Goal: Feedback & Contribution: Leave review/rating

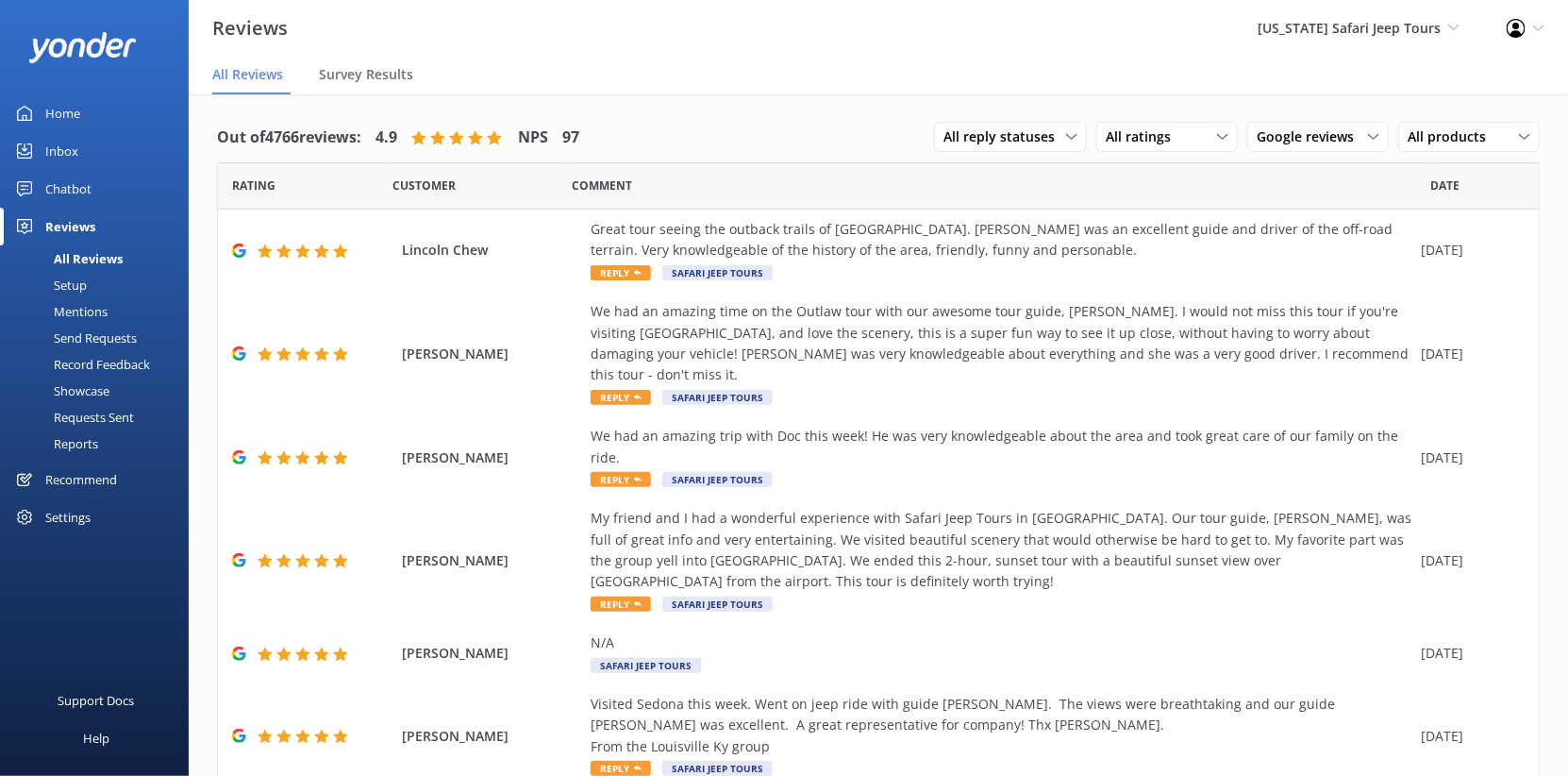
scroll to position [83, 0]
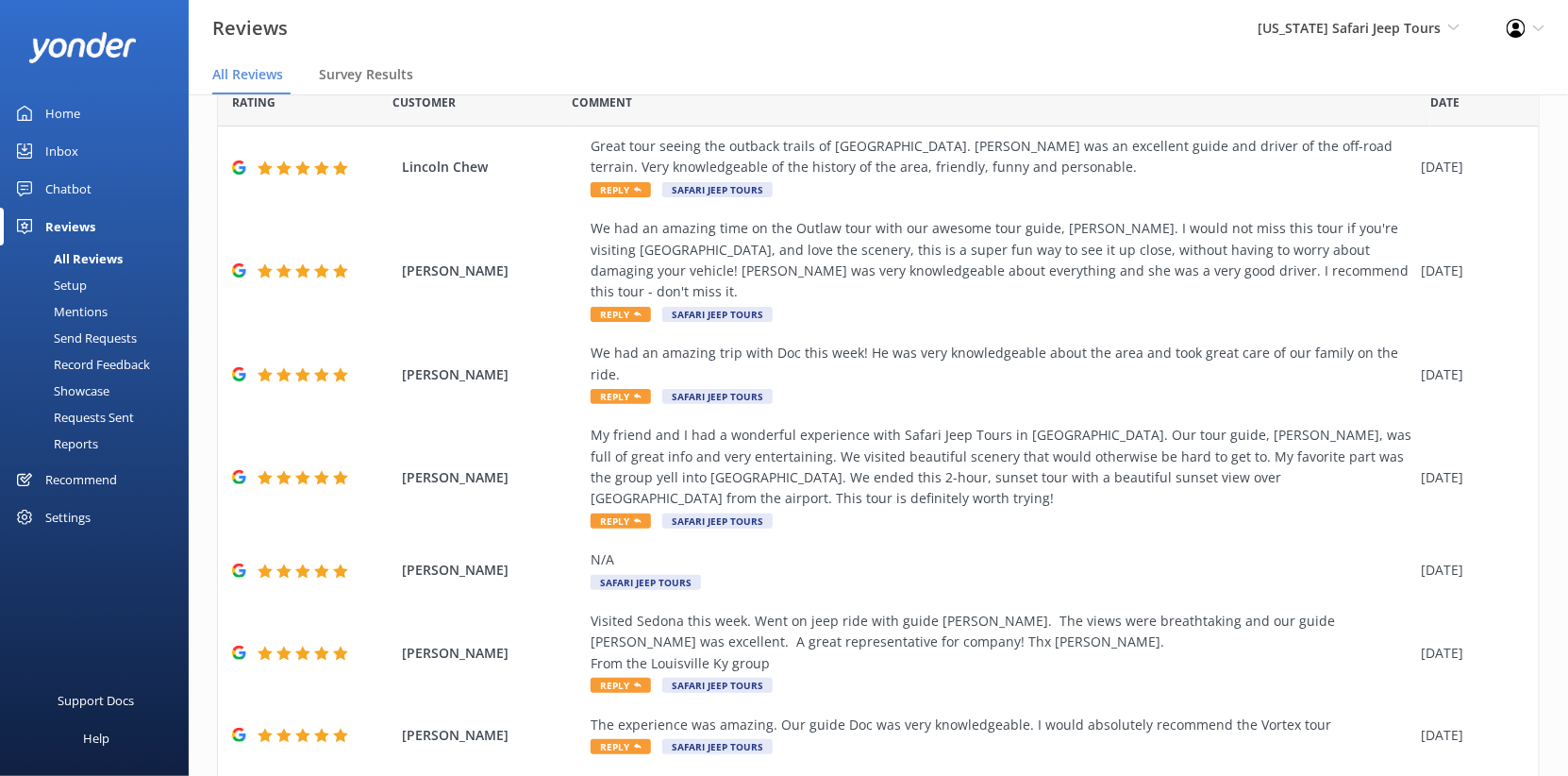
click at [69, 170] on div "Inbox" at bounding box center [61, 151] width 33 height 38
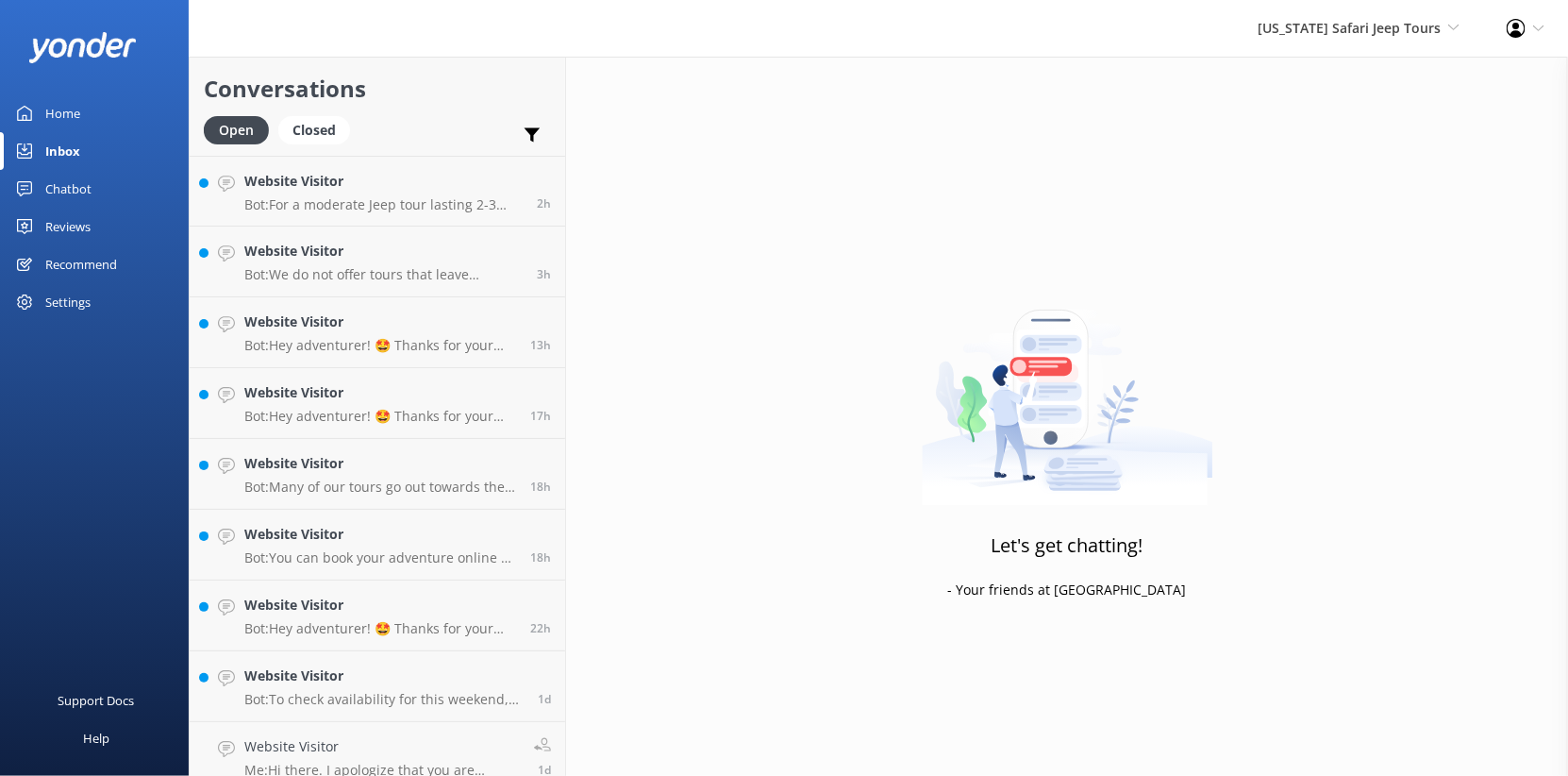
click at [80, 132] on div "Home" at bounding box center [62, 113] width 35 height 38
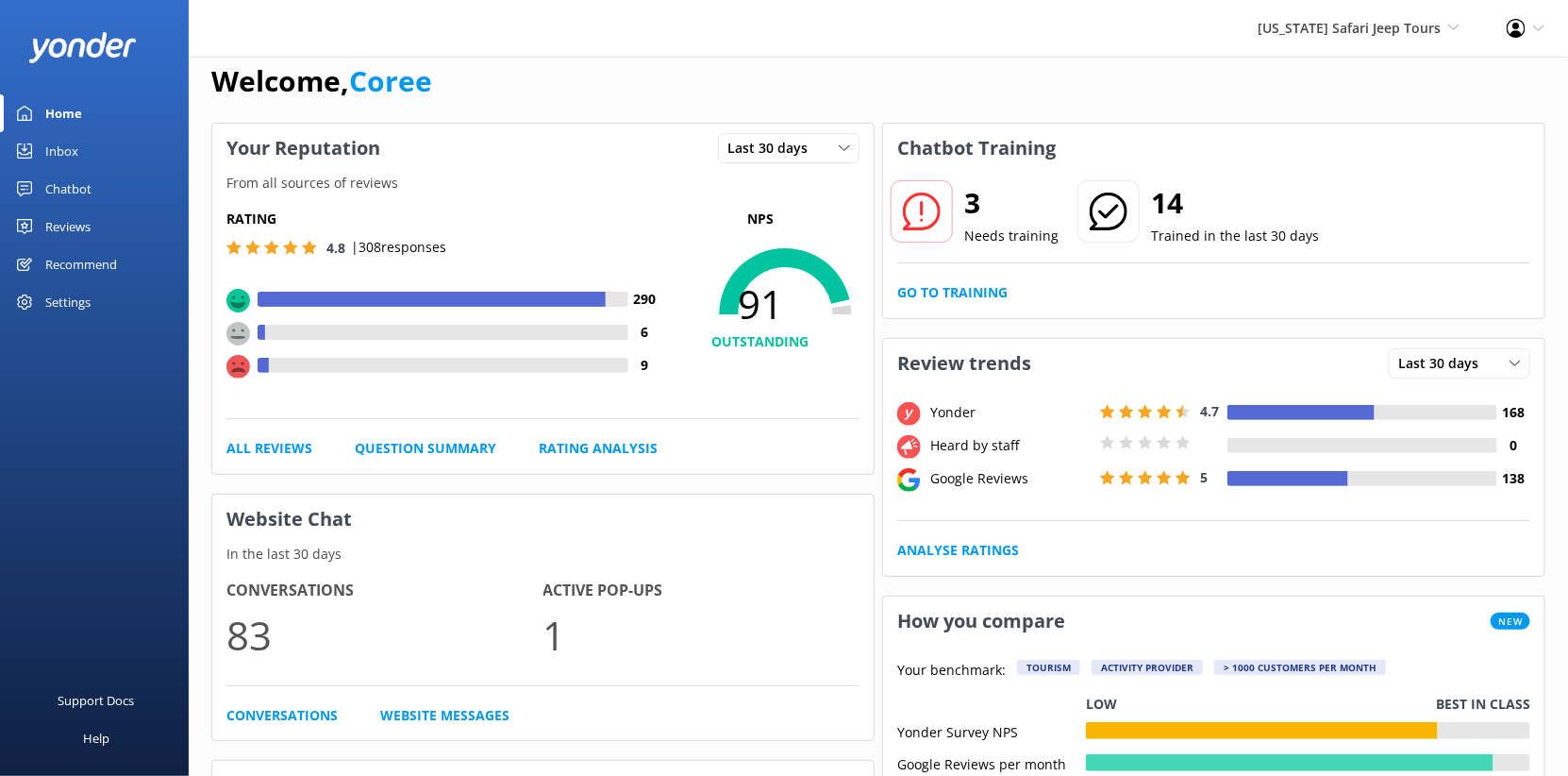
scroll to position [35, 0]
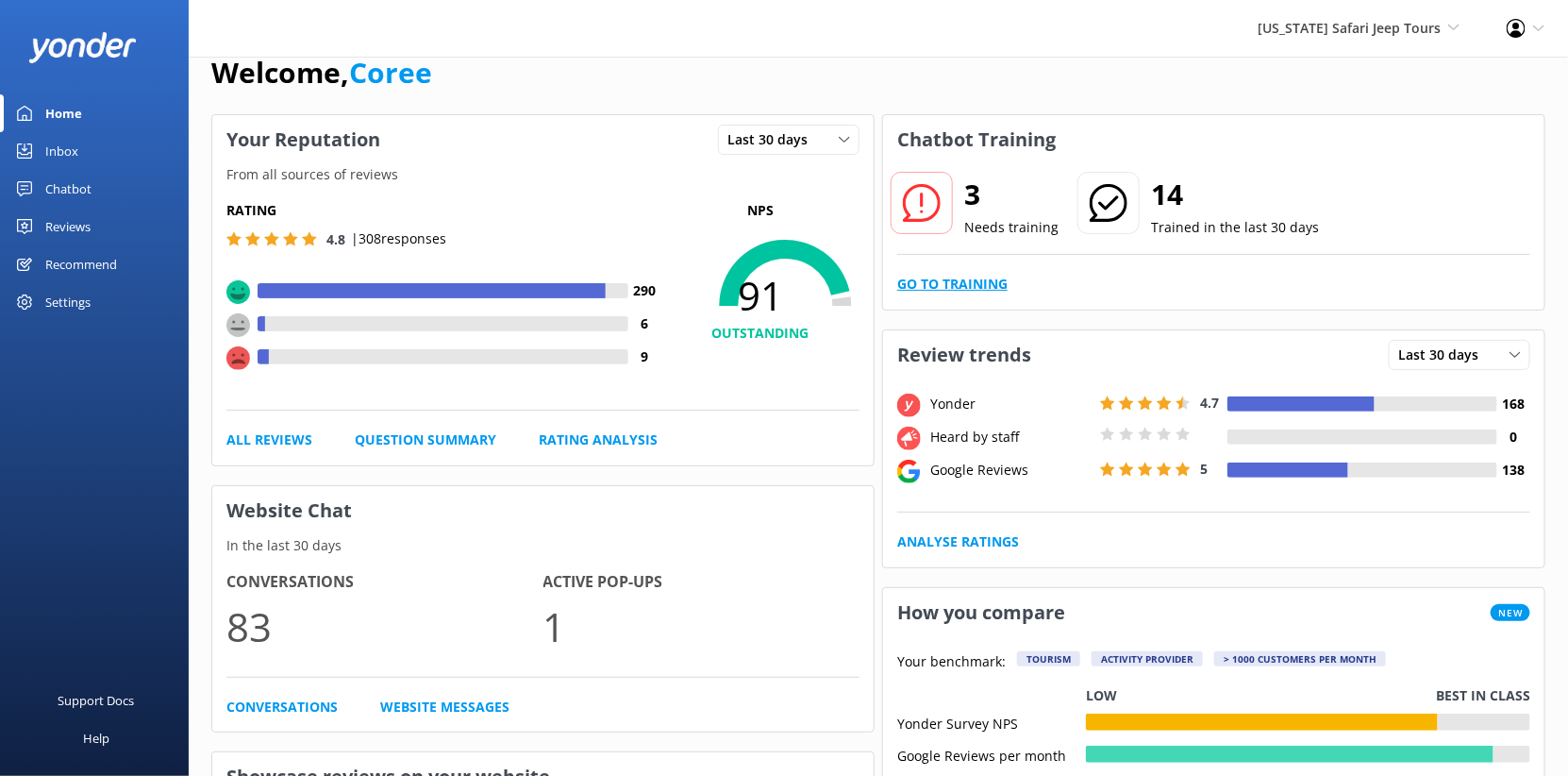
click at [1008, 295] on link "Go to Training" at bounding box center [951, 284] width 110 height 21
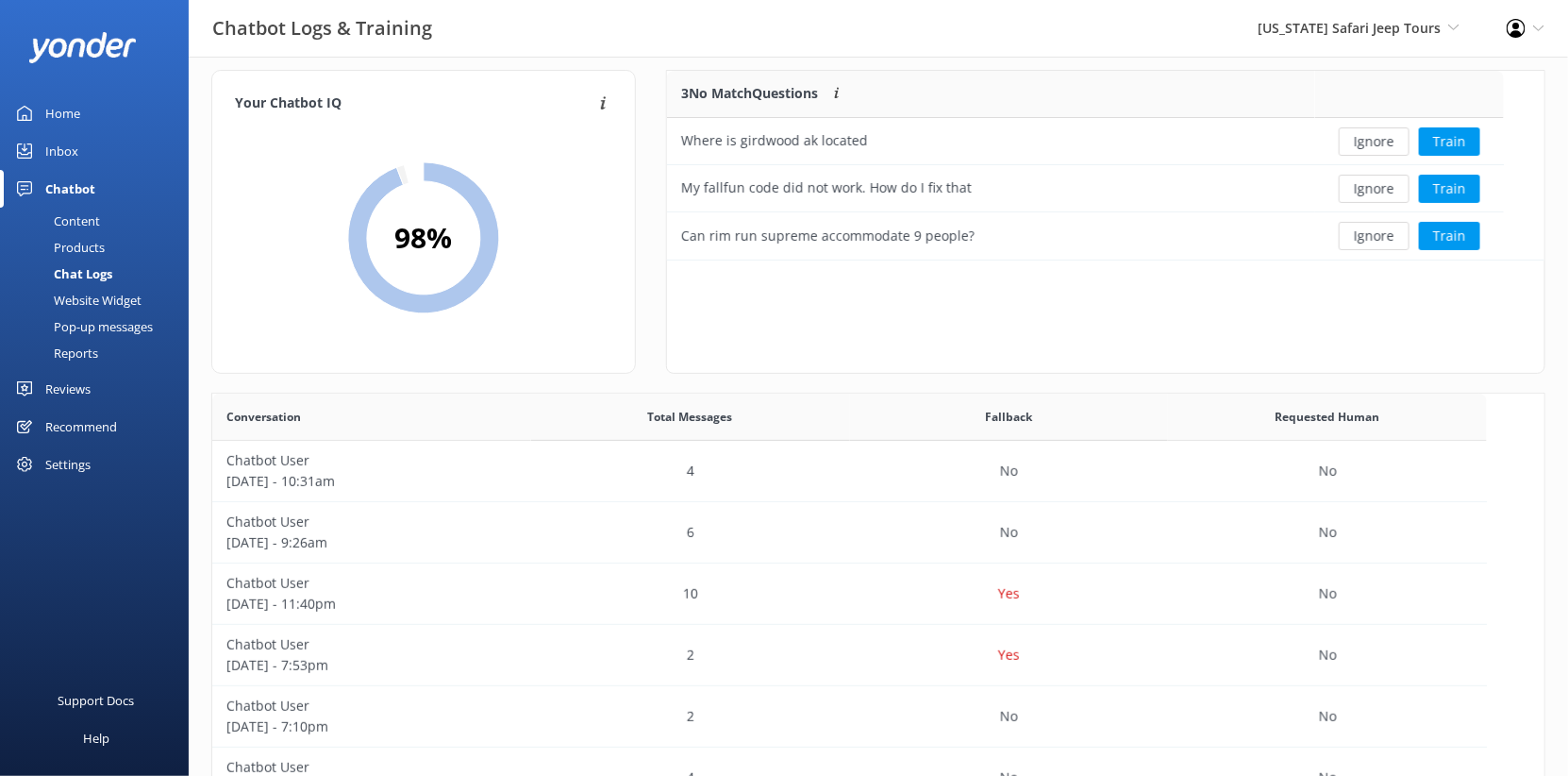
scroll to position [20, 0]
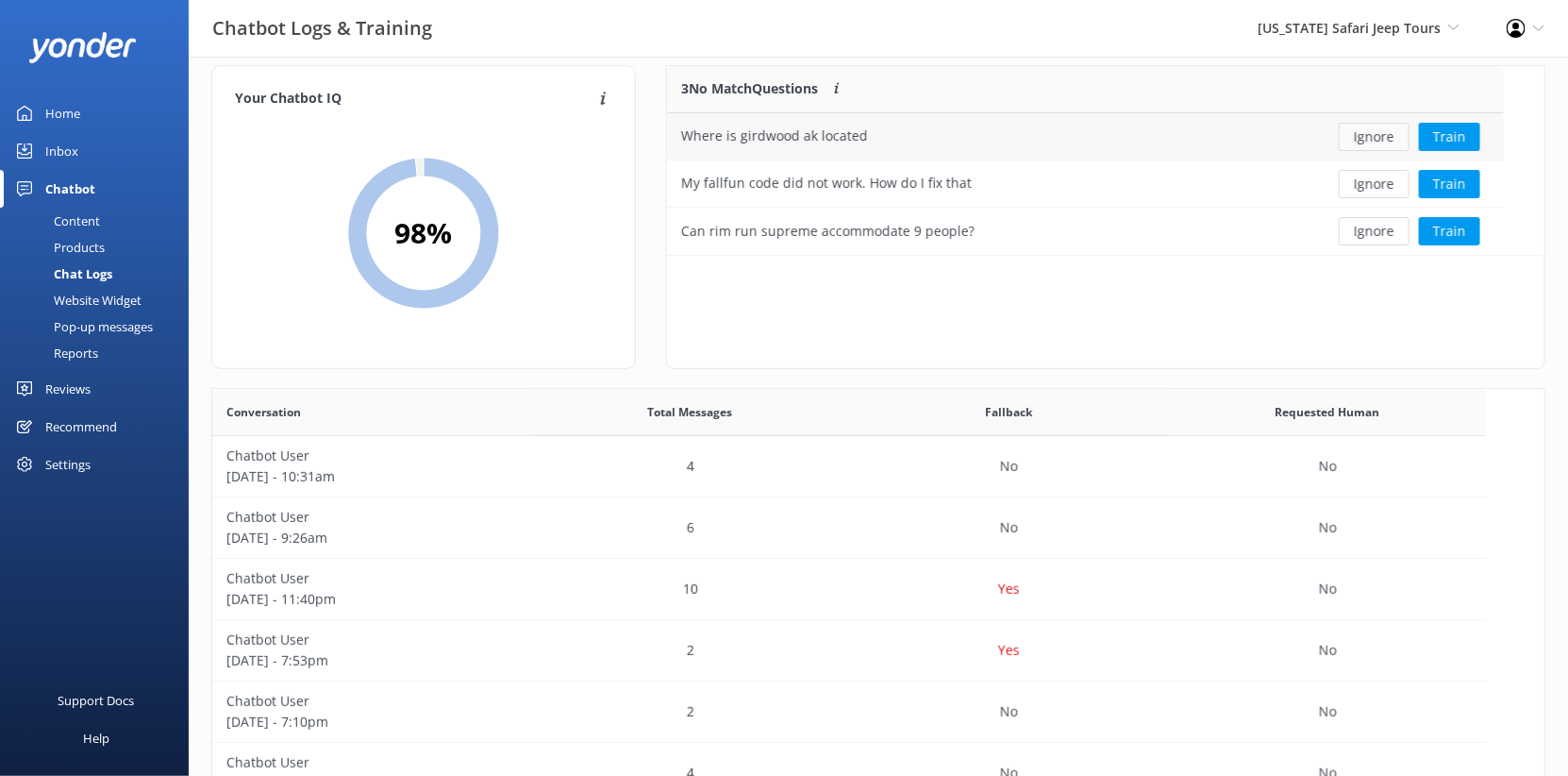
click at [1383, 151] on button "Ignore" at bounding box center [1374, 137] width 70 height 29
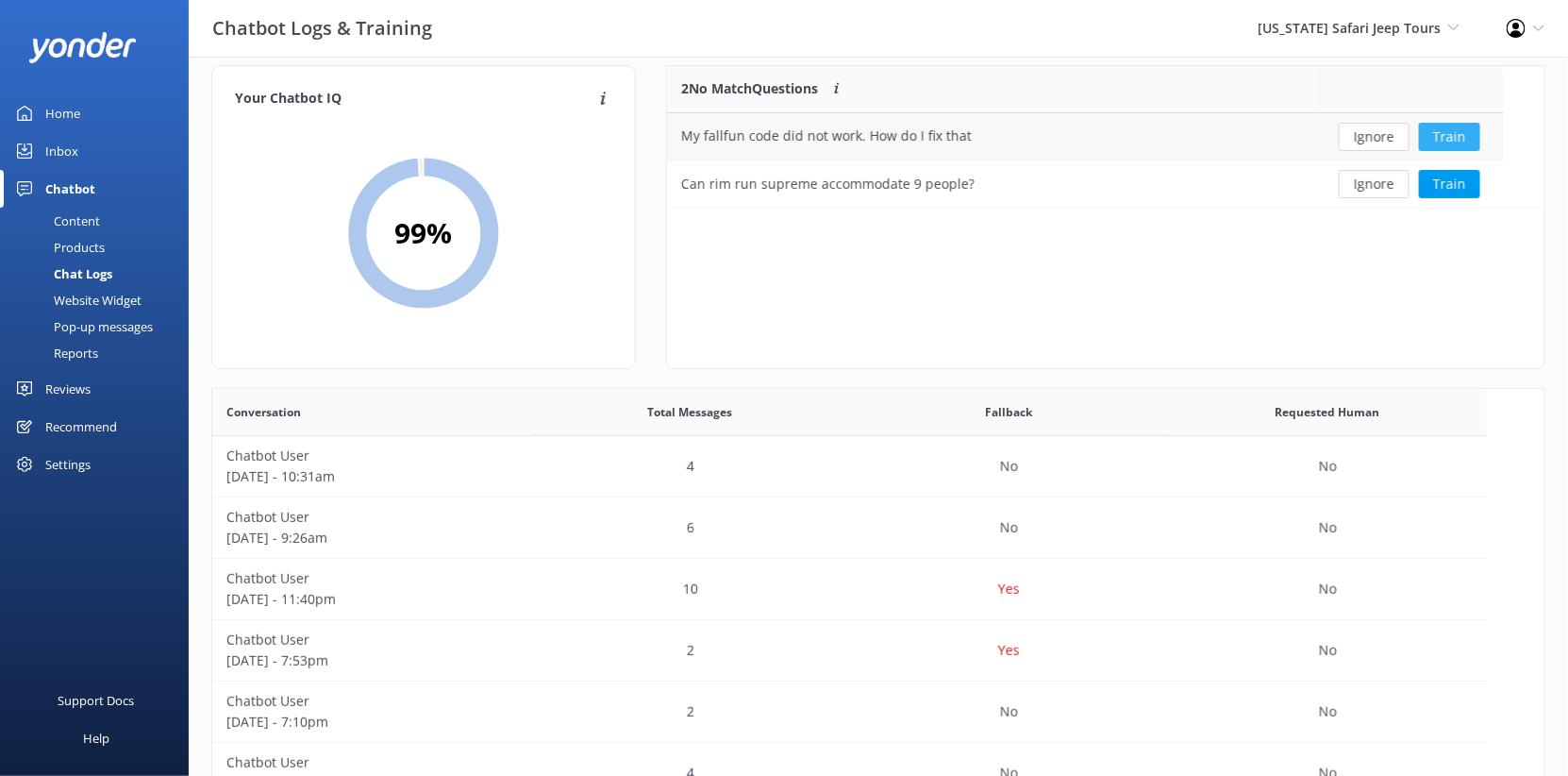
click at [1469, 151] on button "Train" at bounding box center [1449, 137] width 61 height 29
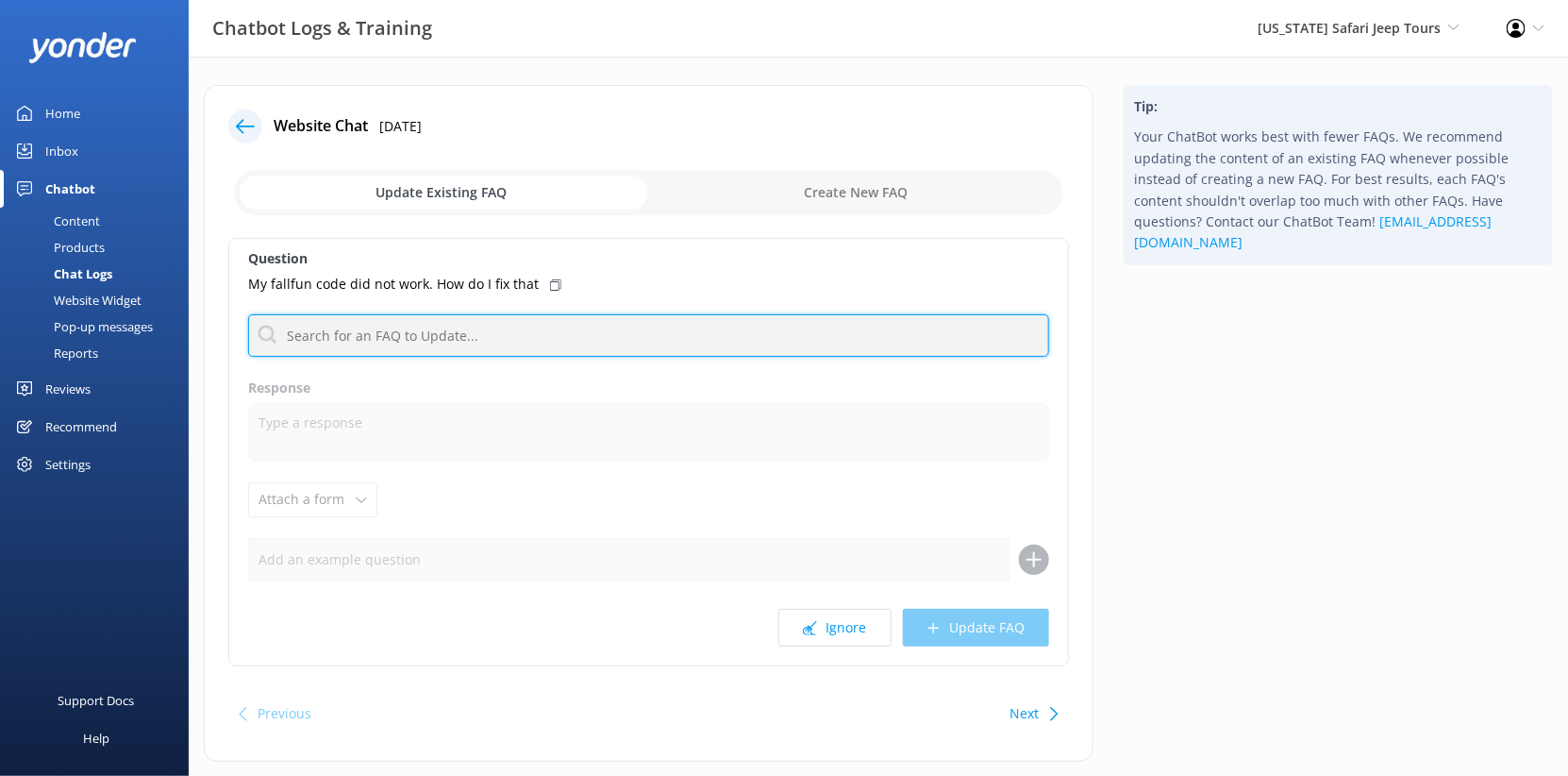
click at [478, 357] on input "text" at bounding box center [648, 335] width 800 height 43
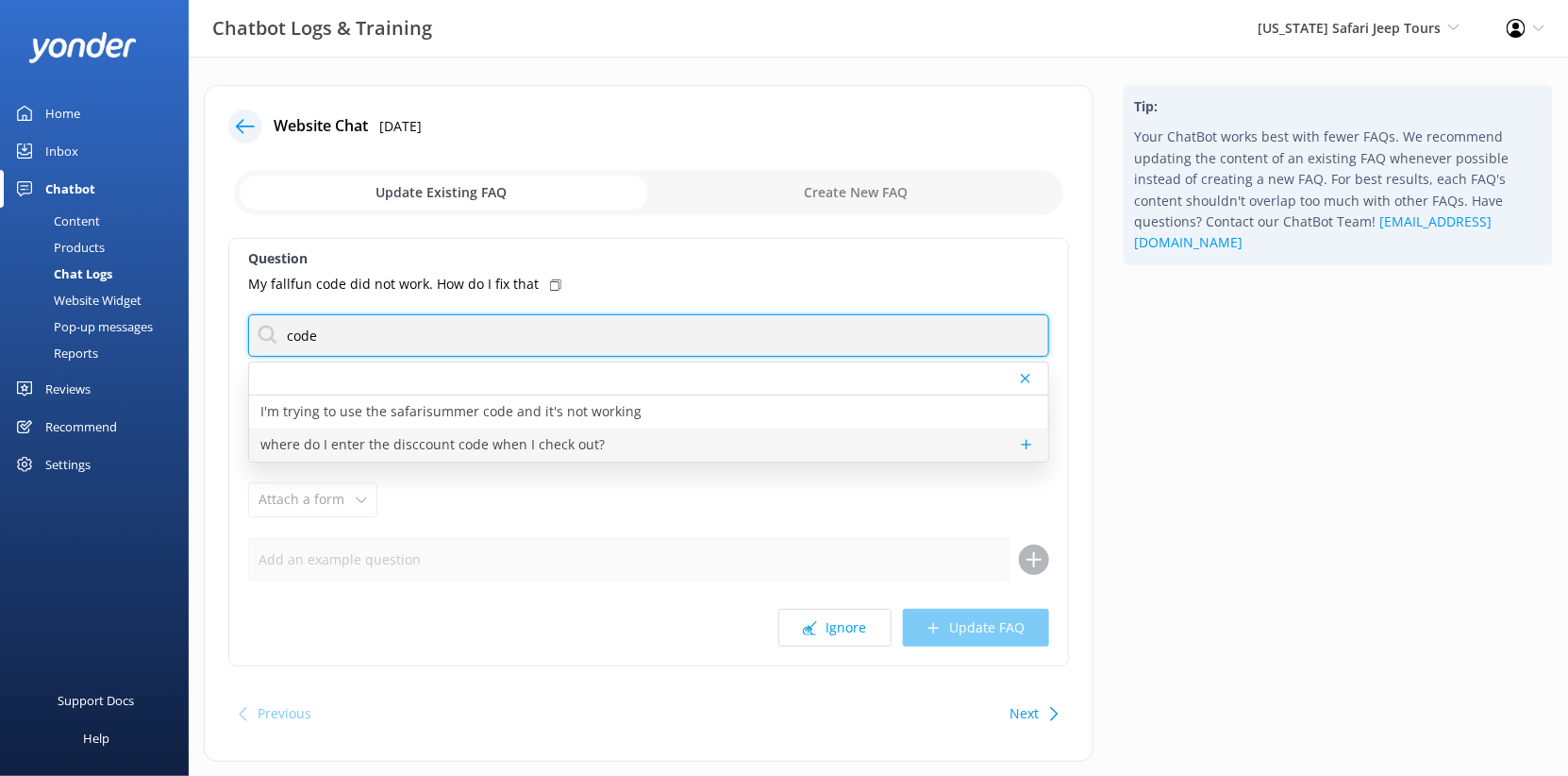
type input "code"
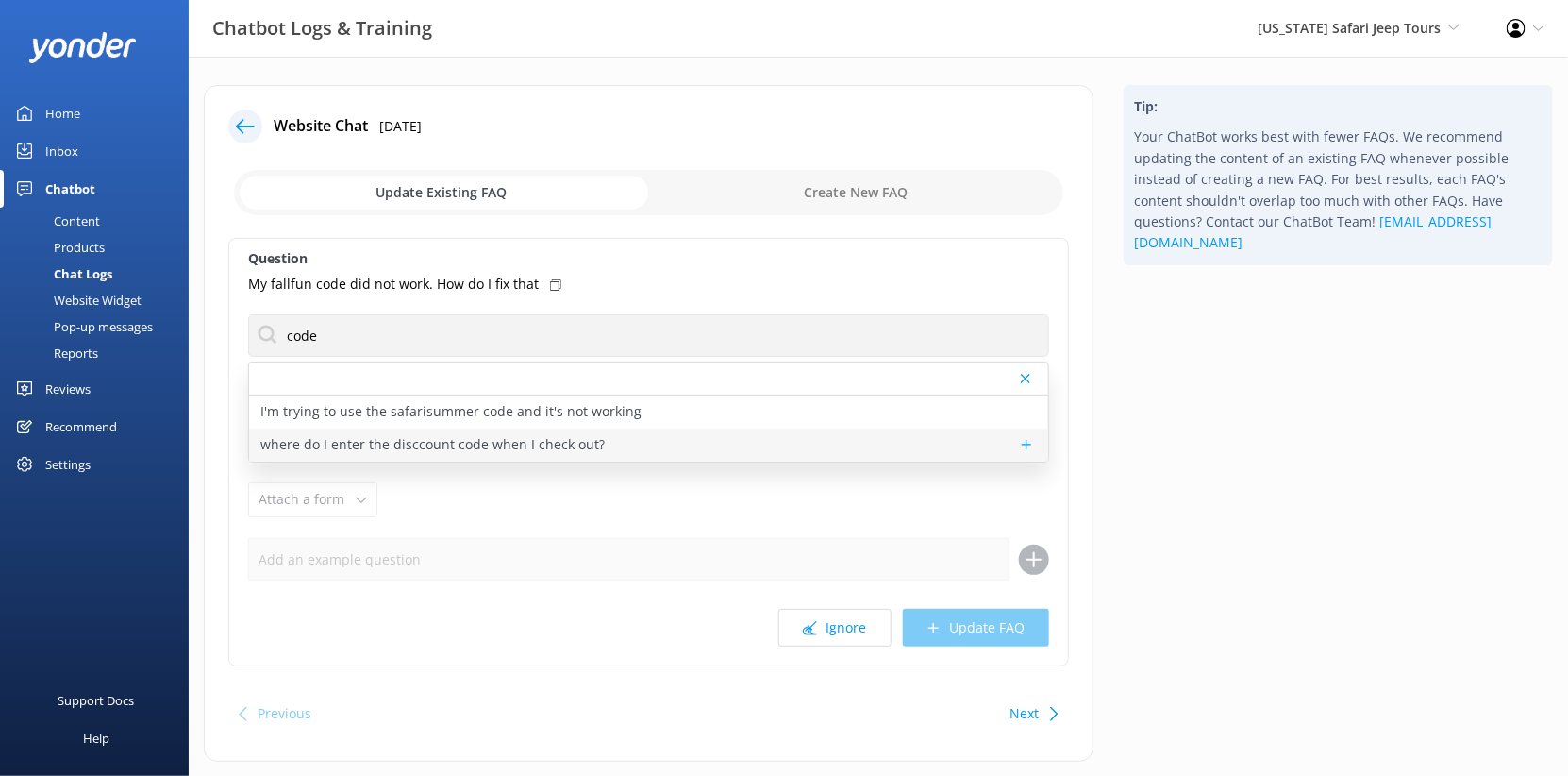
click at [471, 454] on p "where do I enter the disccount code when I check out?" at bounding box center [431, 444] width 344 height 21
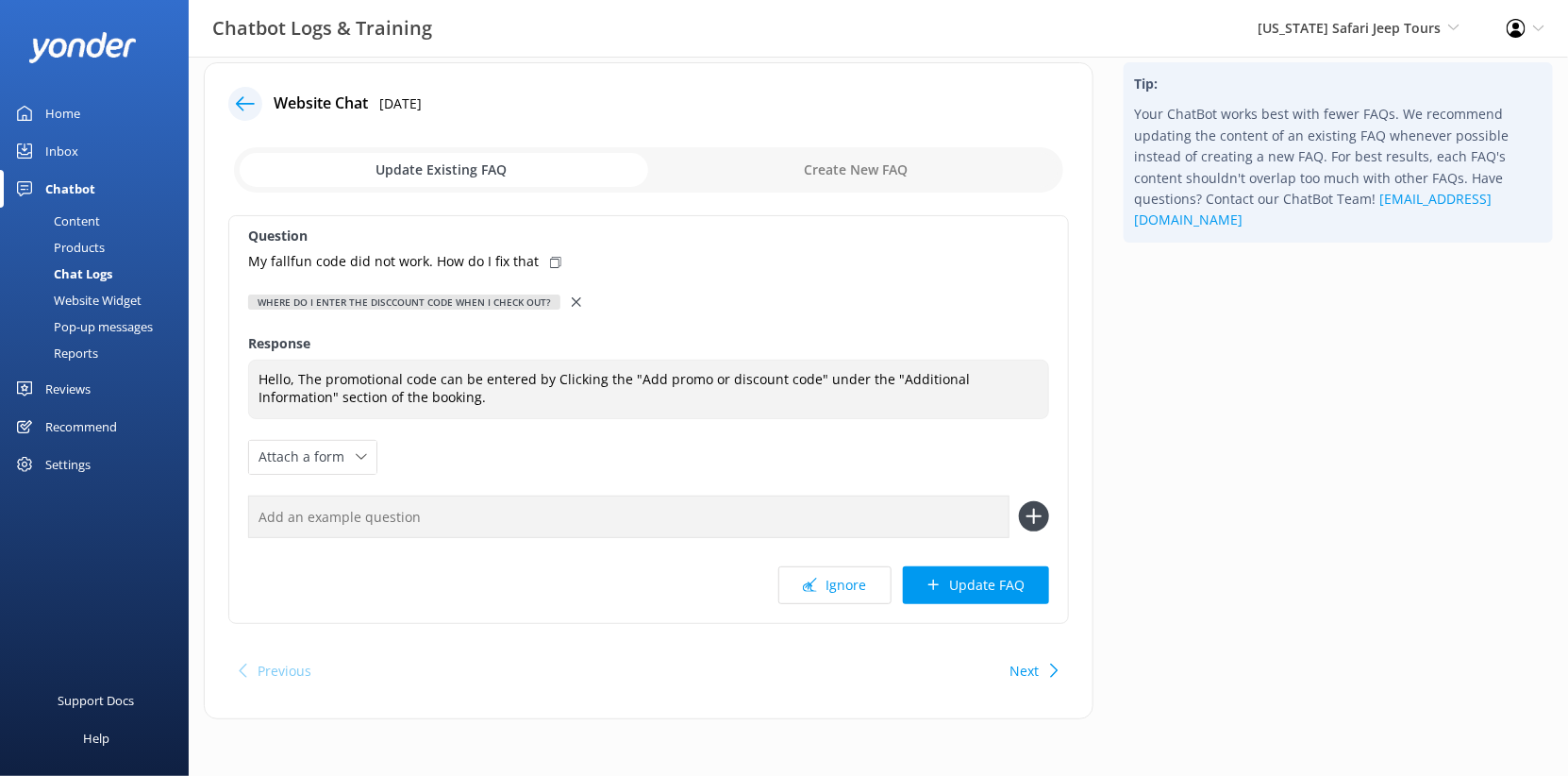
scroll to position [39, 0]
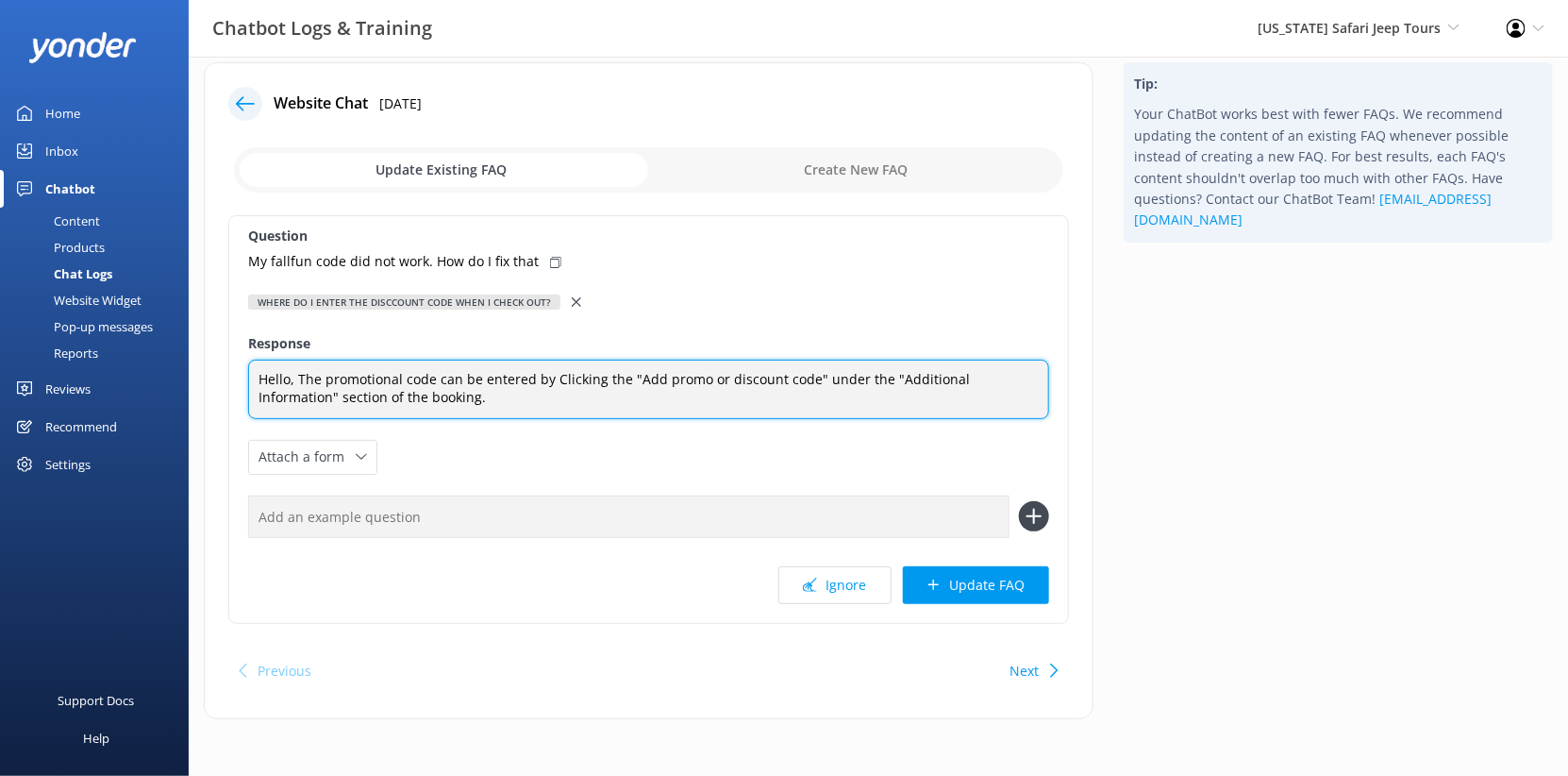
click at [819, 419] on textarea "Hello, The promotional code can be entered by Clicking the "Add promo or discou…" at bounding box center [648, 389] width 800 height 60
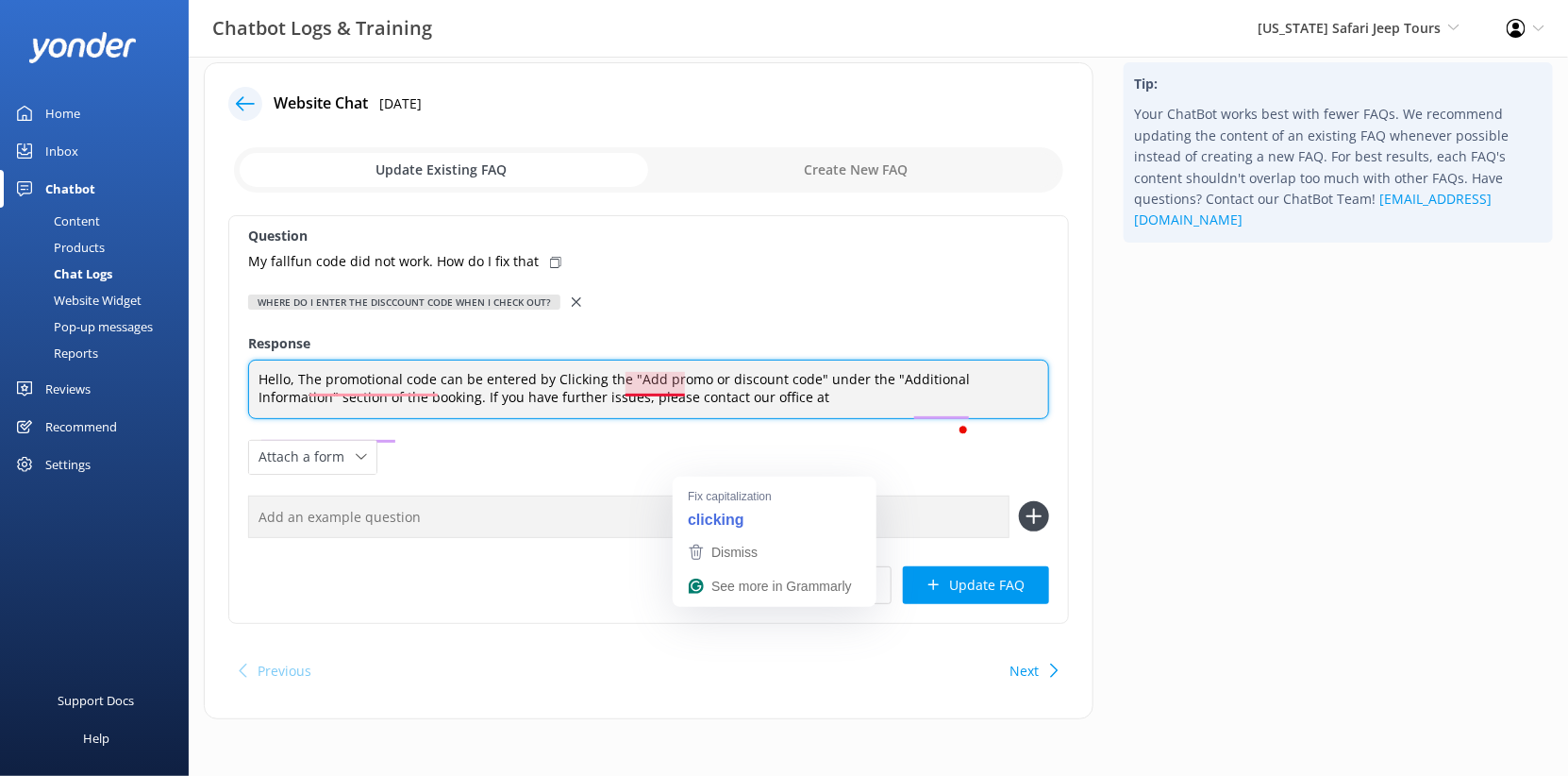
paste textarea "928-282-3012"
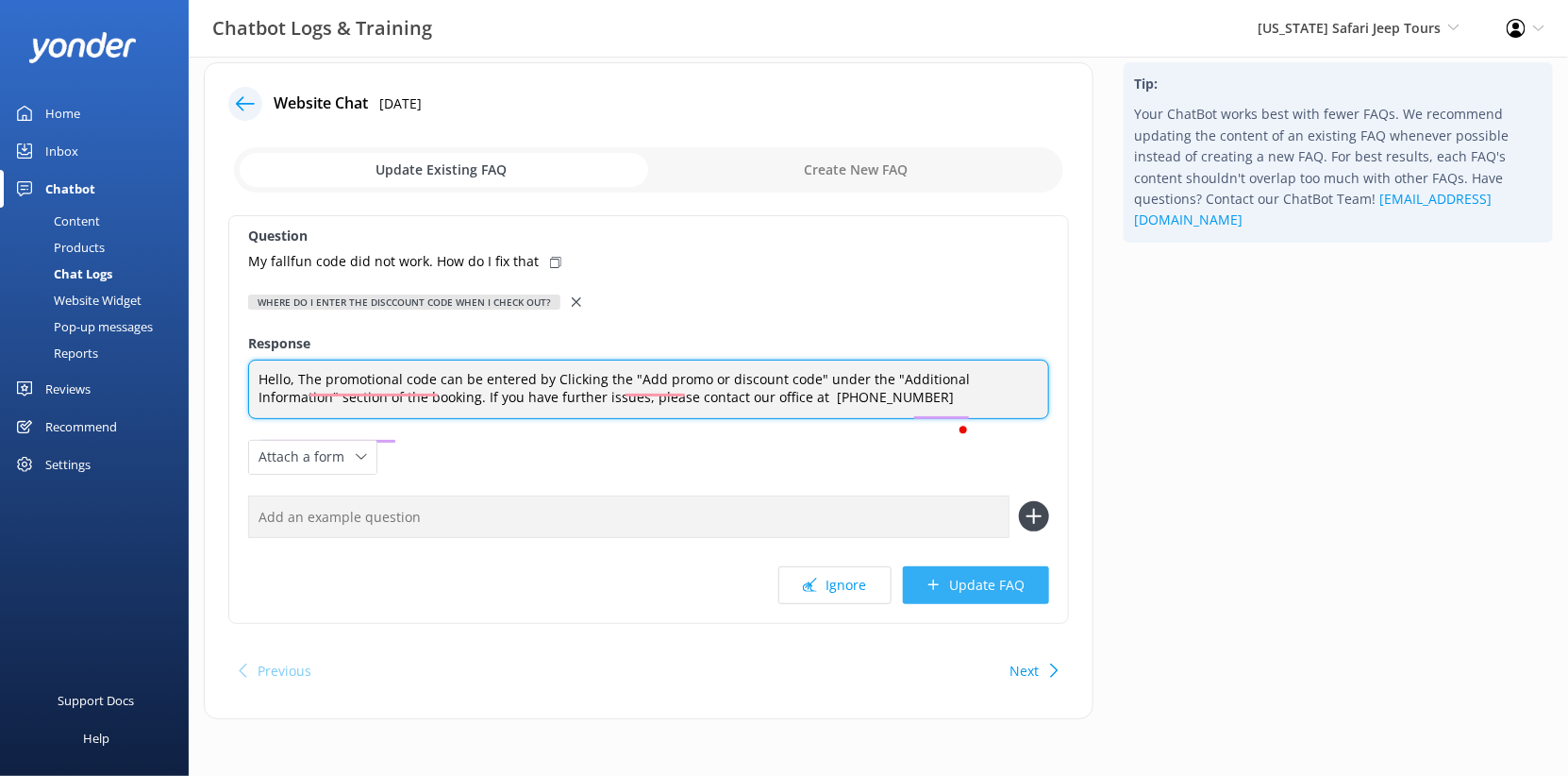
type textarea "Hello, The promotional code can be entered by Clicking the "Add promo or discou…"
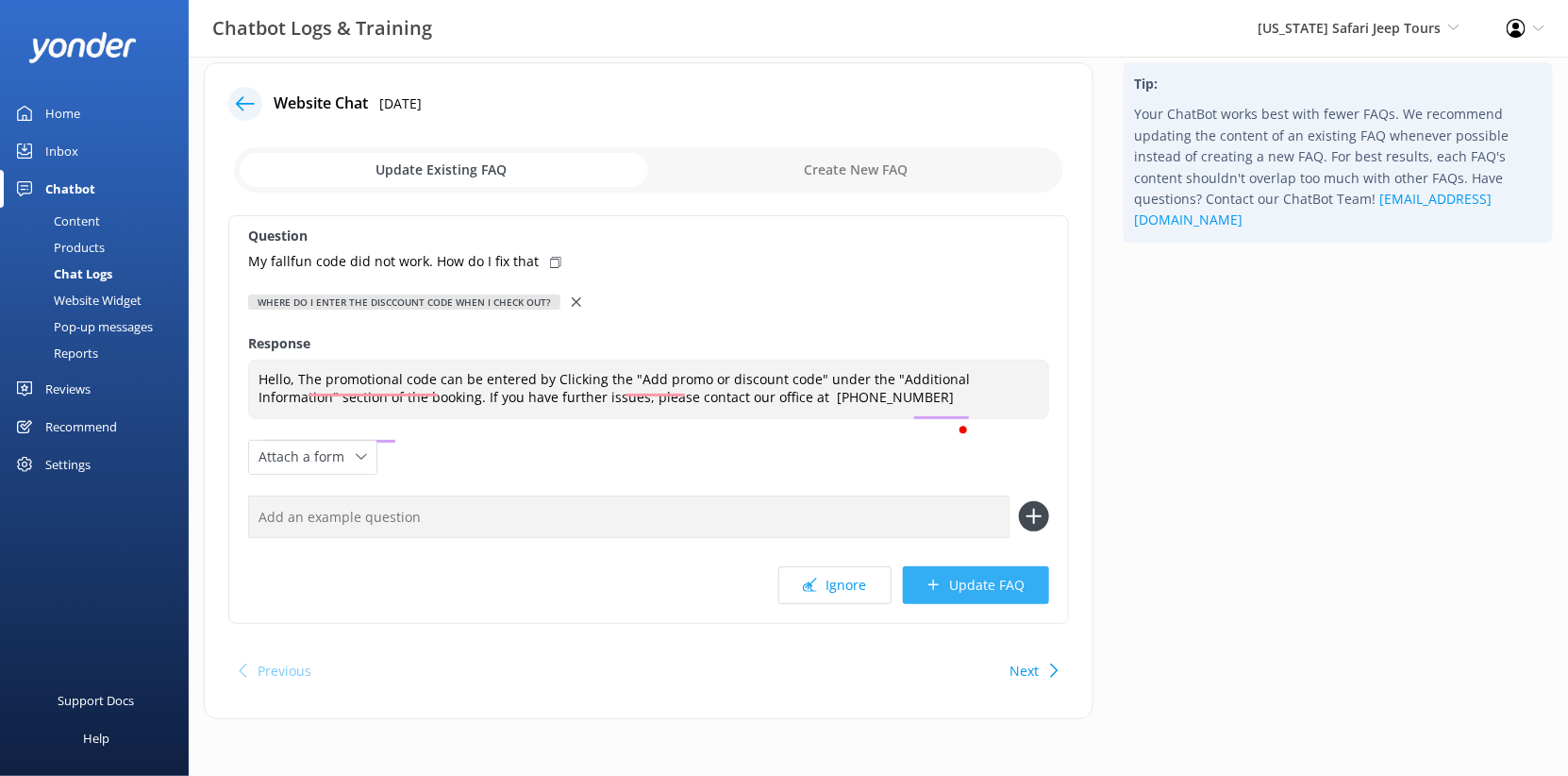
click at [929, 604] on button "Update FAQ" at bounding box center [975, 585] width 146 height 38
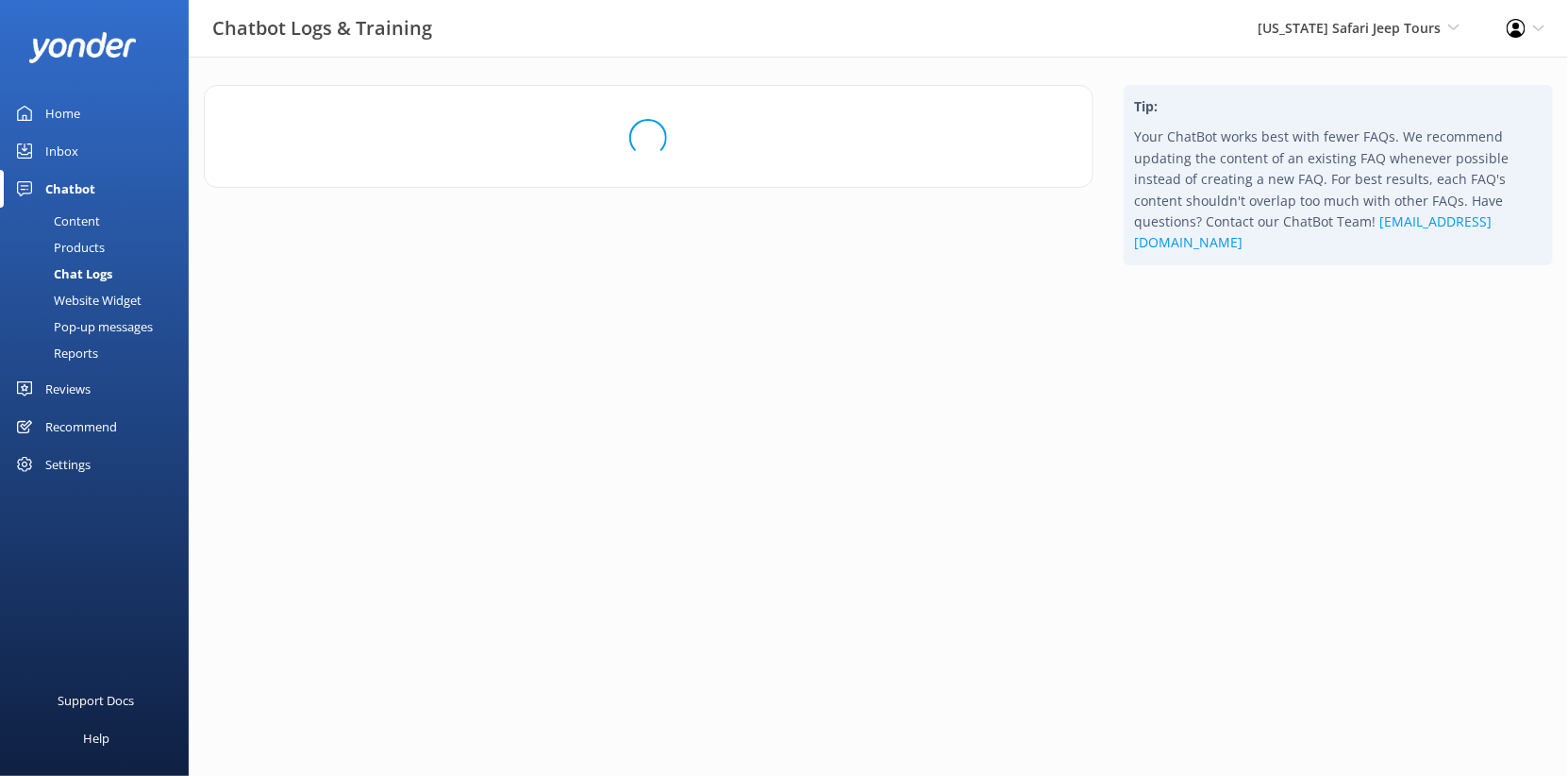
scroll to position [0, 0]
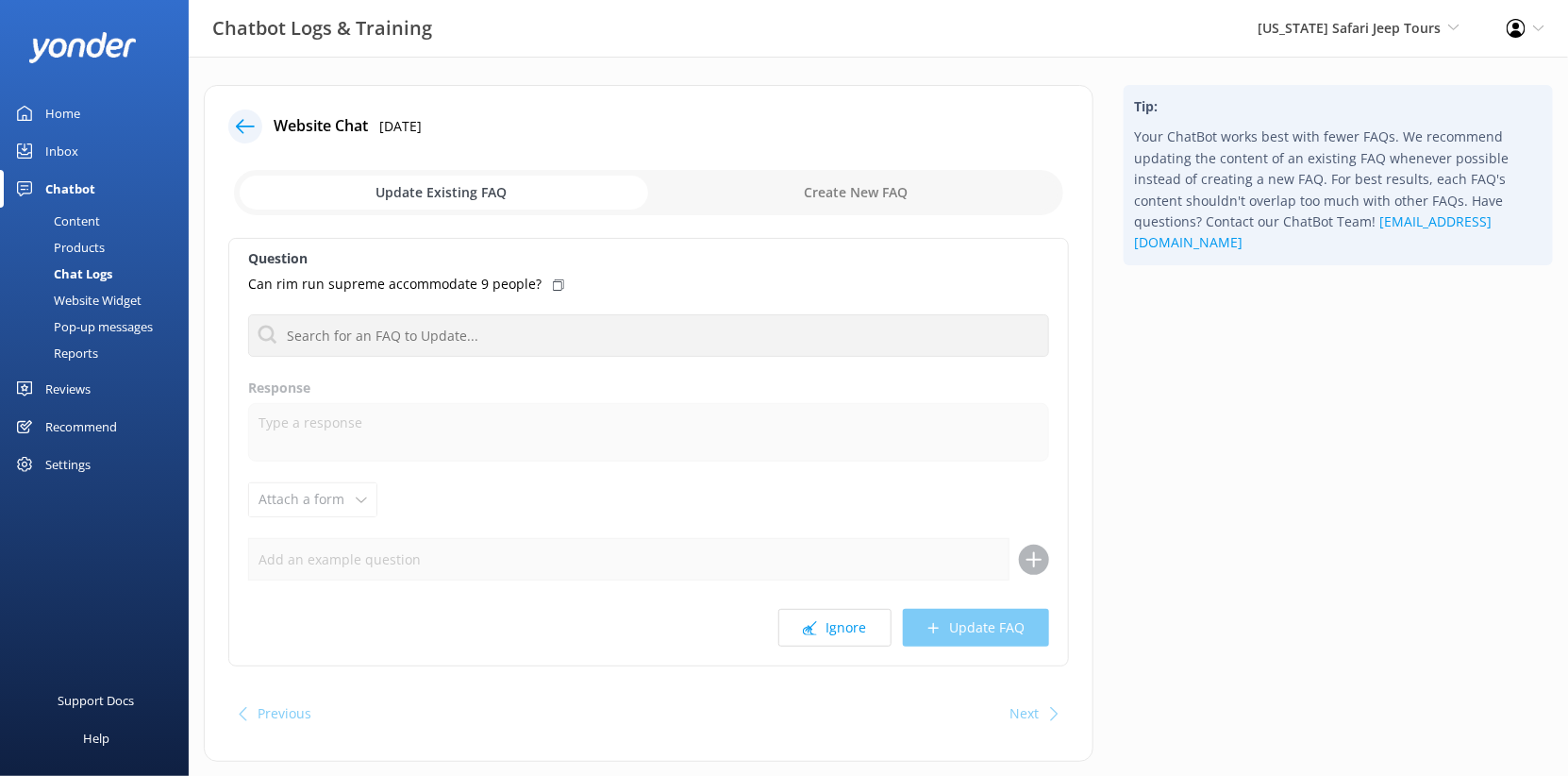
click at [255, 136] on icon at bounding box center [245, 126] width 19 height 19
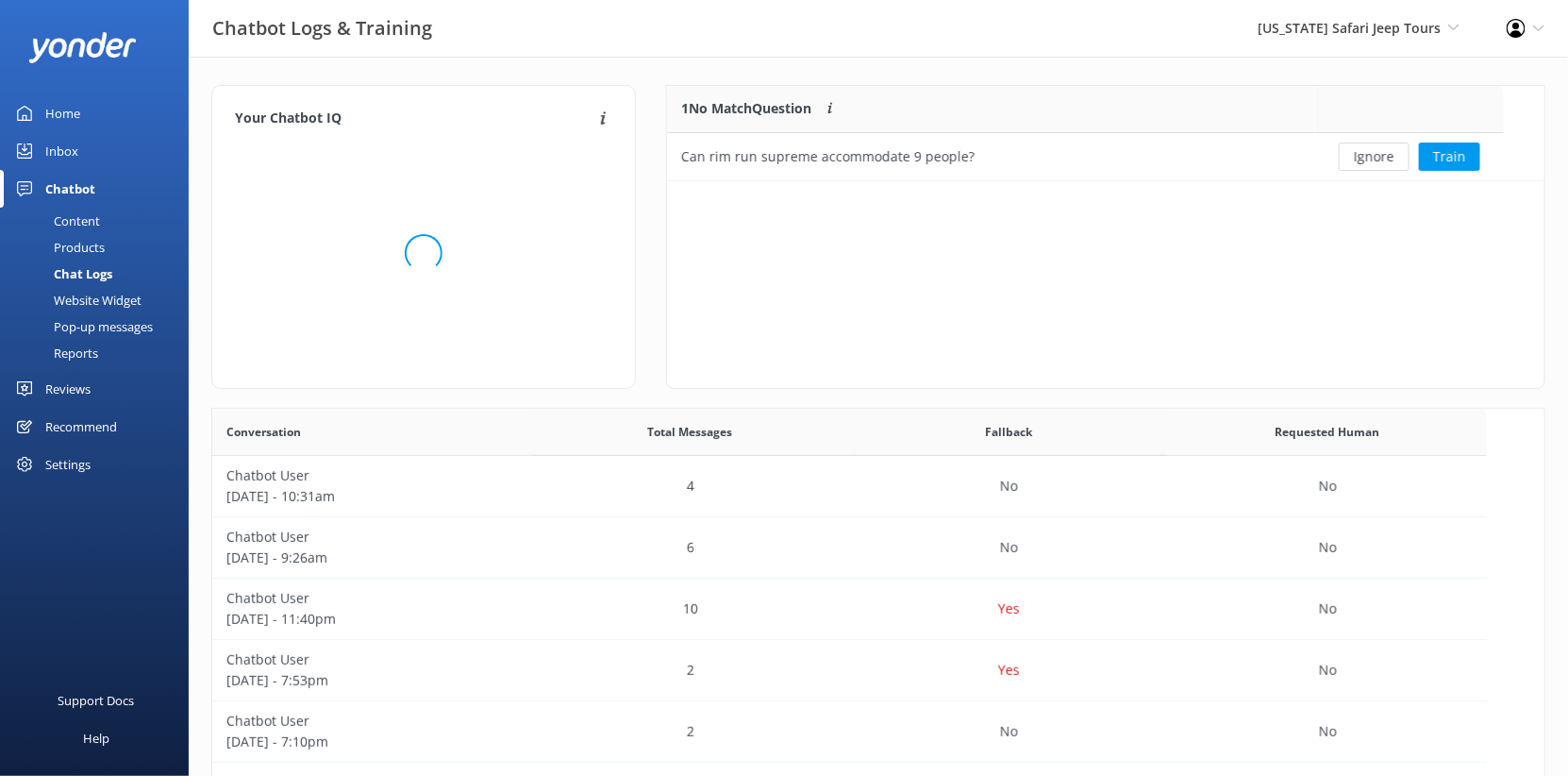
scroll to position [94, 837]
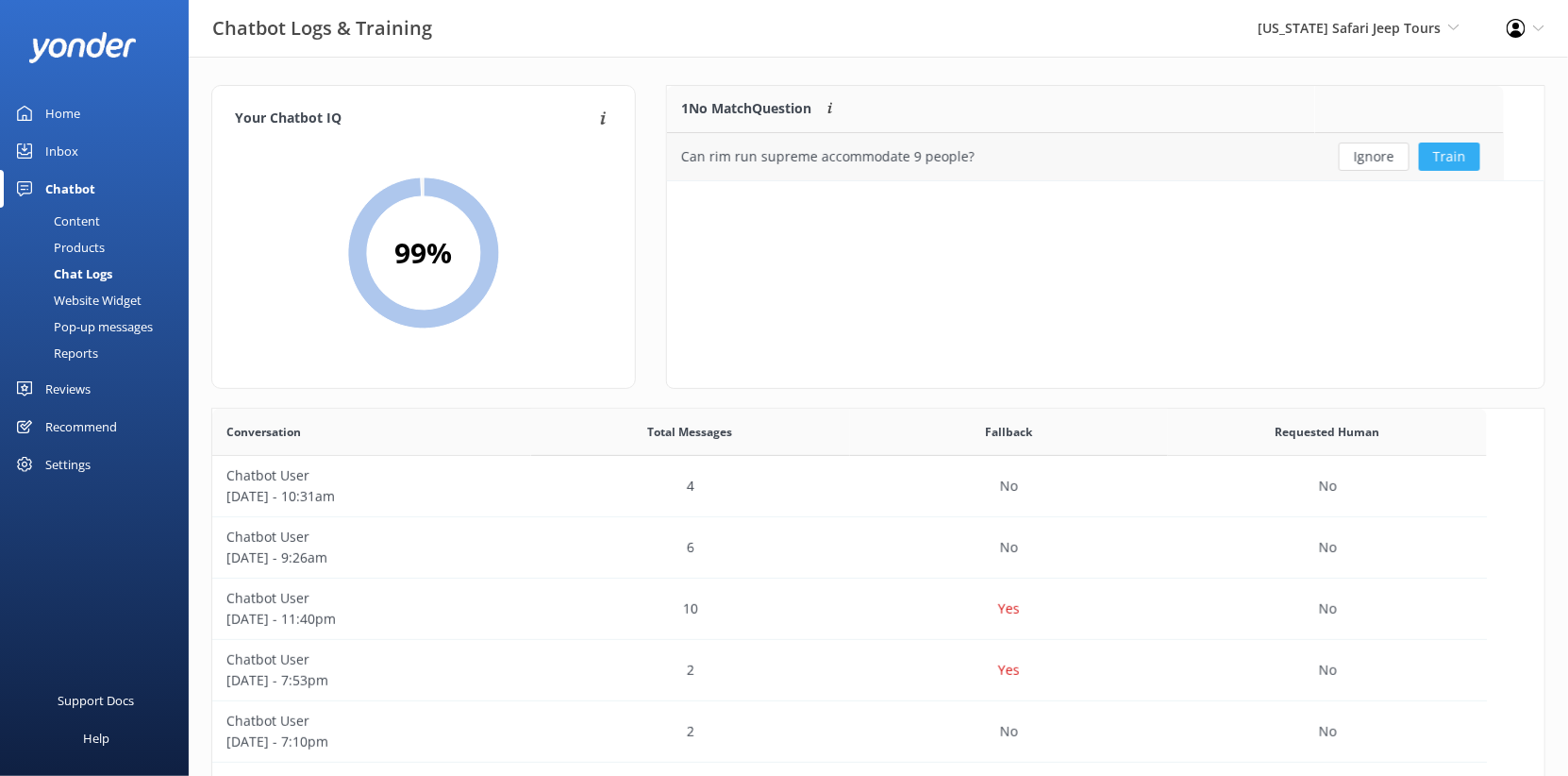
click at [1477, 171] on button "Train" at bounding box center [1449, 157] width 61 height 29
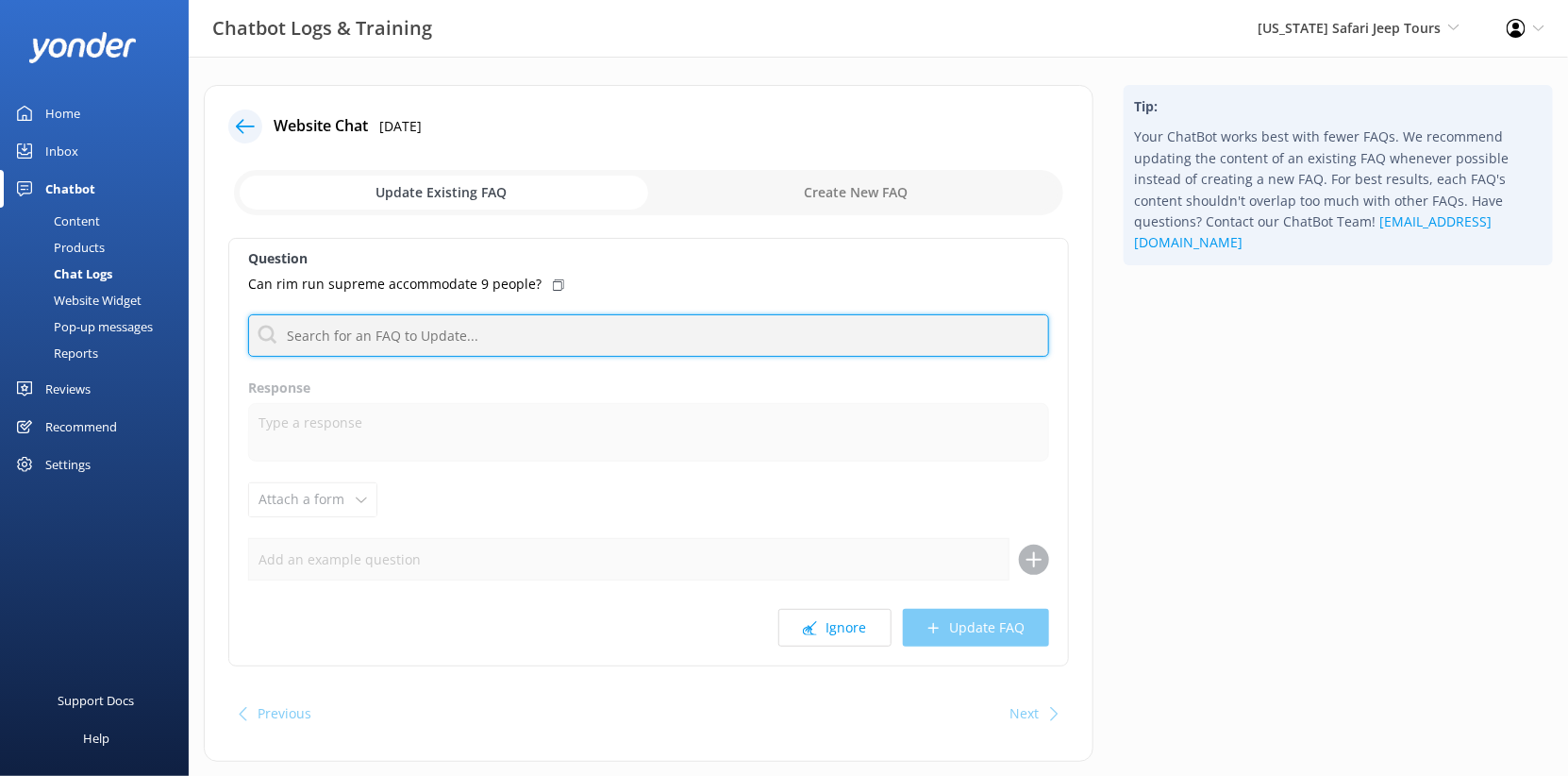
click at [505, 357] on input "text" at bounding box center [648, 335] width 800 height 43
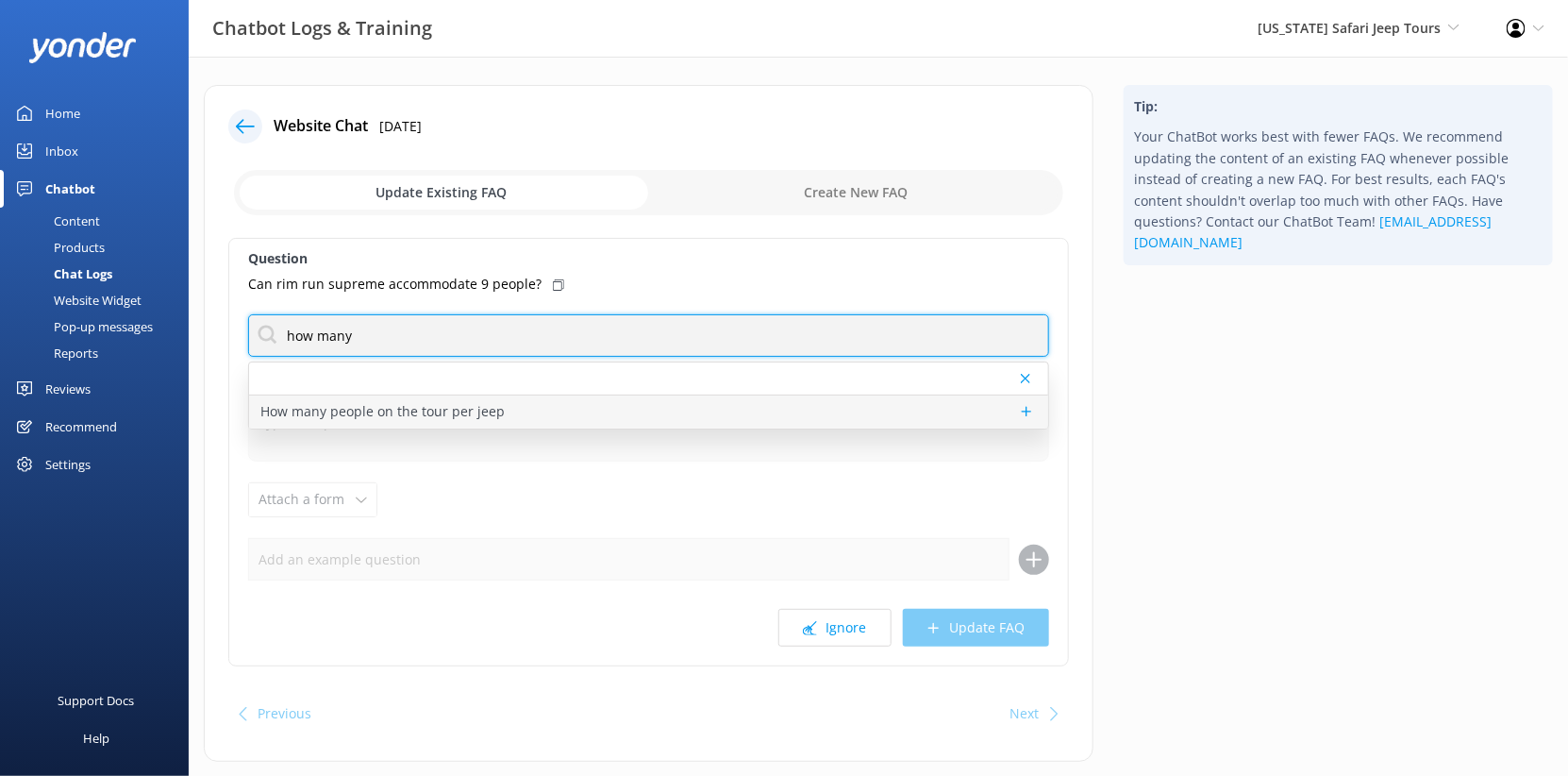
type input "how many"
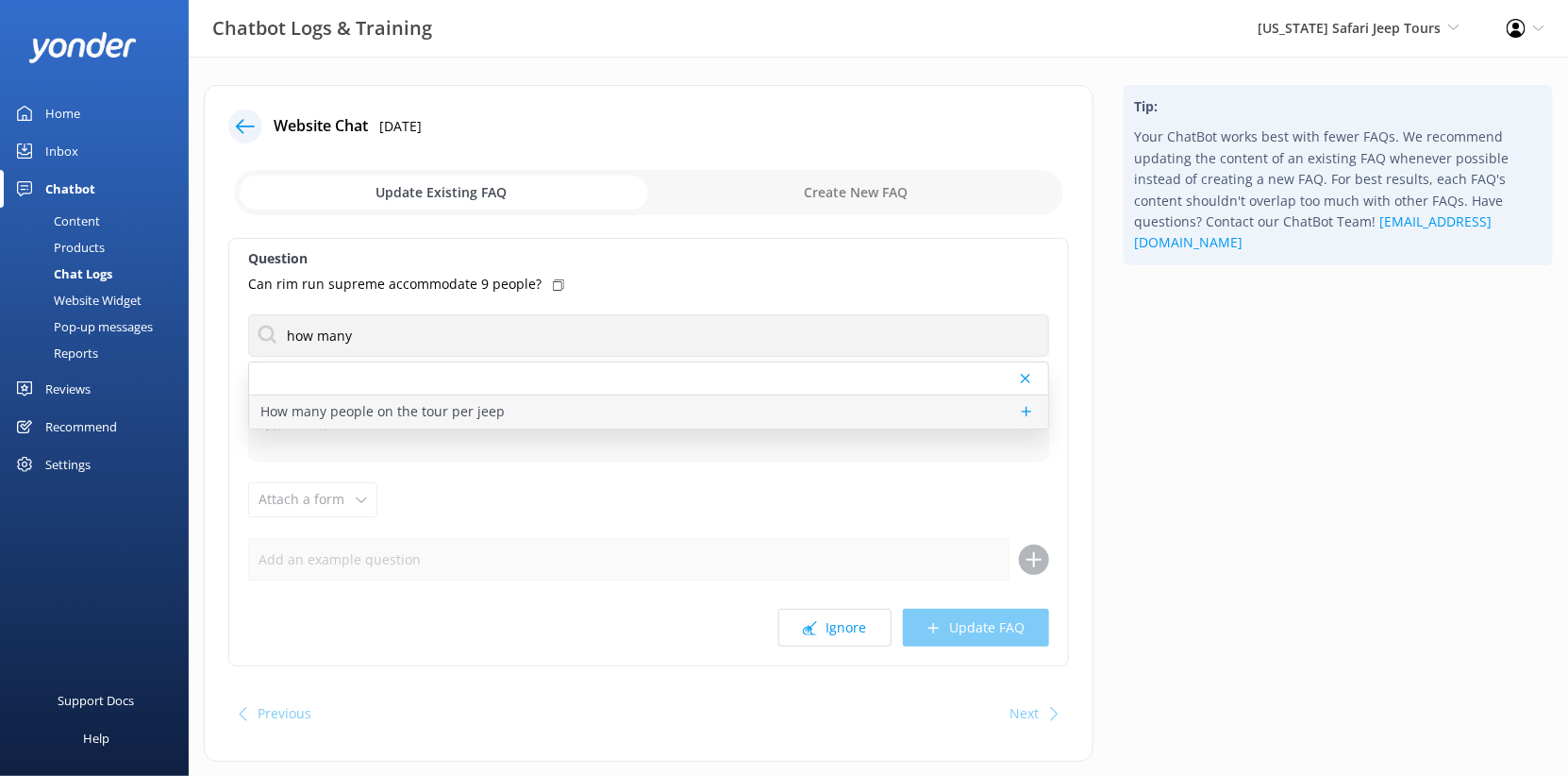
click at [482, 422] on p "How many people on the tour per jeep" at bounding box center [382, 411] width 244 height 21
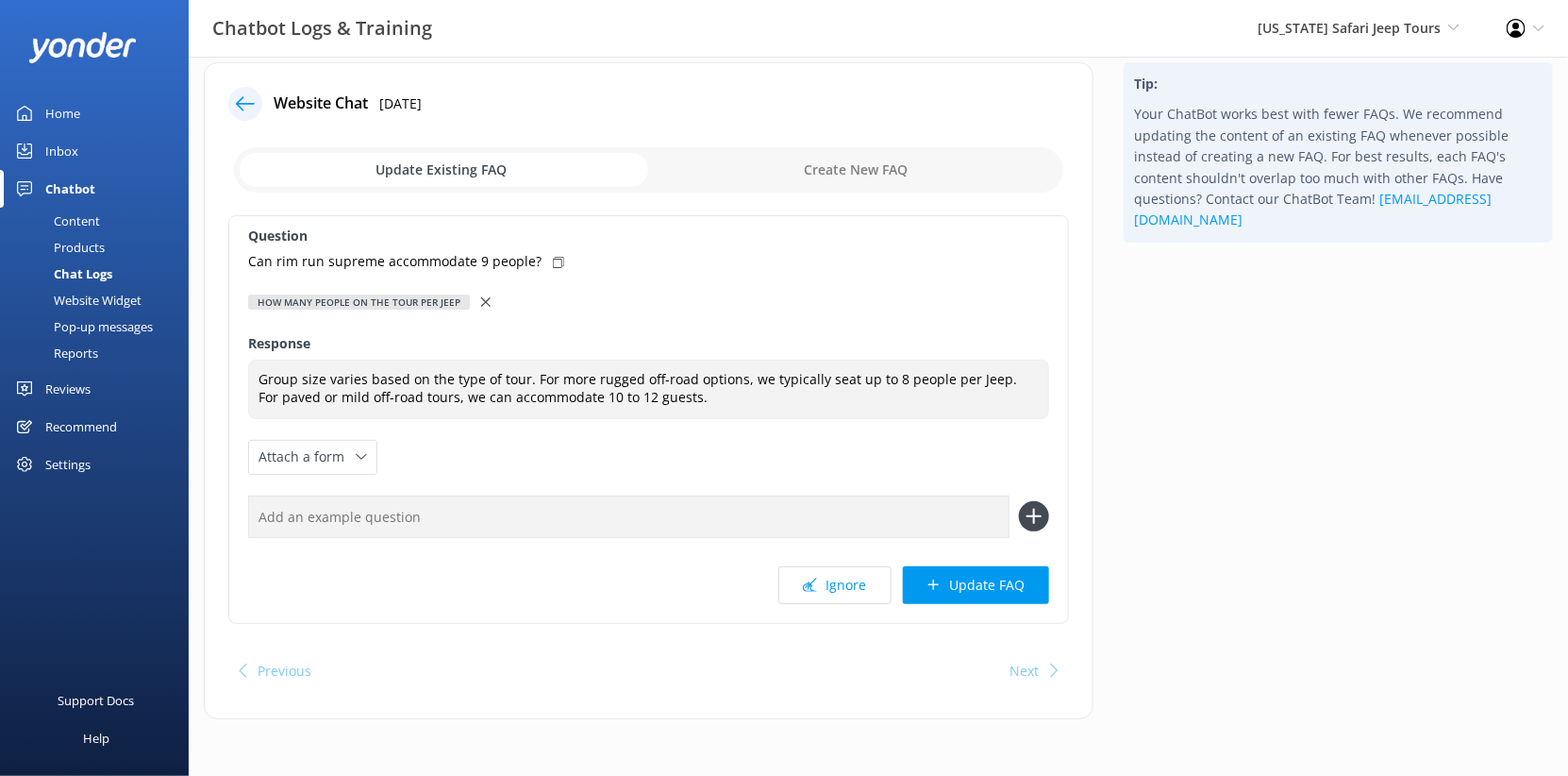
scroll to position [39, 0]
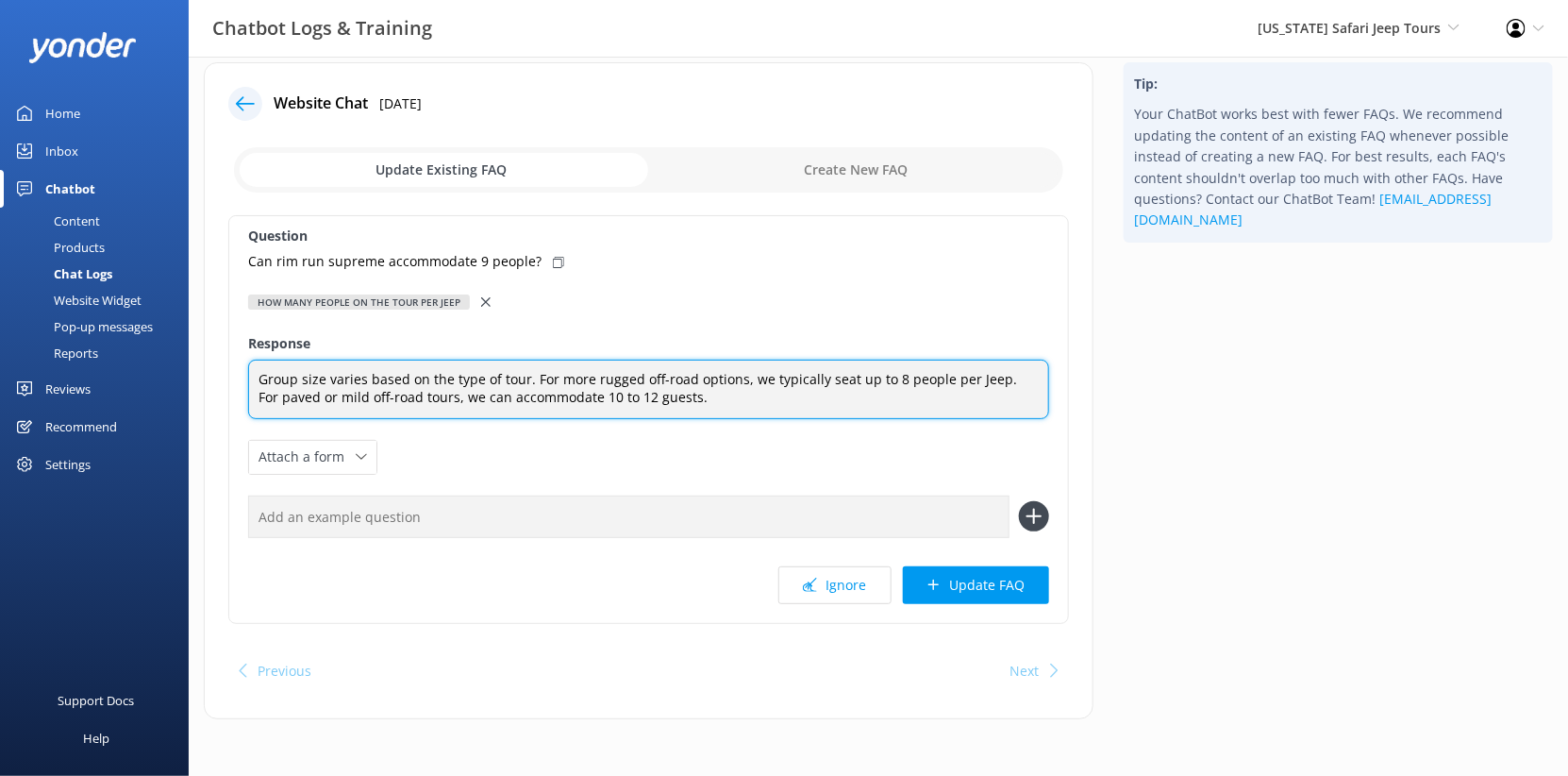
click at [444, 419] on textarea "Group size varies based on the type of tour. For more rugged off-road options, …" at bounding box center [648, 389] width 800 height 60
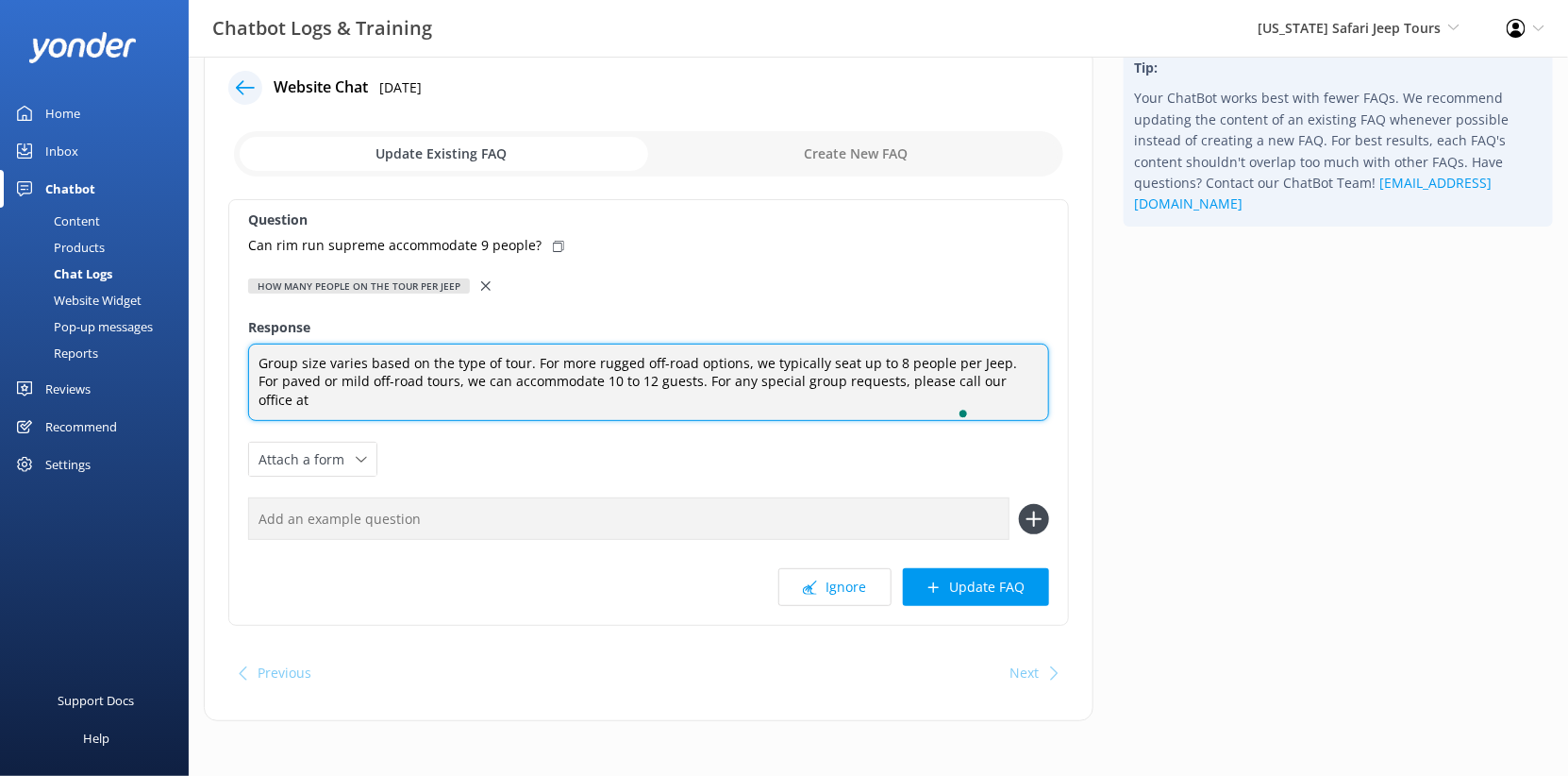
paste textarea "928-282-3012"
type textarea "Group size varies based on the type of tour. For more rugged off-road options, …"
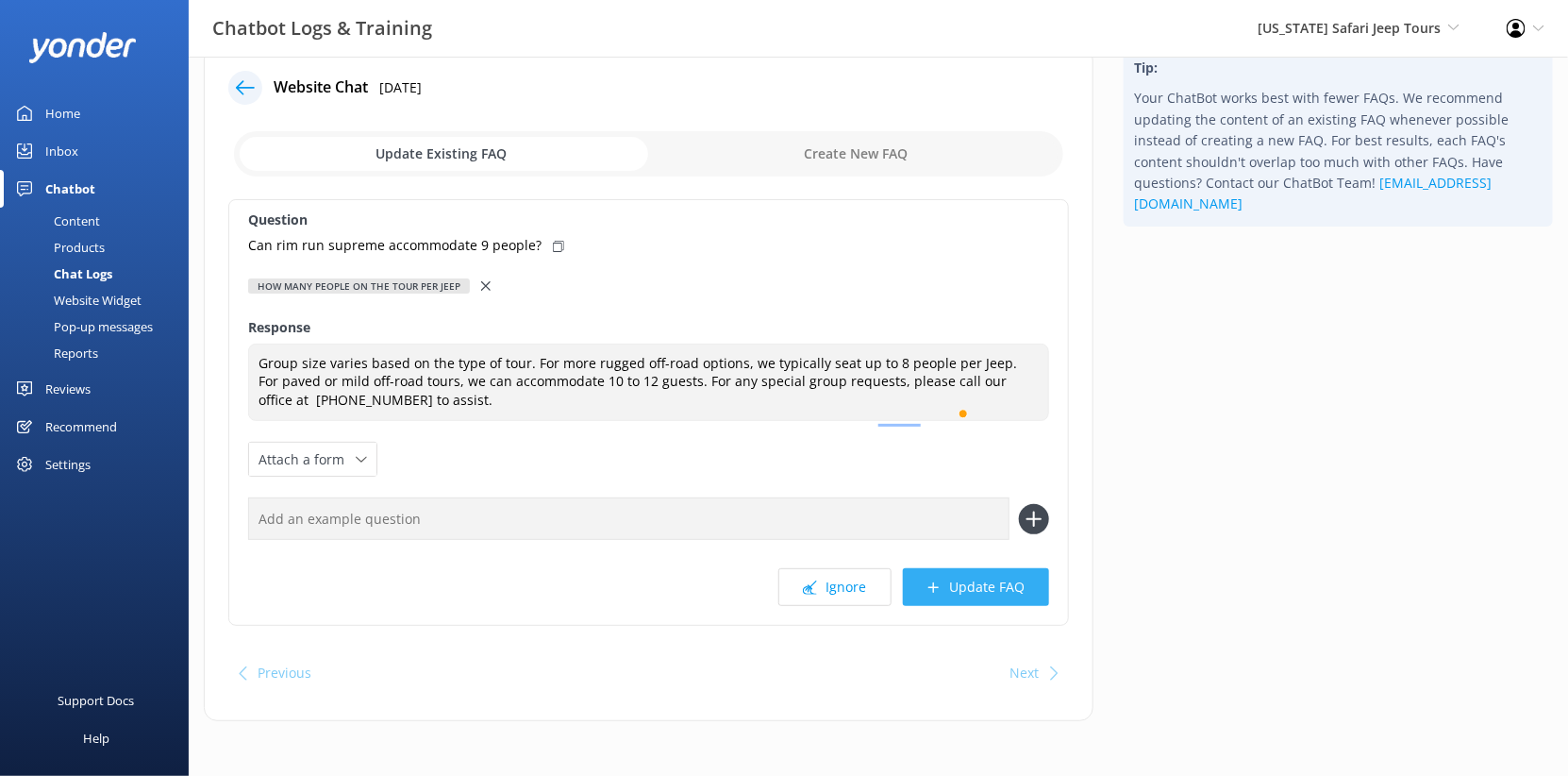
click at [944, 606] on button "Update FAQ" at bounding box center [975, 587] width 146 height 38
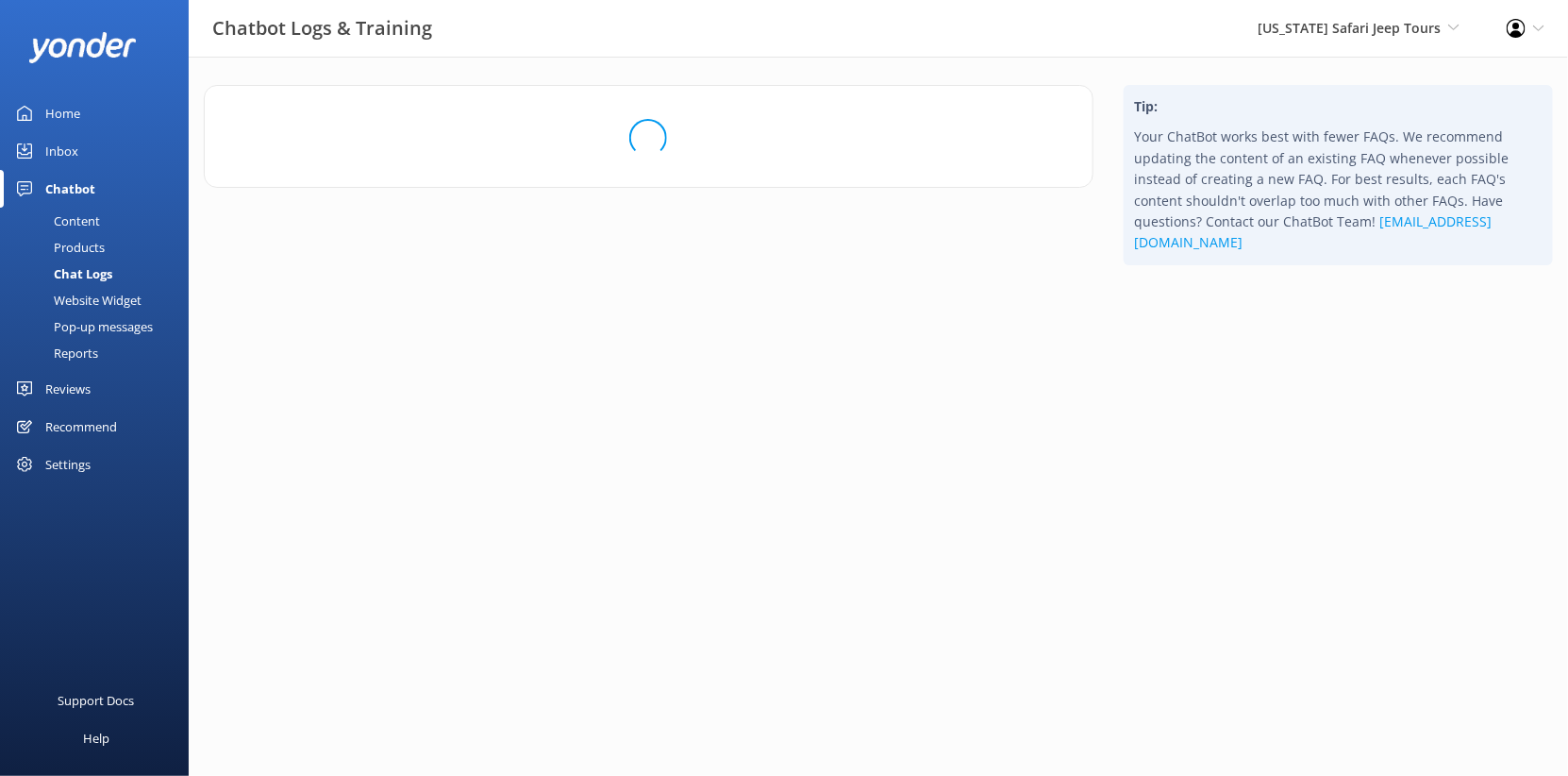
scroll to position [0, 0]
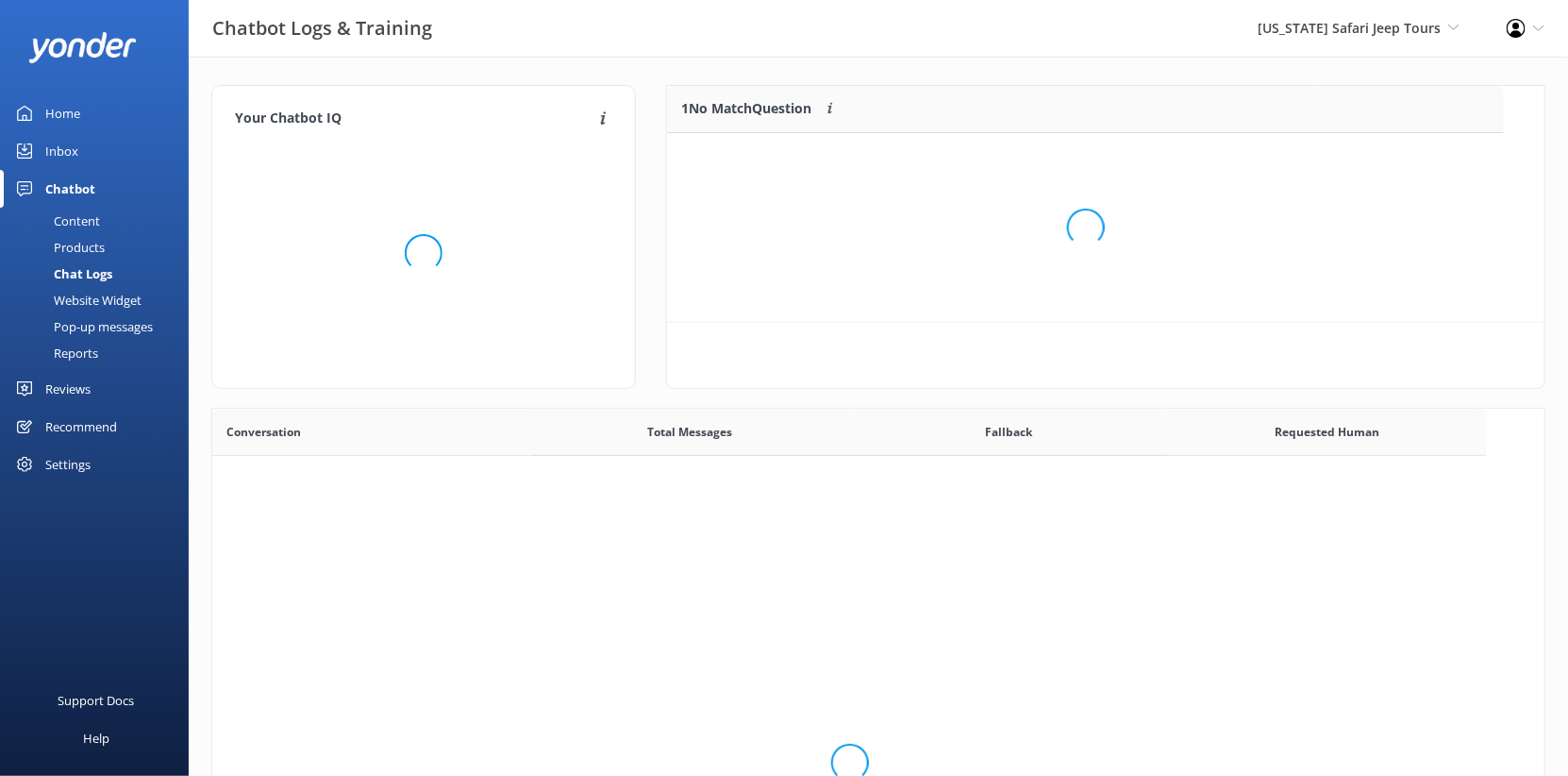
scroll to position [236, 837]
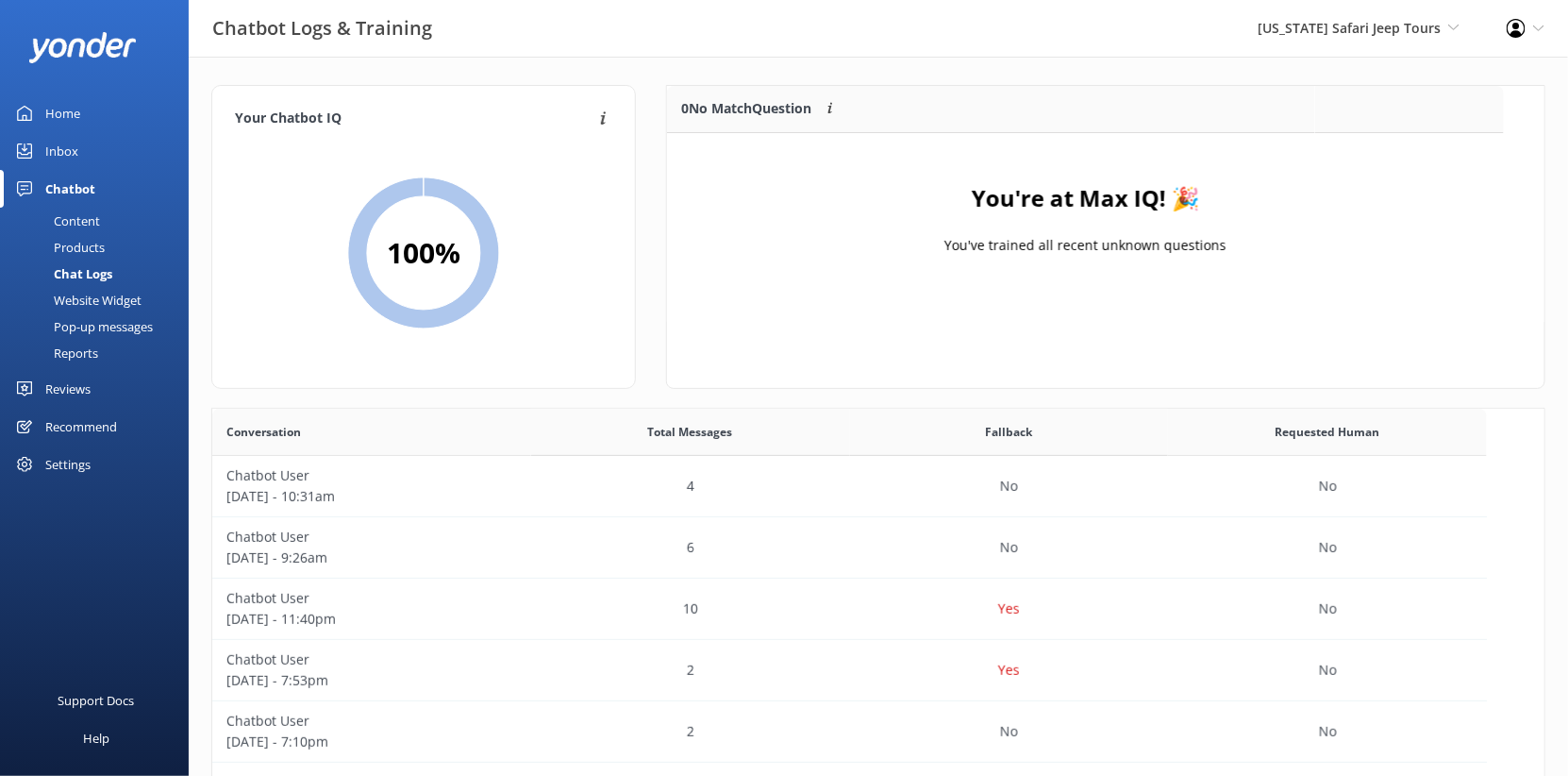
click at [1300, 49] on div "Arizona Safari Jeep Tours Arizona Safari Jeep Tours Arizona ATV Adventures Sedo…" at bounding box center [1358, 28] width 249 height 57
click at [1321, 149] on link "[US_STATE] ATV Adventures" at bounding box center [1389, 127] width 188 height 46
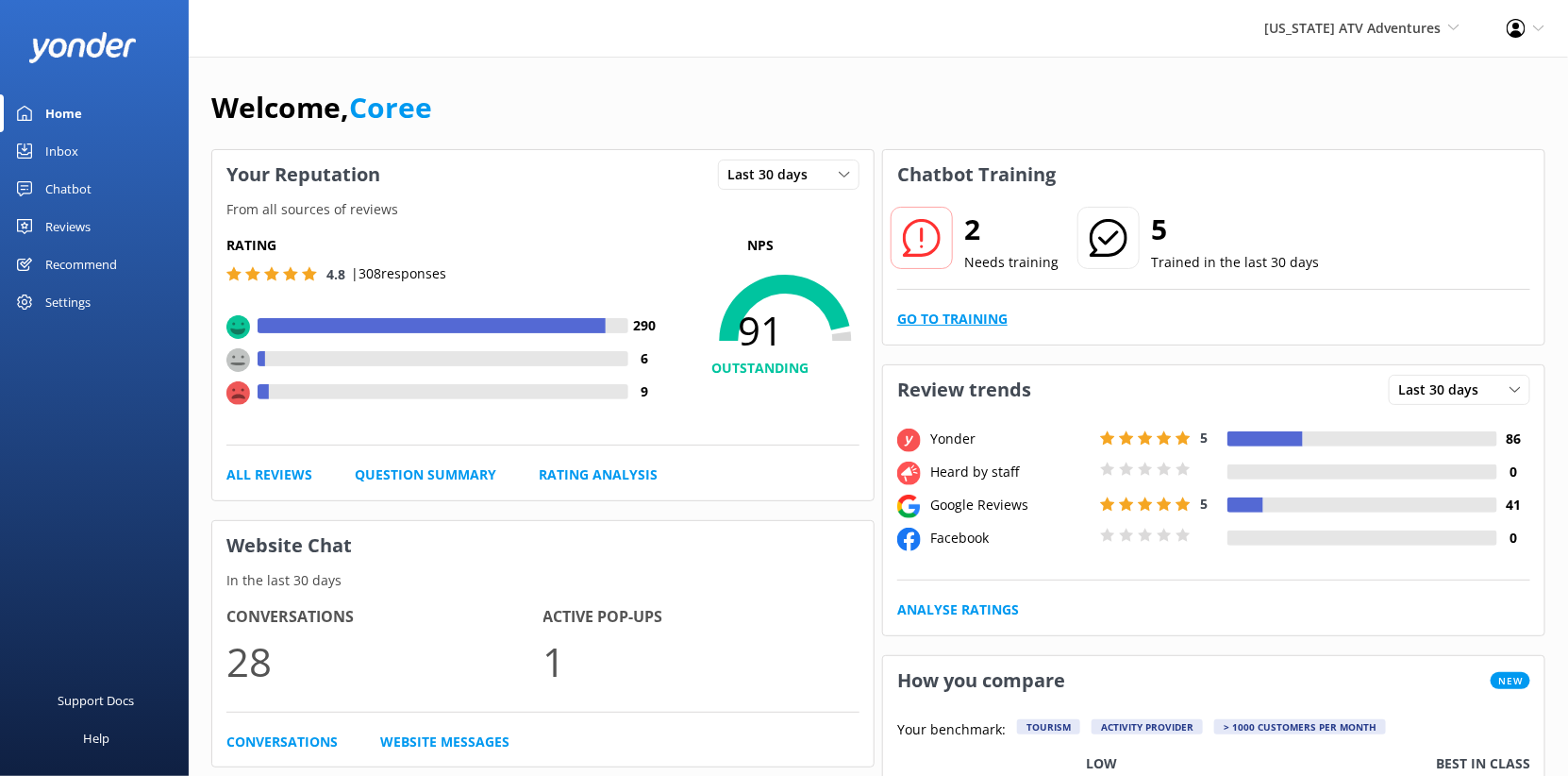
click at [963, 329] on link "Go to Training" at bounding box center [951, 319] width 110 height 21
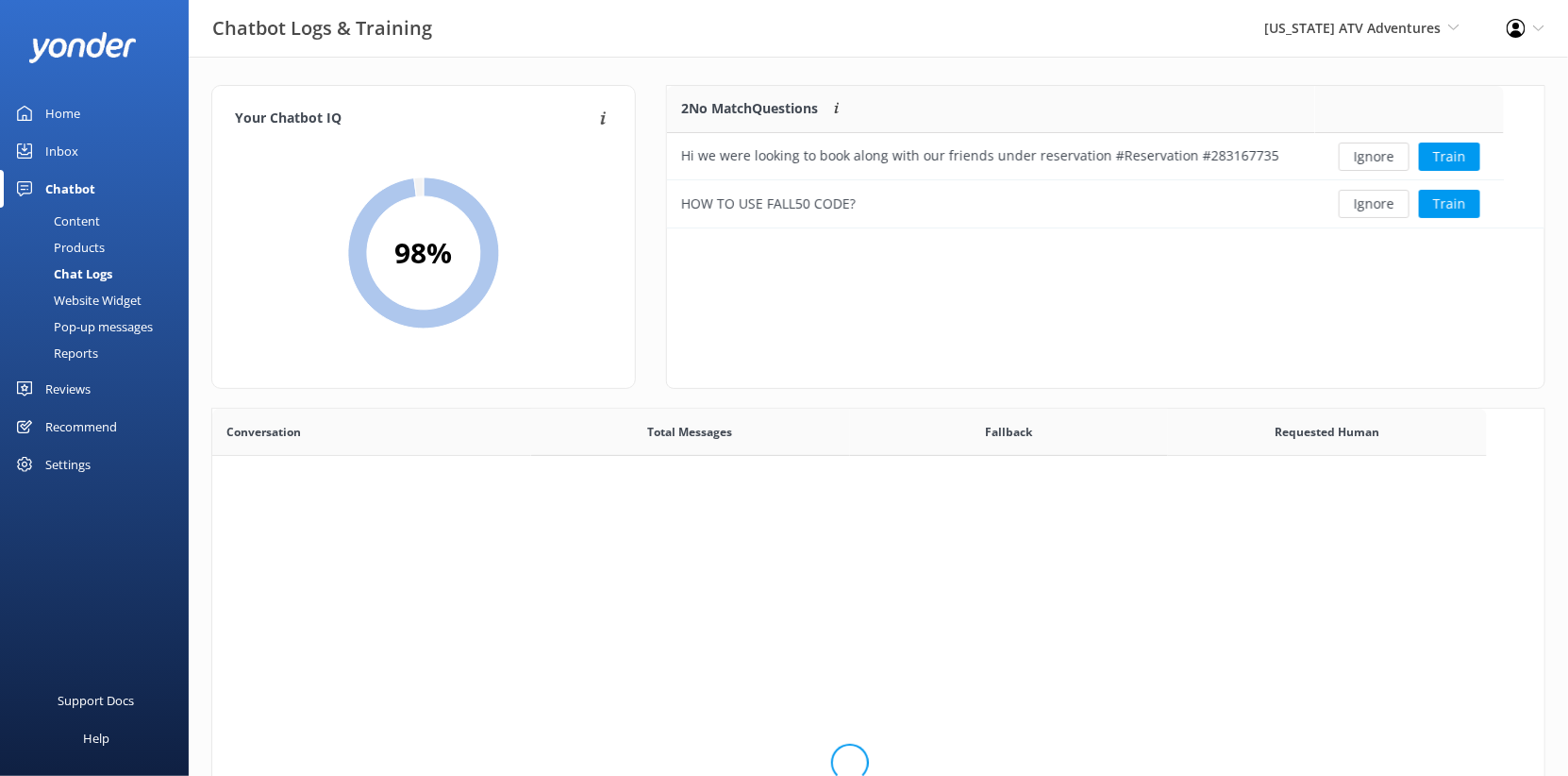
scroll to position [142, 837]
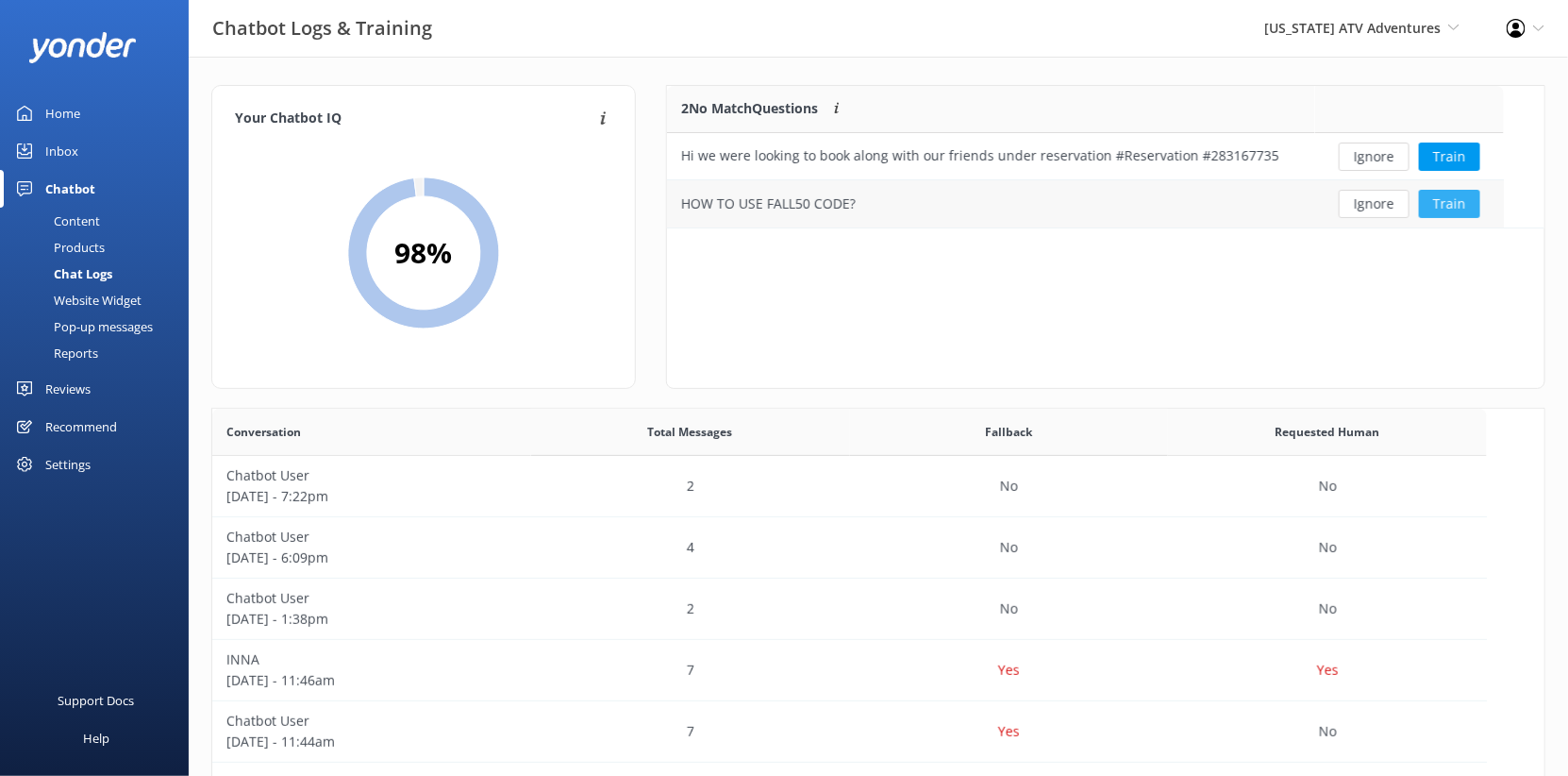
click at [1474, 218] on button "Train" at bounding box center [1449, 203] width 61 height 29
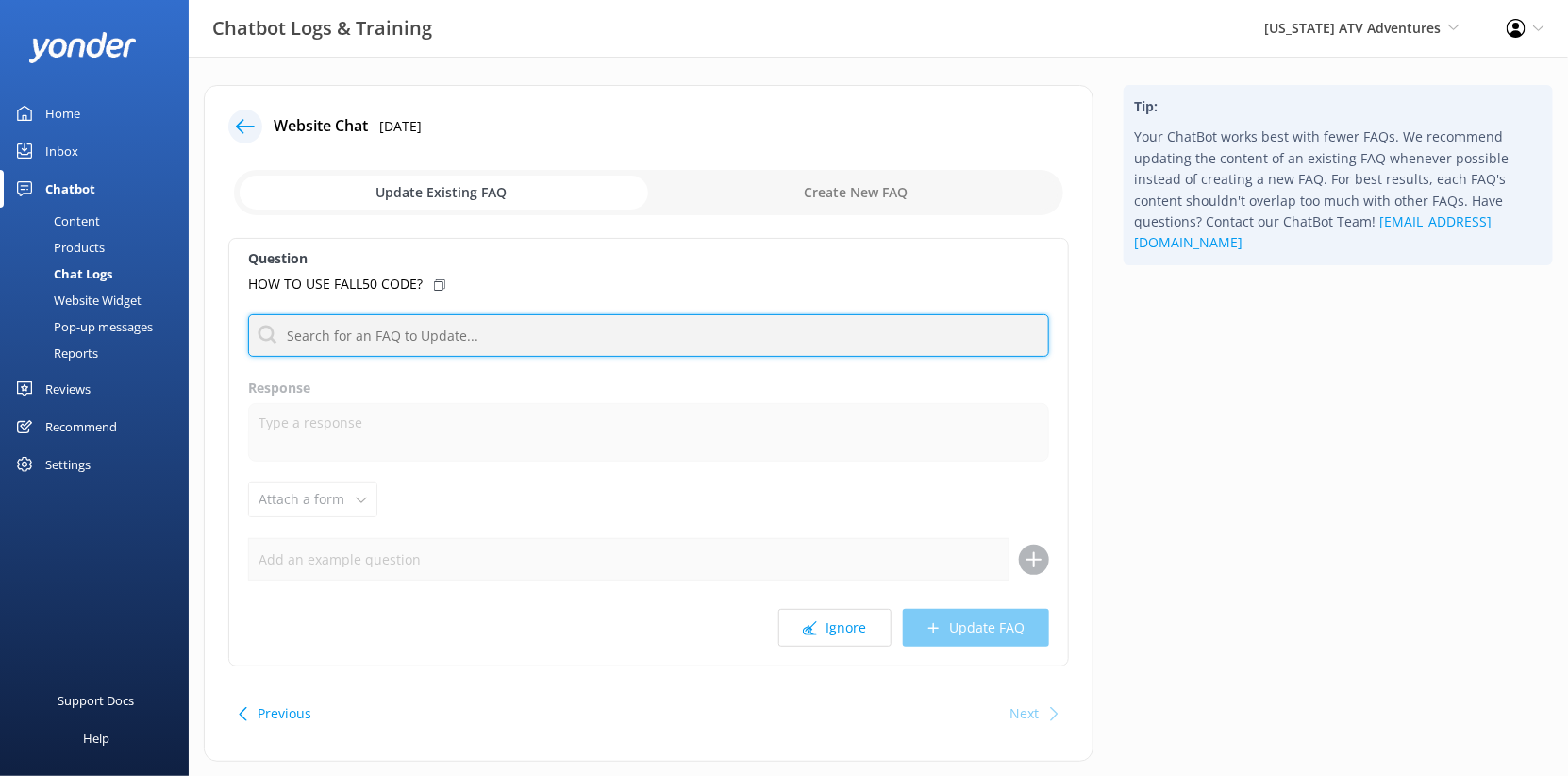
click at [451, 357] on input "text" at bounding box center [648, 335] width 800 height 43
type input "code"
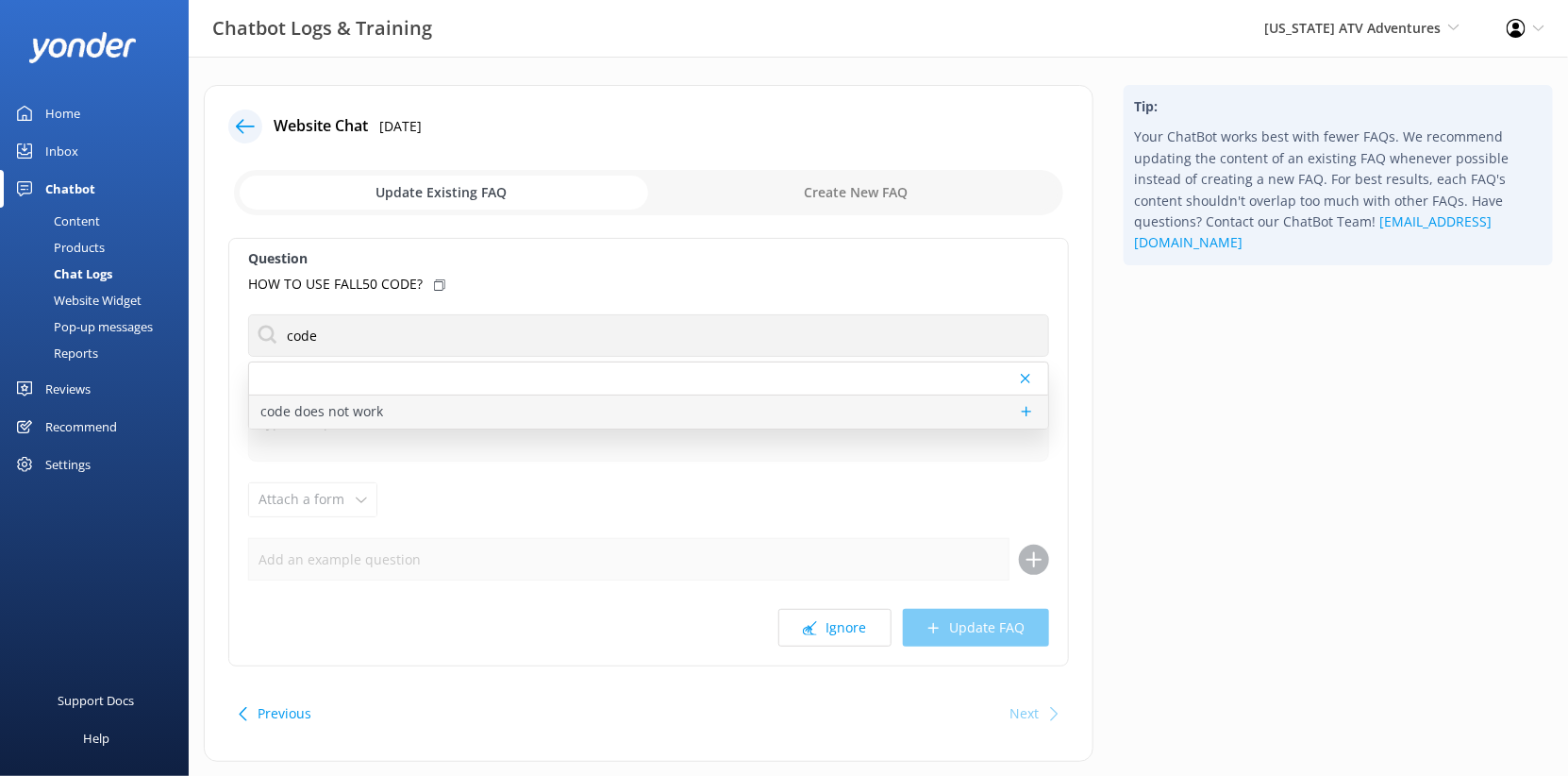
click at [383, 422] on p "code does not work" at bounding box center [321, 411] width 123 height 21
type textarea "If you’re having trouble using a promo code on our website, please give us a ca…"
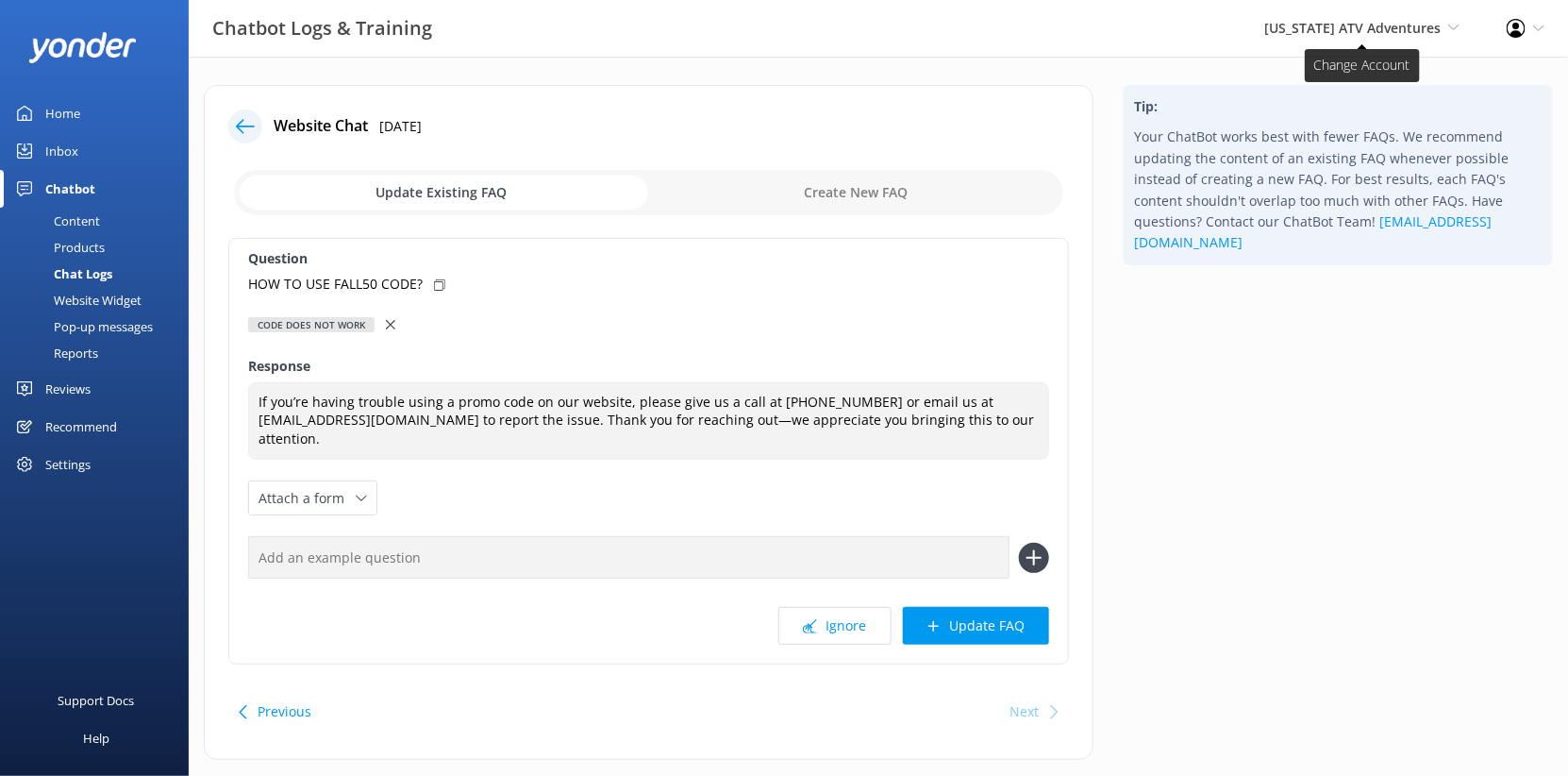
click at [1372, 37] on span "[US_STATE] ATV Adventures" at bounding box center [1352, 28] width 177 height 18
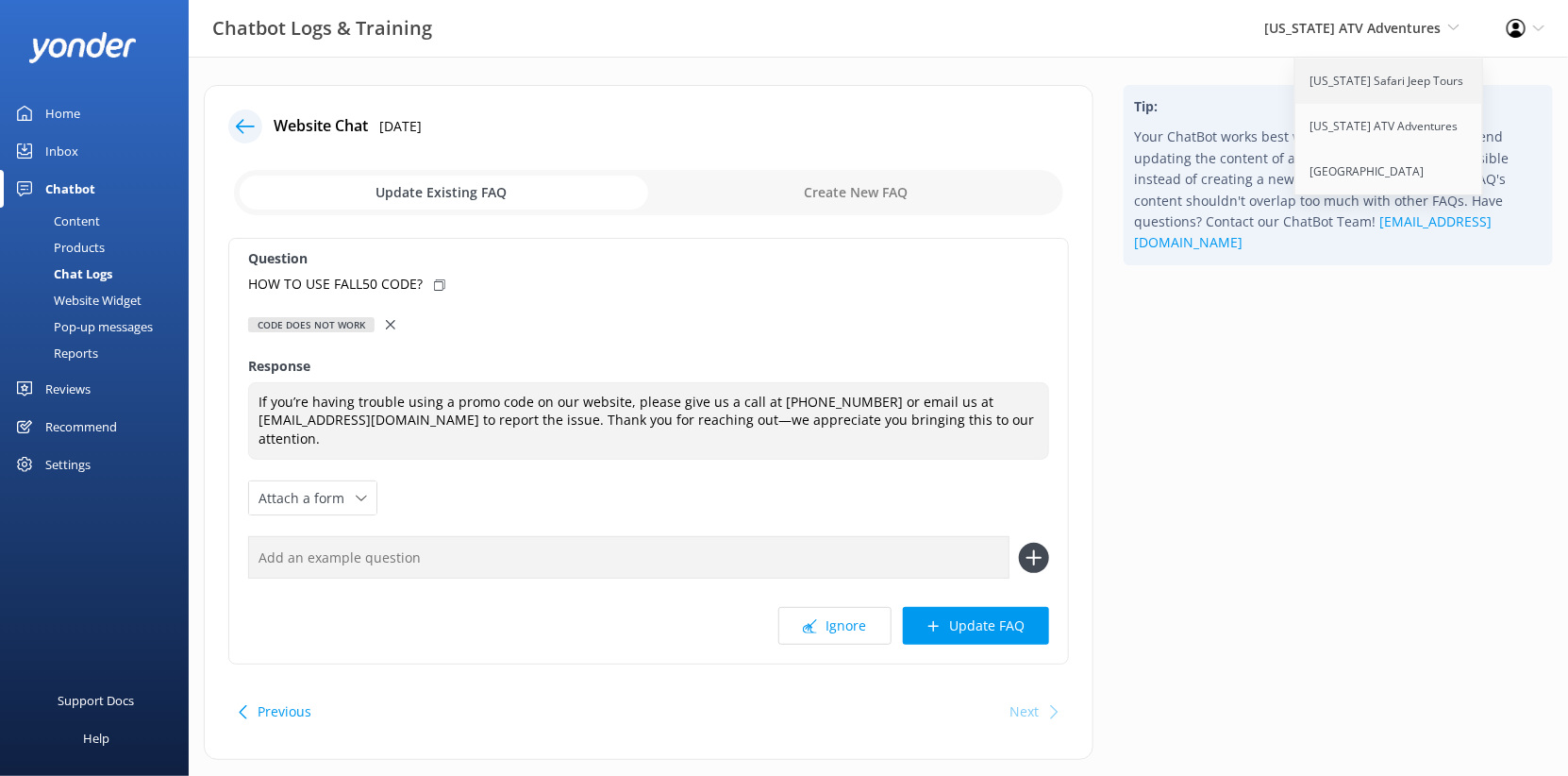
click at [1337, 104] on link "[US_STATE] Safari Jeep Tours" at bounding box center [1389, 81] width 188 height 46
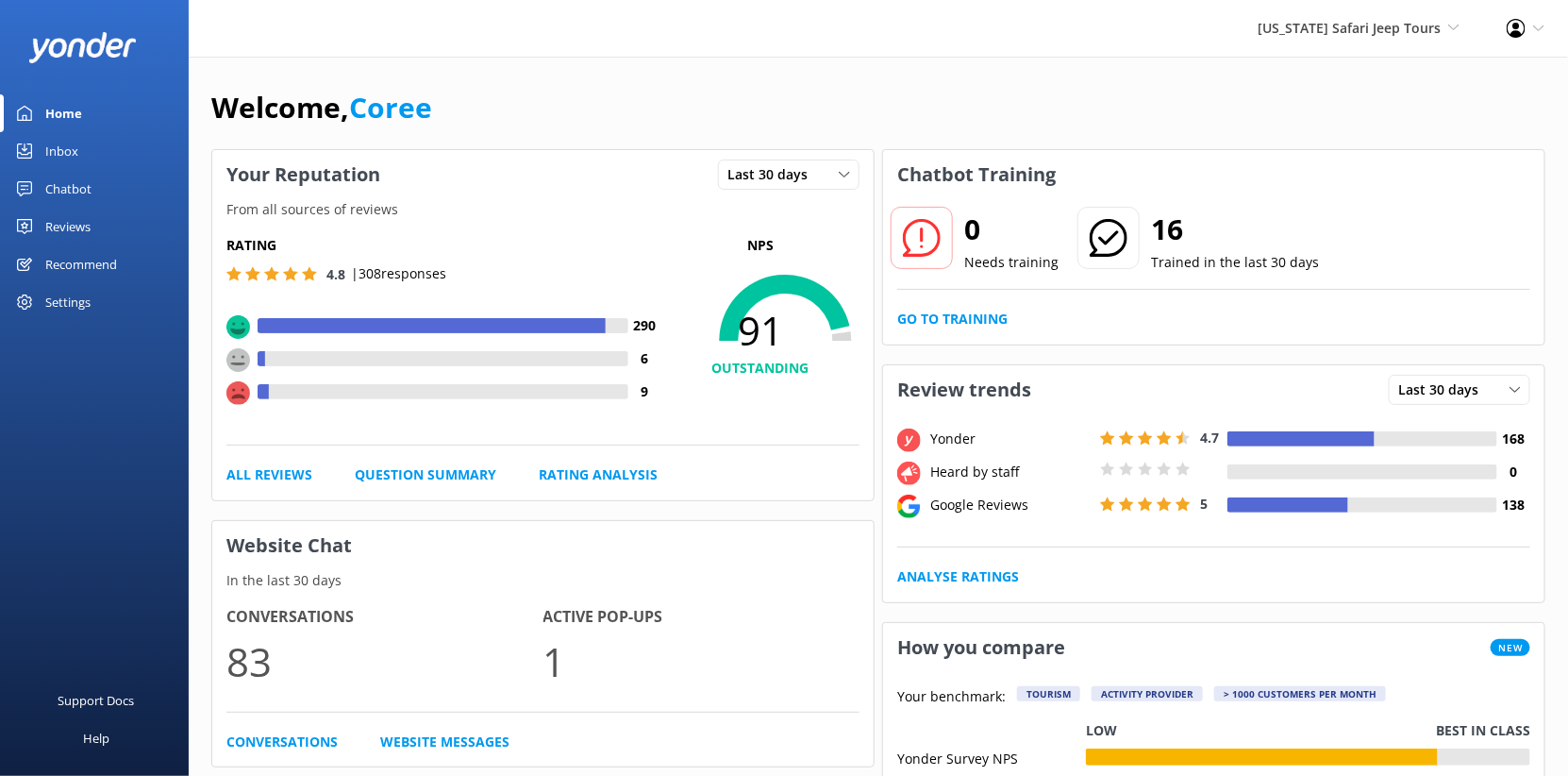
click at [78, 170] on div "Inbox" at bounding box center [61, 151] width 33 height 38
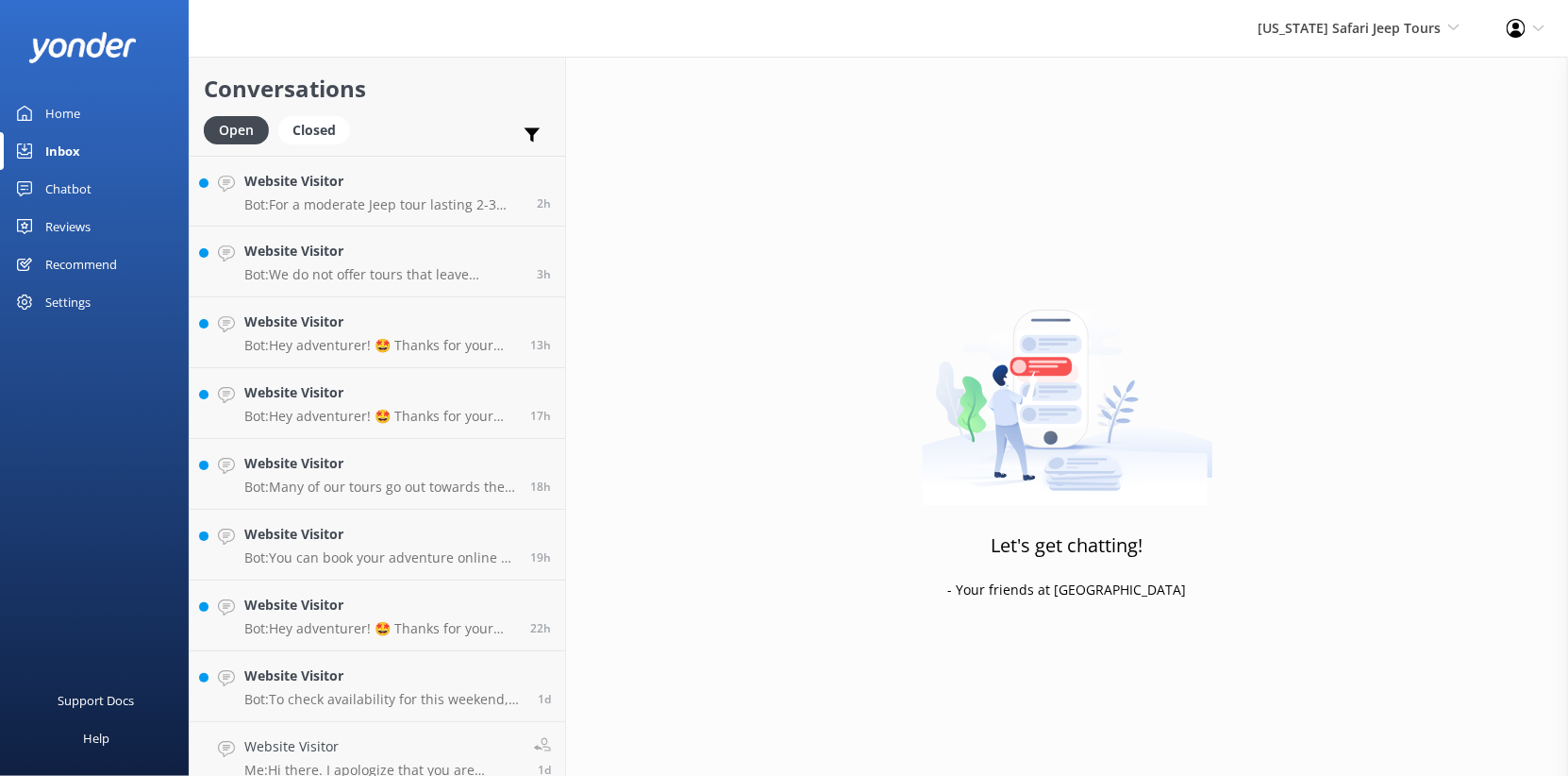
click at [82, 207] on div "Chatbot" at bounding box center [68, 189] width 47 height 38
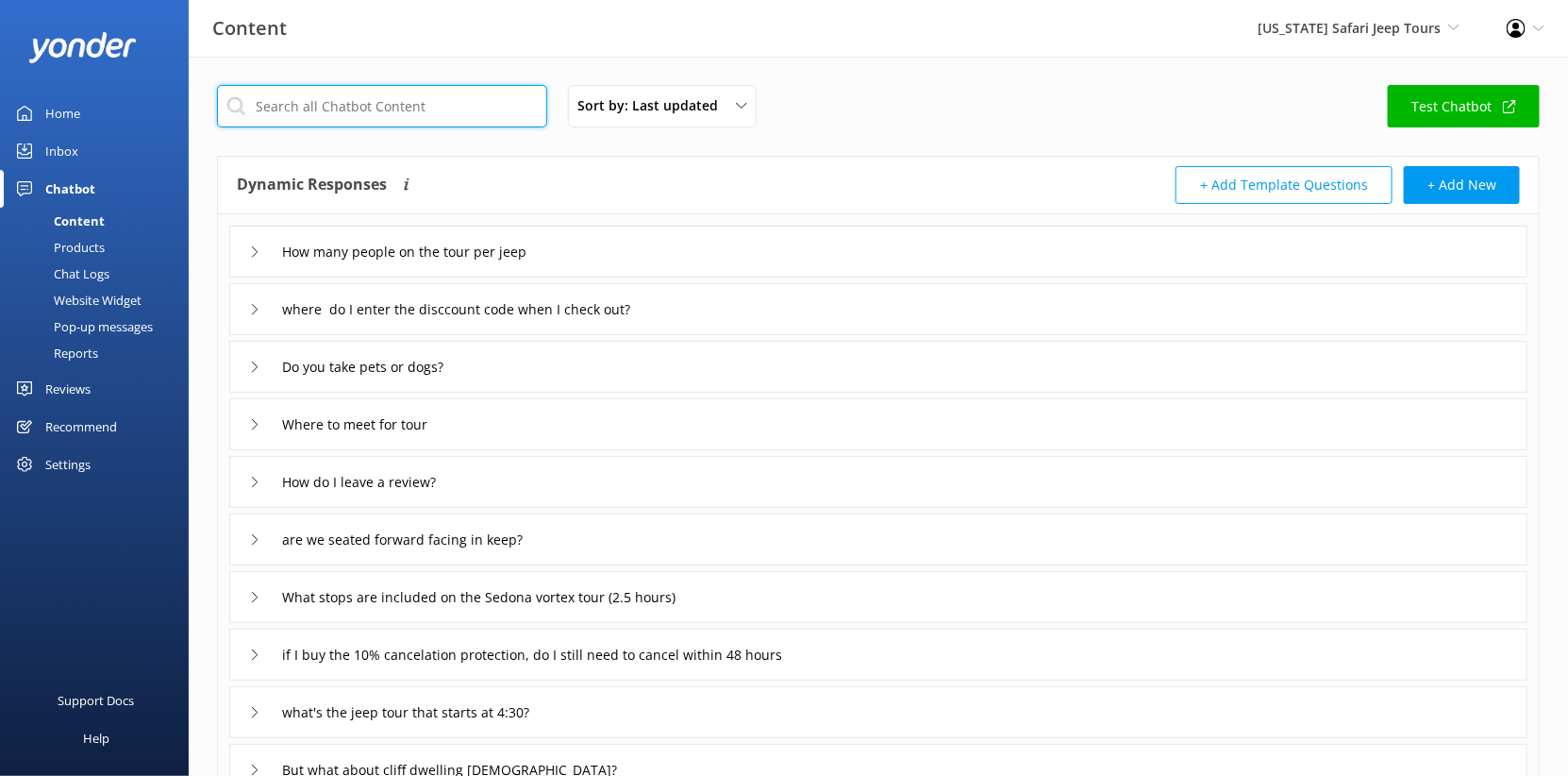
click at [439, 127] on input "text" at bounding box center [382, 106] width 330 height 43
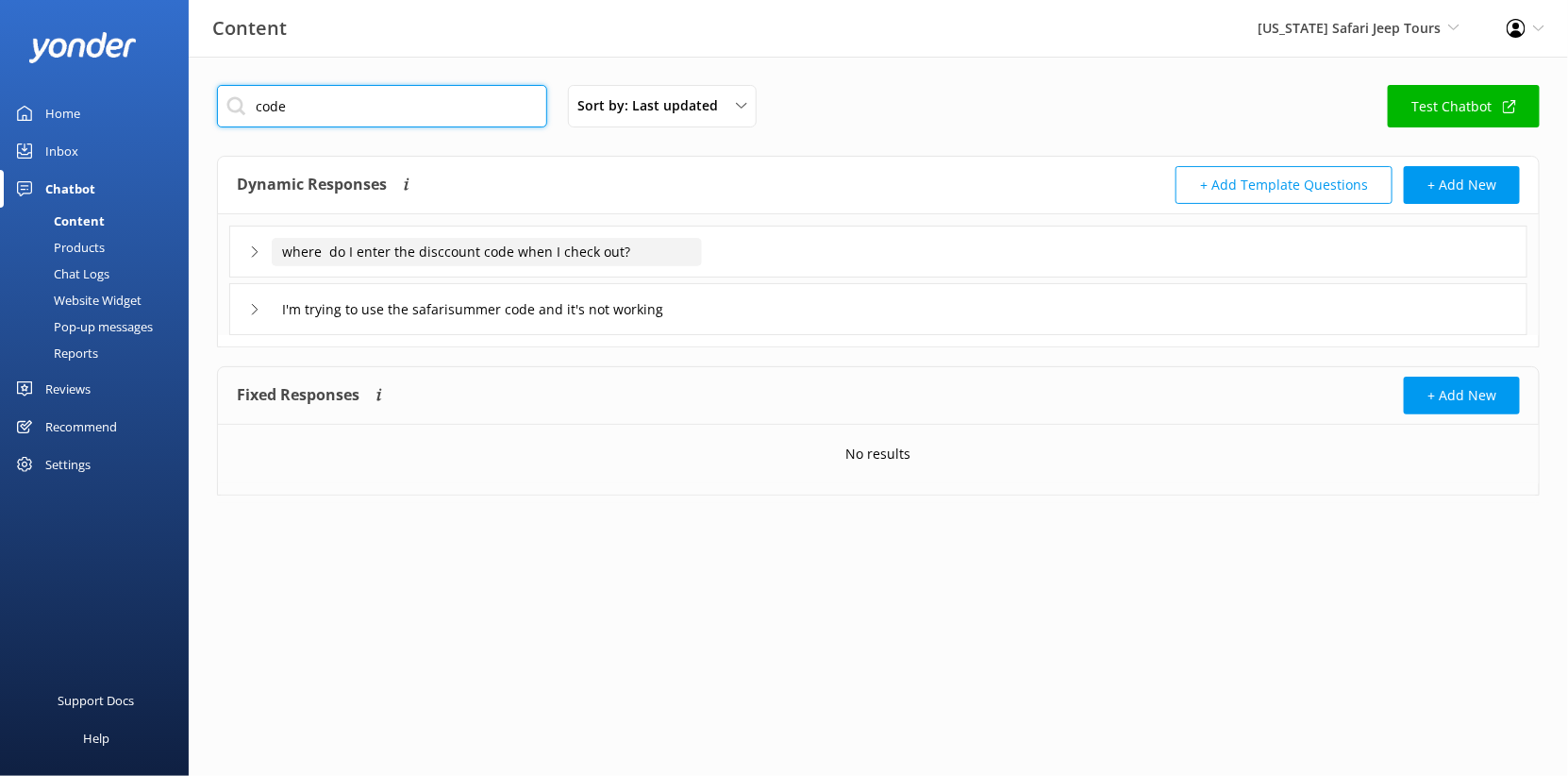
type input "code"
click at [465, 266] on input "where do I enter the disccount code when I check out?" at bounding box center [487, 252] width 430 height 29
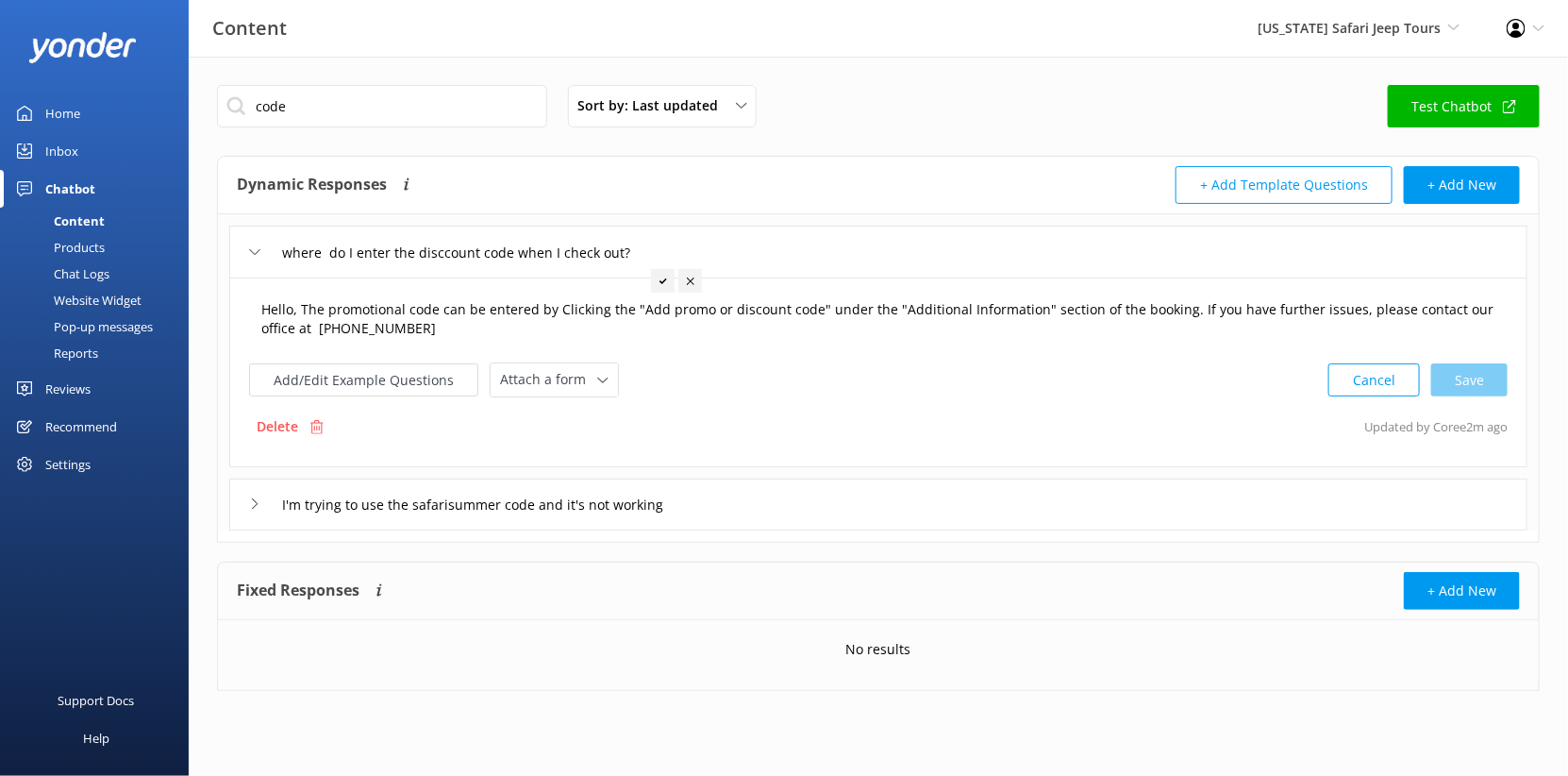
click at [469, 349] on textarea "Hello, The promotional code can be entered by Clicking the "Add promo or discou…" at bounding box center [878, 320] width 1255 height 60
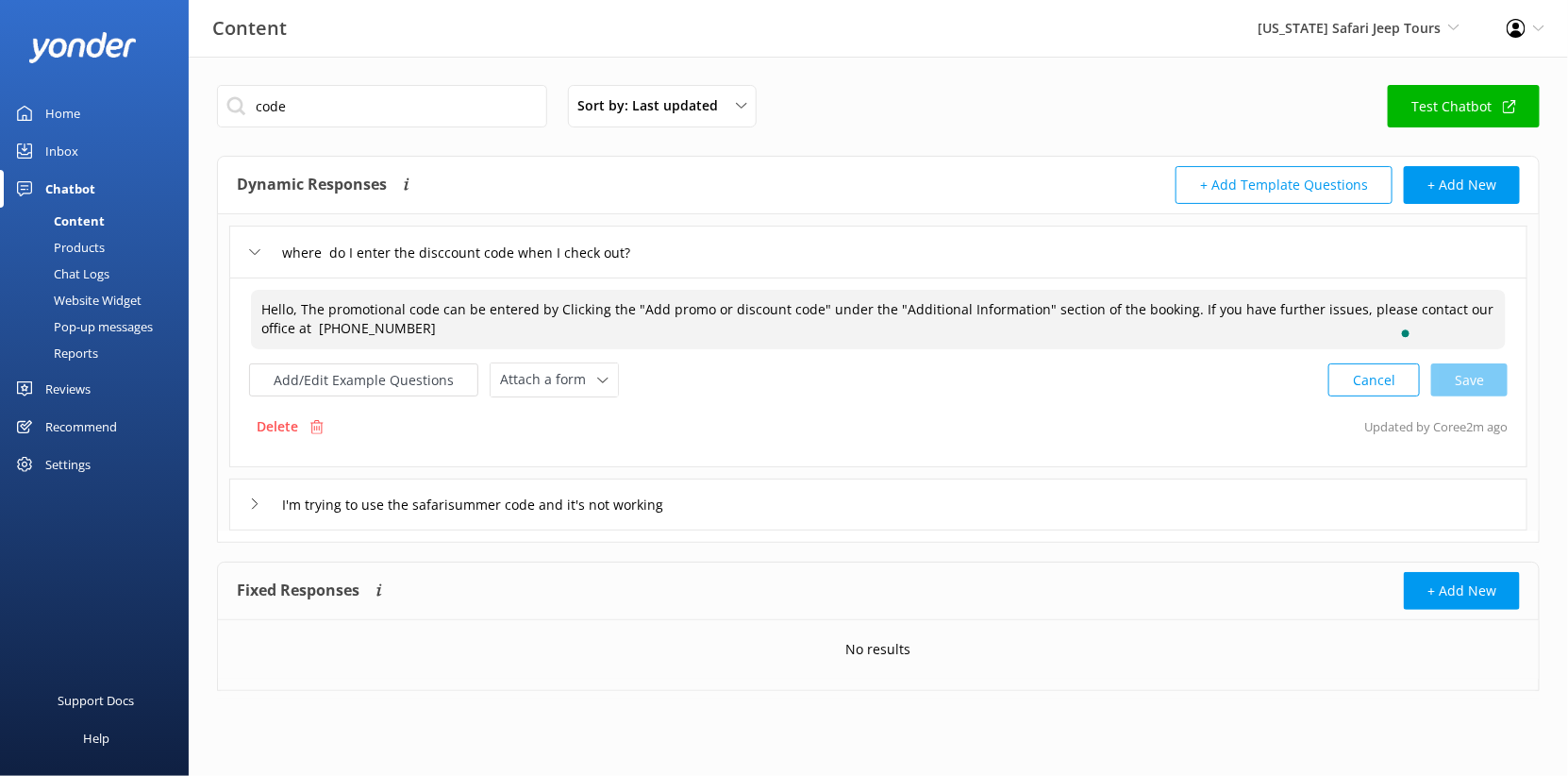
click at [469, 349] on textarea "Hello, The promotional code can be entered by Clicking the "Add promo or discou…" at bounding box center [878, 320] width 1255 height 60
click at [344, 350] on div "Hello, The promotional code can be entered by Clicking the "Add promo or discou…" at bounding box center [878, 372] width 1298 height 190
click at [377, 349] on textarea "Hello, The promotional code can be entered by Clicking the "Add promo or discou…" at bounding box center [878, 320] width 1255 height 60
click at [373, 349] on textarea "Hello, The promotional code can be entered by Clicking the "Add promo or discou…" at bounding box center [878, 320] width 1255 height 60
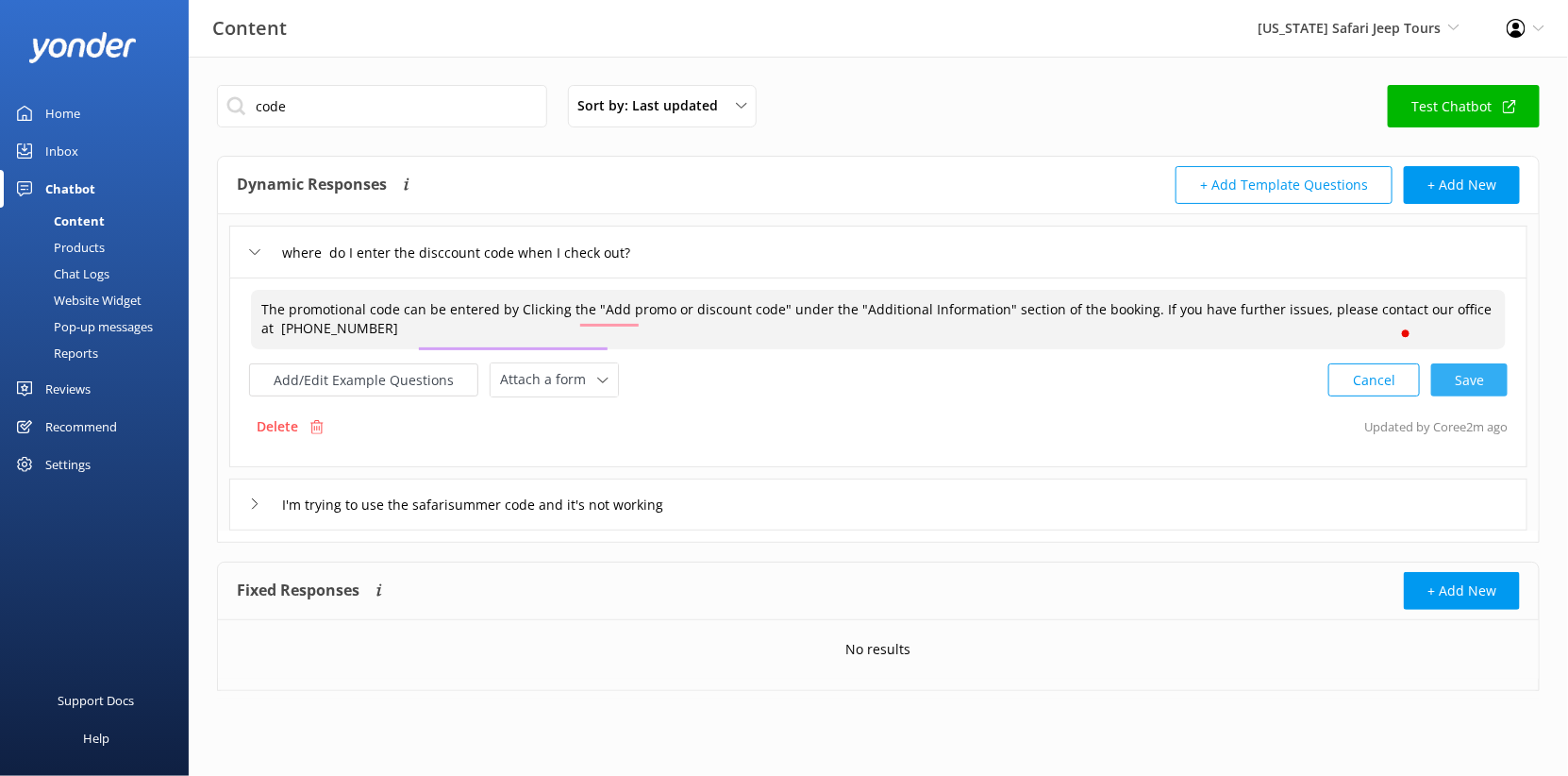
click at [1452, 397] on div "Cancel Save" at bounding box center [1417, 379] width 180 height 35
click at [671, 348] on textarea "The promotional code can be entered by clicking the "Add promo or discount code…" at bounding box center [878, 319] width 1257 height 60
click at [1455, 395] on div "Cancel Loading.." at bounding box center [1418, 377] width 179 height 35
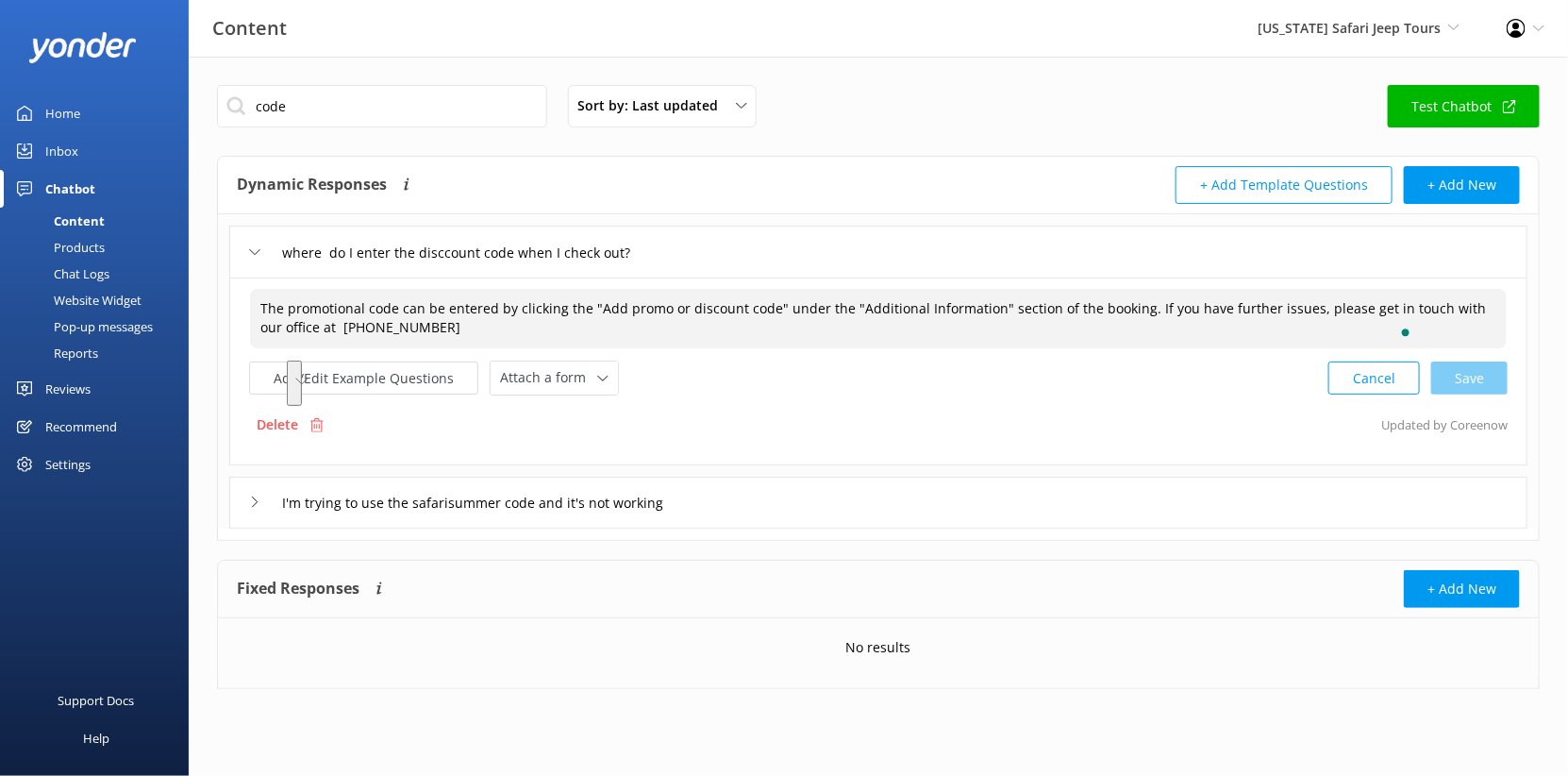
type textarea "The promotional code can be entered by clicking the "Add promo or discount code…"
click at [1266, 49] on div "Arizona Safari Jeep Tours Arizona Safari Jeep Tours Arizona ATV Adventures Sedo…" at bounding box center [1358, 28] width 249 height 57
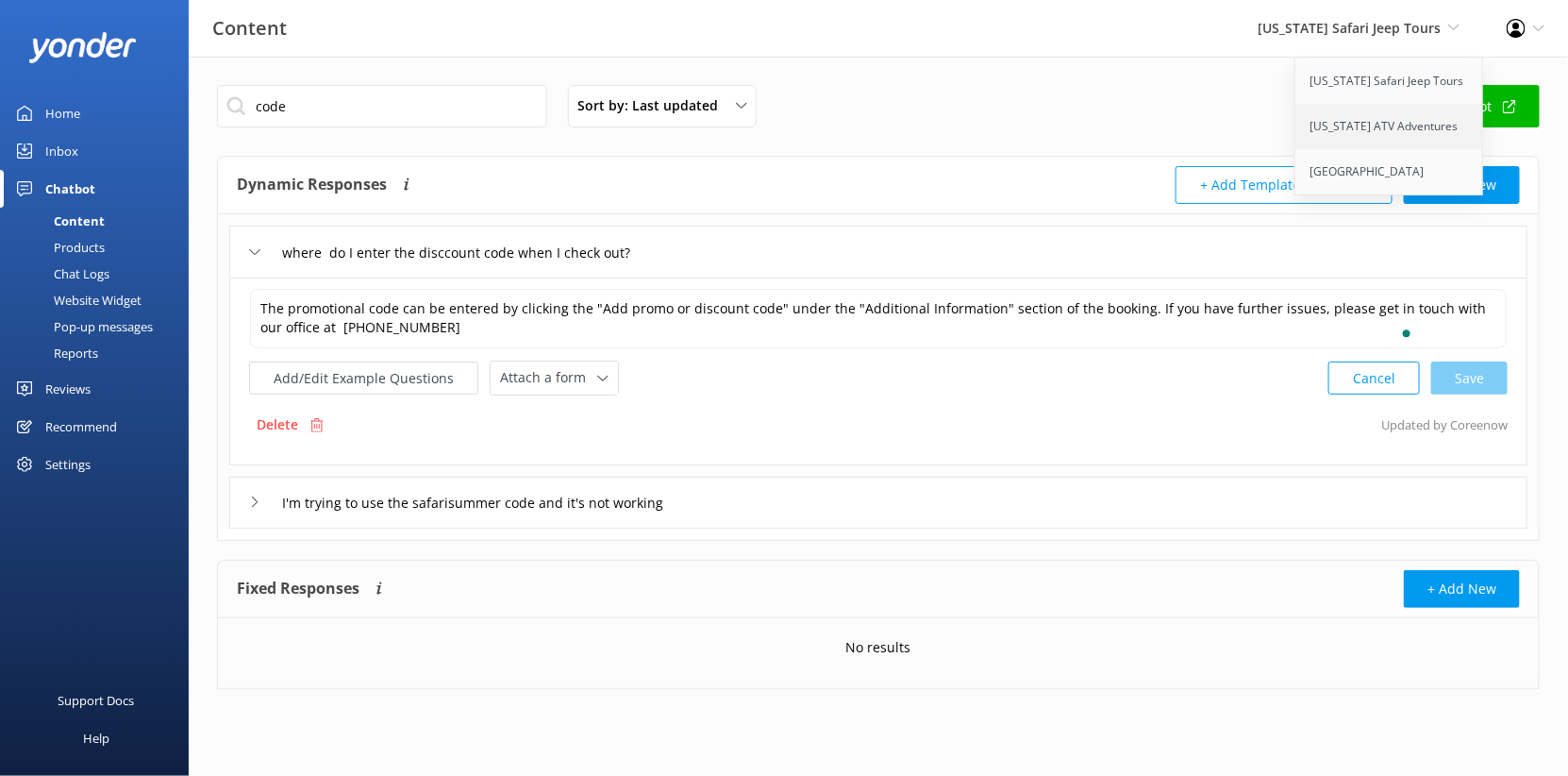
click at [1301, 149] on link "[US_STATE] ATV Adventures" at bounding box center [1389, 127] width 188 height 46
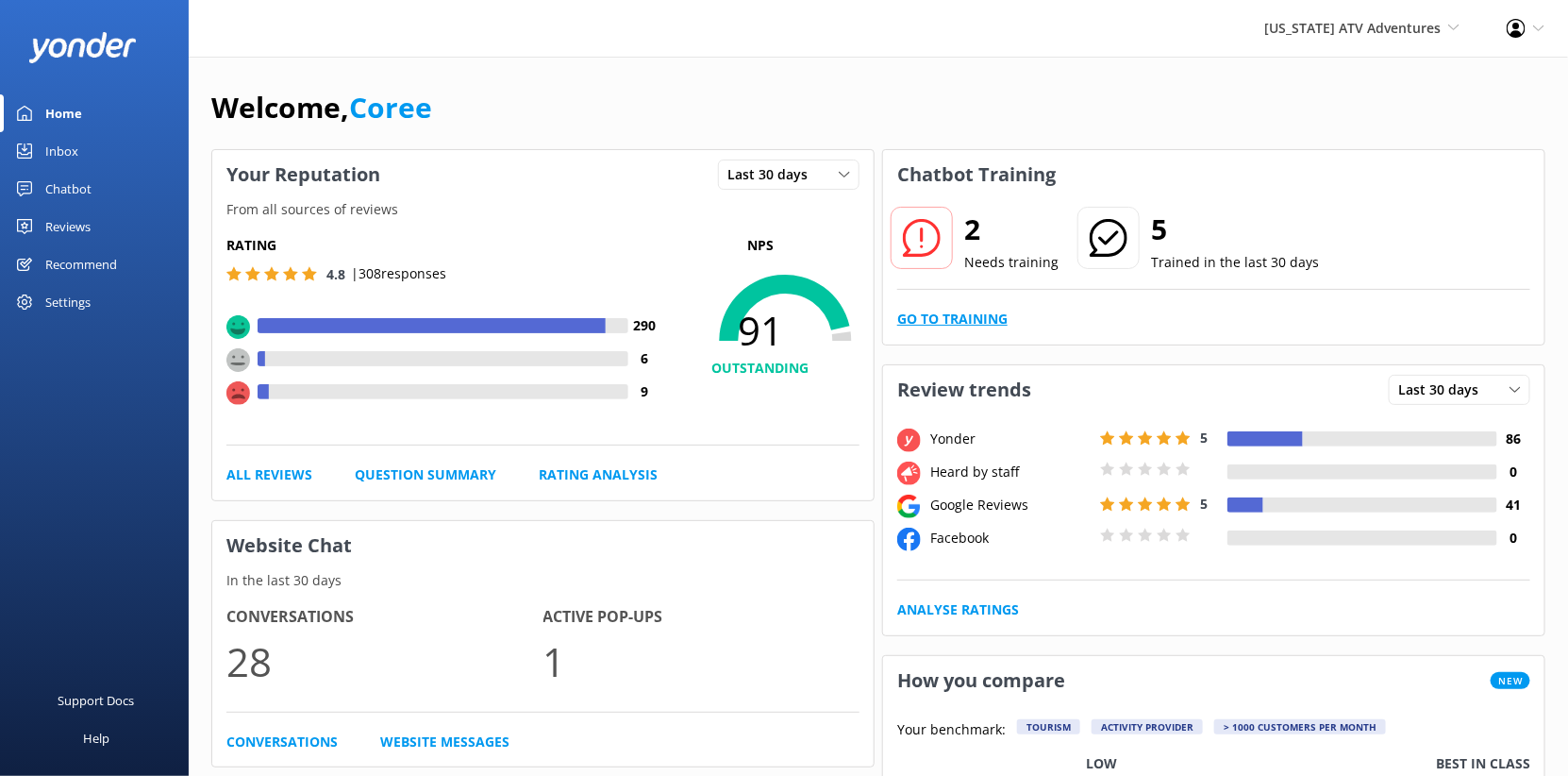
click at [957, 329] on link "Go to Training" at bounding box center [951, 319] width 110 height 21
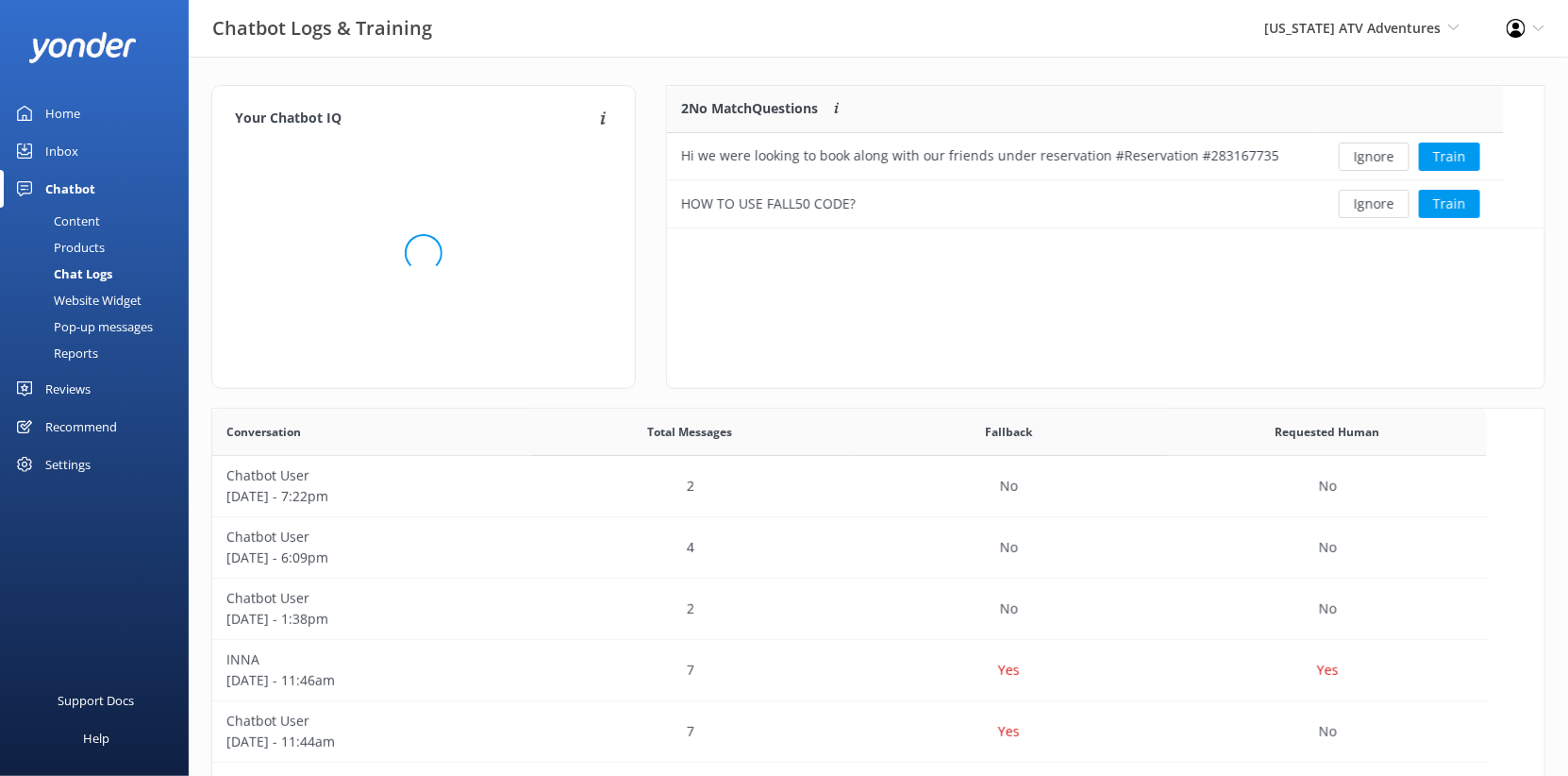
scroll to position [142, 837]
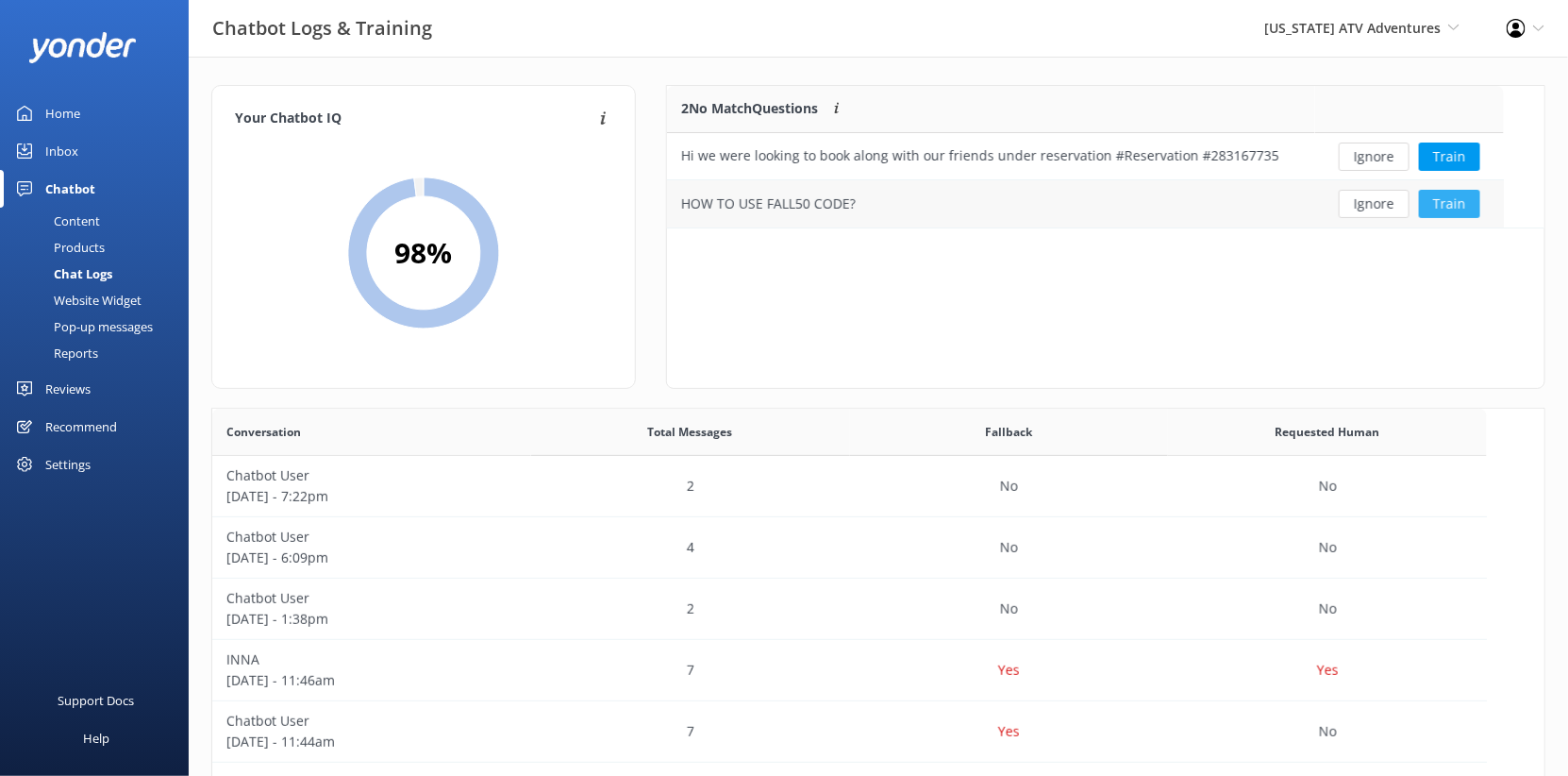
click at [1480, 218] on button "Train" at bounding box center [1449, 203] width 61 height 29
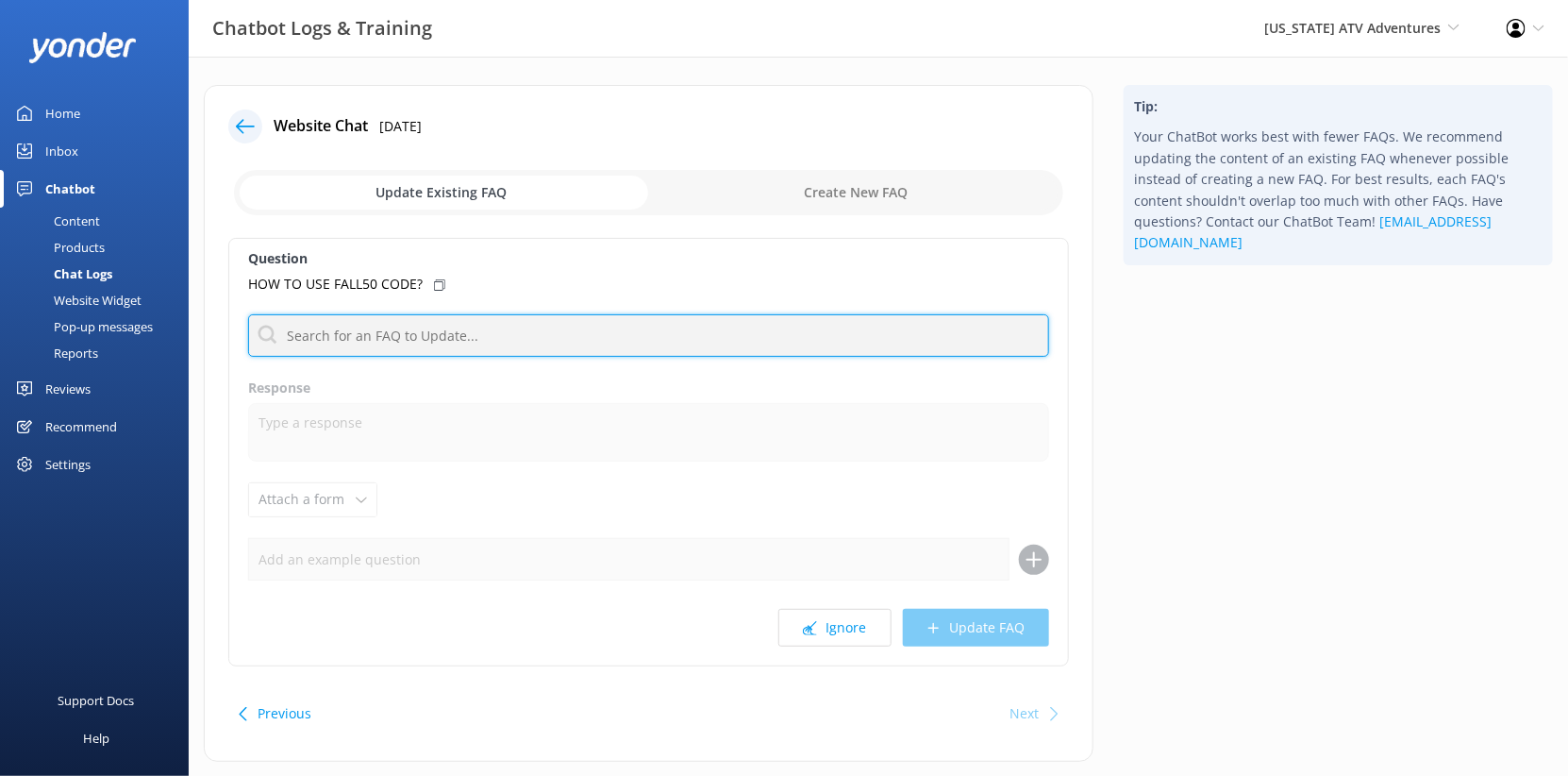
click at [539, 357] on input "text" at bounding box center [648, 335] width 800 height 43
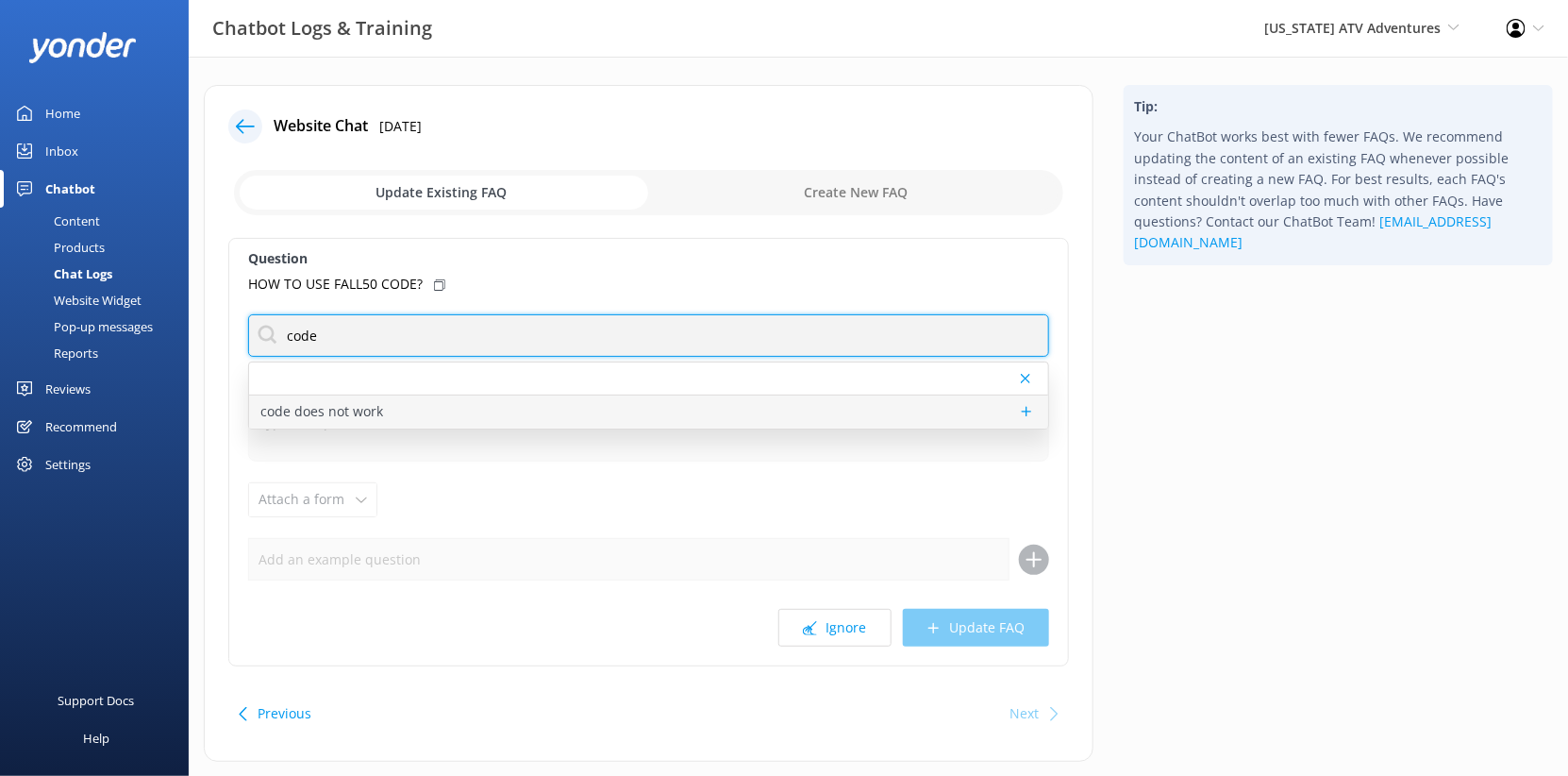
type input "code"
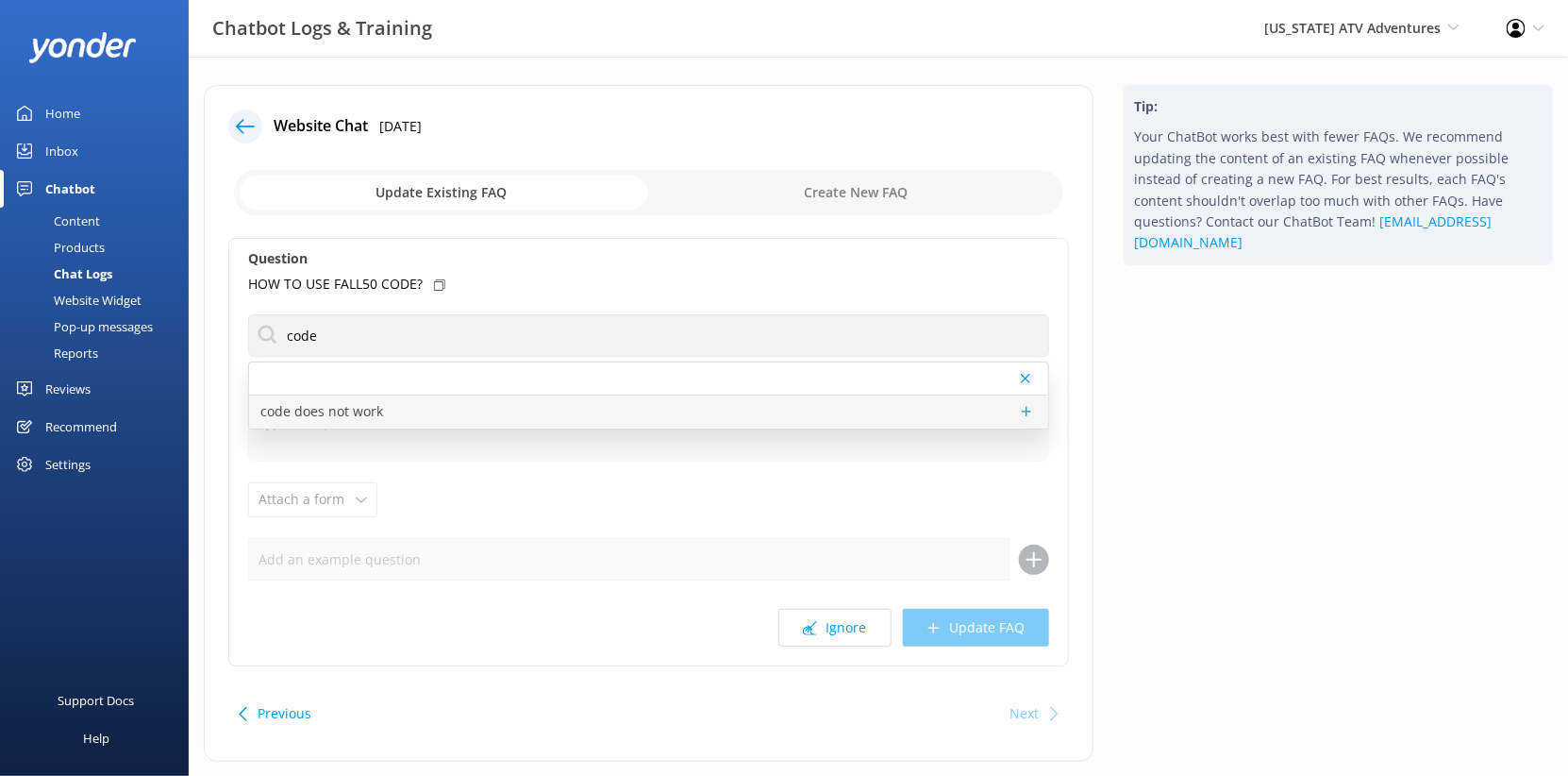
click at [383, 422] on p "code does not work" at bounding box center [321, 411] width 123 height 21
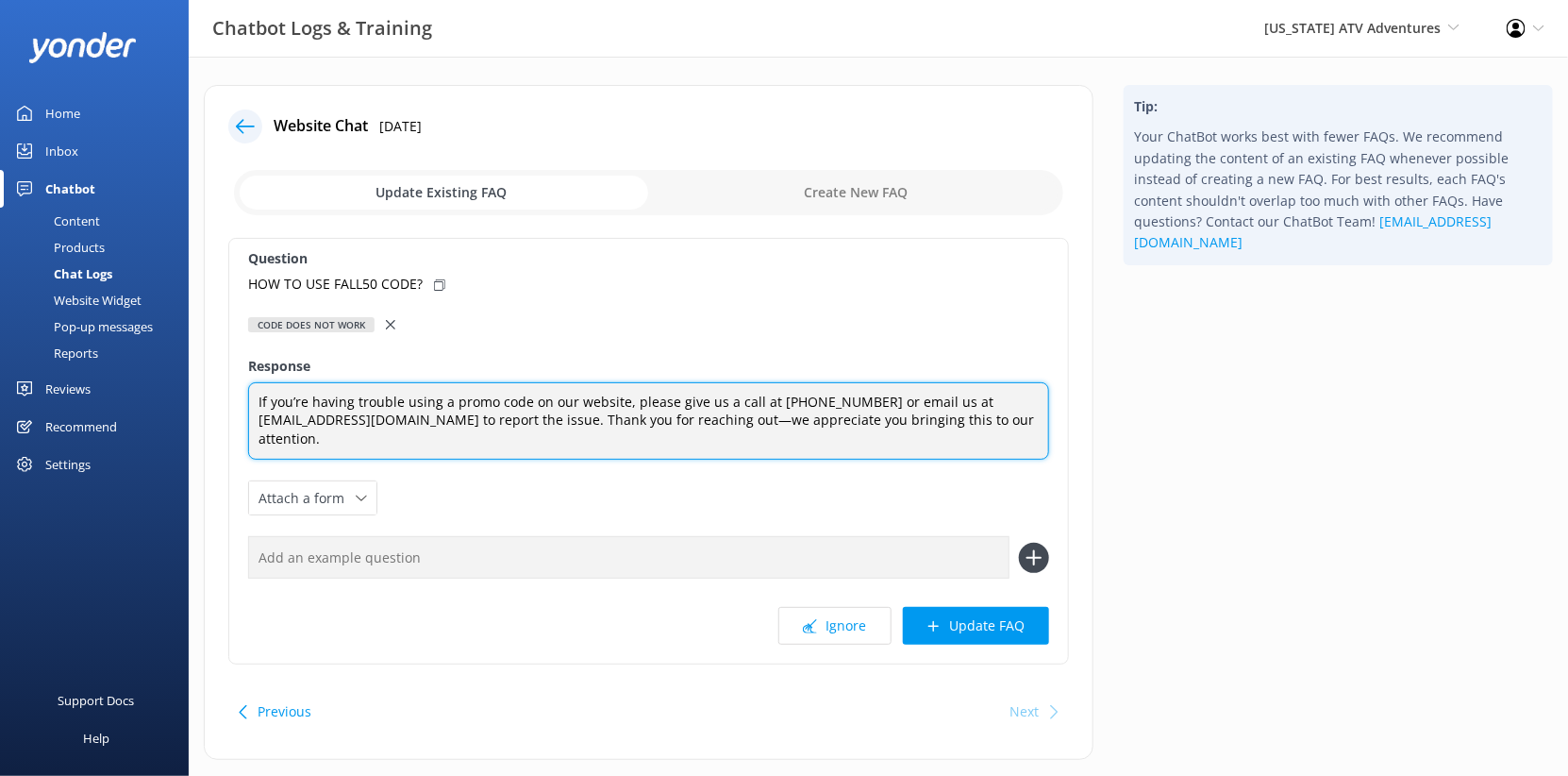
click at [483, 460] on textarea "If you’re having trouble using a promo code on our website, please give us a ca…" at bounding box center [648, 421] width 800 height 78
paste textarea "The promotional code can be entered by clicking the "Add promo or discount code…"
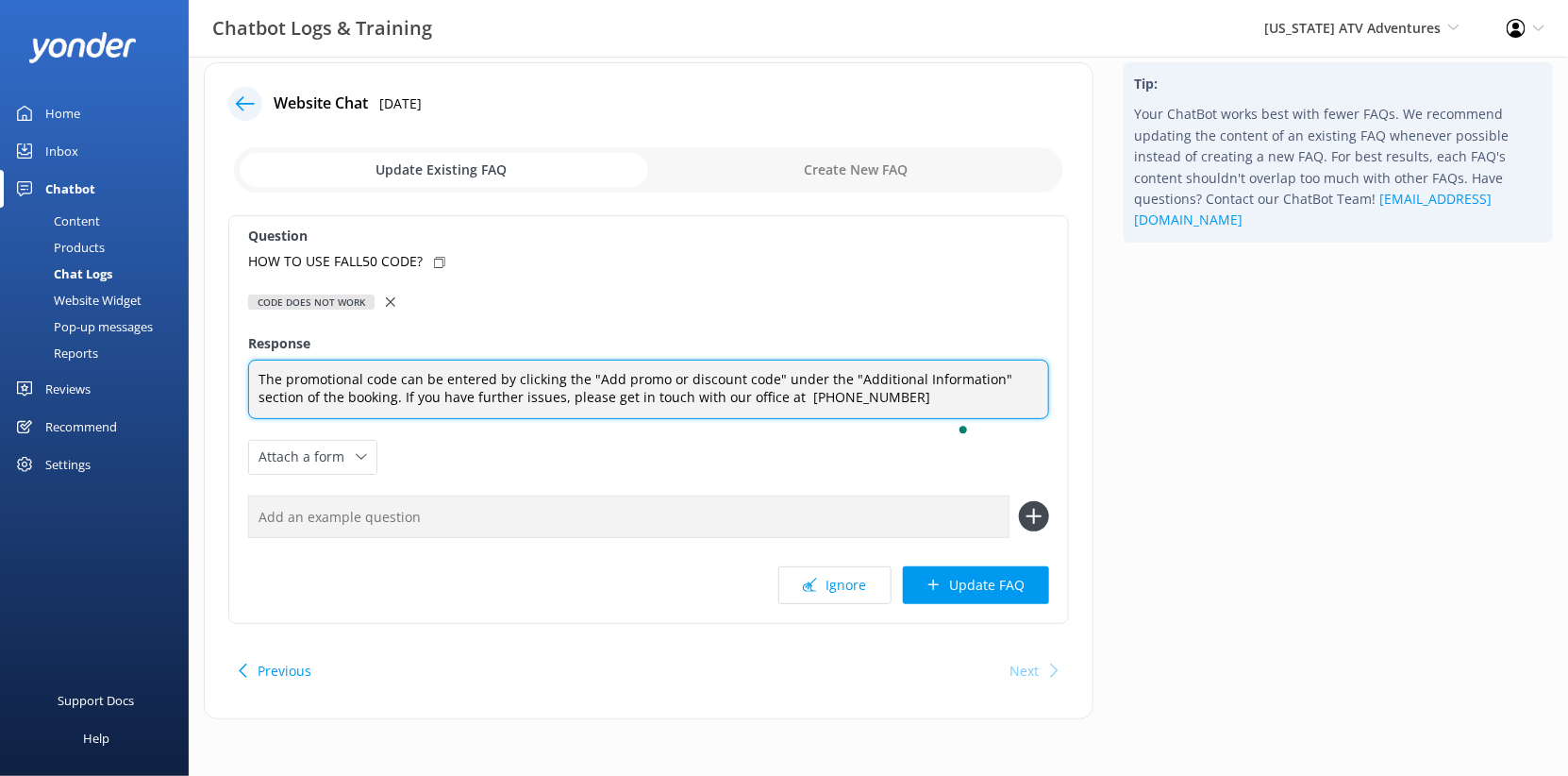
scroll to position [135, 0]
type textarea "The promotional code can be entered by clicking the "Add promo or discount code…"
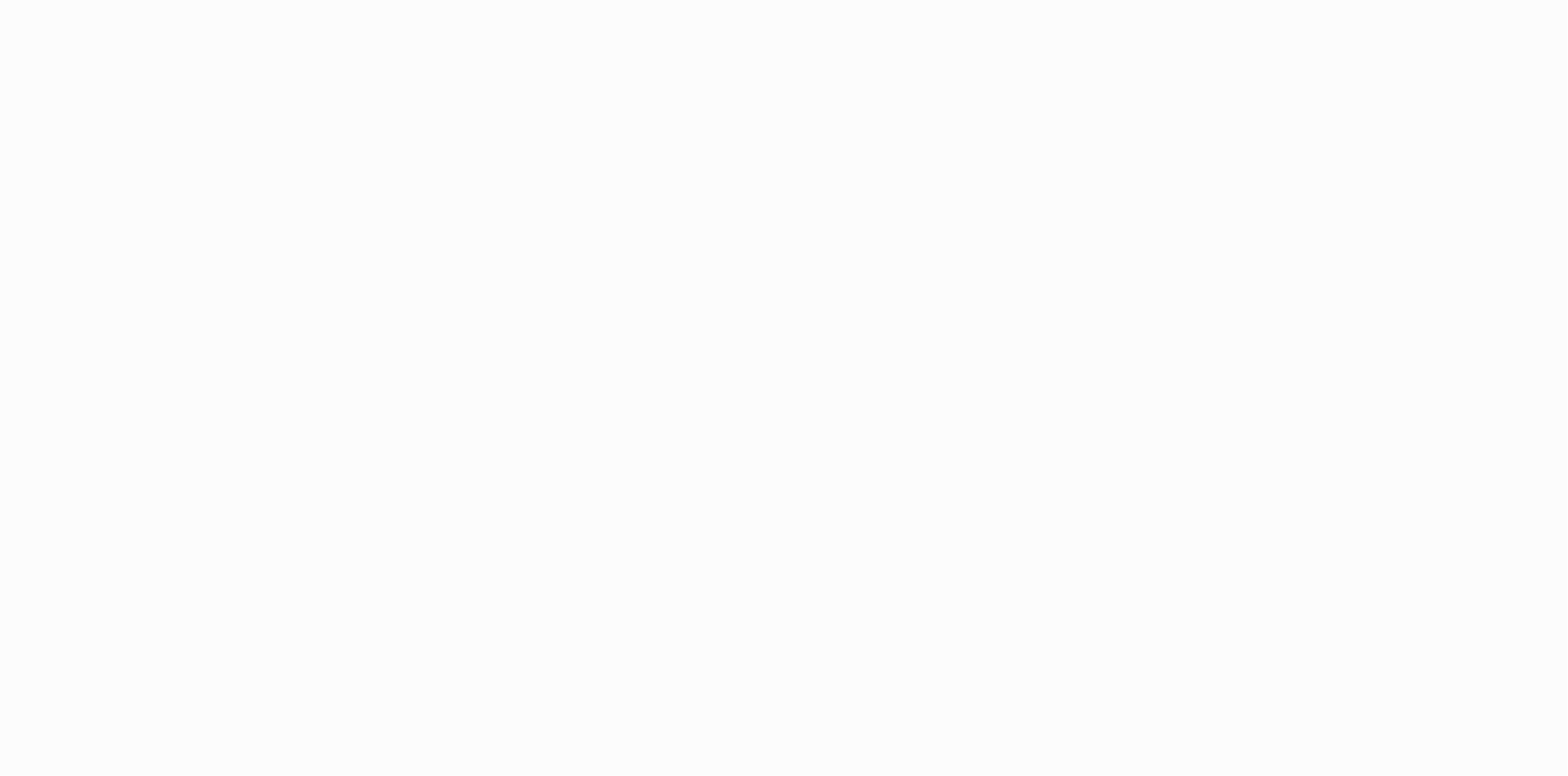
click at [464, 377] on html at bounding box center [784, 388] width 1568 height 776
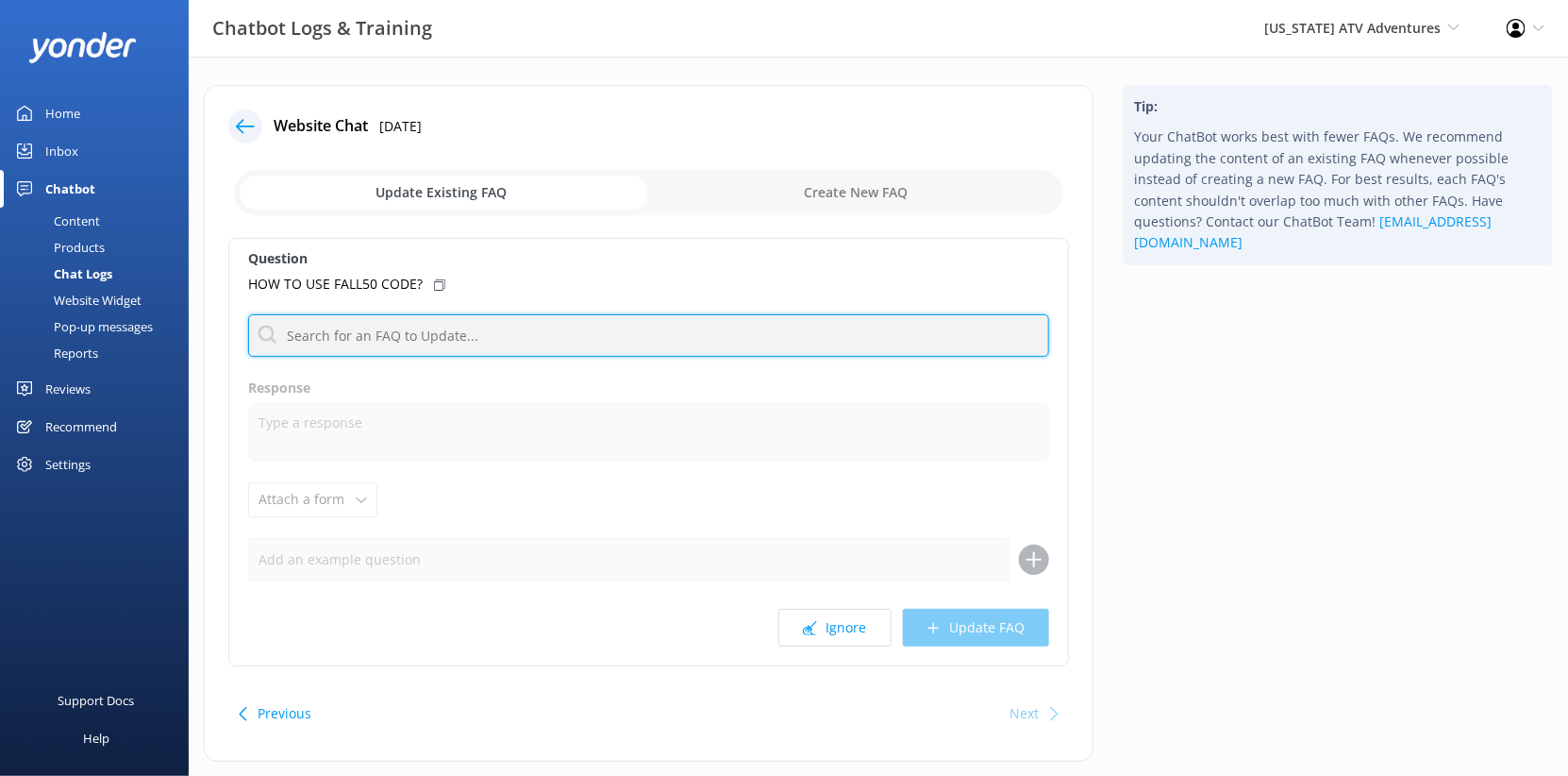
click at [458, 357] on input "text" at bounding box center [648, 335] width 800 height 43
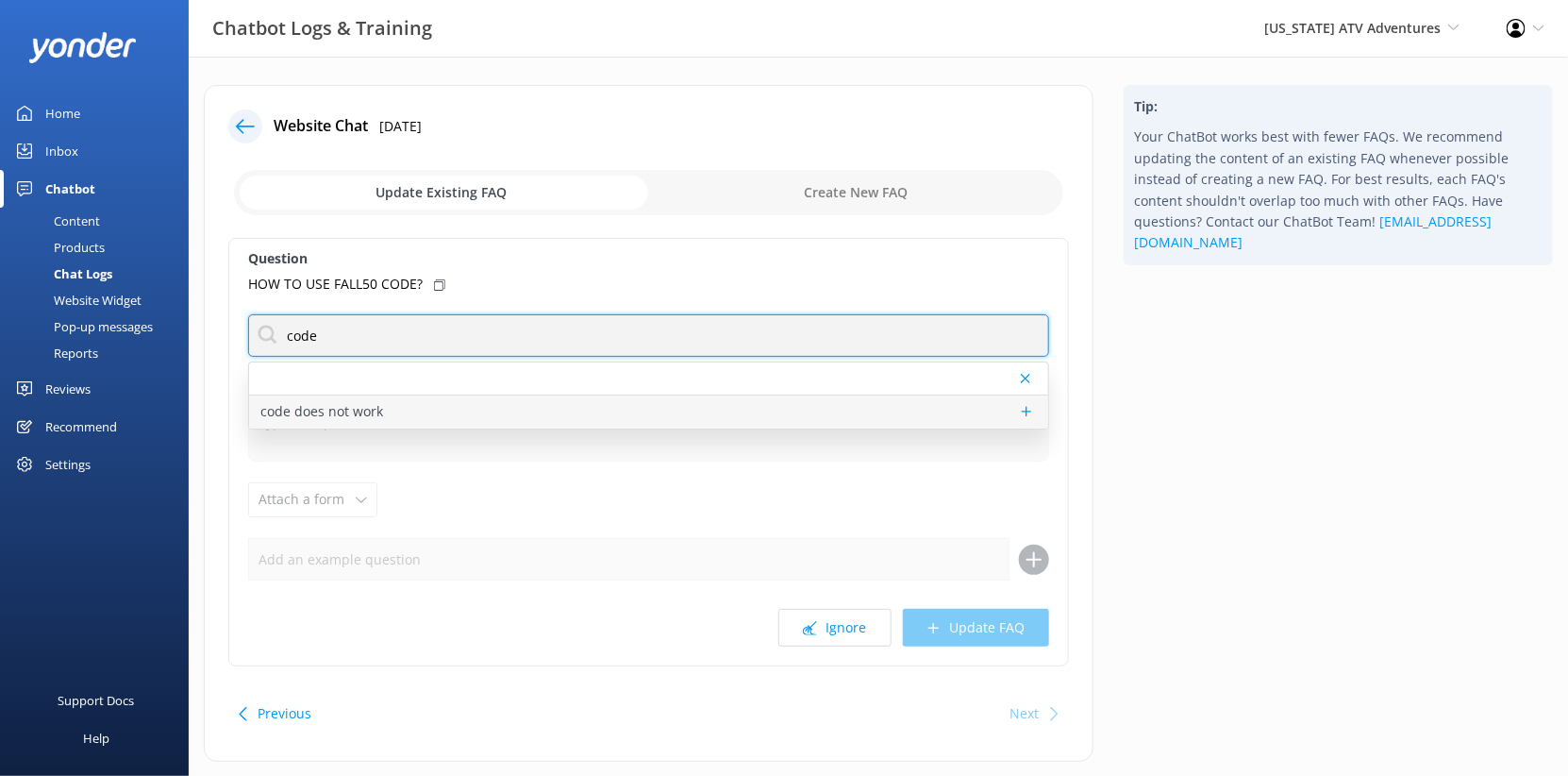
type input "code"
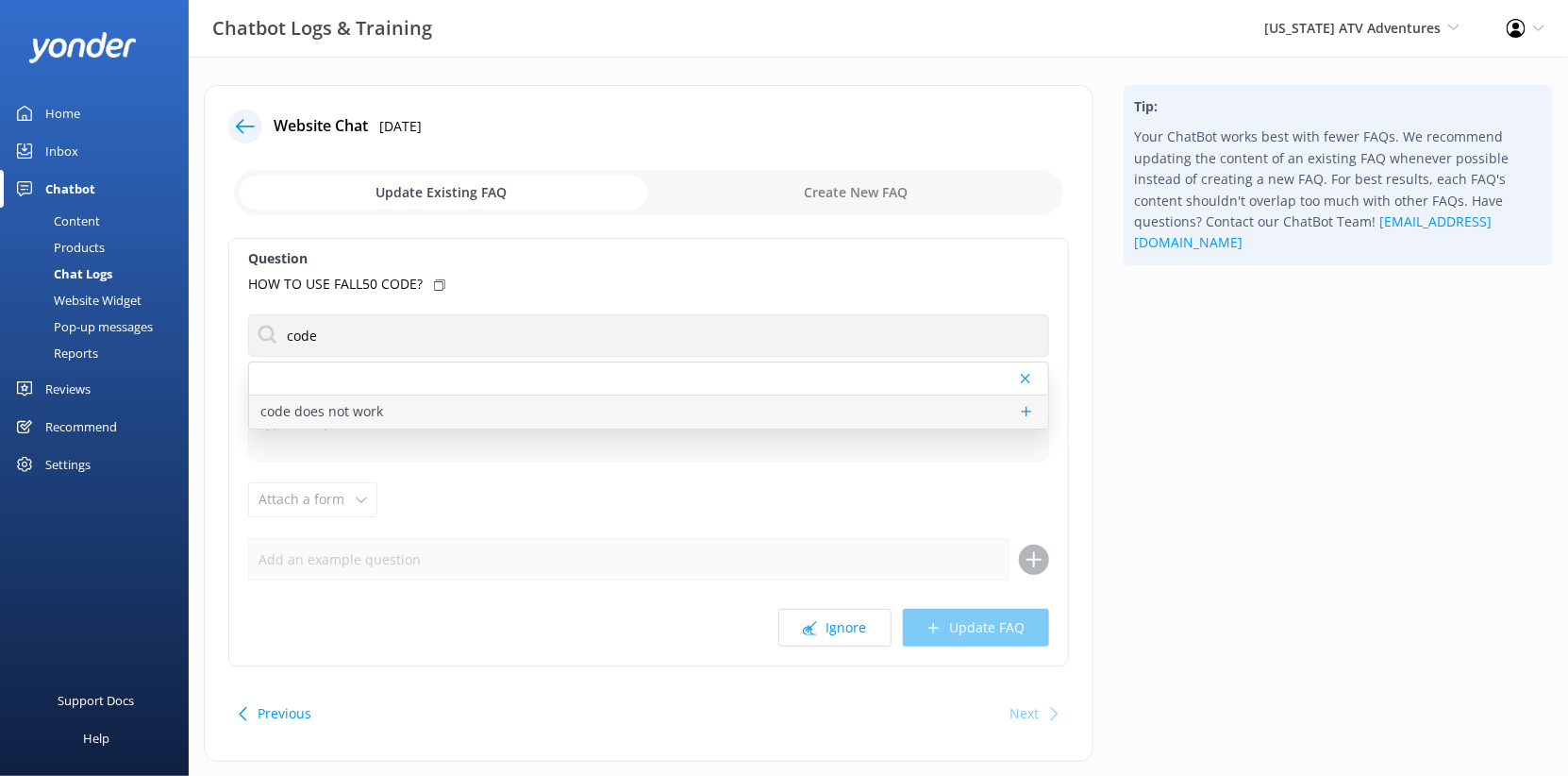
click at [383, 422] on p "code does not work" at bounding box center [321, 411] width 123 height 21
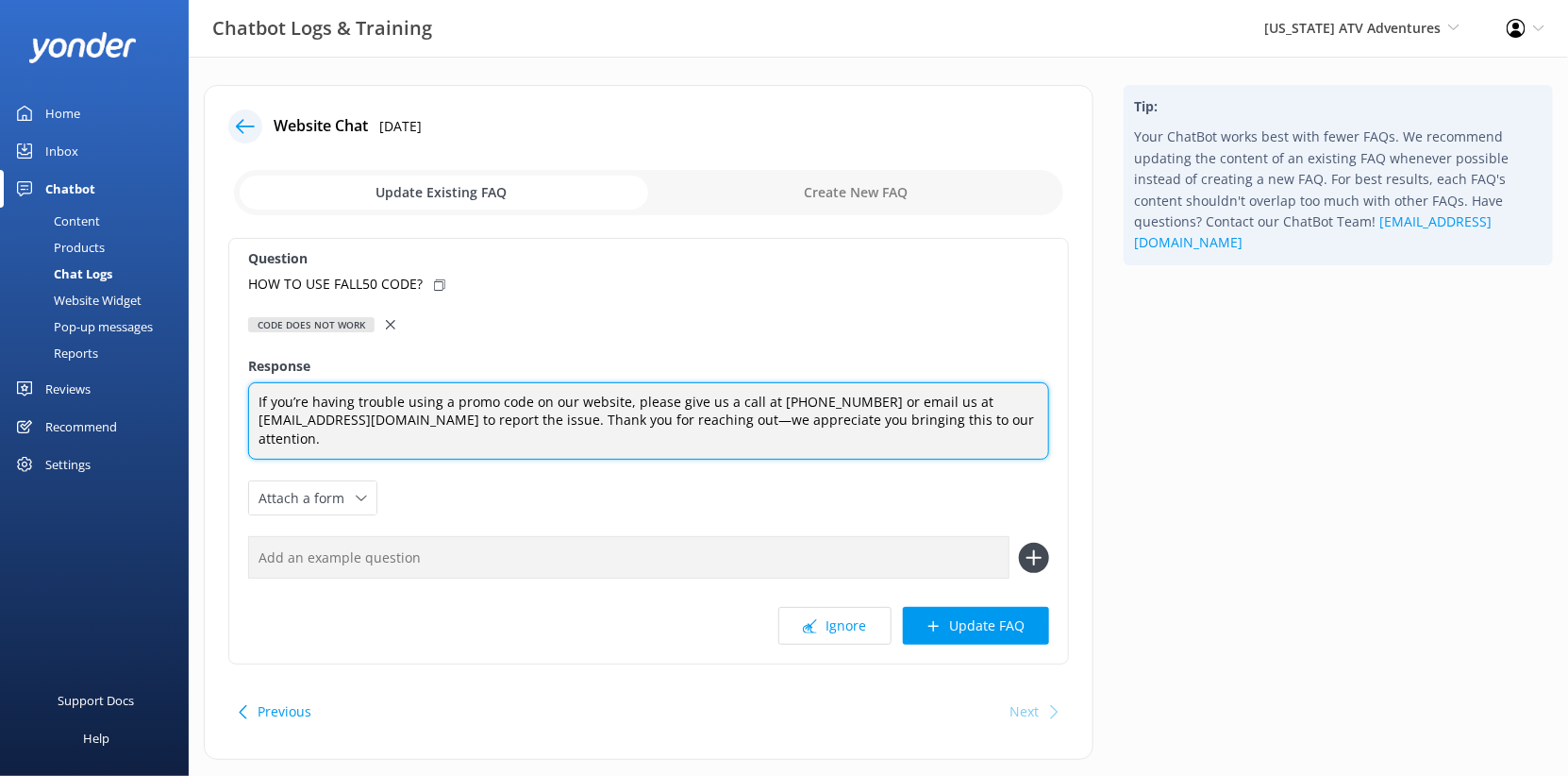
click at [480, 460] on textarea "If you’re having trouble using a promo code on our website, please give us a ca…" at bounding box center [648, 421] width 800 height 78
paste textarea "At checkout, you’ll see a box labeled ‘Add promo or discount code’ right below …"
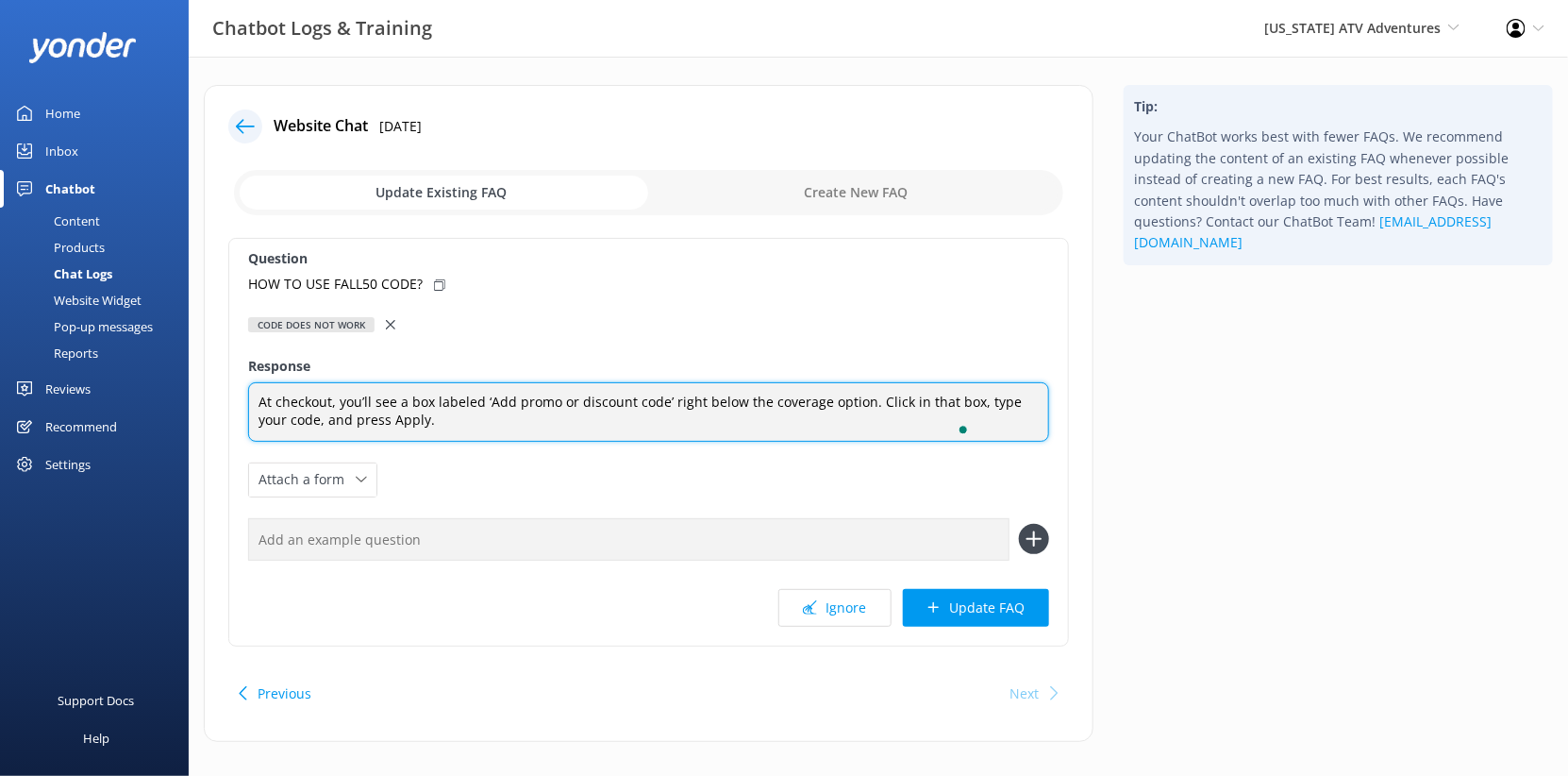
click at [329, 442] on textarea "At checkout, you’ll see a box labeled ‘Add promo or discount code’ right below …" at bounding box center [648, 412] width 800 height 60
click at [608, 442] on textarea "To enter a promo code at checkout, you’ll see a box labeled ‘Add promo or disco…" at bounding box center [648, 412] width 800 height 60
paste textarea "use a promo code, type it into the ‘Add promo or discount code’ box during chec…"
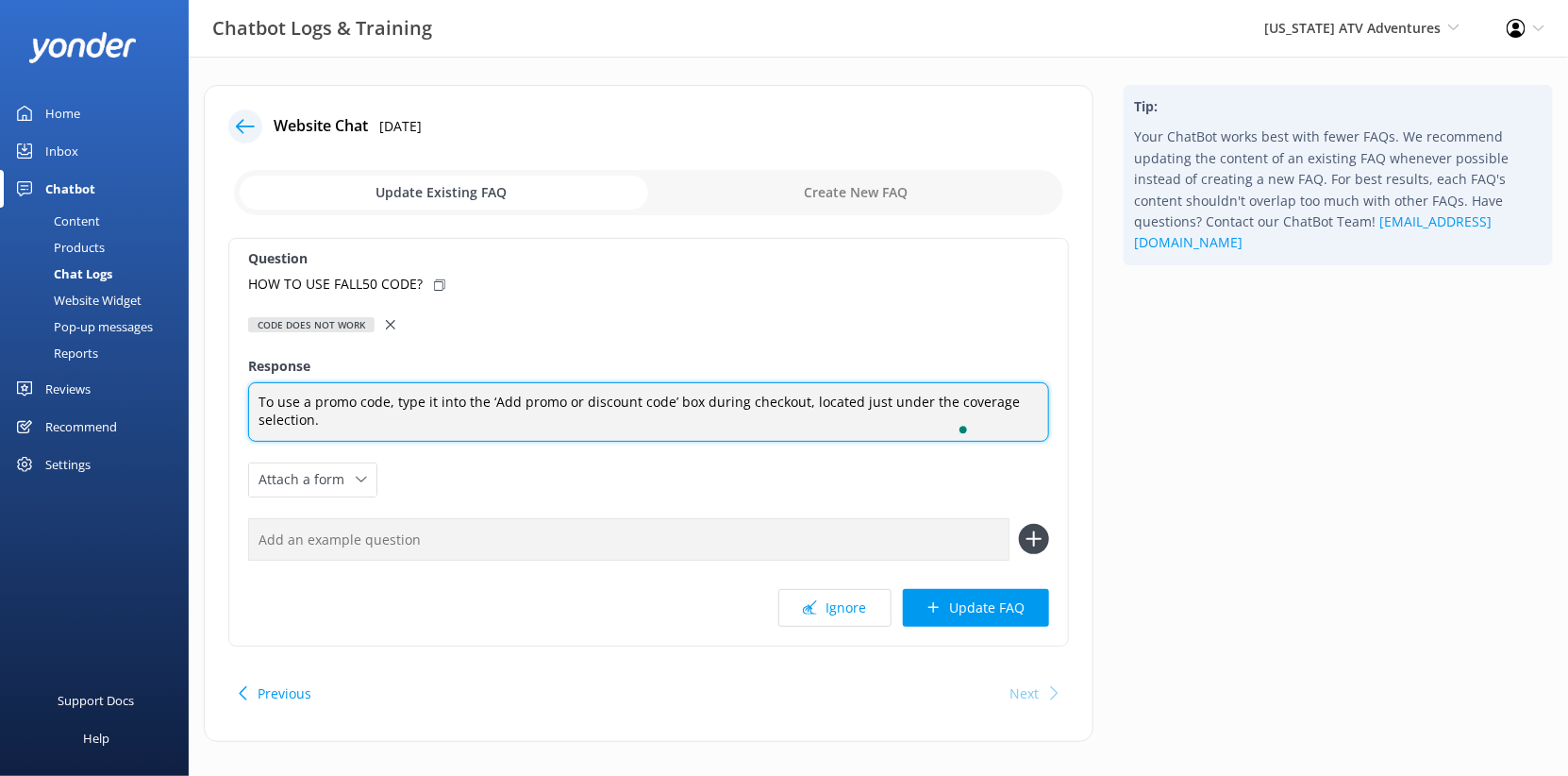
click at [462, 442] on textarea "To use a promo code, type it into the ‘Add promo or discount code’ box during c…" at bounding box center [648, 412] width 800 height 60
paste textarea "o use a promo code, type it into the ‘Add promo or discount code’ box during ch…"
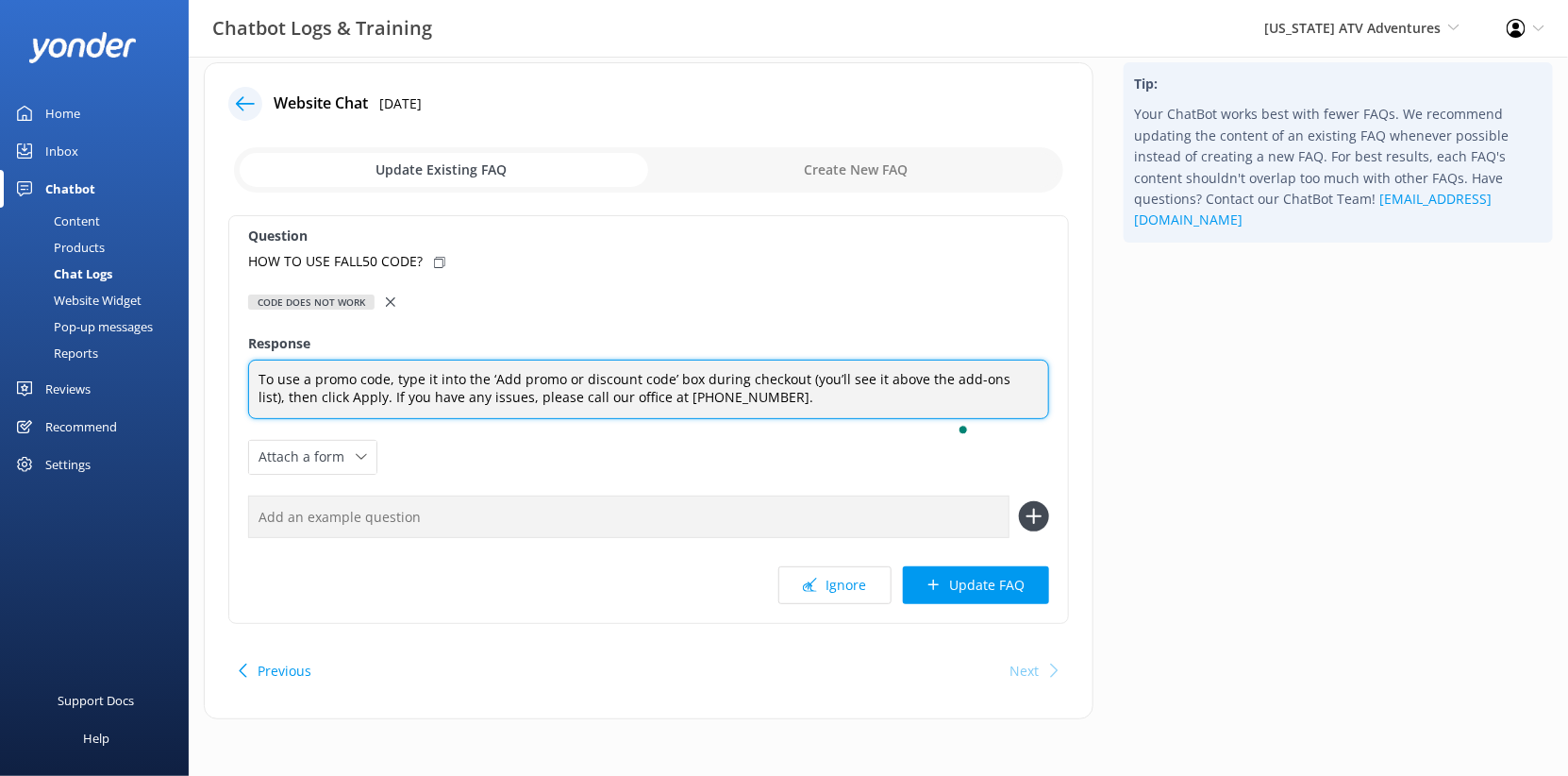
scroll to position [151, 0]
type textarea "To use a promo code, type it into the ‘Add promo or discount code’ box during c…"
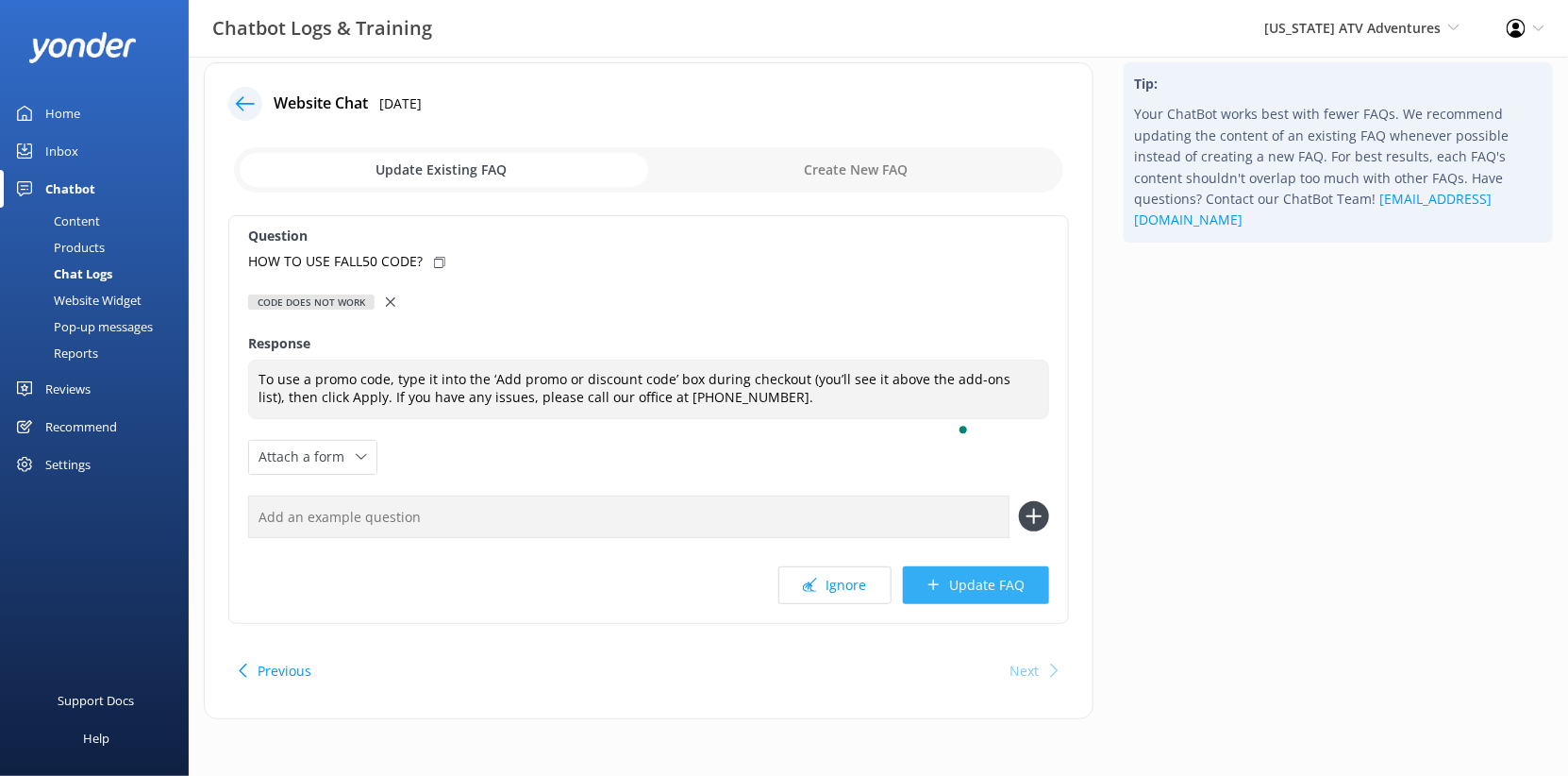
click at [952, 604] on button "Update FAQ" at bounding box center [975, 585] width 146 height 38
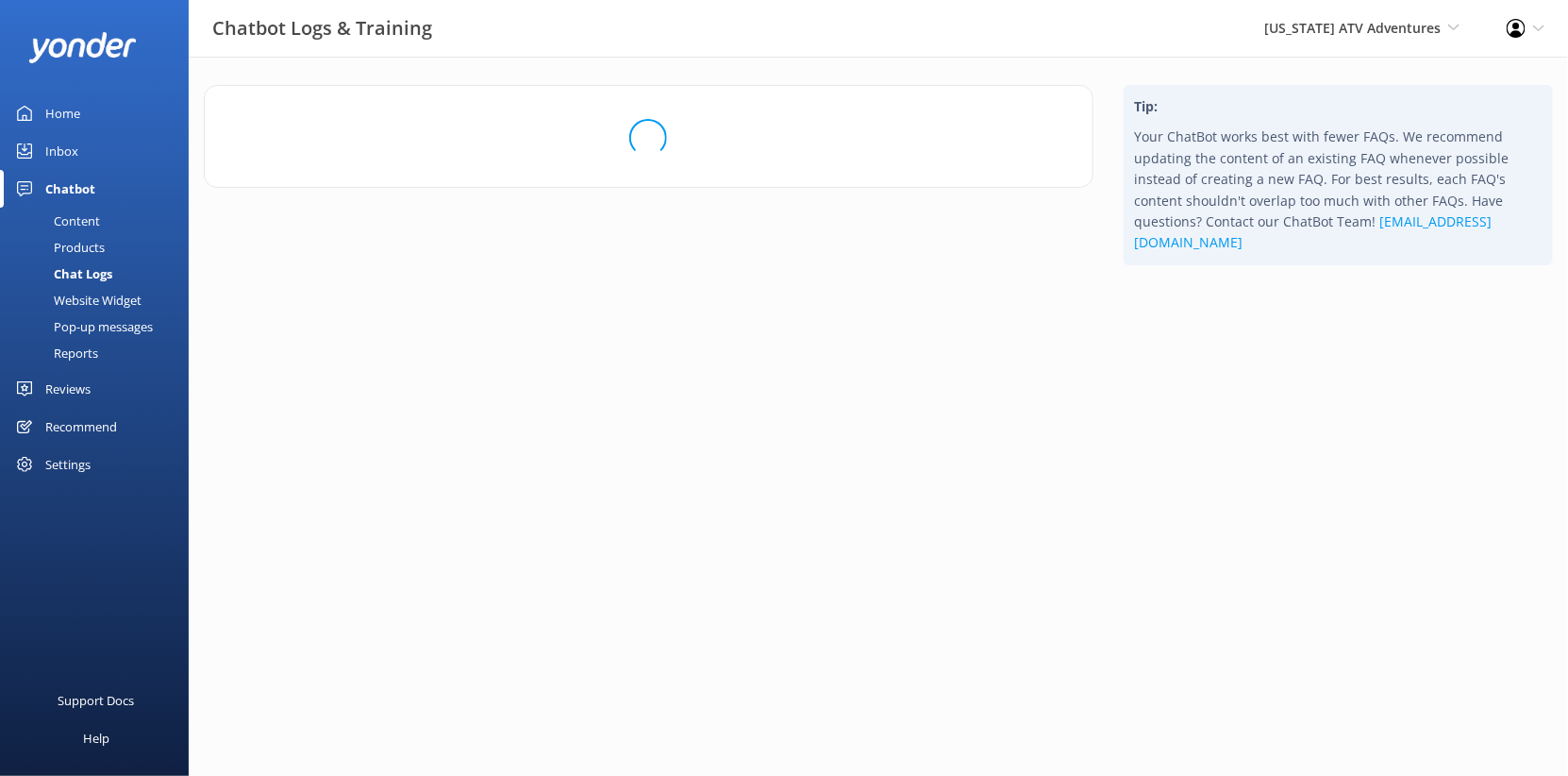
scroll to position [0, 0]
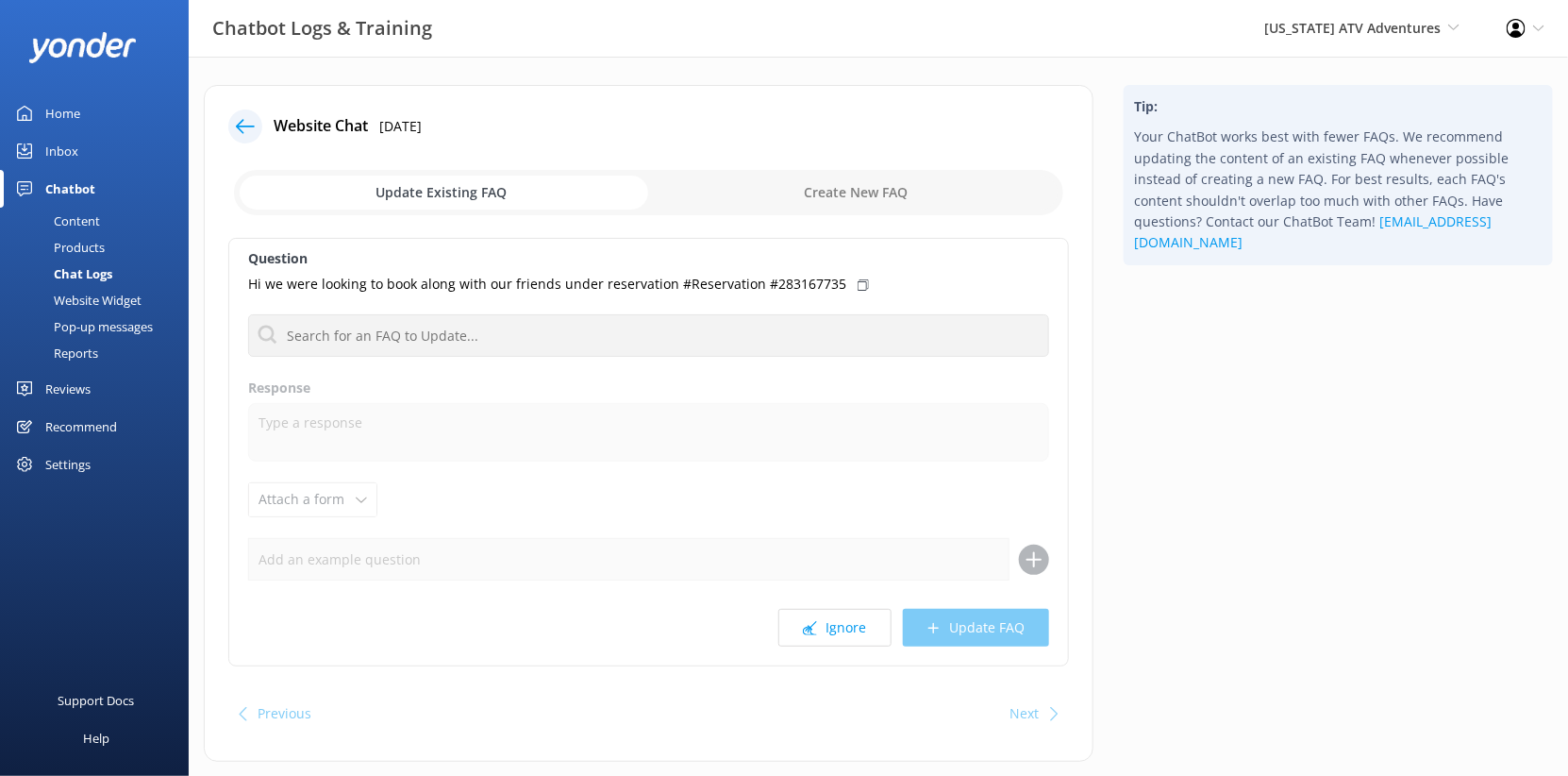
click at [78, 132] on div "Home" at bounding box center [62, 113] width 35 height 38
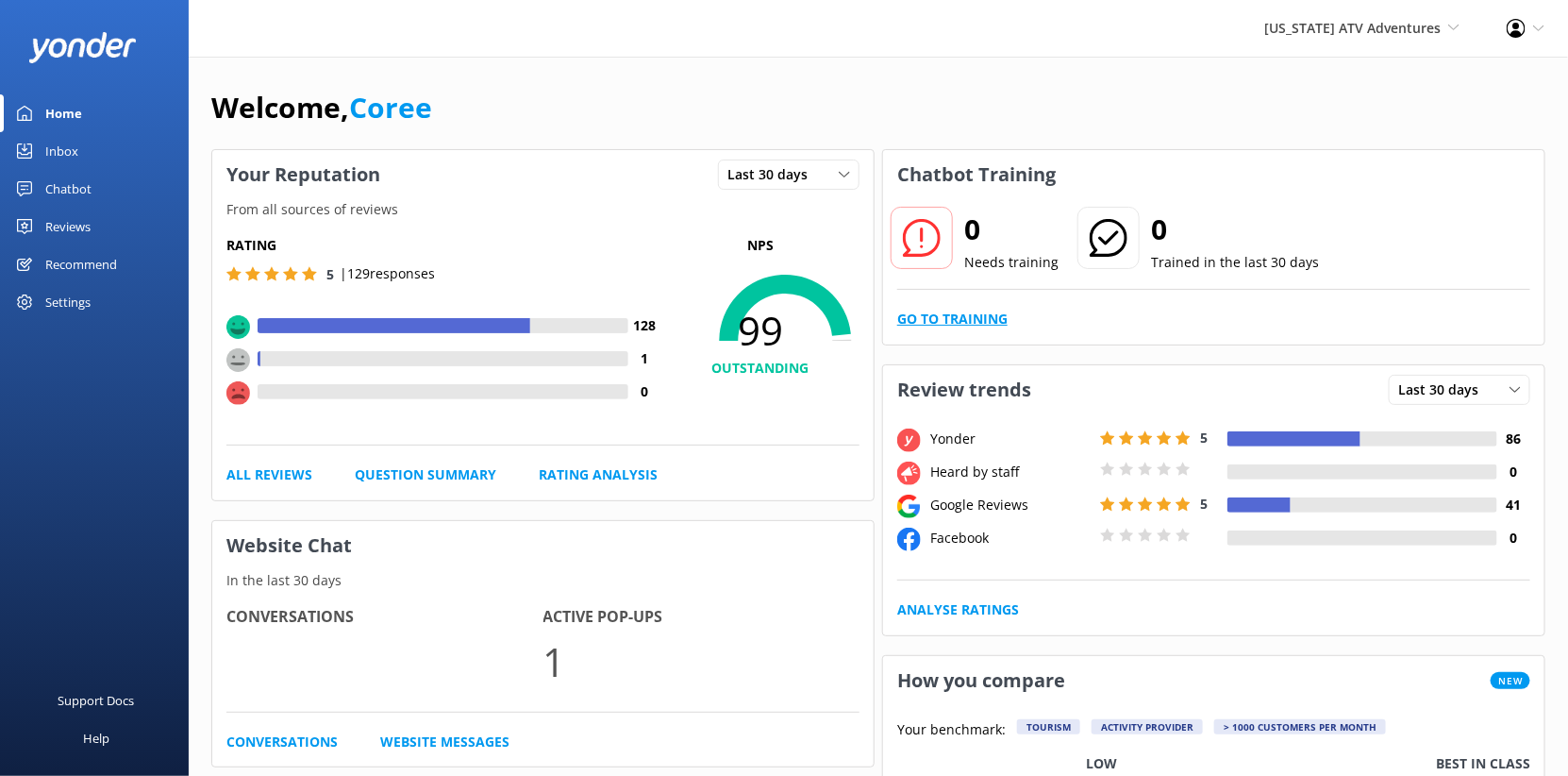
click at [1001, 329] on link "Go to Training" at bounding box center [951, 319] width 110 height 21
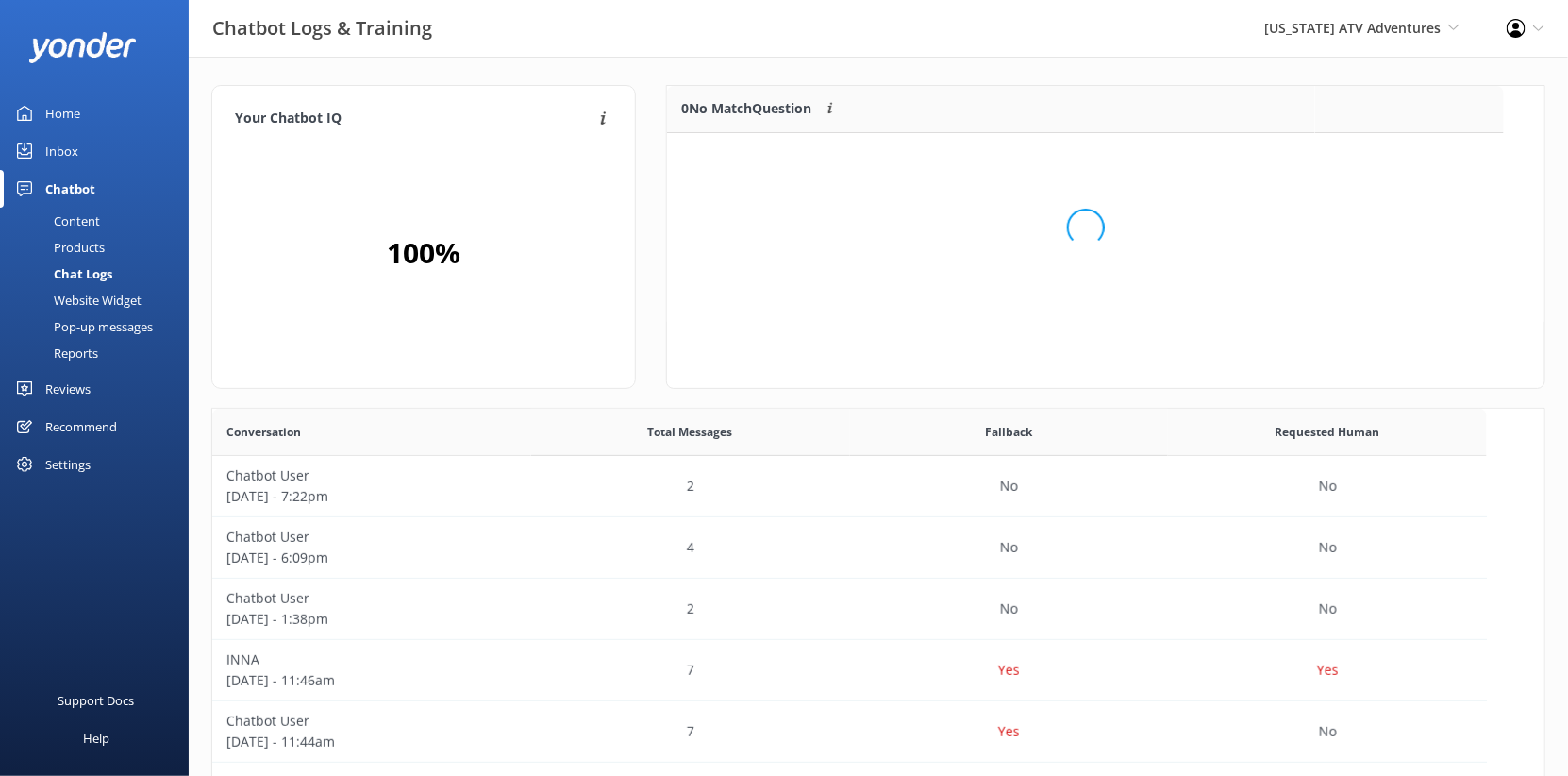
scroll to position [94, 837]
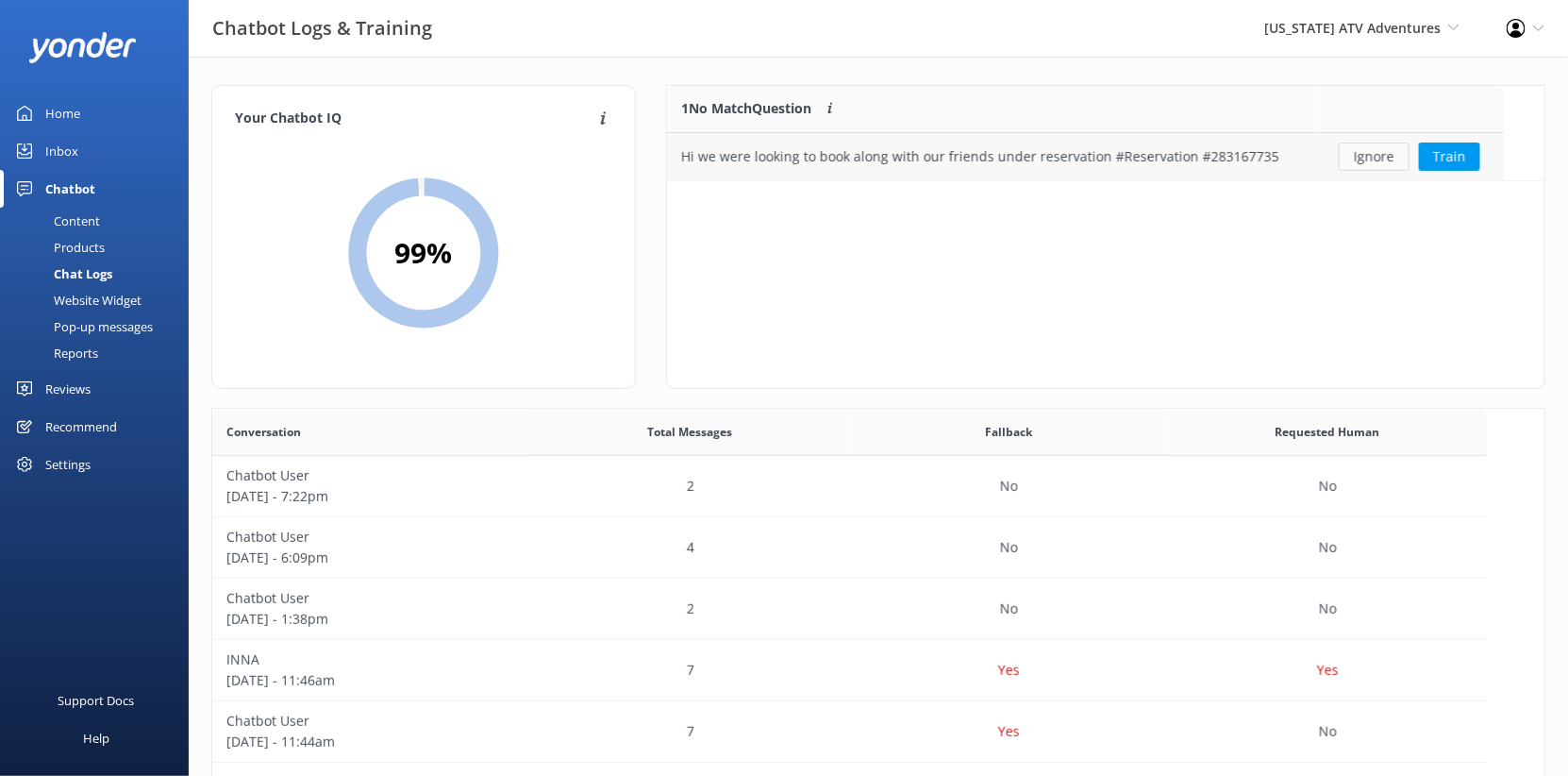
click at [1389, 171] on button "Ignore" at bounding box center [1374, 157] width 70 height 29
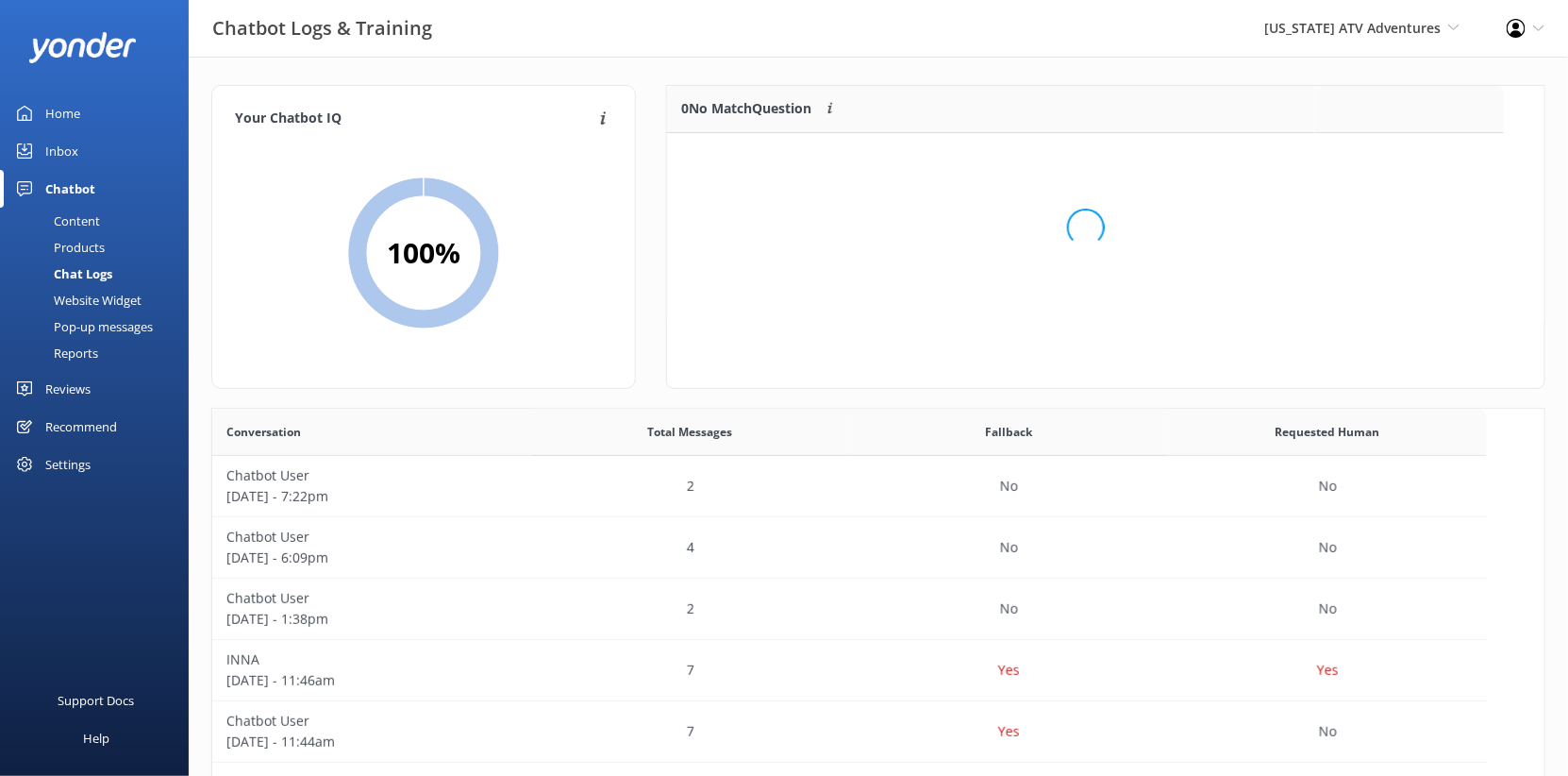
scroll to position [236, 837]
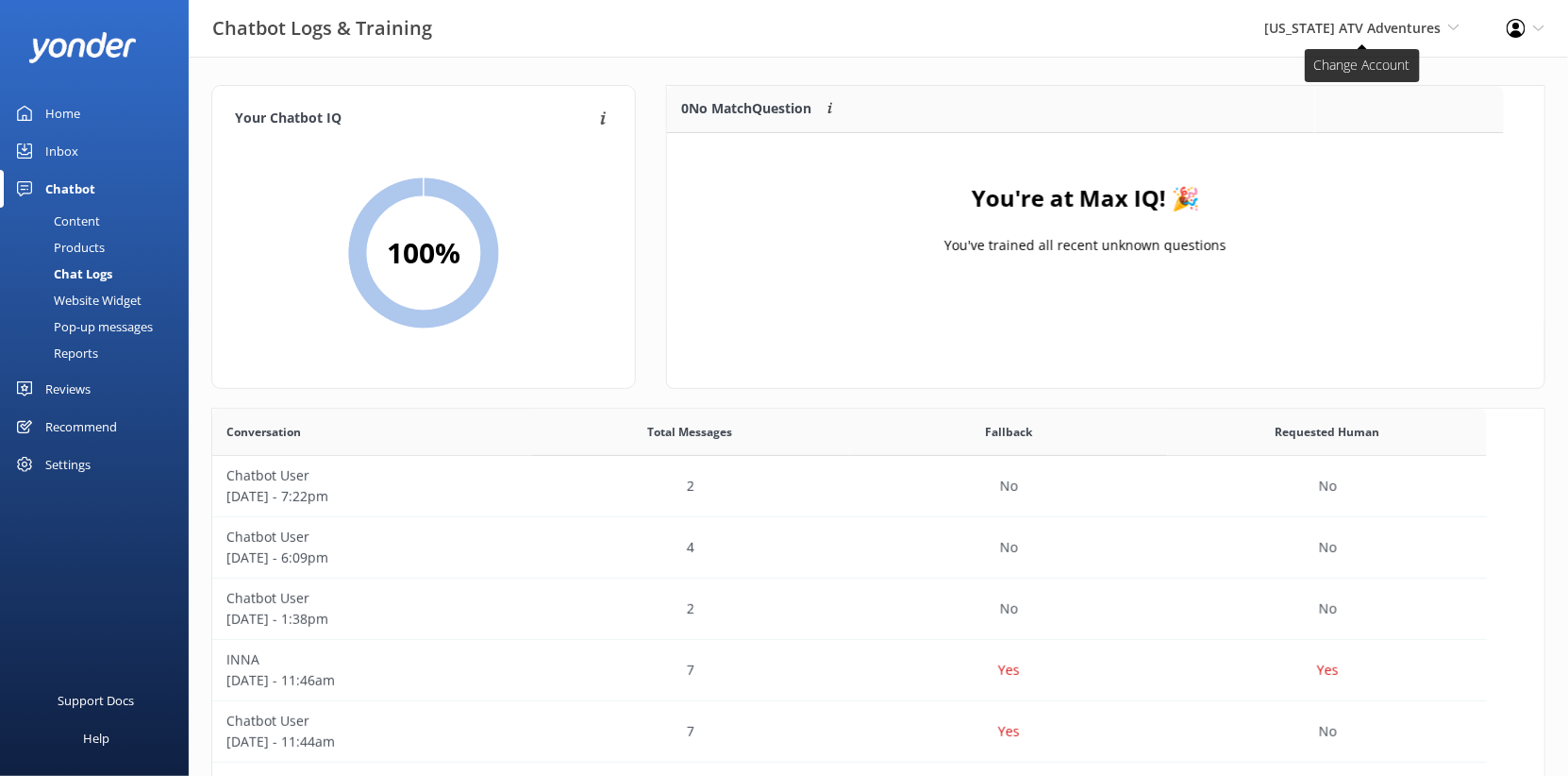
click at [1301, 37] on span "[US_STATE] ATV Adventures" at bounding box center [1352, 28] width 177 height 18
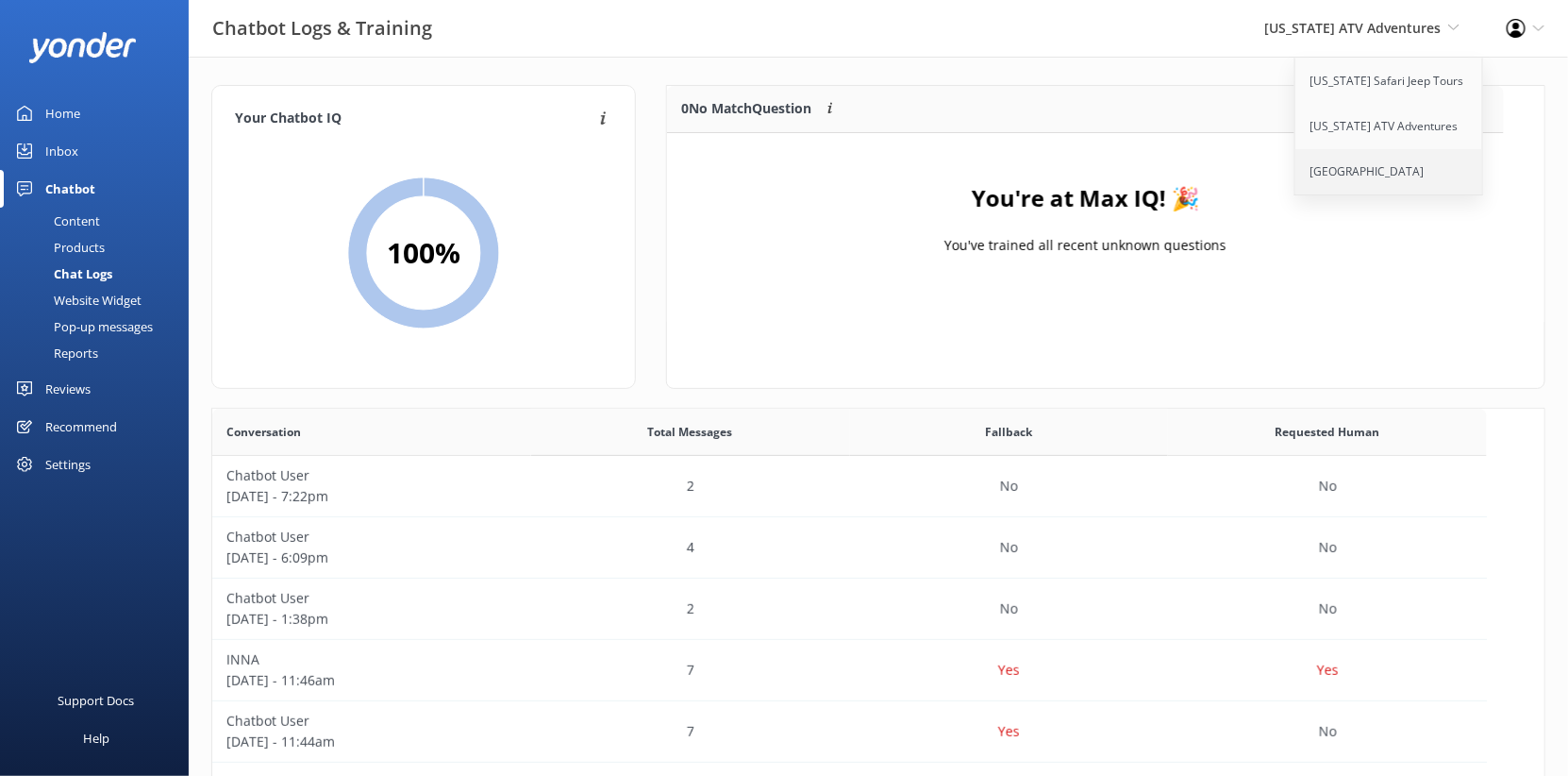
click at [1295, 194] on link "[GEOGRAPHIC_DATA]" at bounding box center [1389, 172] width 188 height 46
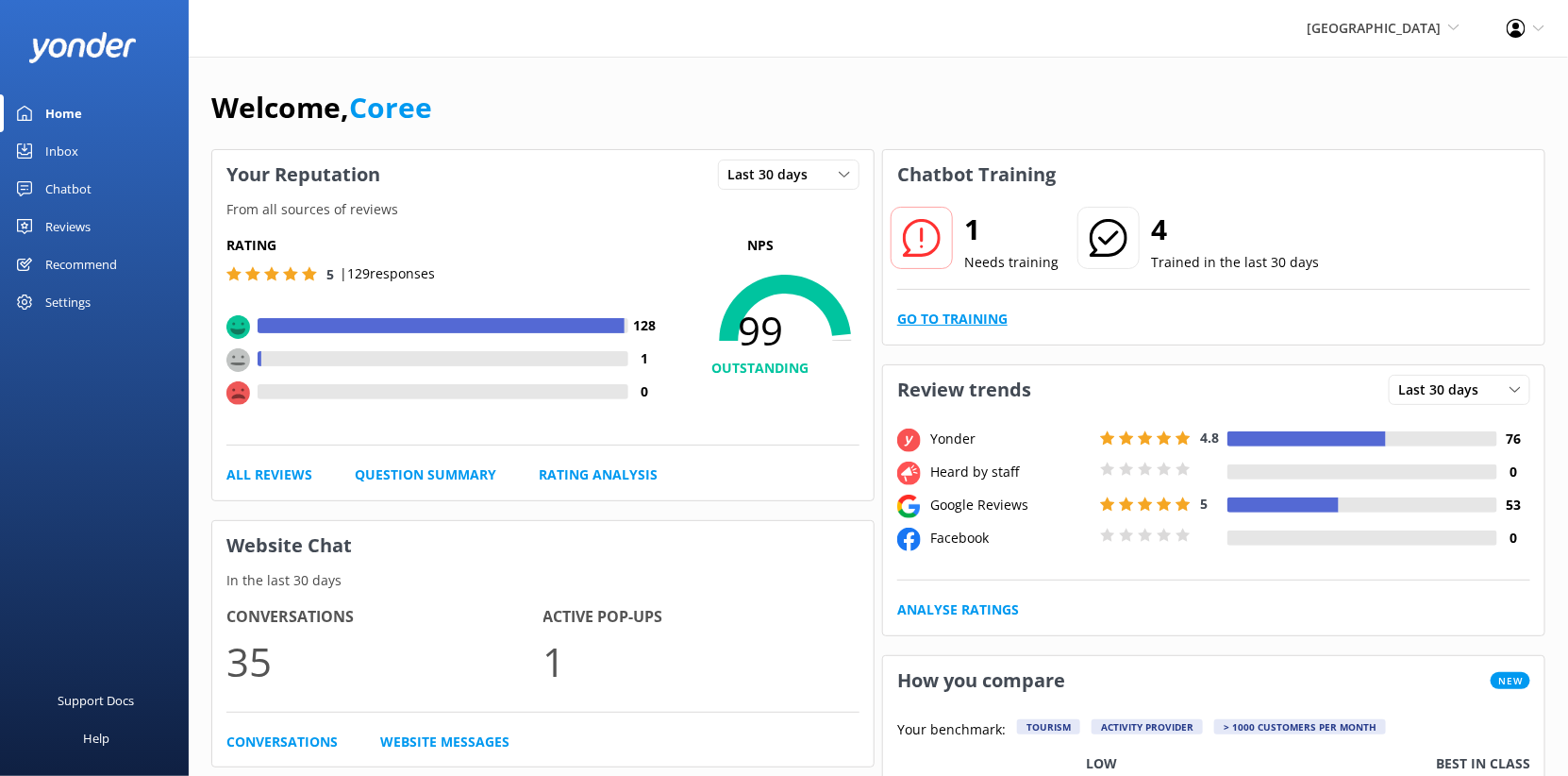
click at [1007, 329] on link "Go to Training" at bounding box center [951, 319] width 110 height 21
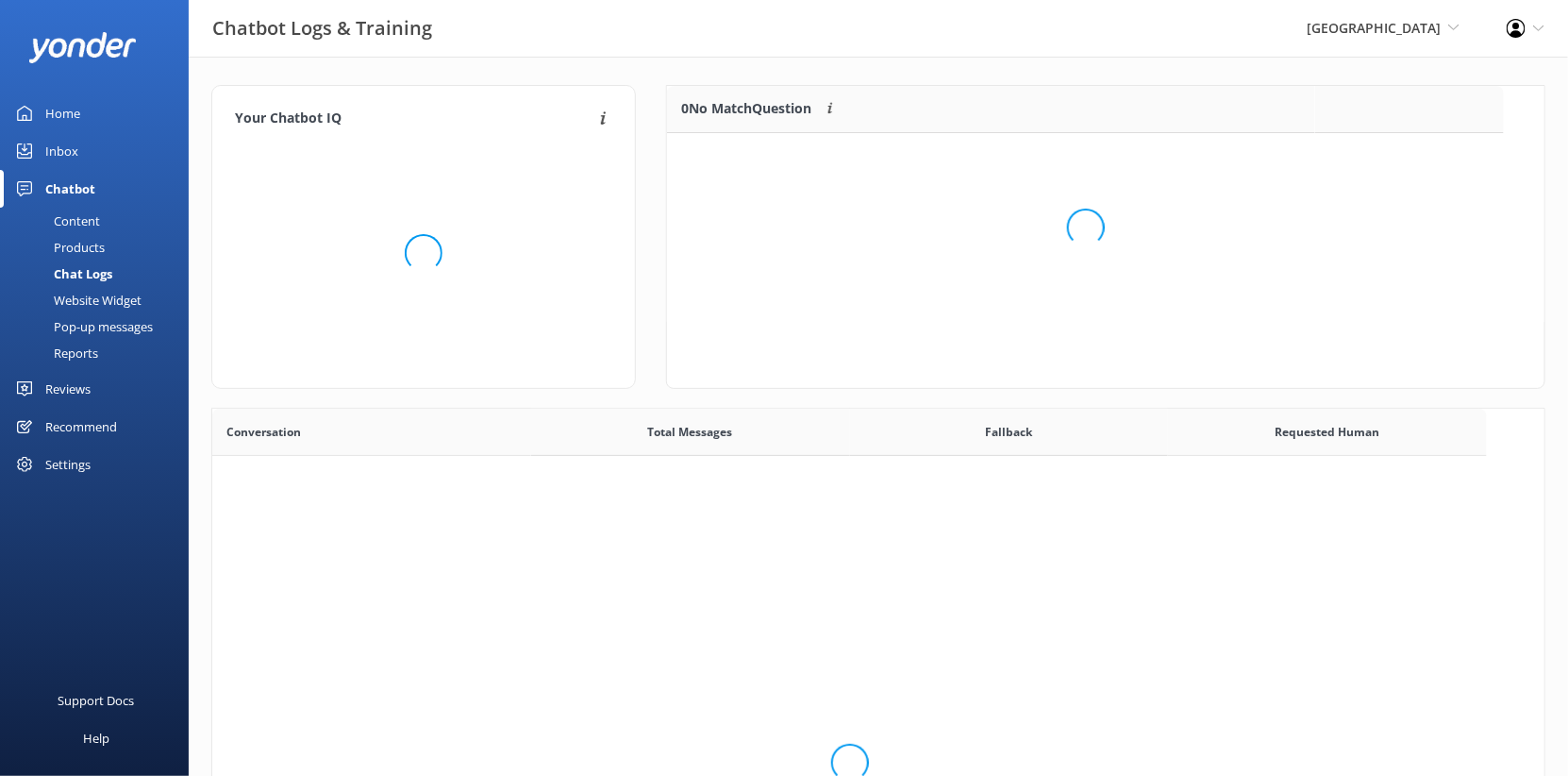
scroll to position [94, 837]
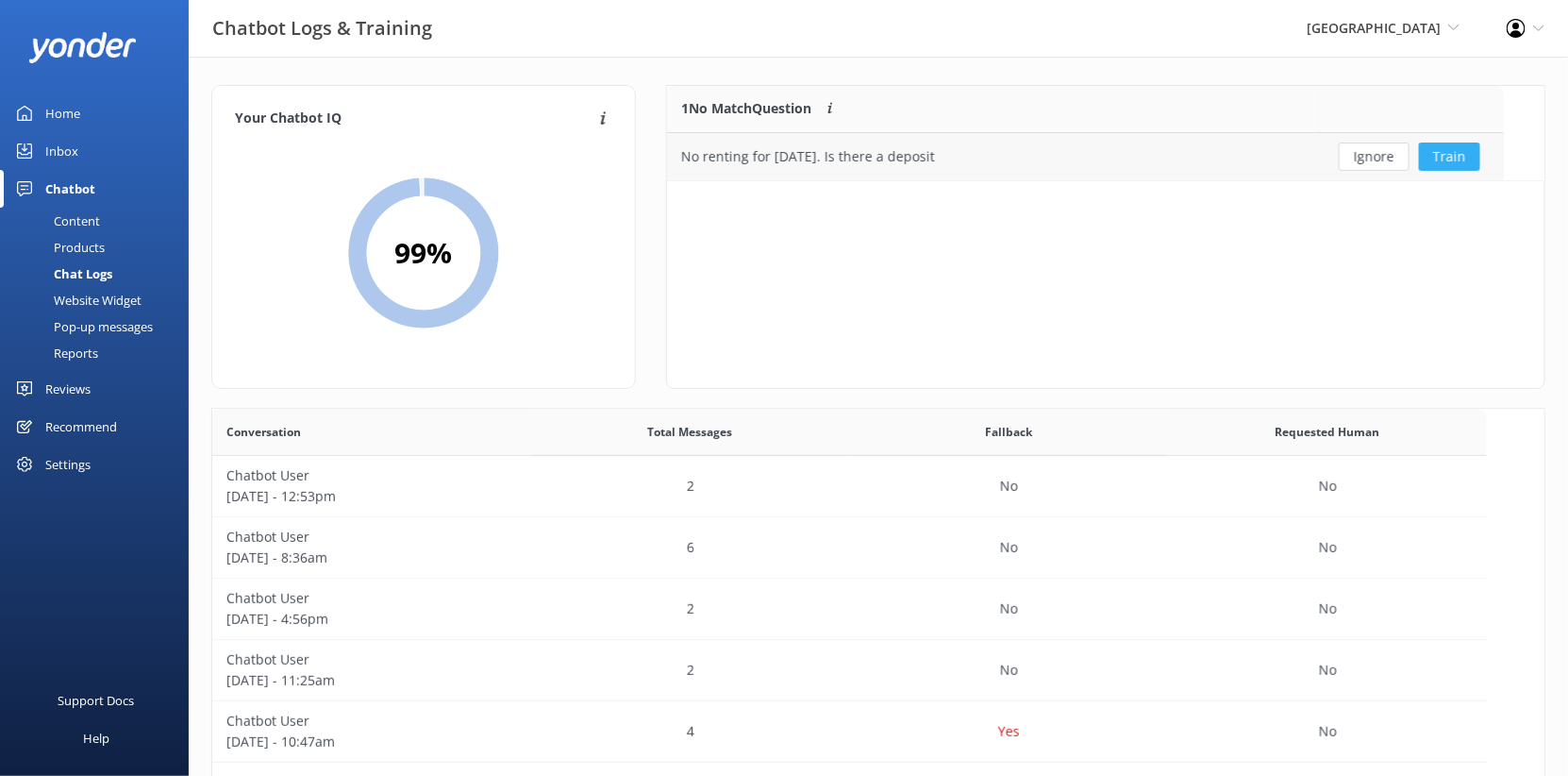
click at [1480, 171] on button "Train" at bounding box center [1449, 157] width 61 height 29
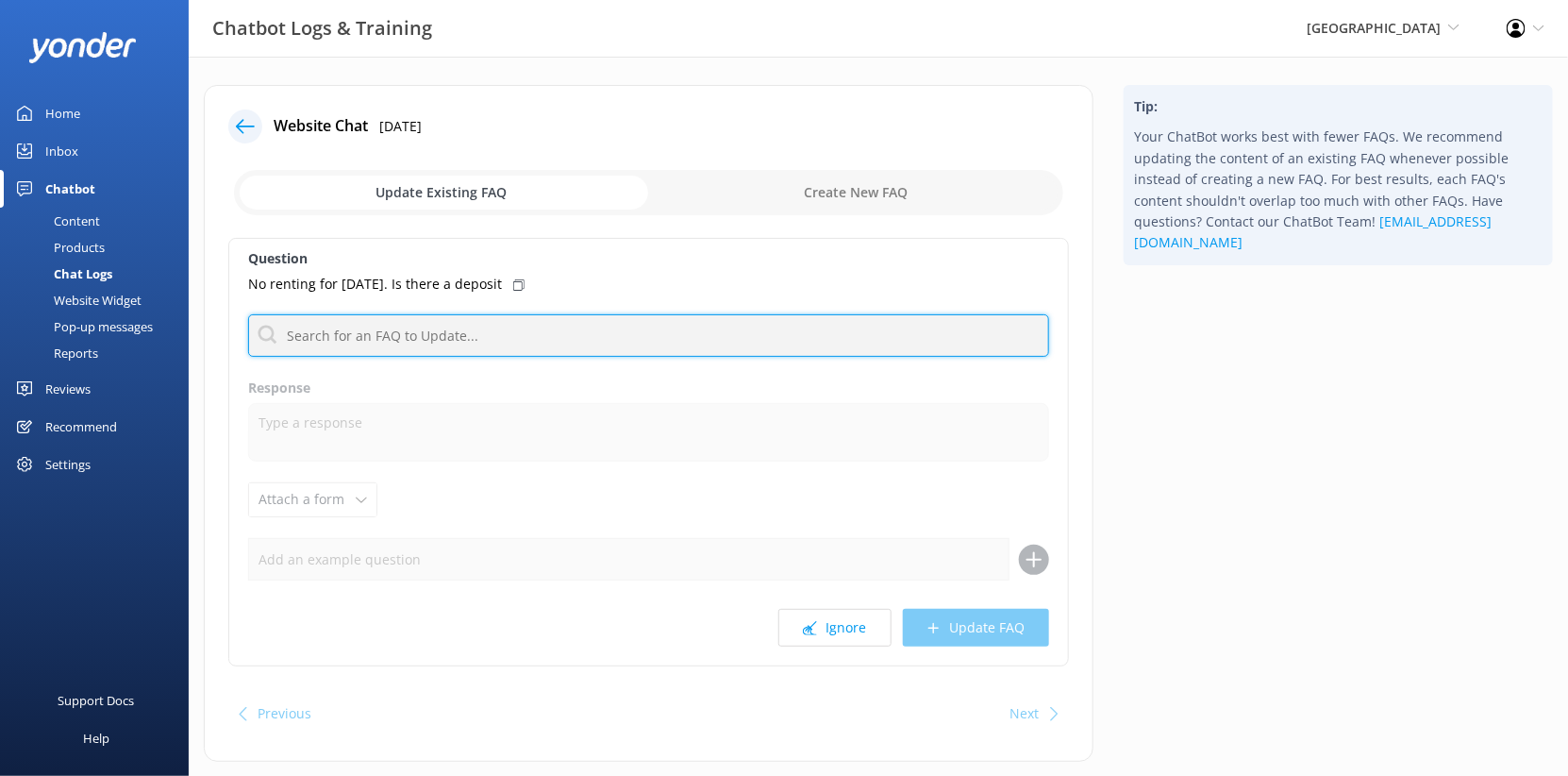
click at [505, 357] on input "text" at bounding box center [648, 335] width 800 height 43
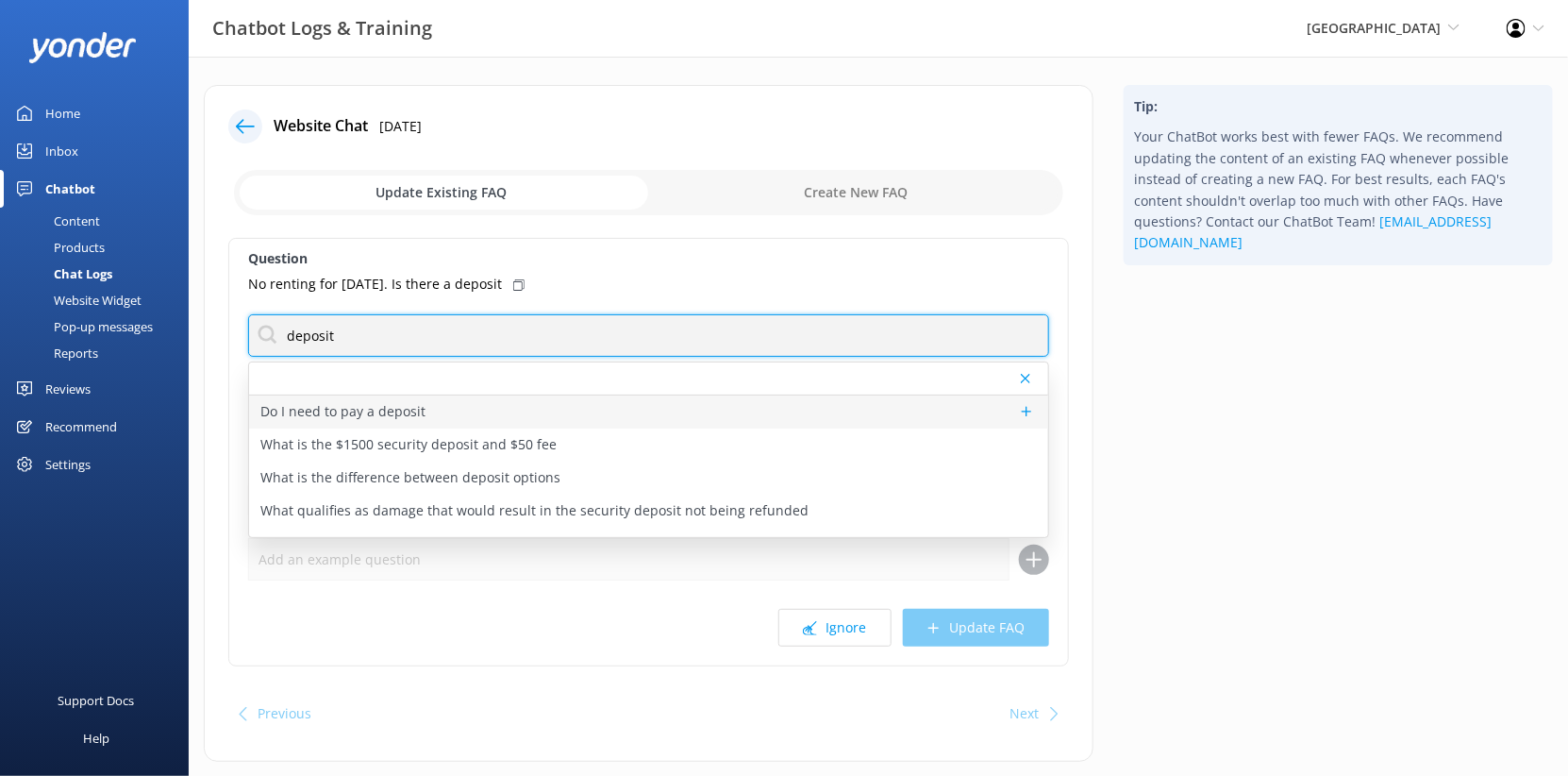
type input "deposit"
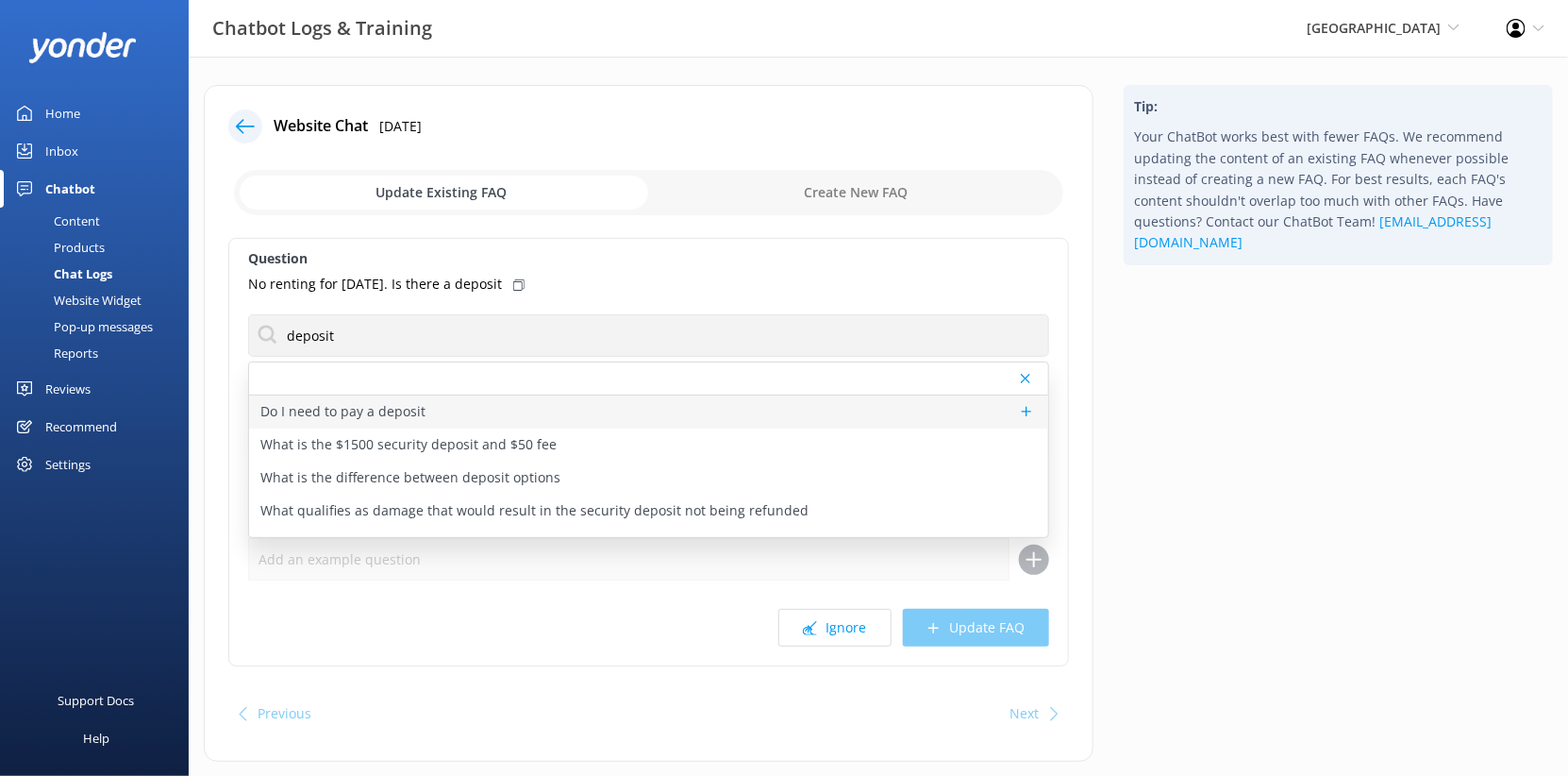
click at [425, 422] on p "Do I need to pay a deposit" at bounding box center [342, 411] width 165 height 21
type textarea "All vehicles require a security deposit upon arrival. For 2-hour rentals, the d…"
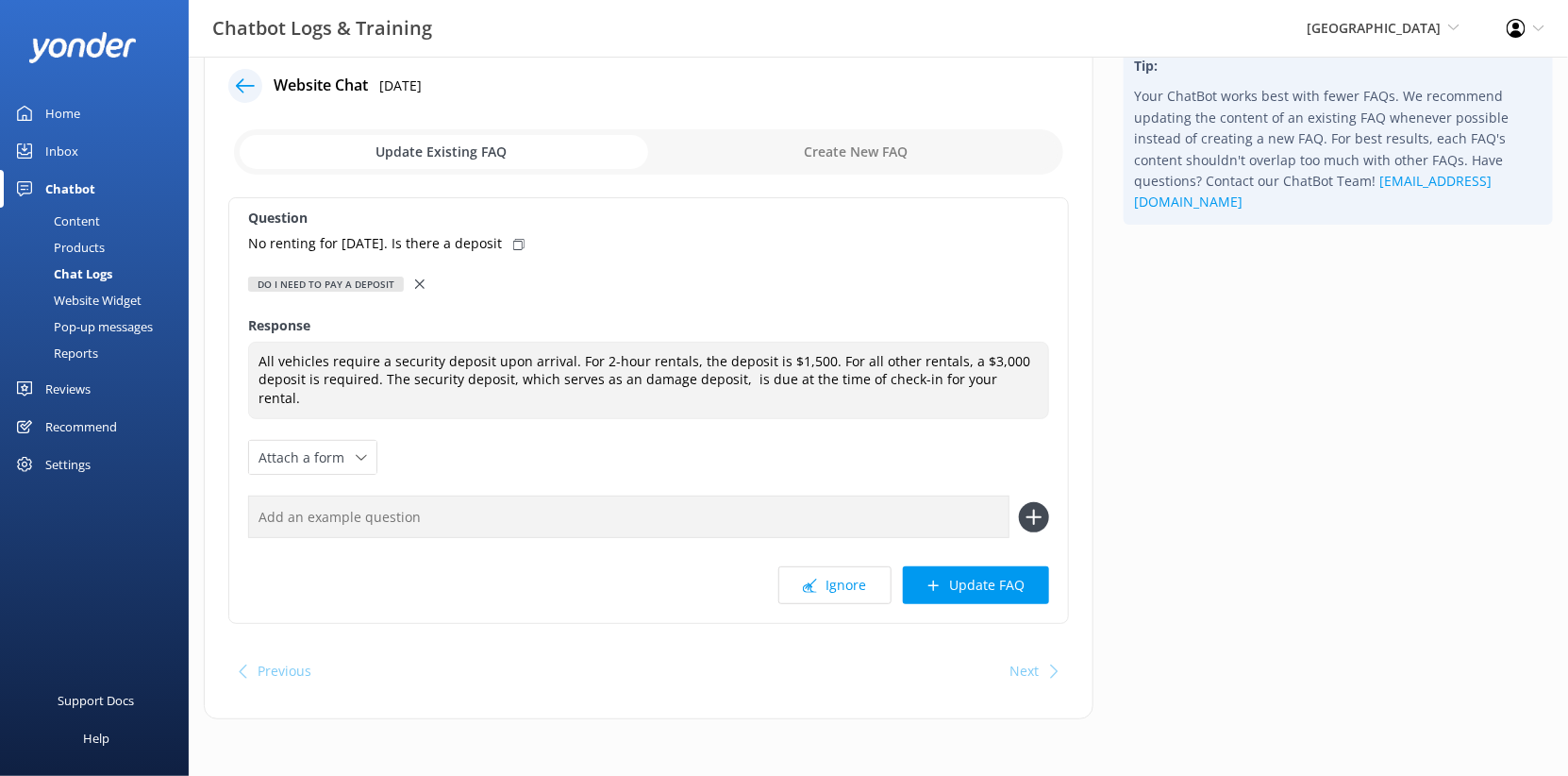
scroll to position [124, 0]
click at [931, 604] on button "Update FAQ" at bounding box center [975, 585] width 146 height 38
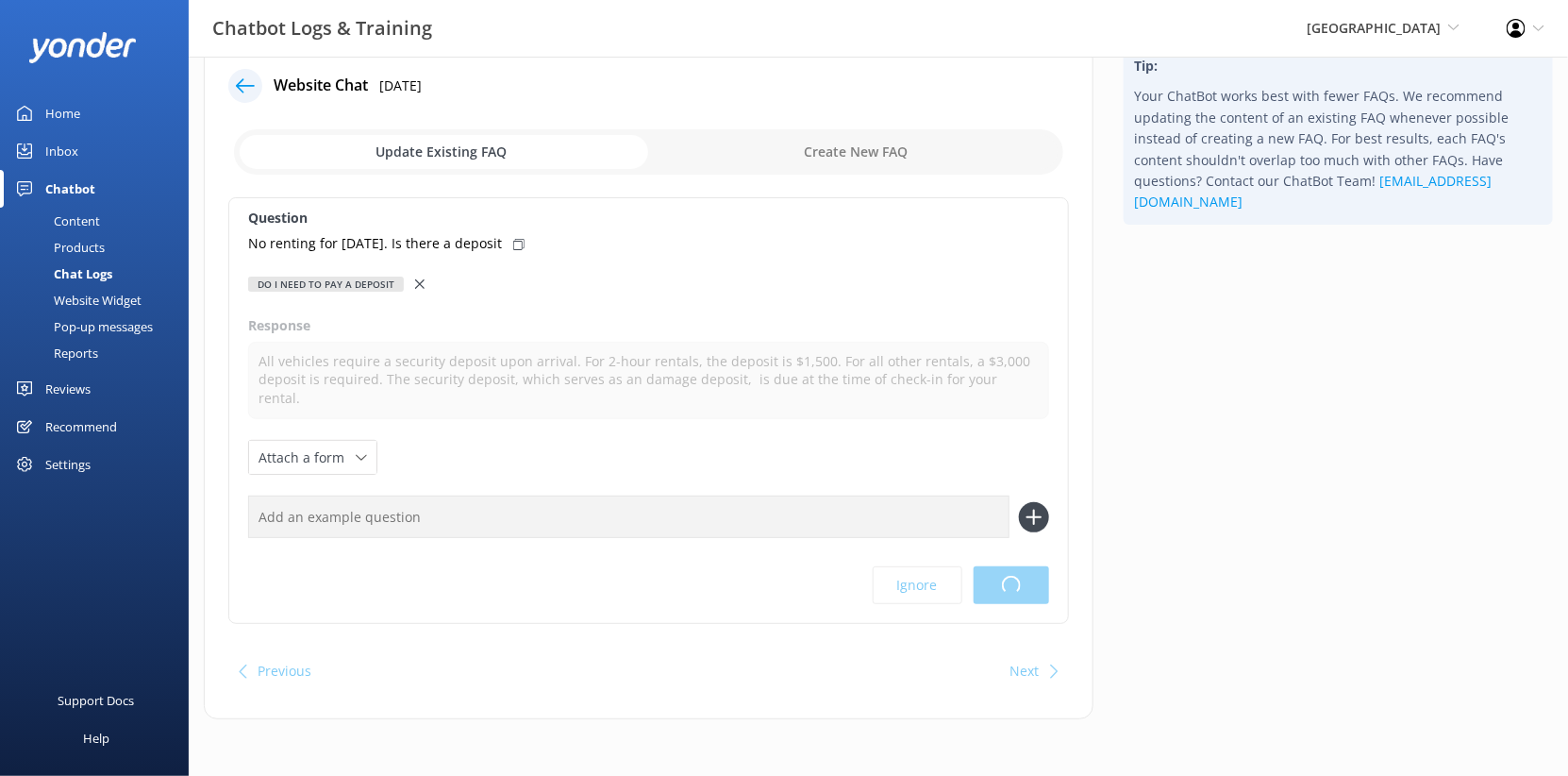
scroll to position [0, 0]
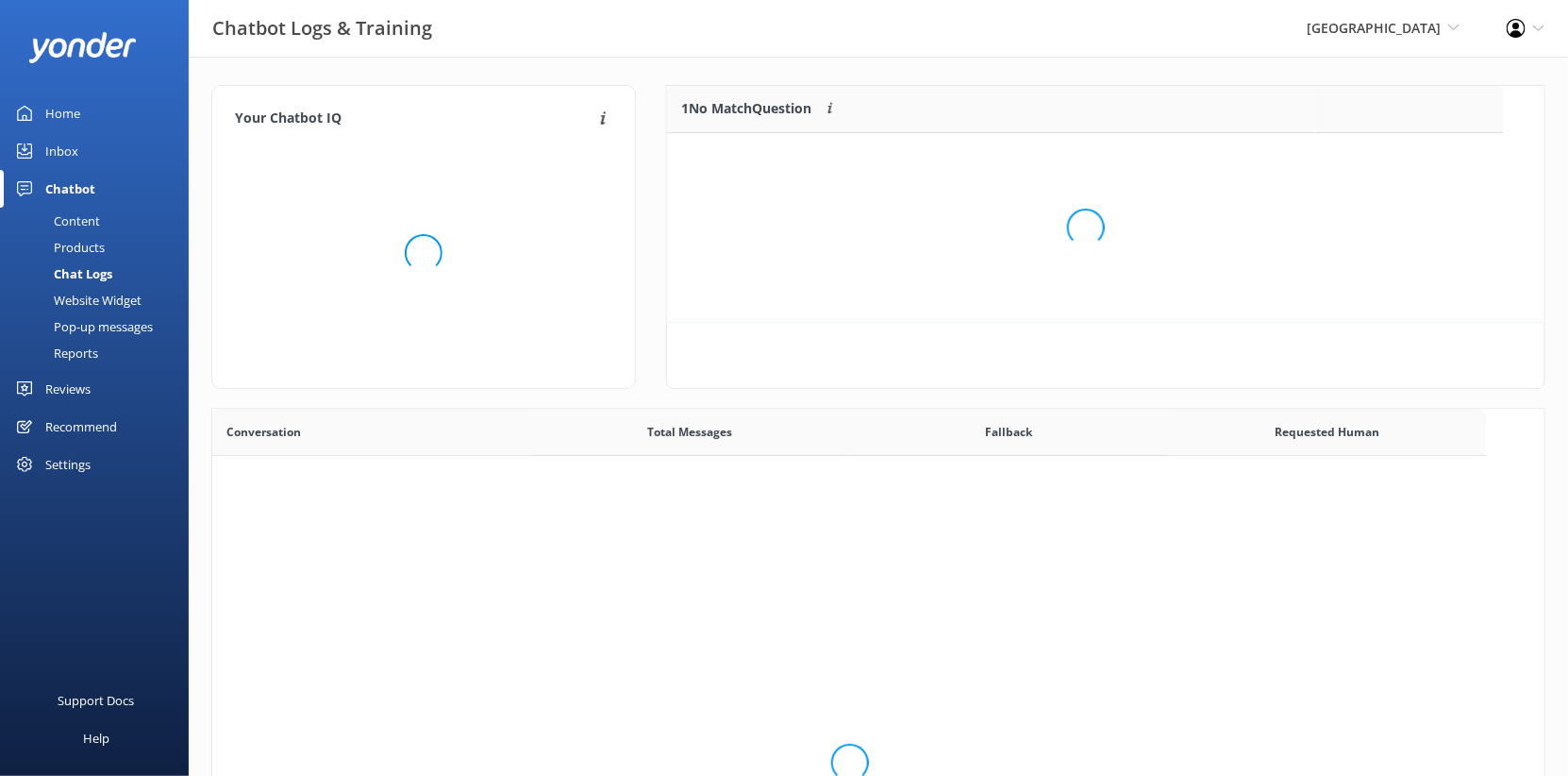
scroll to position [236, 837]
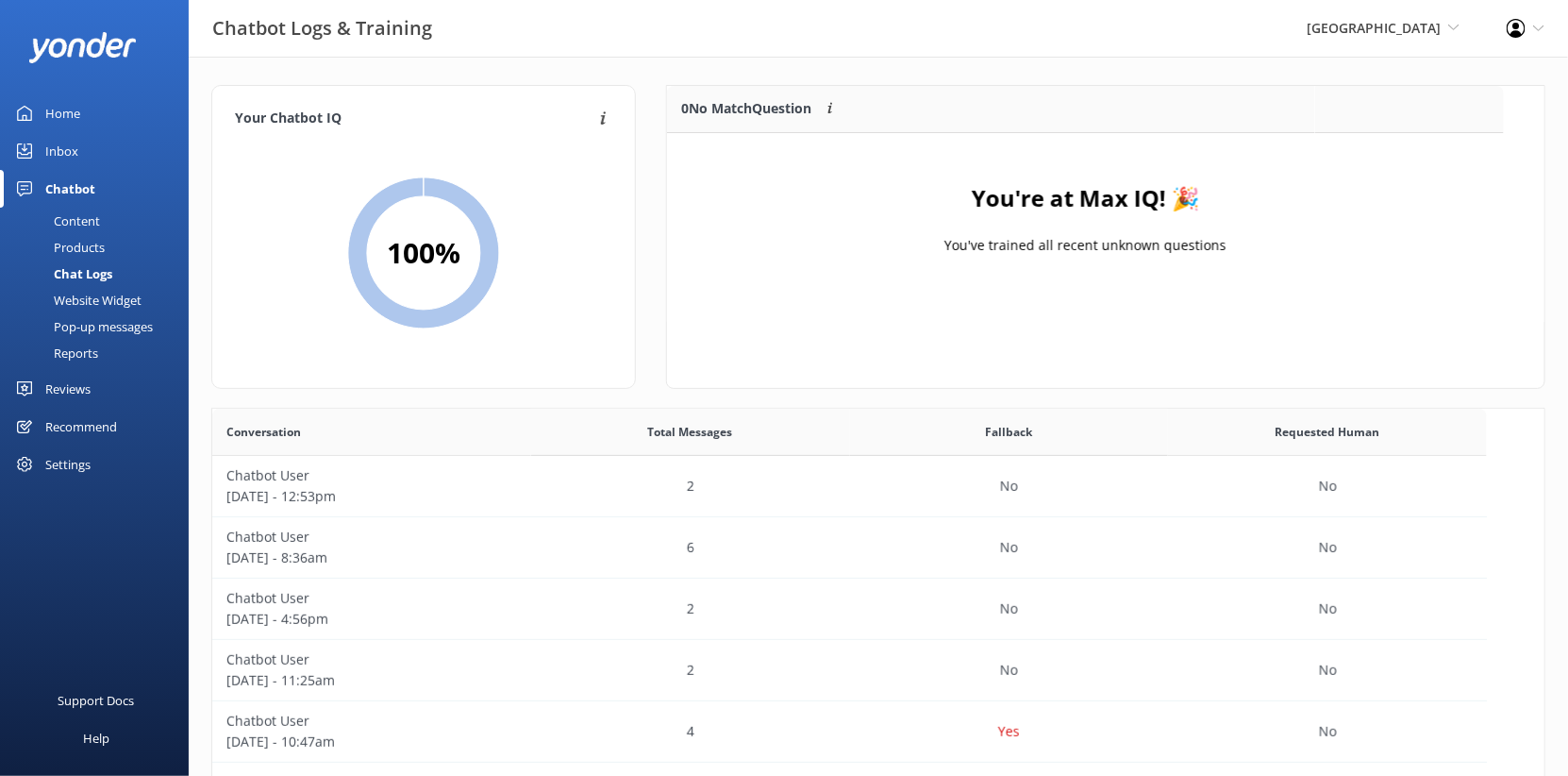
click at [80, 132] on div "Home" at bounding box center [62, 113] width 35 height 38
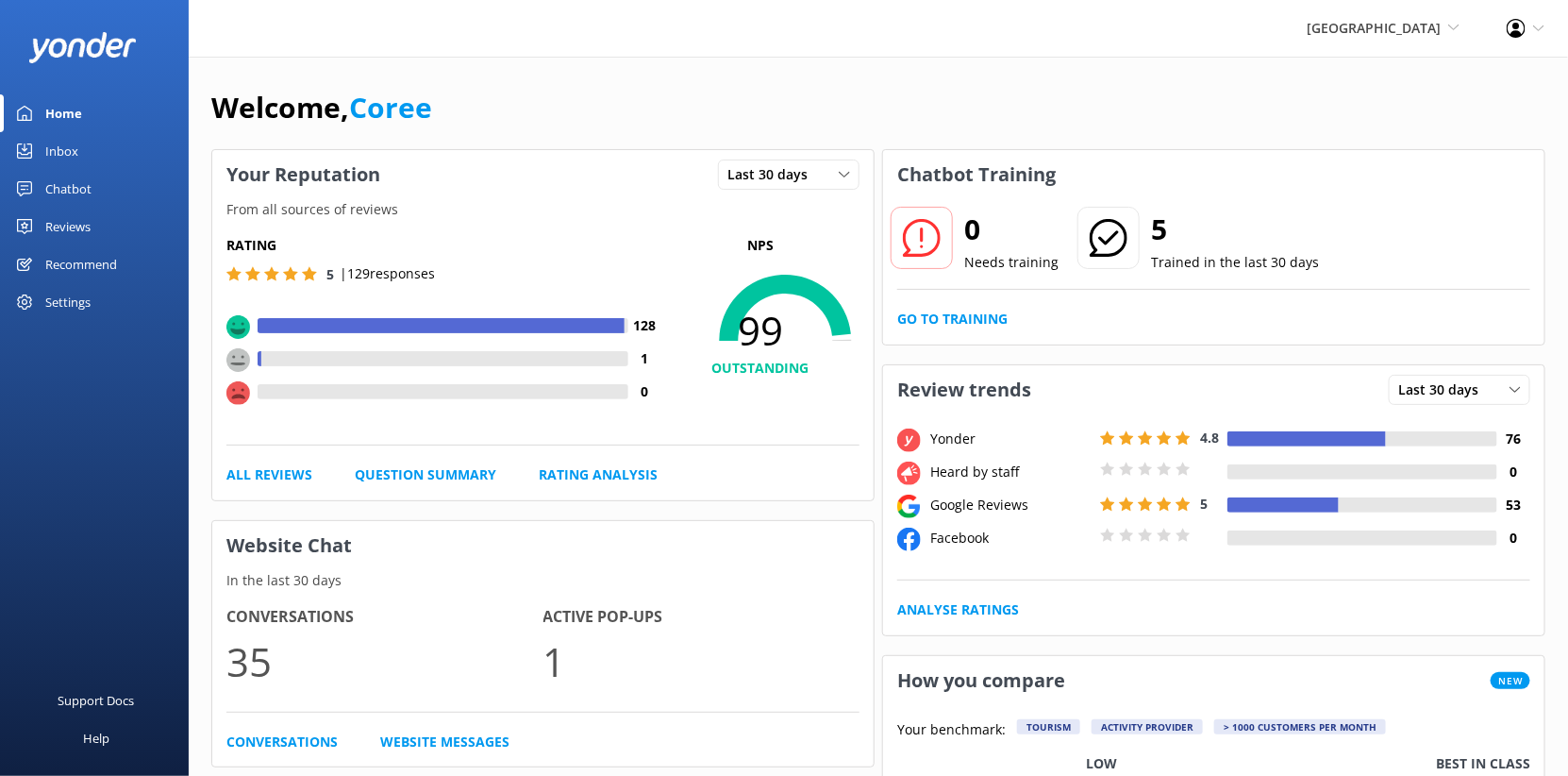
click at [1226, 252] on h2 "5" at bounding box center [1234, 229] width 168 height 46
click at [968, 329] on link "Go to Training" at bounding box center [951, 319] width 110 height 21
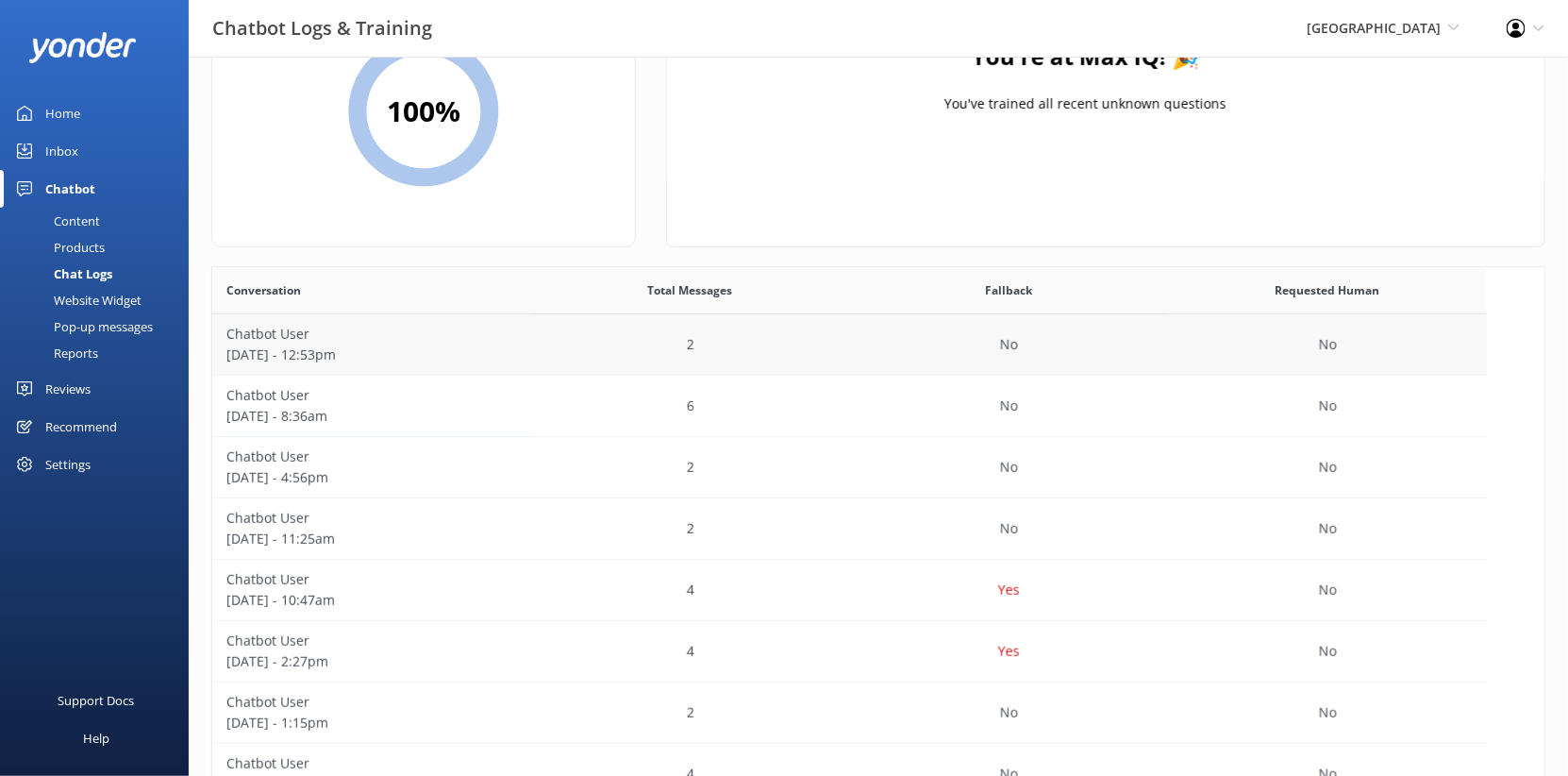
scroll to position [143, 0]
click at [477, 609] on p "September 21 - 10:47am" at bounding box center [371, 598] width 291 height 21
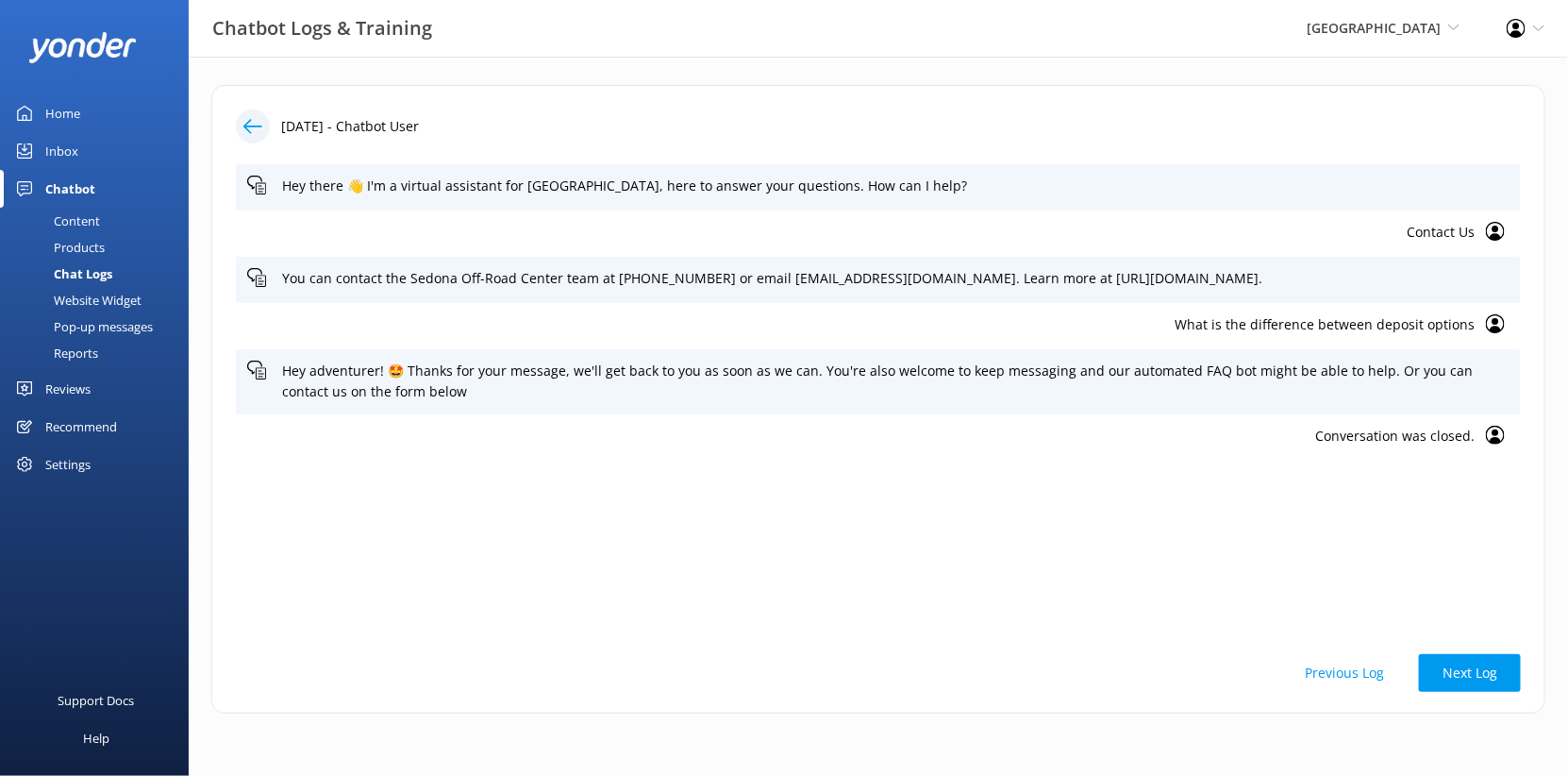
click at [1209, 349] on div "What is the difference between deposit options" at bounding box center [878, 325] width 1284 height 47
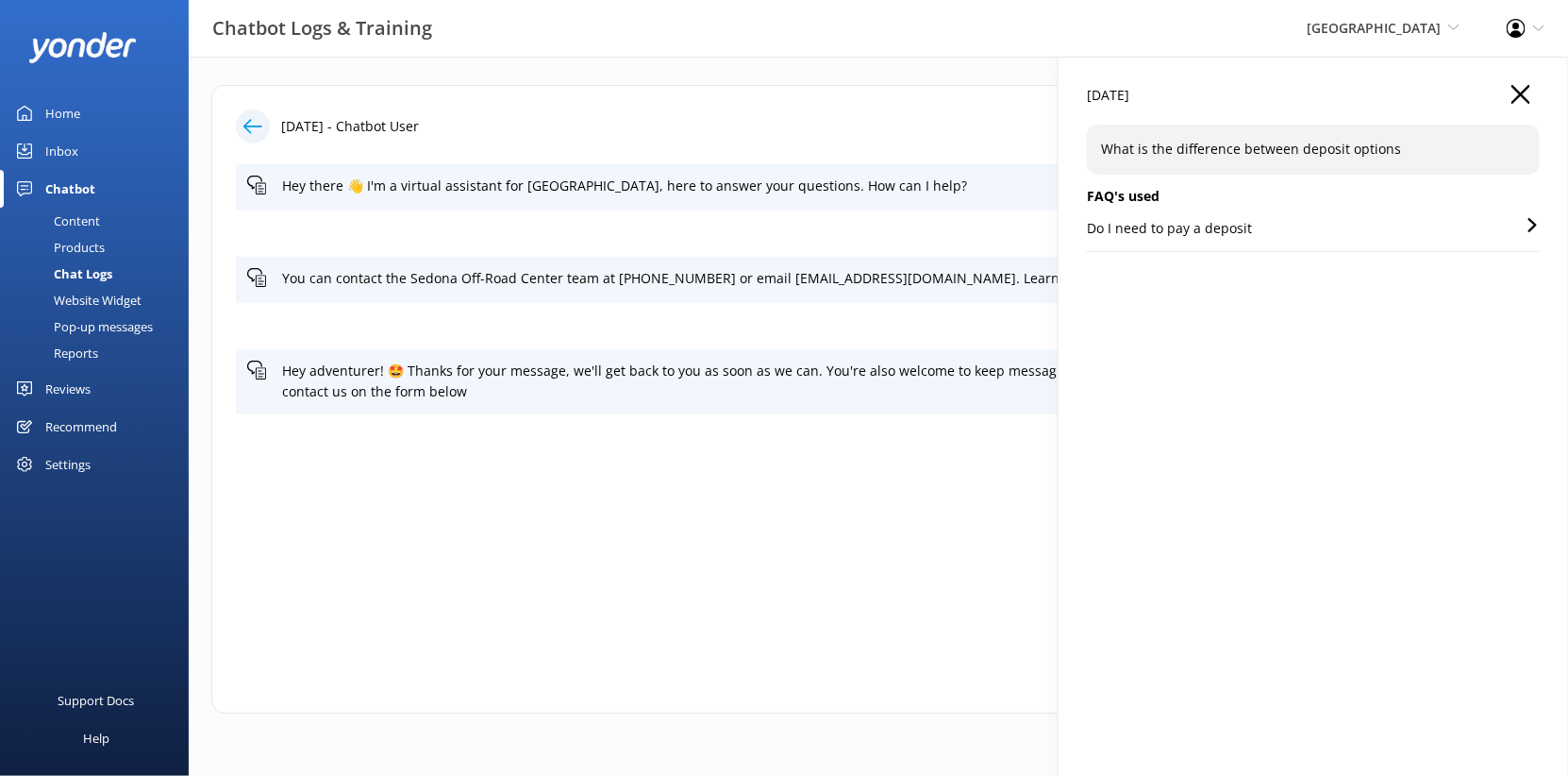
click at [1436, 251] on div "Do I need to pay a deposit" at bounding box center [1313, 234] width 453 height 33
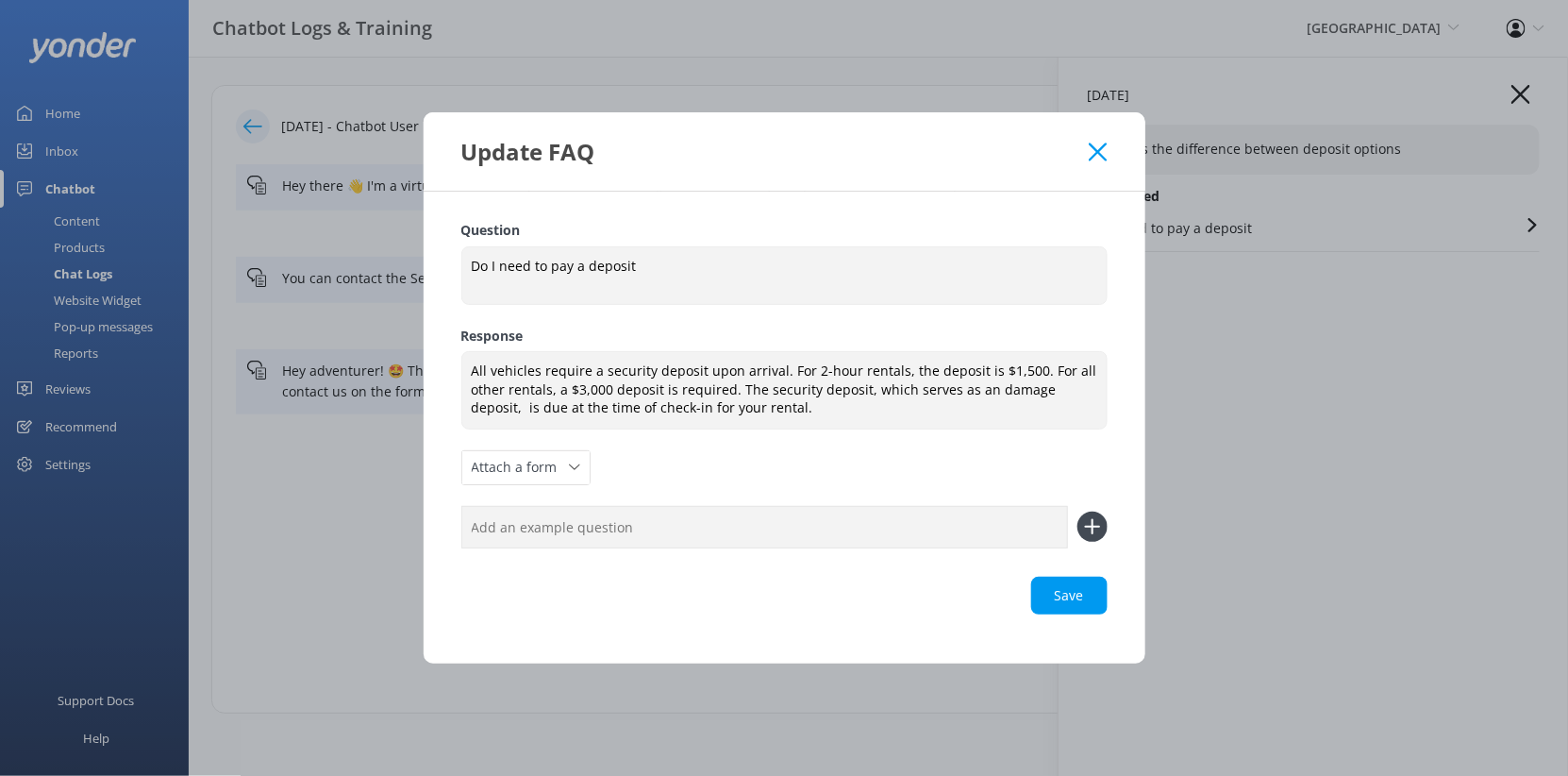
click at [1107, 143] on icon at bounding box center [1098, 152] width 18 height 19
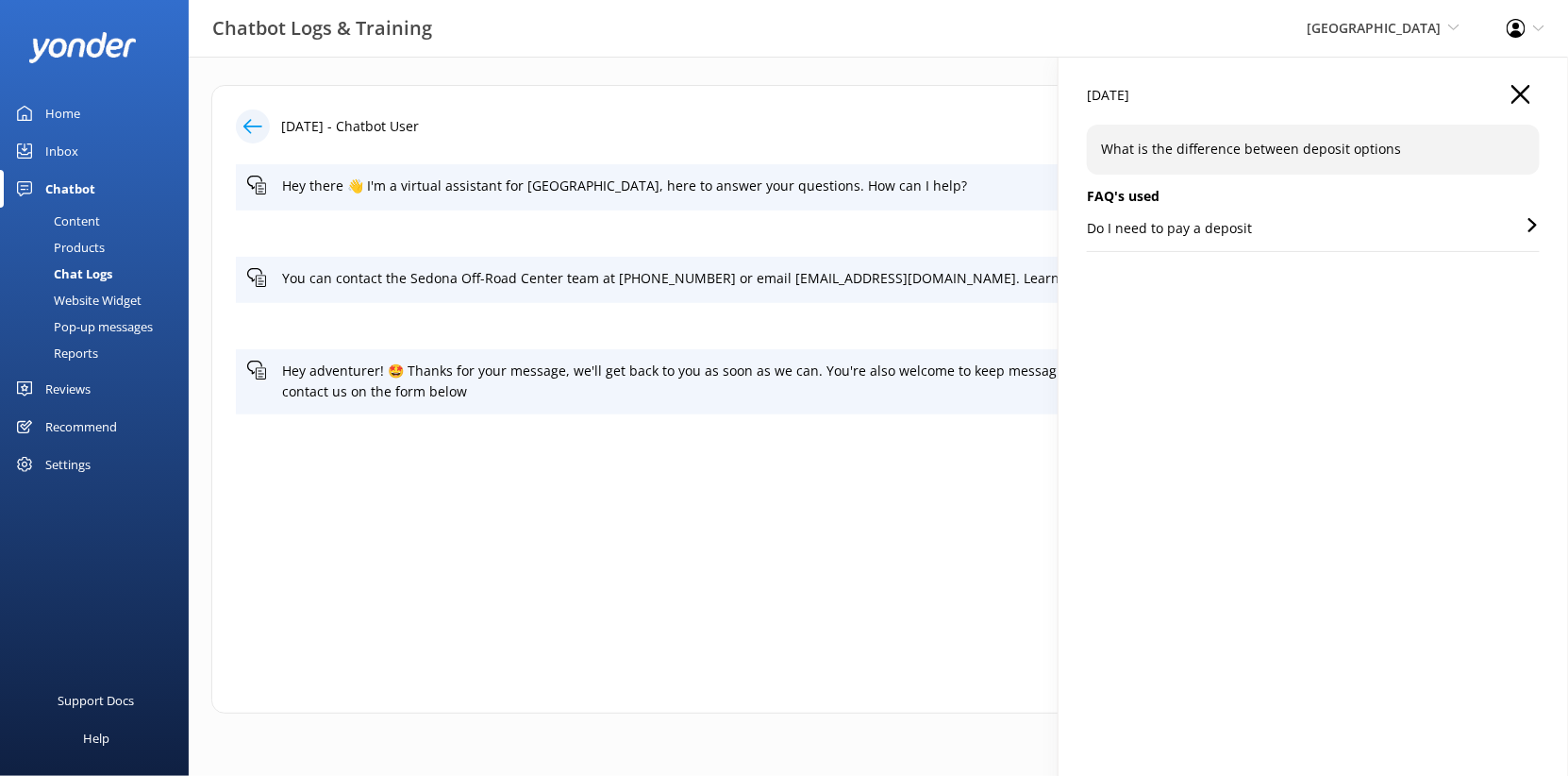
click at [695, 654] on div "Previous Log Next Log" at bounding box center [878, 673] width 1284 height 38
click at [1515, 104] on use "button" at bounding box center [1520, 94] width 19 height 19
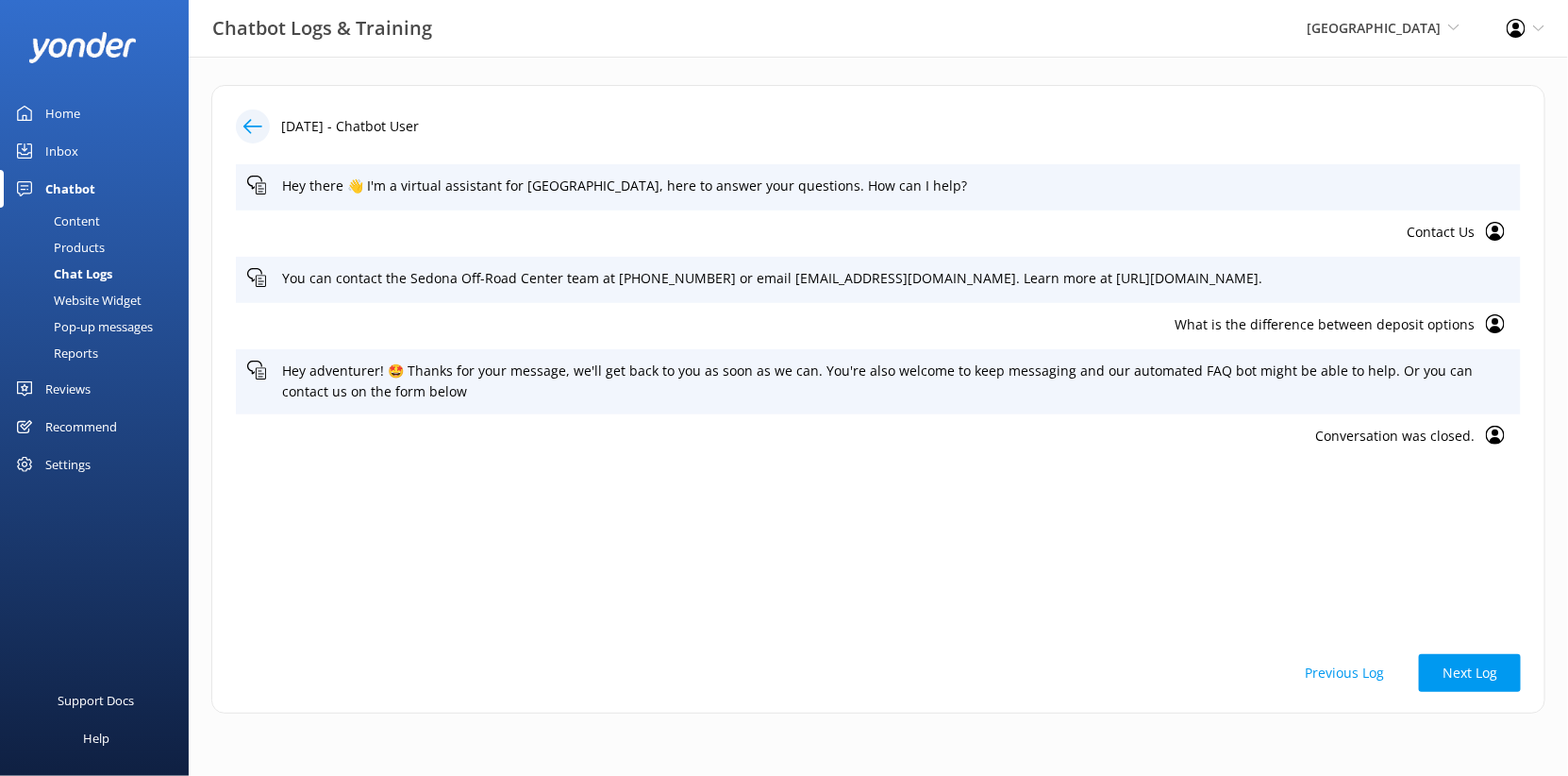
click at [73, 132] on div "Home" at bounding box center [62, 113] width 35 height 38
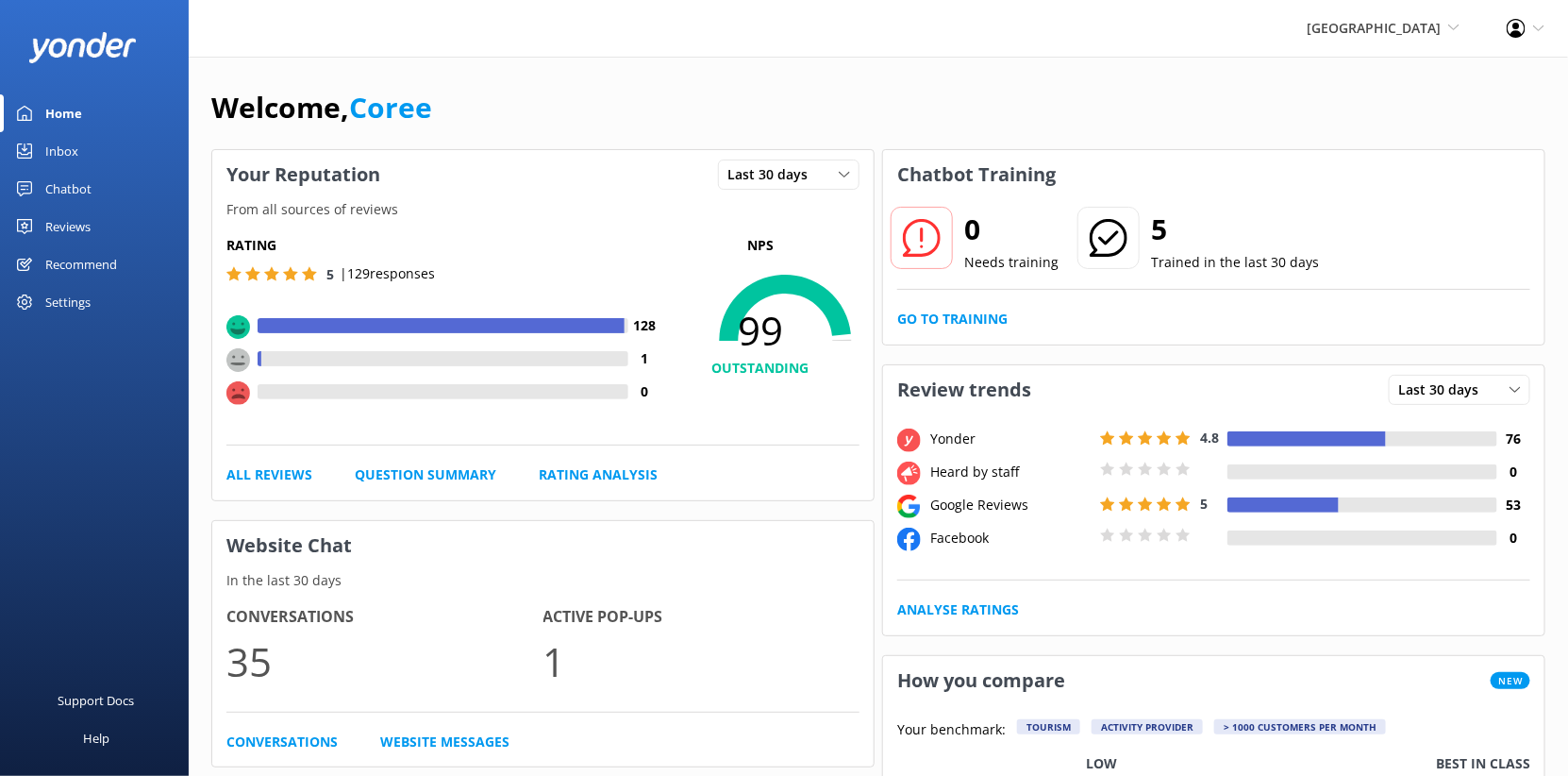
click at [78, 170] on div "Inbox" at bounding box center [61, 151] width 33 height 38
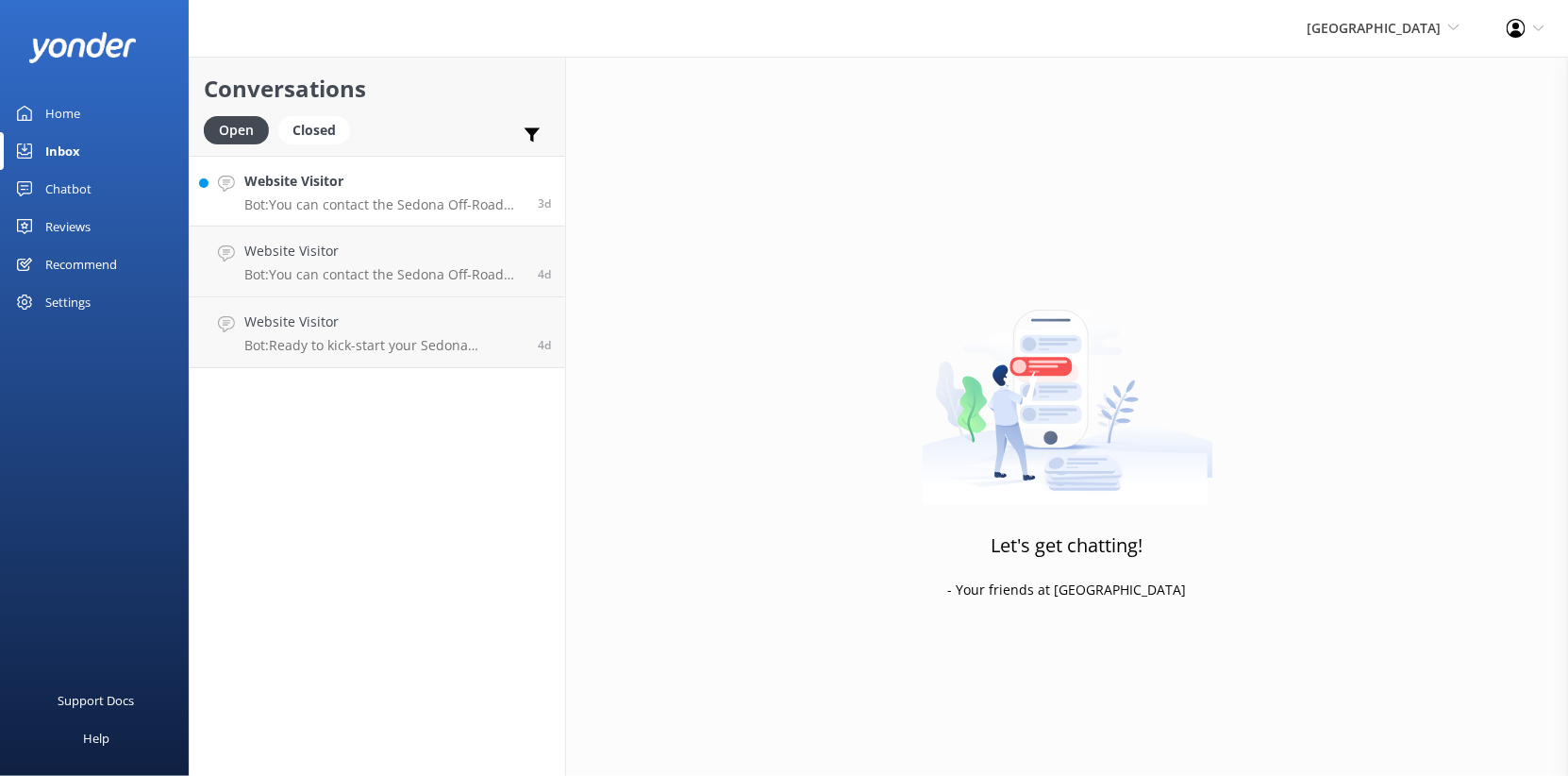
click at [399, 192] on h4 "Website Visitor" at bounding box center [384, 181] width 280 height 21
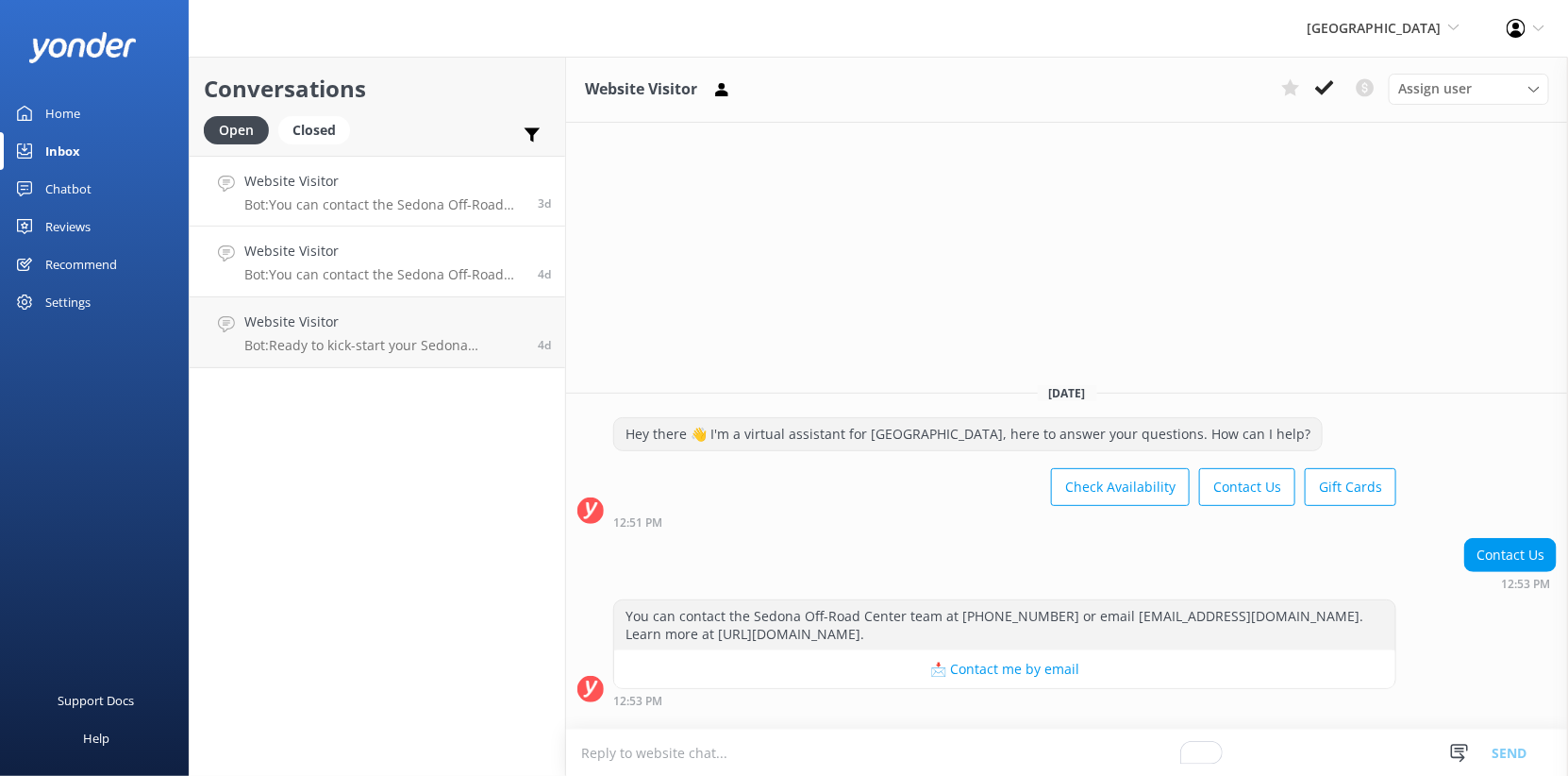
click at [490, 261] on h4 "Website Visitor" at bounding box center [384, 251] width 280 height 21
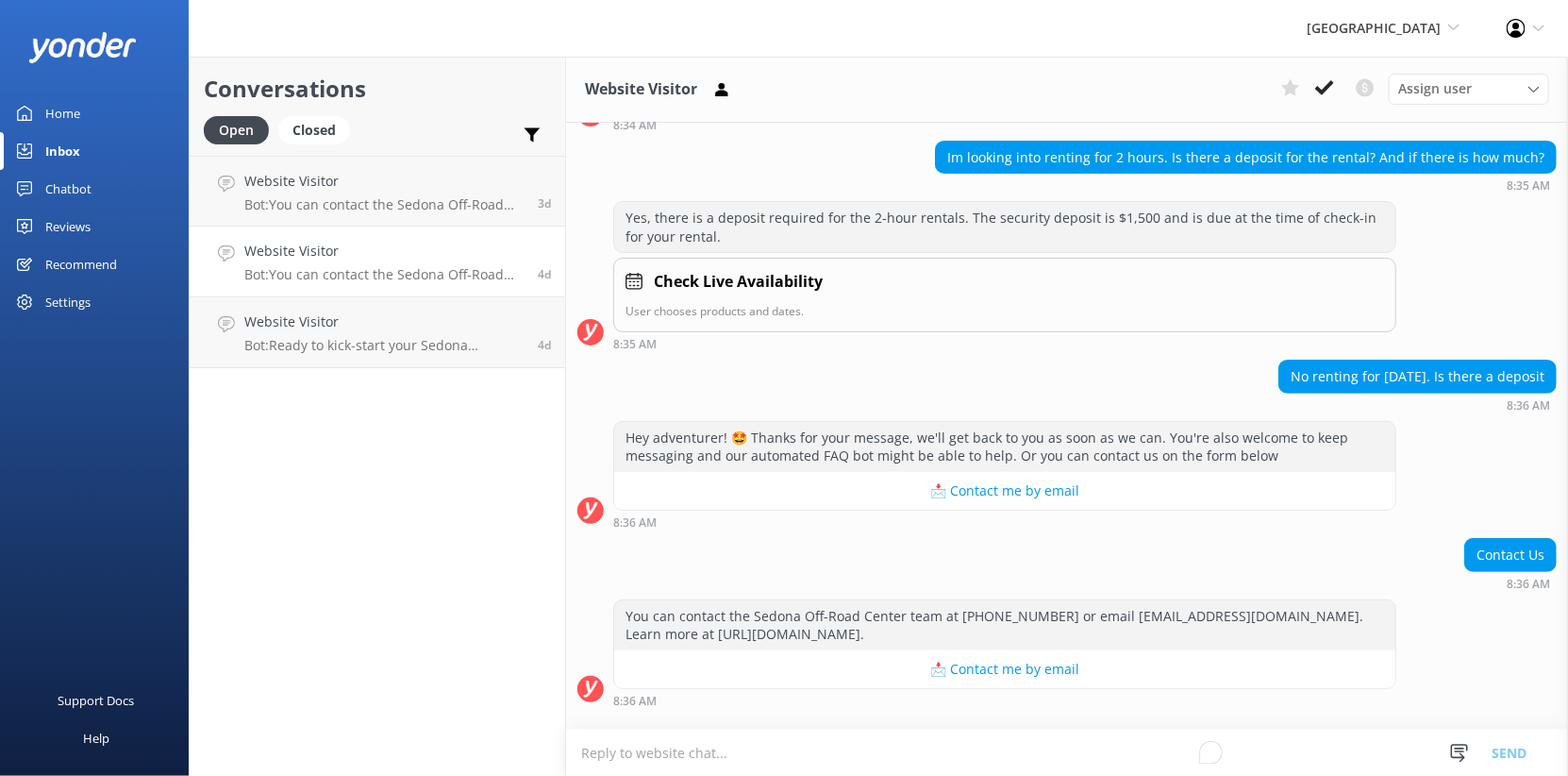
scroll to position [435, 0]
click at [489, 192] on h4 "Website Visitor" at bounding box center [384, 181] width 280 height 21
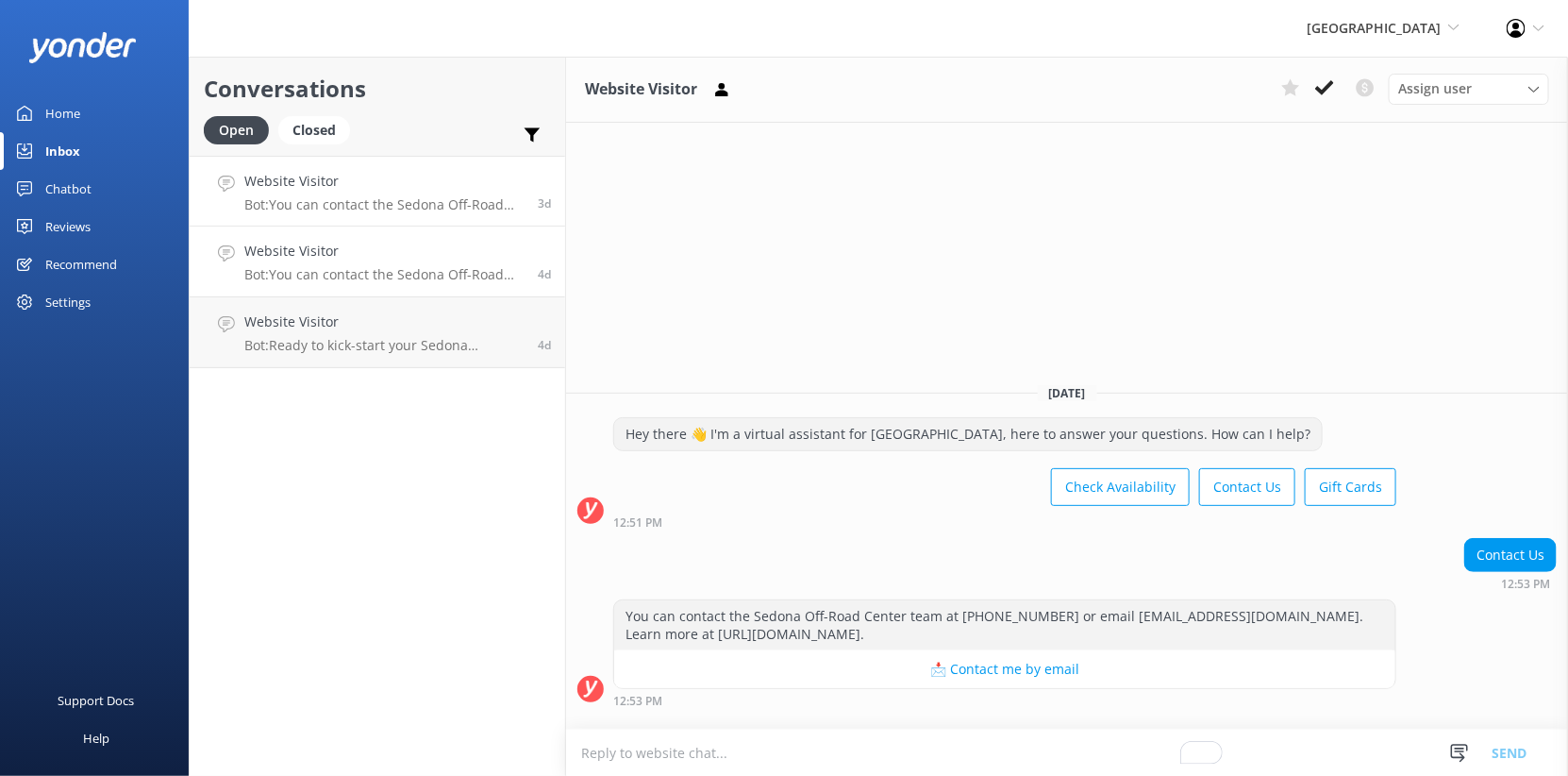
click at [514, 283] on p "Bot: You can contact the Sedona Off-Road Center team at (928) 284-4735 or email…" at bounding box center [384, 274] width 280 height 17
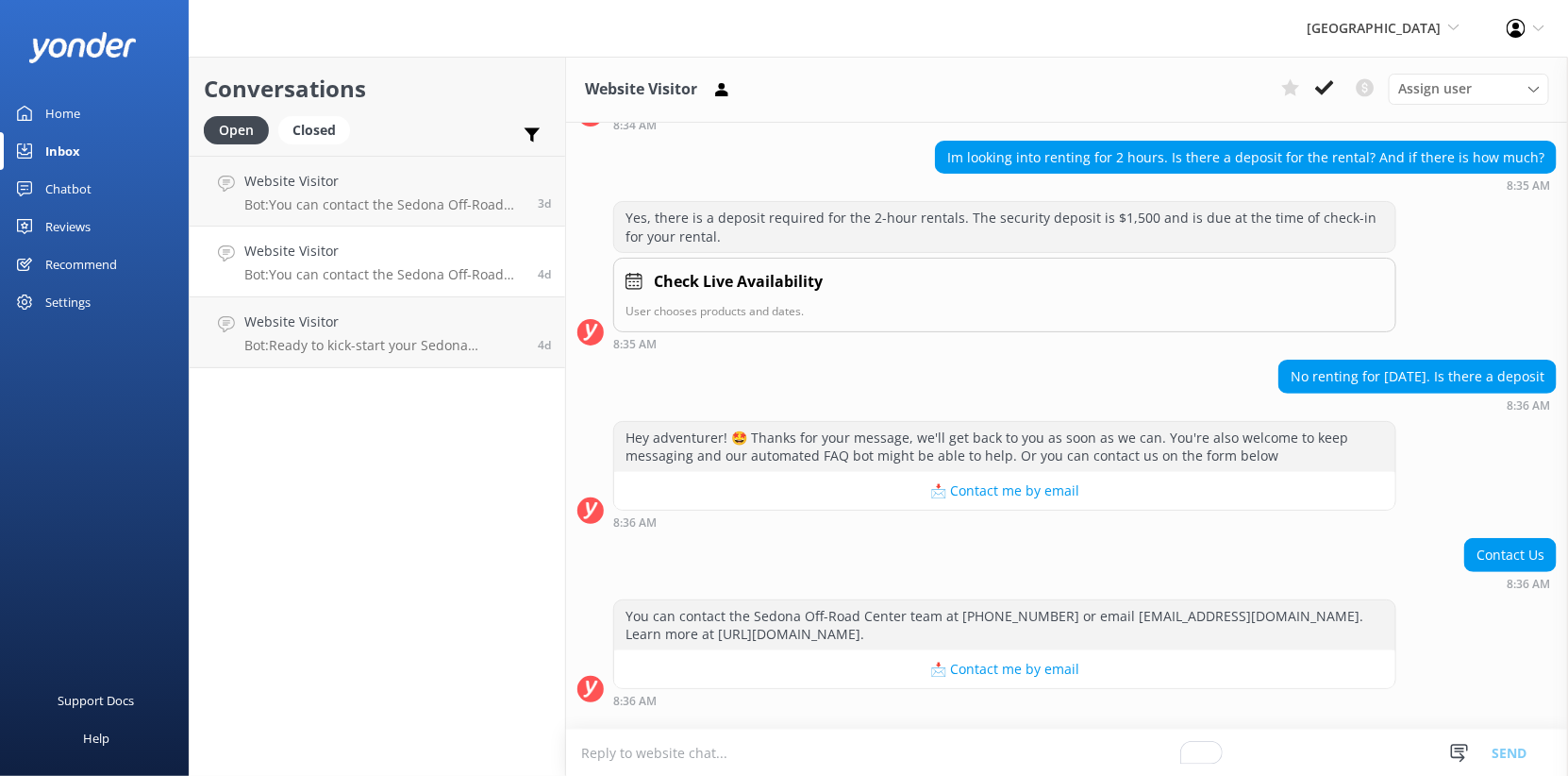
scroll to position [448, 0]
click at [1315, 97] on icon at bounding box center [1324, 87] width 19 height 19
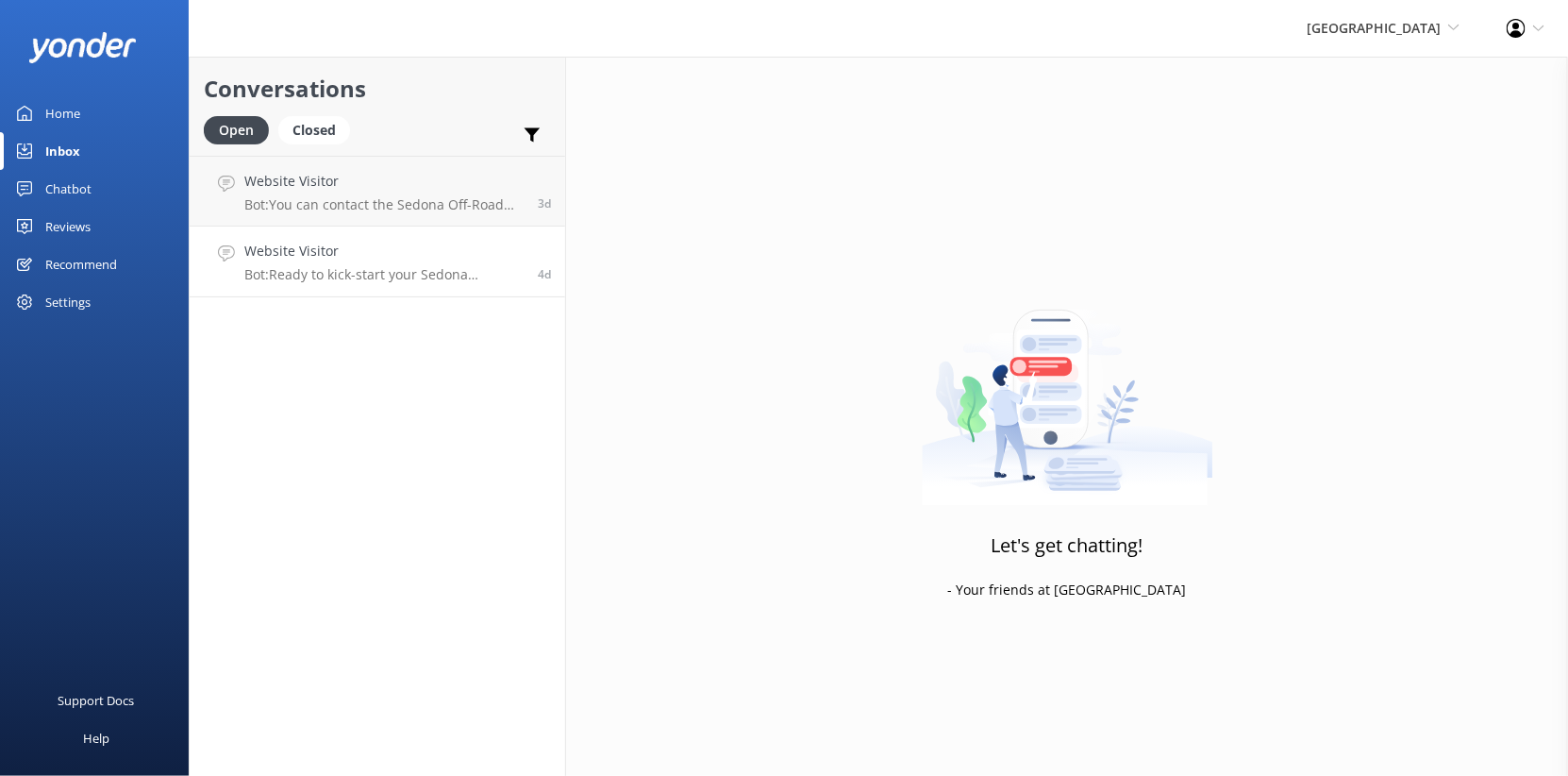
click at [565, 287] on link "Website Visitor Bot: Ready to kick-start your Sedona adventure? Book your self-…" at bounding box center [377, 261] width 376 height 70
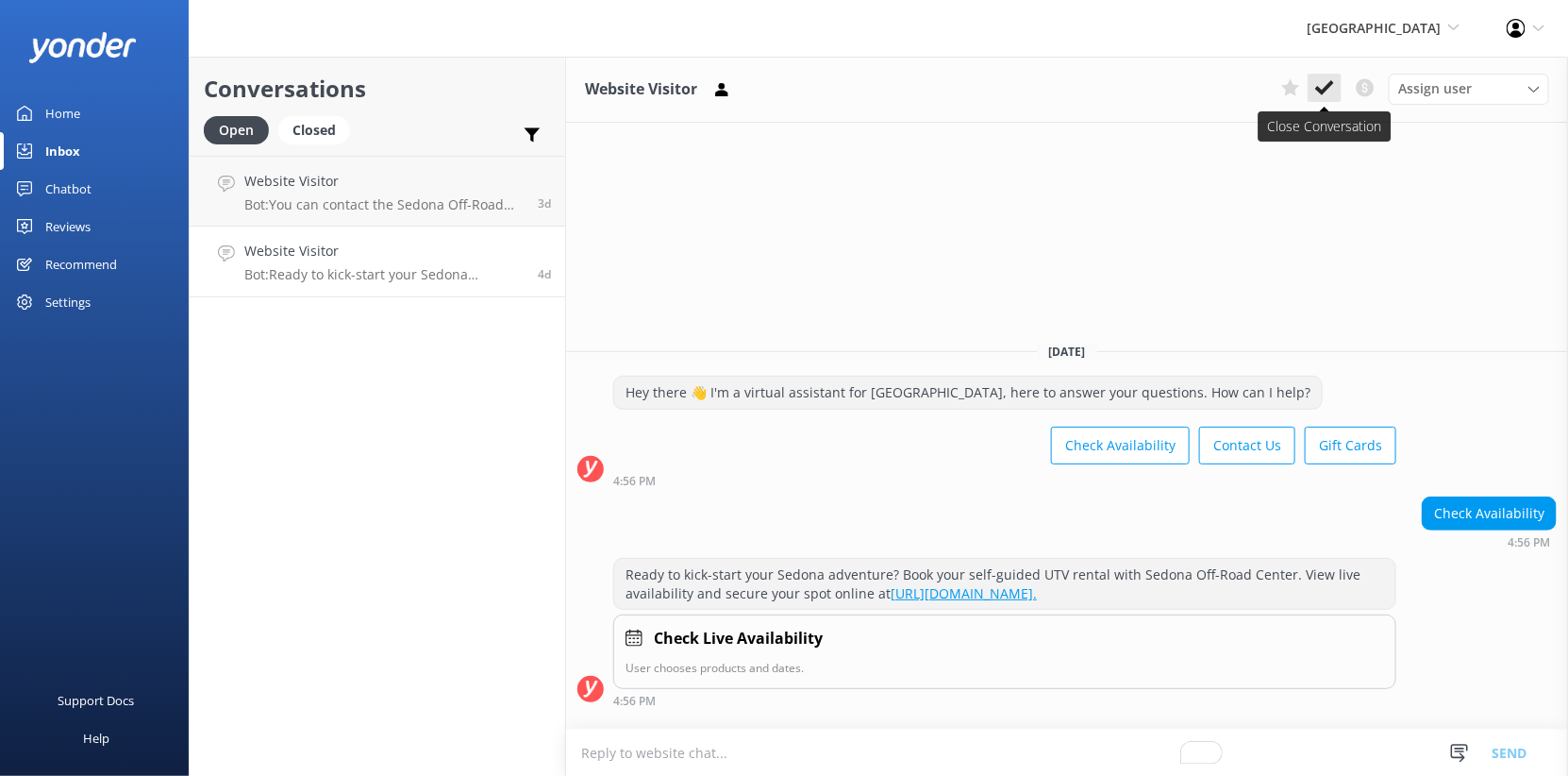
click at [1315, 95] on use at bounding box center [1324, 87] width 19 height 15
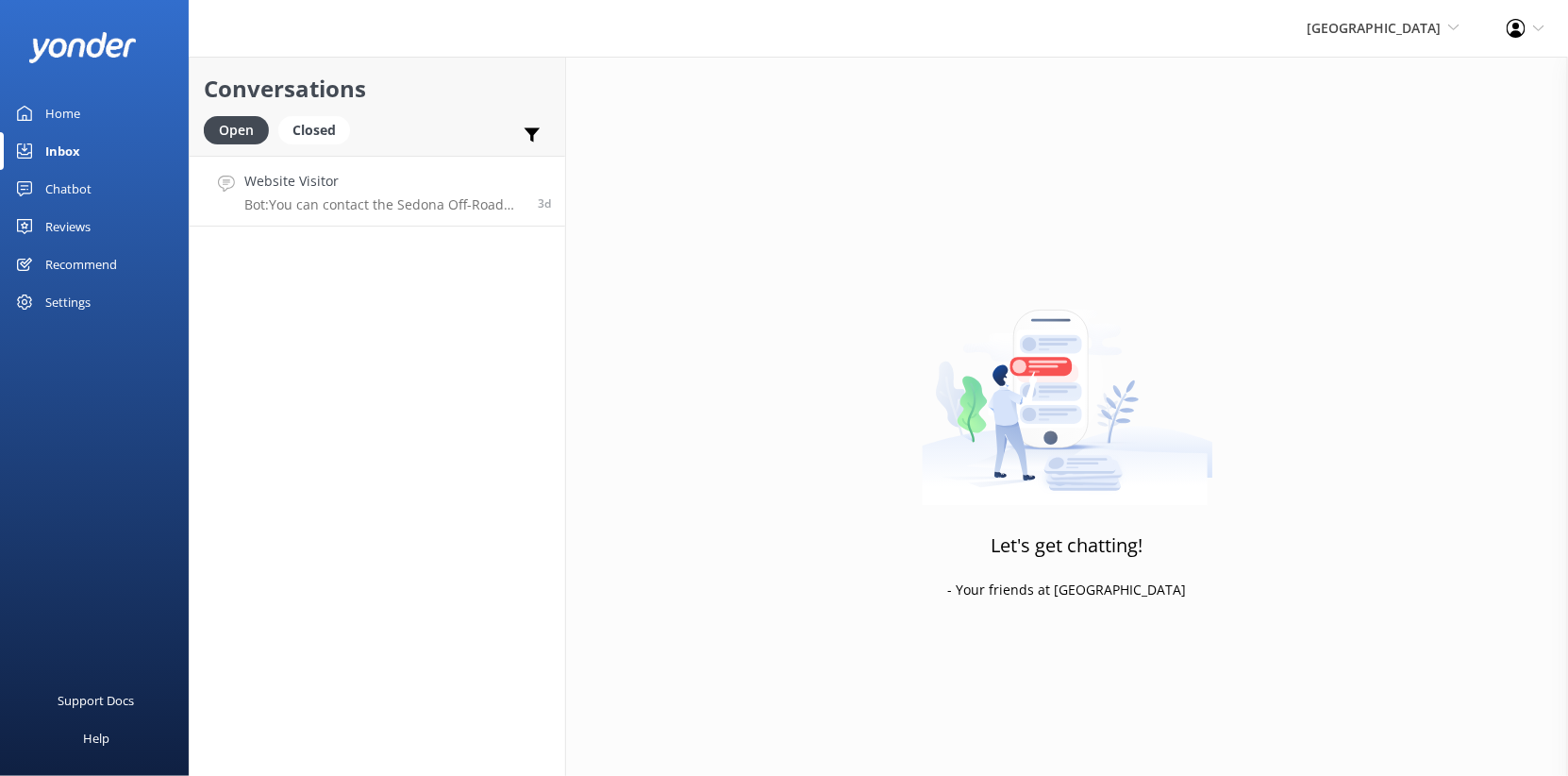
click at [374, 226] on link "Website Visitor Bot: You can contact the Sedona Off-Road Center team at (928) 2…" at bounding box center [377, 191] width 376 height 70
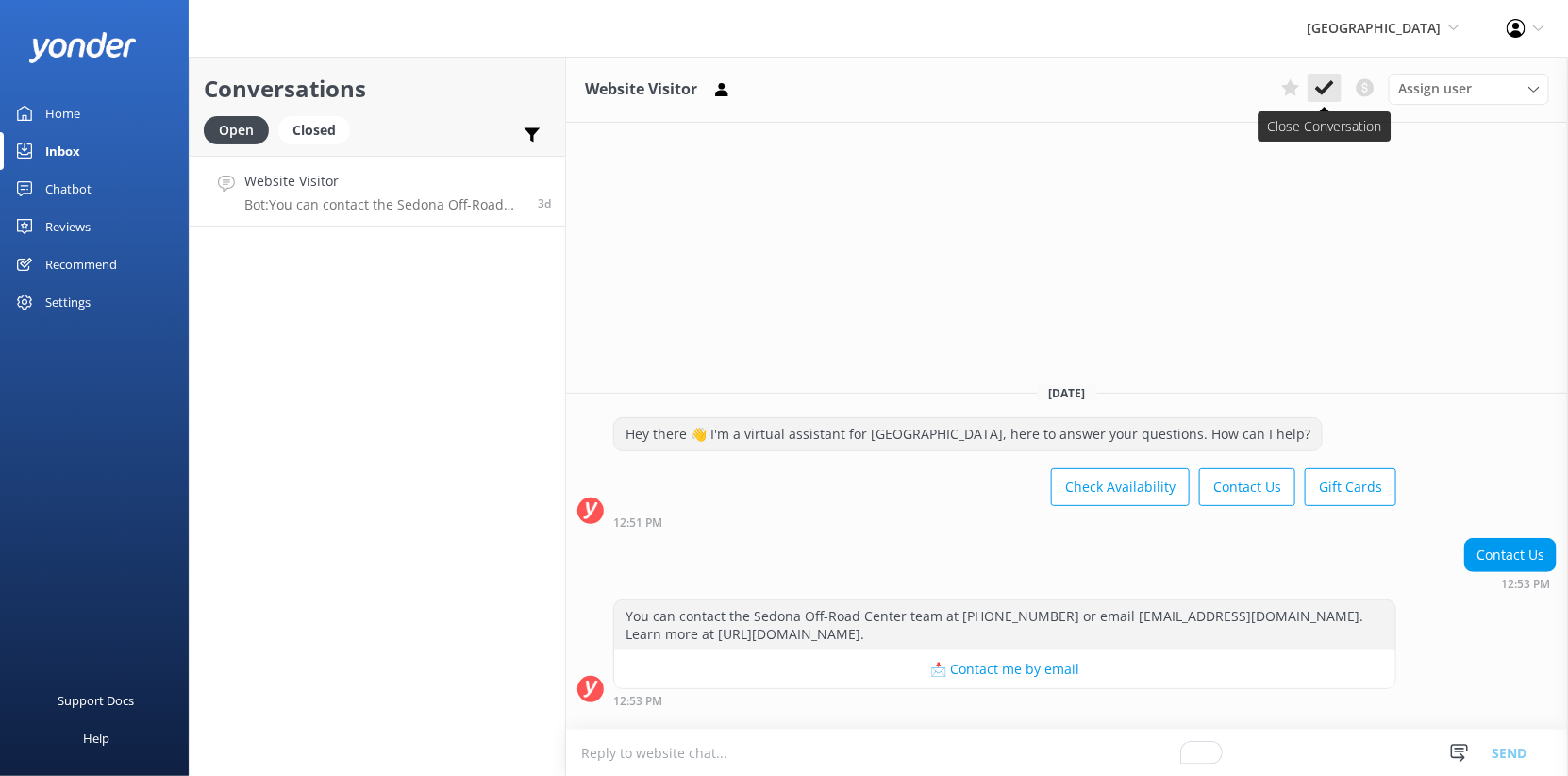
click at [1315, 97] on icon at bounding box center [1324, 87] width 19 height 19
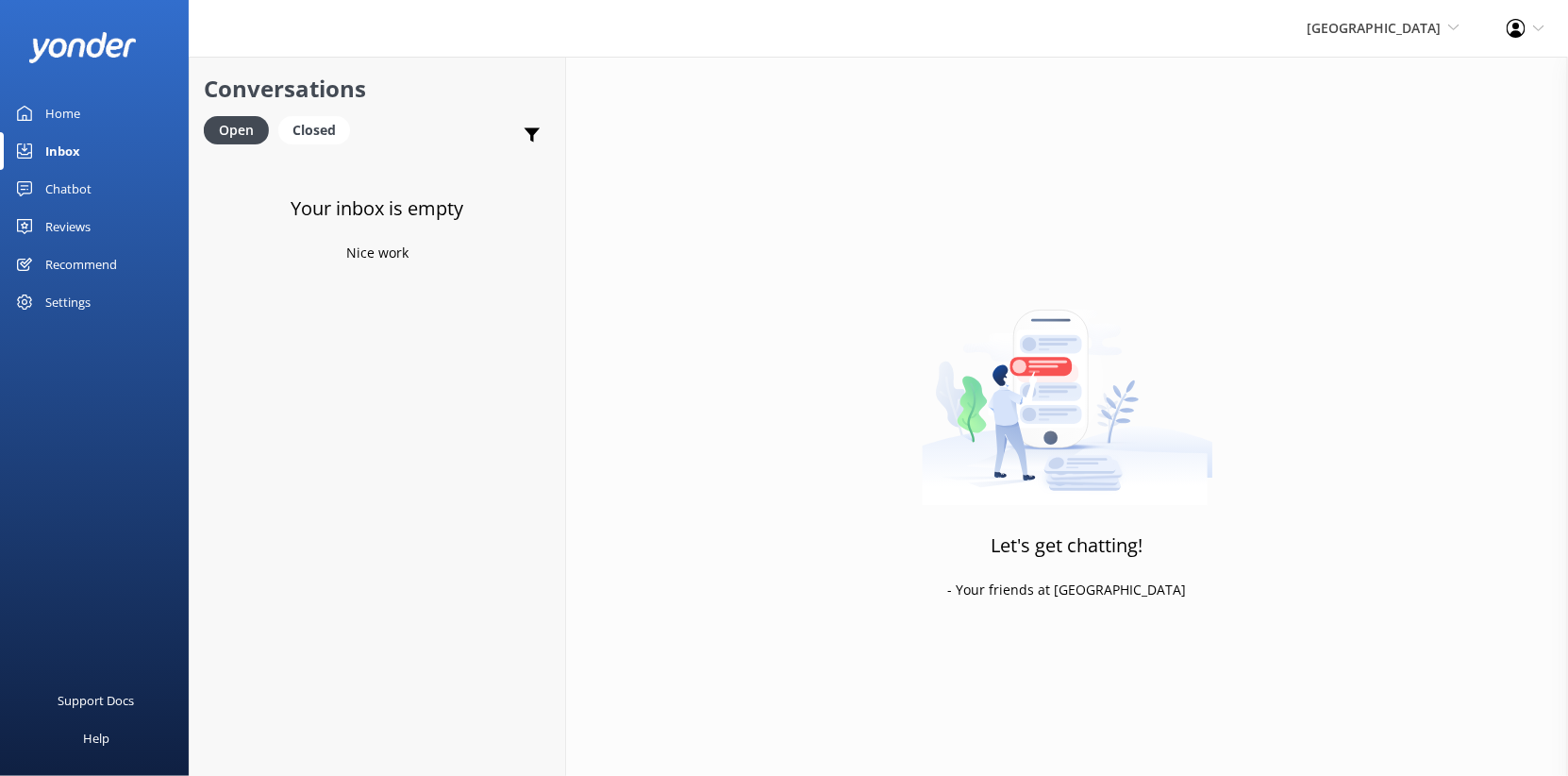
click at [79, 245] on div "Reviews" at bounding box center [68, 226] width 46 height 38
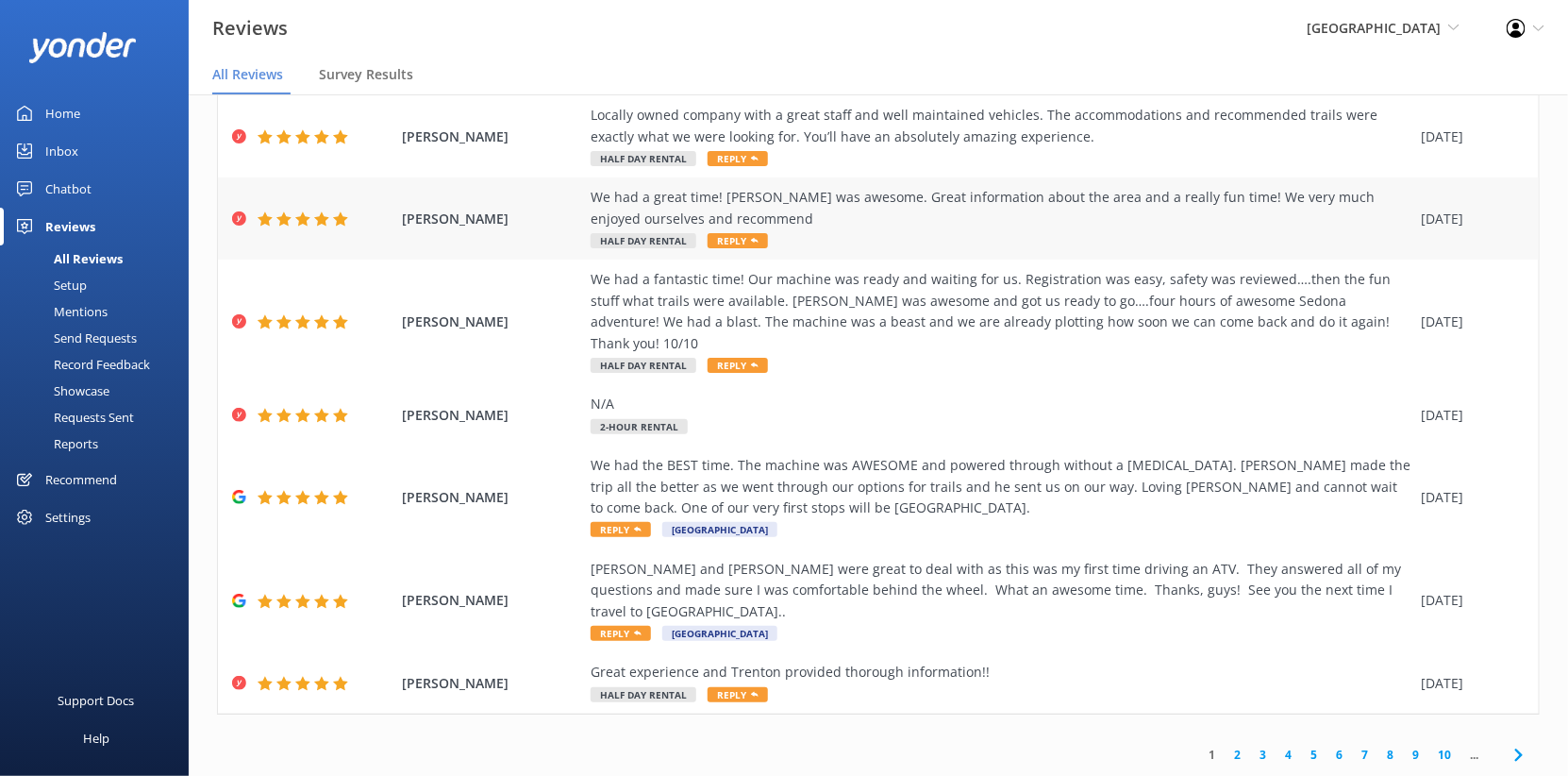
scroll to position [557, 0]
click at [414, 84] on span "Survey Results" at bounding box center [365, 74] width 94 height 19
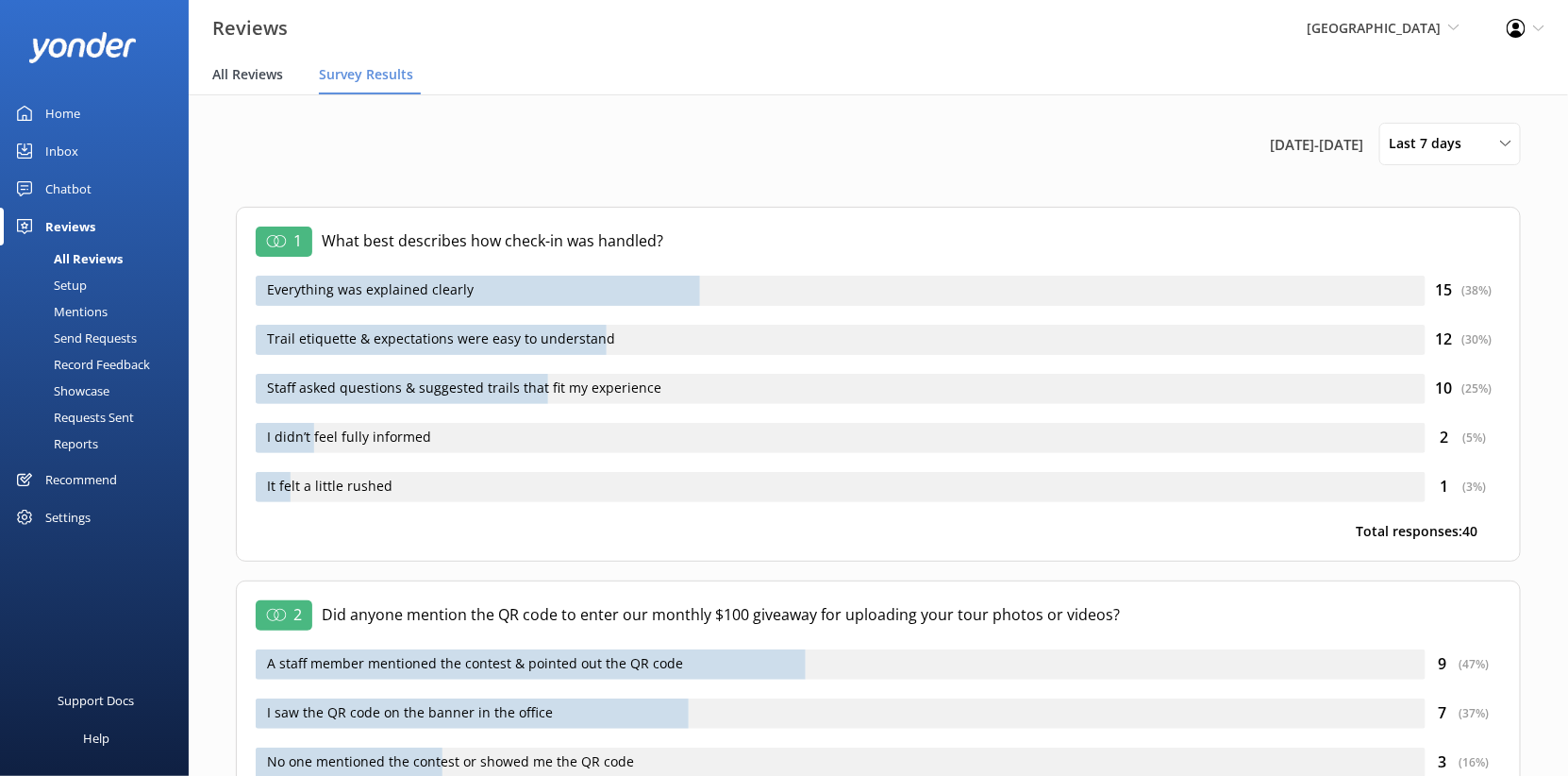
click at [281, 84] on span "All Reviews" at bounding box center [247, 74] width 70 height 19
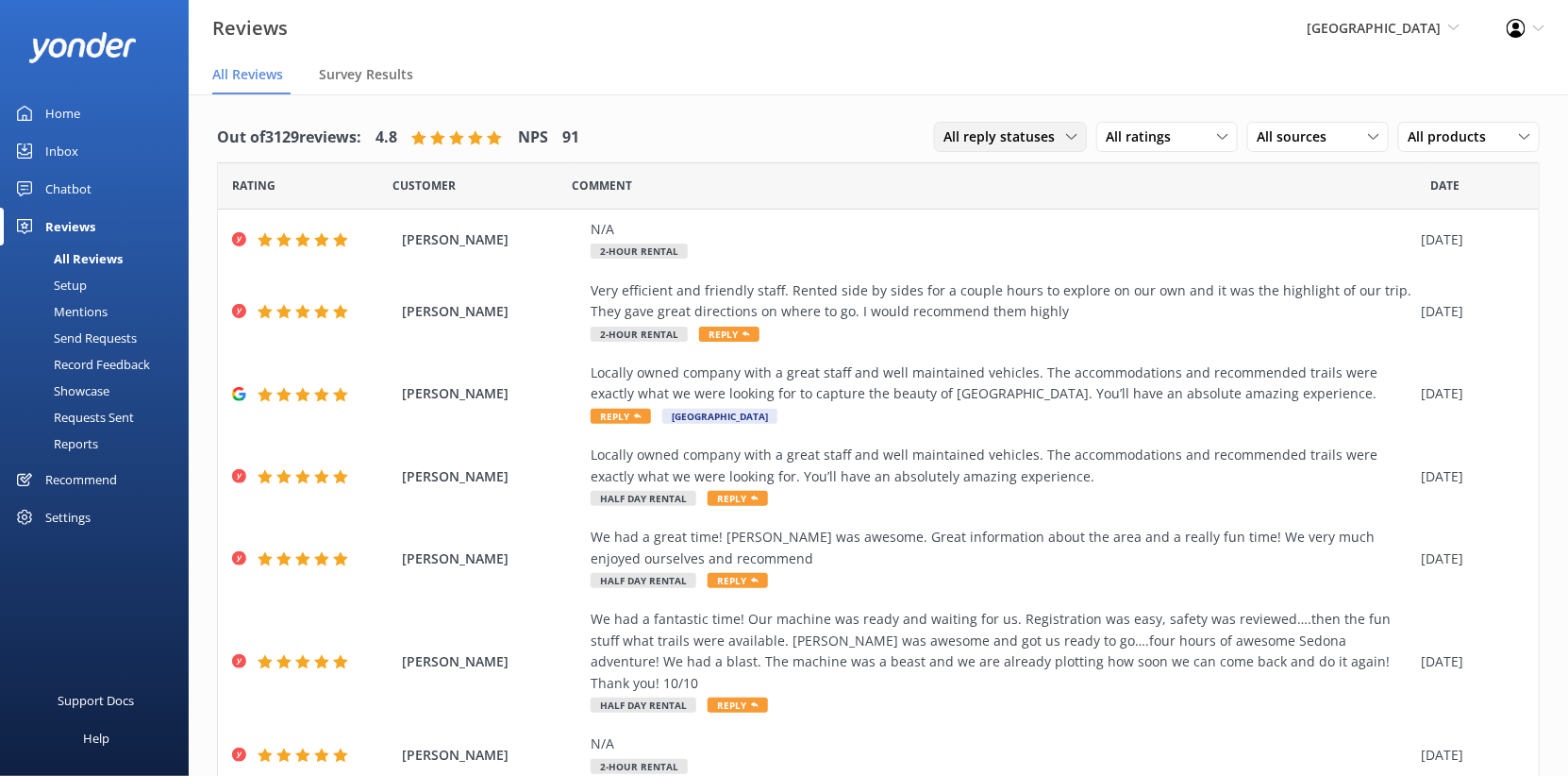
click at [934, 152] on div "All reply statuses All reply statuses Needs a reply Does not need reply" at bounding box center [1011, 137] width 153 height 30
click at [944, 223] on div "Needs a reply" at bounding box center [980, 213] width 72 height 19
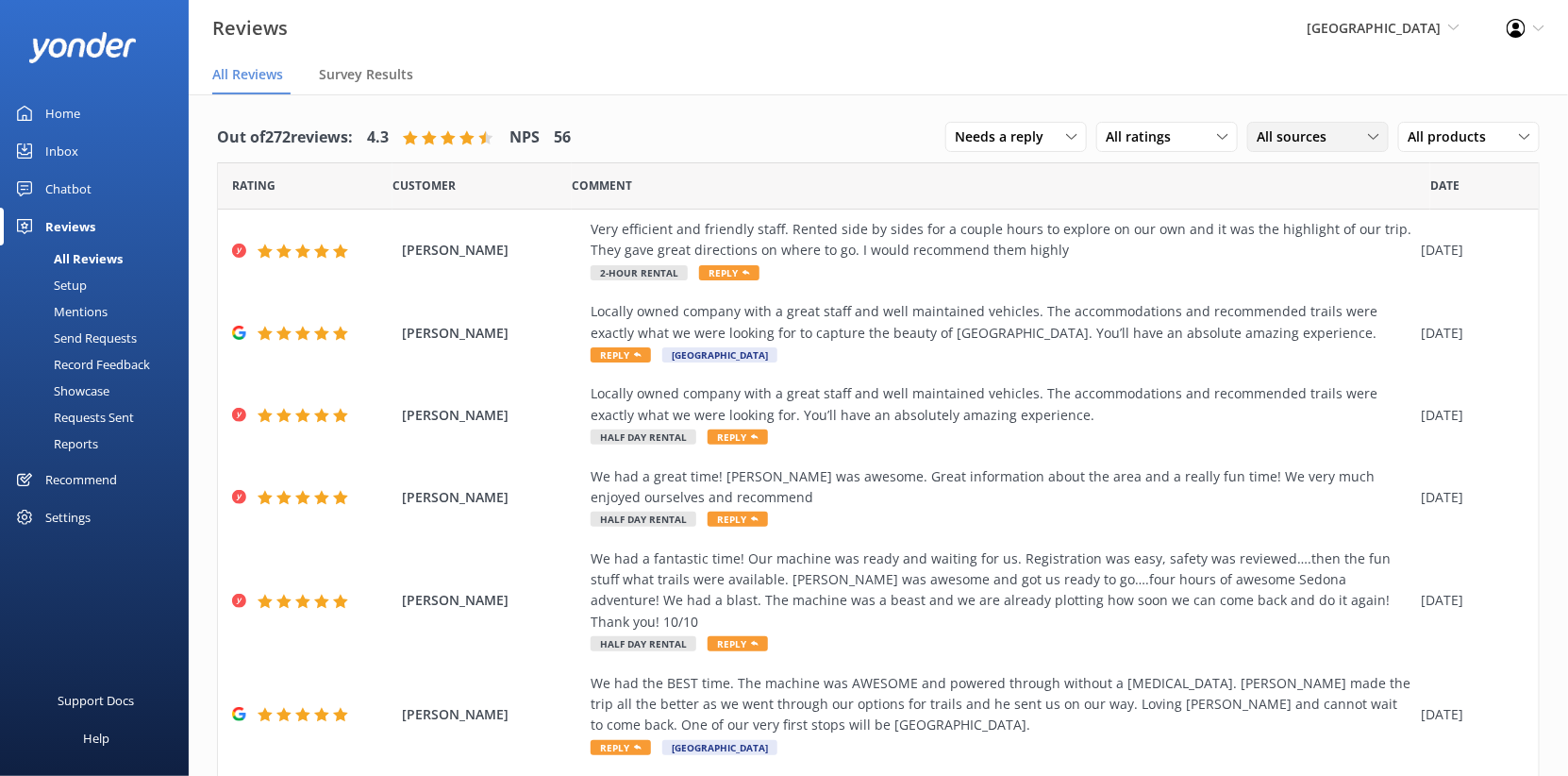
click at [1257, 147] on span "All sources" at bounding box center [1297, 136] width 81 height 21
click at [1274, 300] on div "Facebook reviews" at bounding box center [1336, 290] width 124 height 19
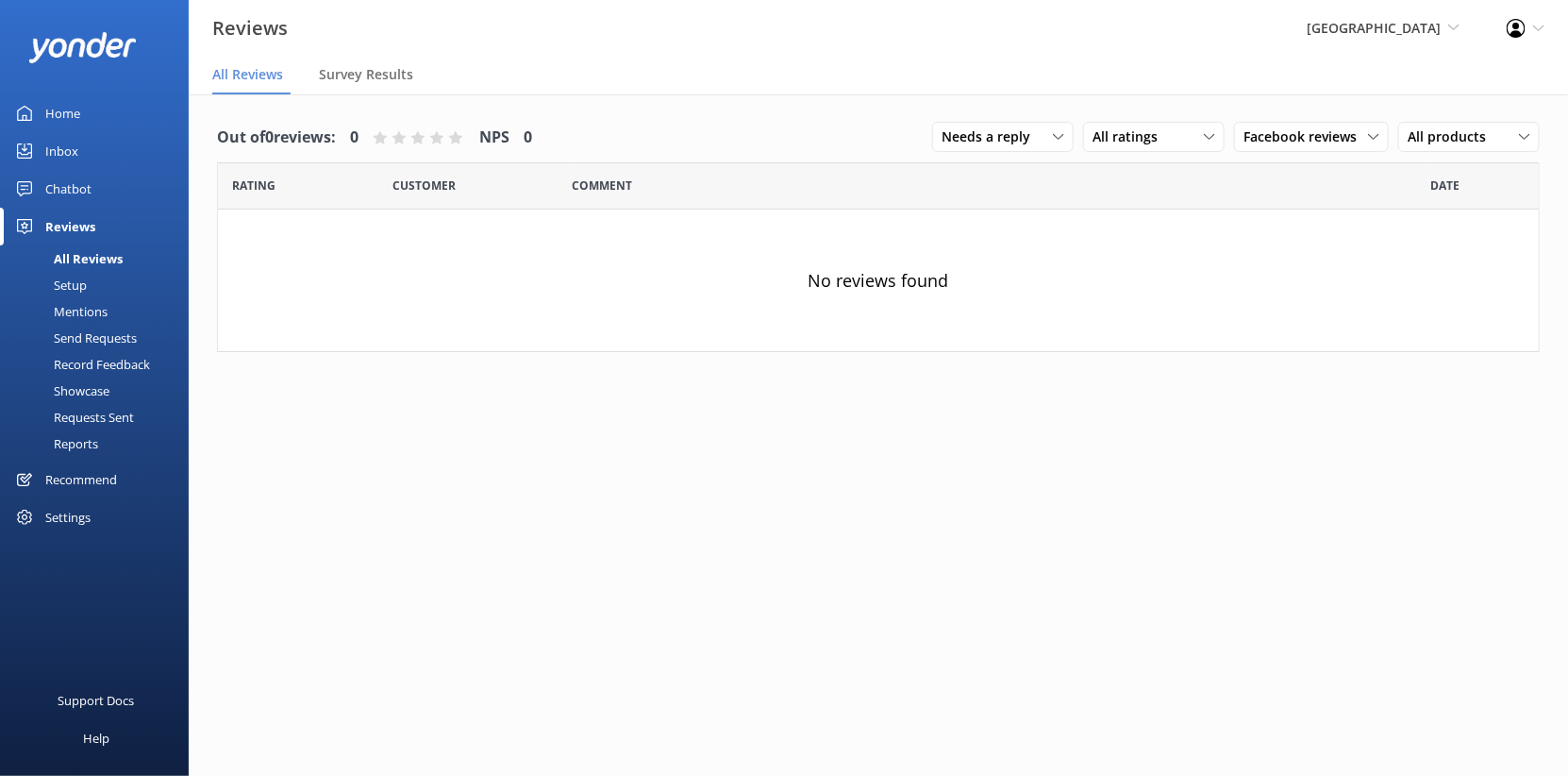
click at [1235, 154] on div "Facebook reviews All sources Yonder survey Heard by staff Facebook reviews Goog…" at bounding box center [1311, 138] width 155 height 32
click at [1244, 147] on span "Facebook reviews" at bounding box center [1306, 136] width 125 height 21
click at [1262, 337] on div "Google reviews" at bounding box center [1316, 327] width 110 height 19
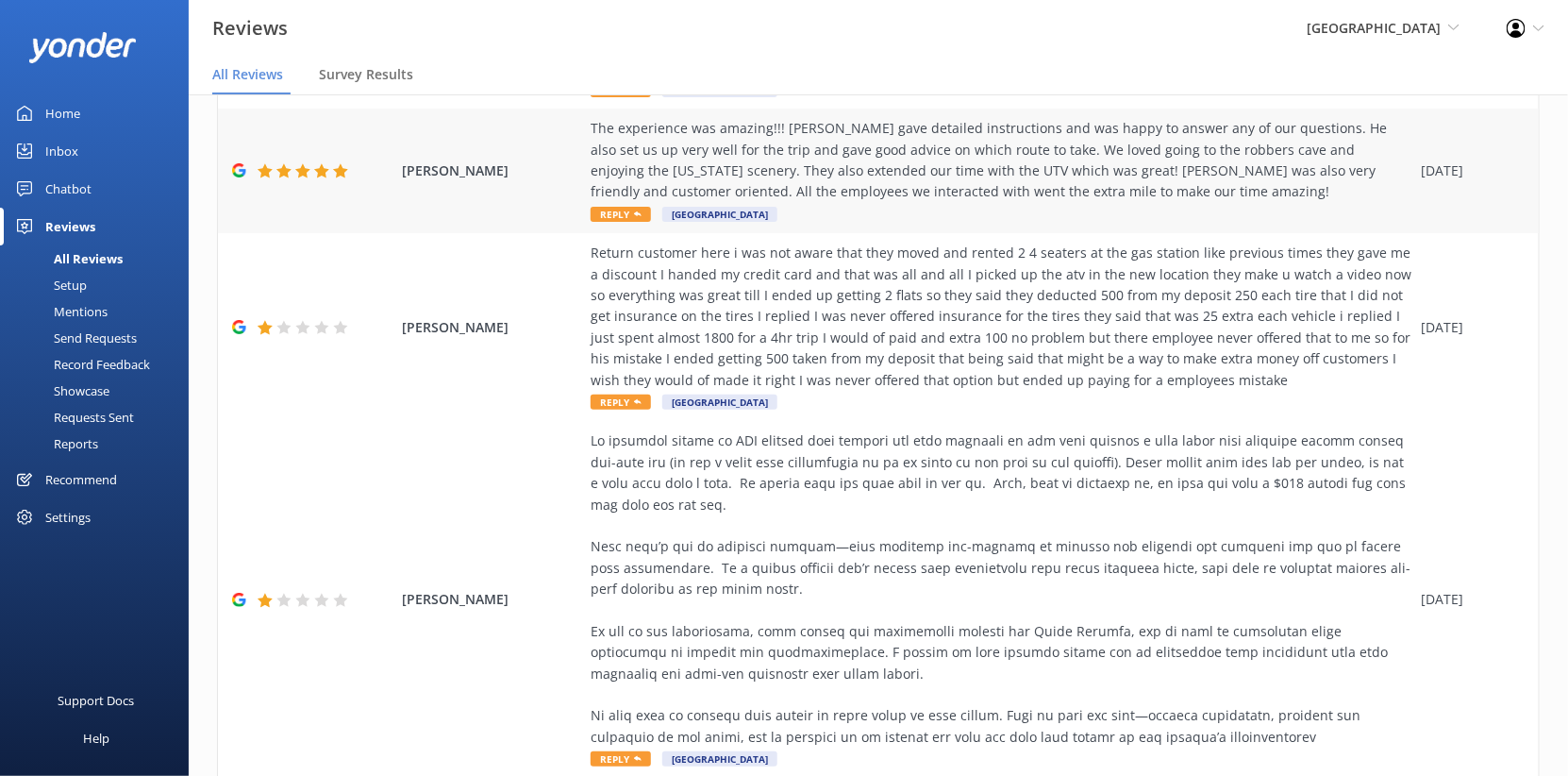
scroll to position [402, 0]
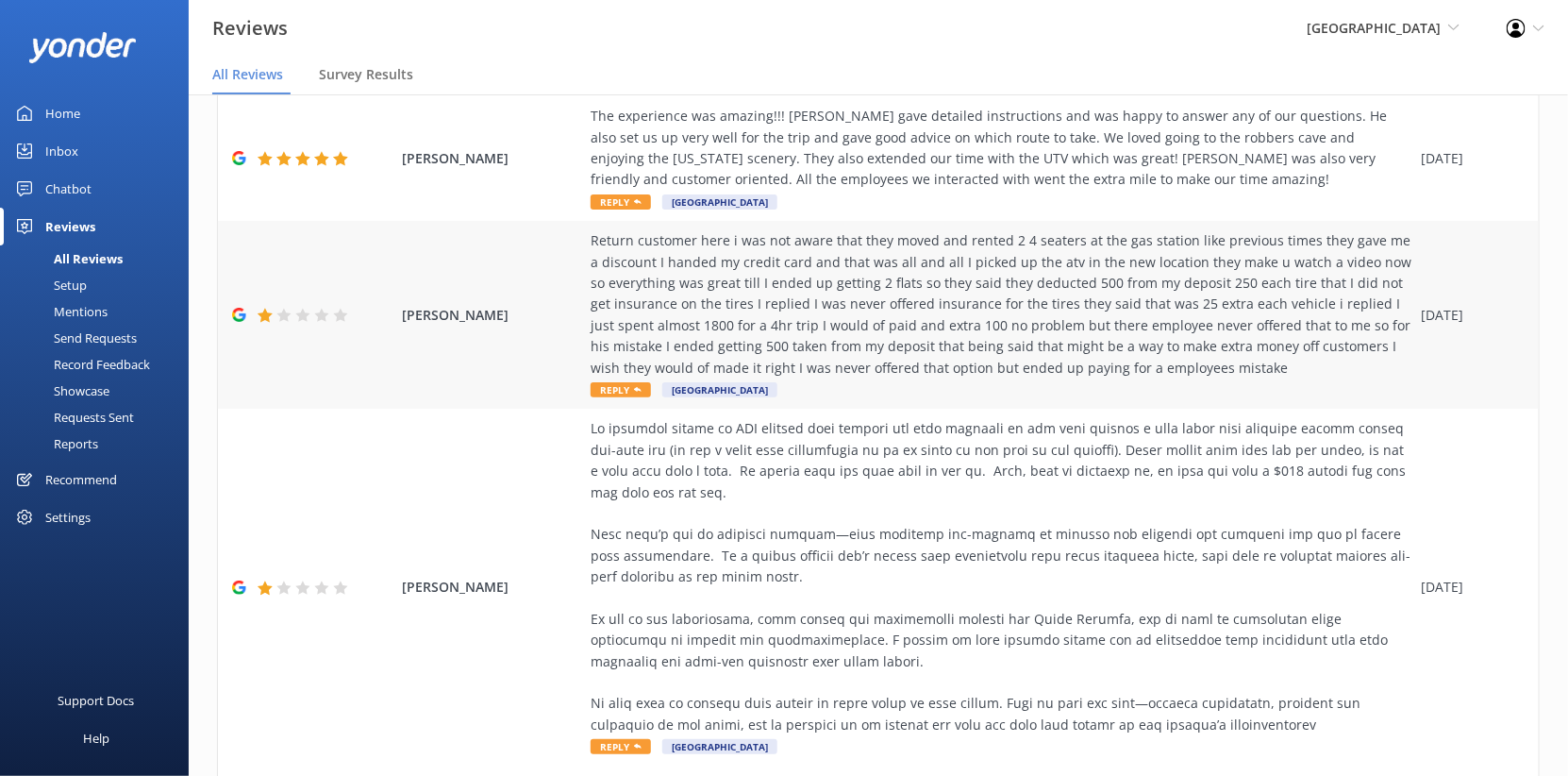
click at [952, 378] on div "Return customer here i was not aware that they moved and rented 2 4 seaters at …" at bounding box center [1000, 304] width 820 height 148
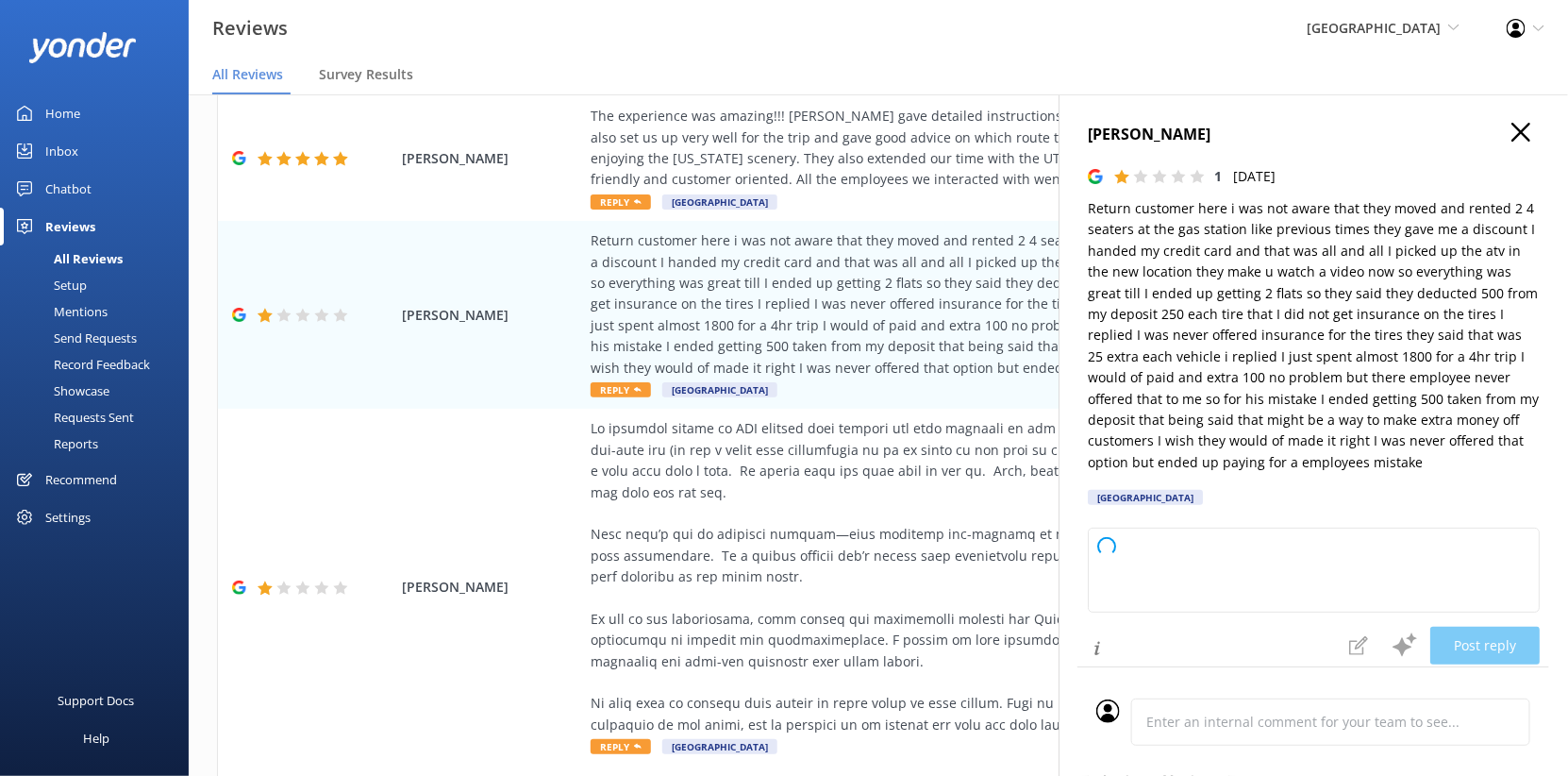
type textarea "Thanks for coming back to Sedona Off-Road Center and for sharing your experienc…"
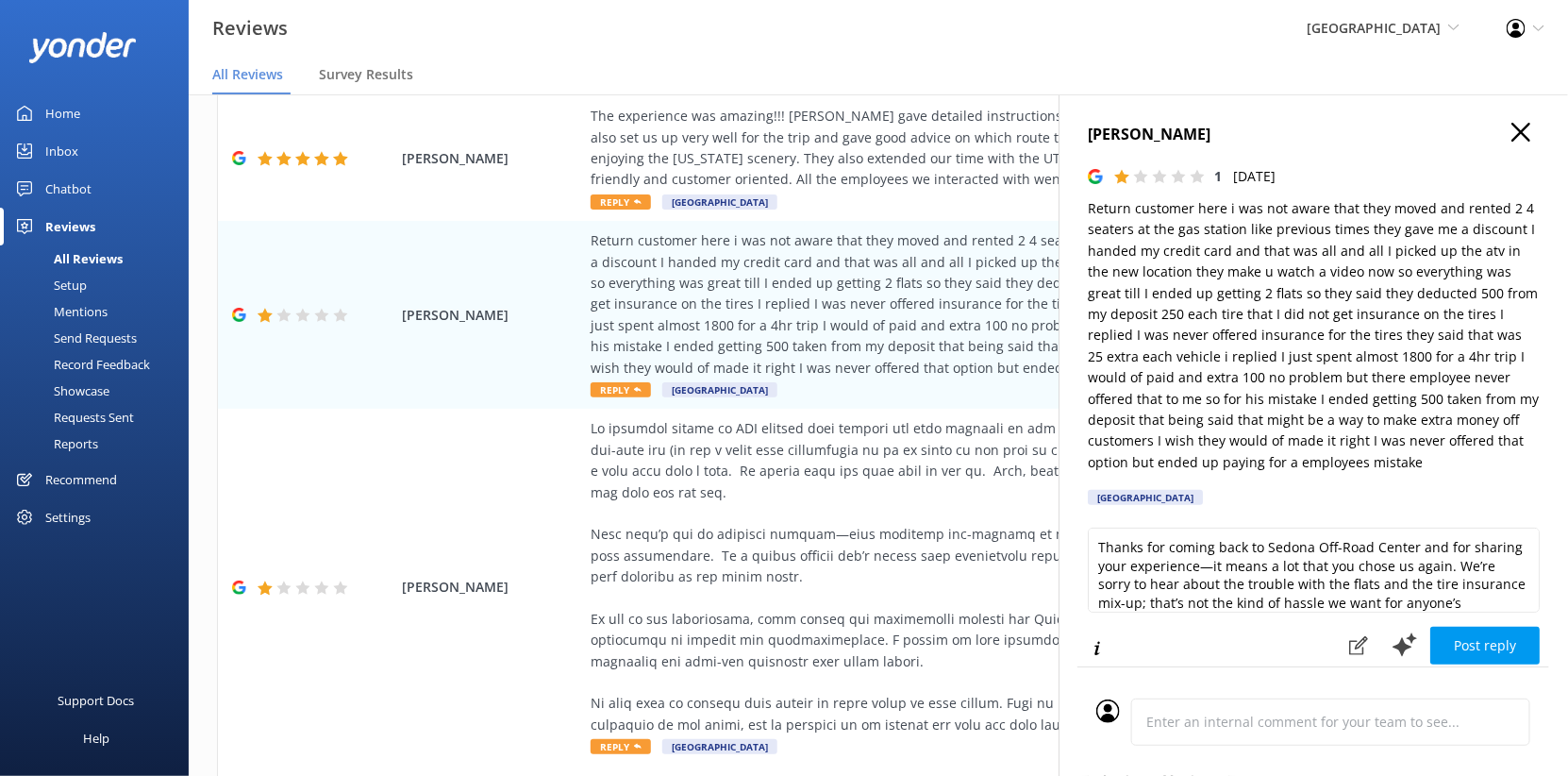
click at [1511, 142] on use "button" at bounding box center [1520, 132] width 19 height 19
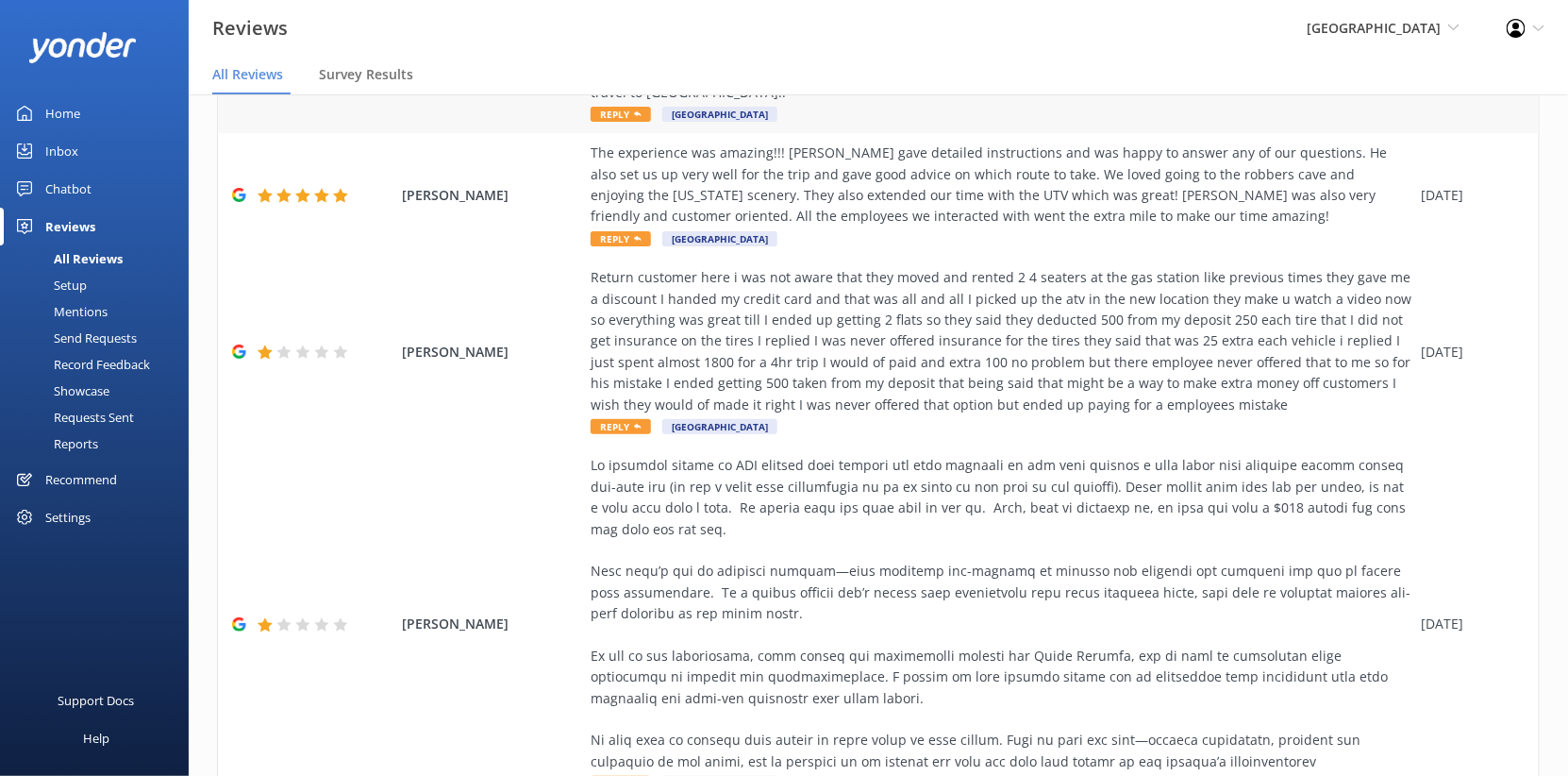
scroll to position [383, 0]
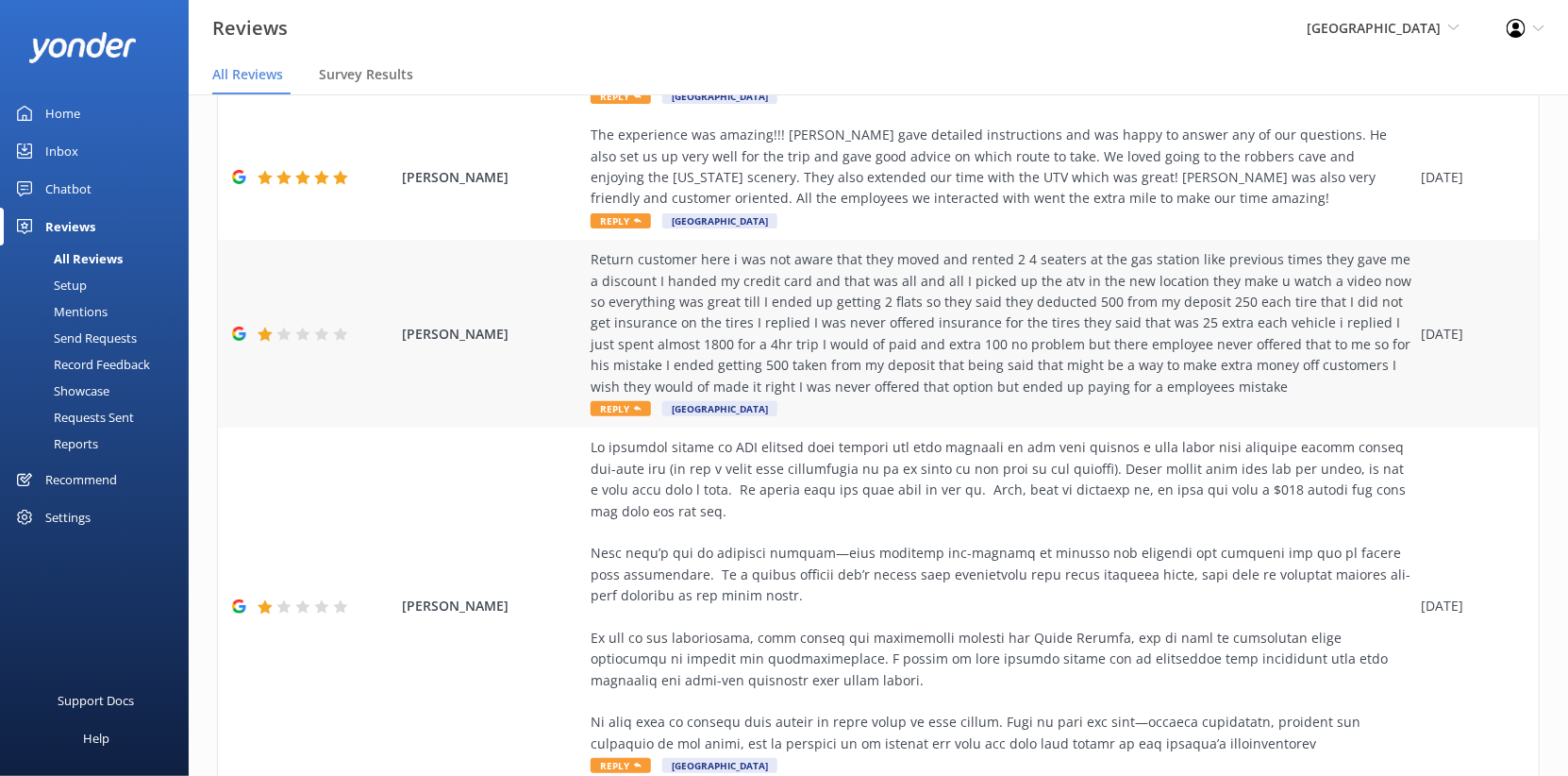
click at [713, 397] on div "Return customer here i was not aware that they moved and rented 2 4 seaters at …" at bounding box center [1000, 323] width 820 height 148
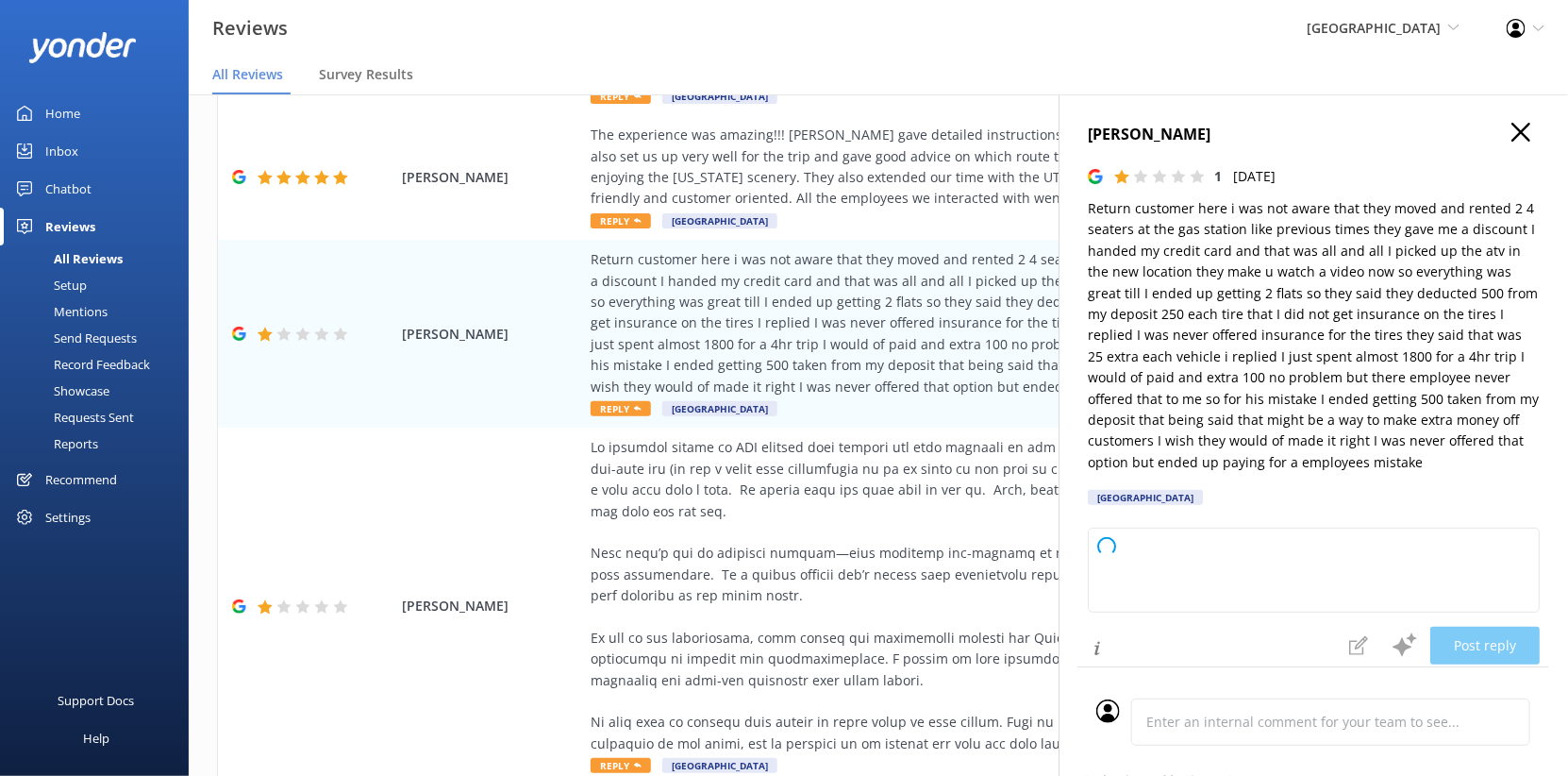
click at [1114, 184] on icon at bounding box center [1121, 176] width 15 height 15
click at [1233, 187] on p "Wed, 23rd Jul 2025" at bounding box center [1254, 176] width 43 height 21
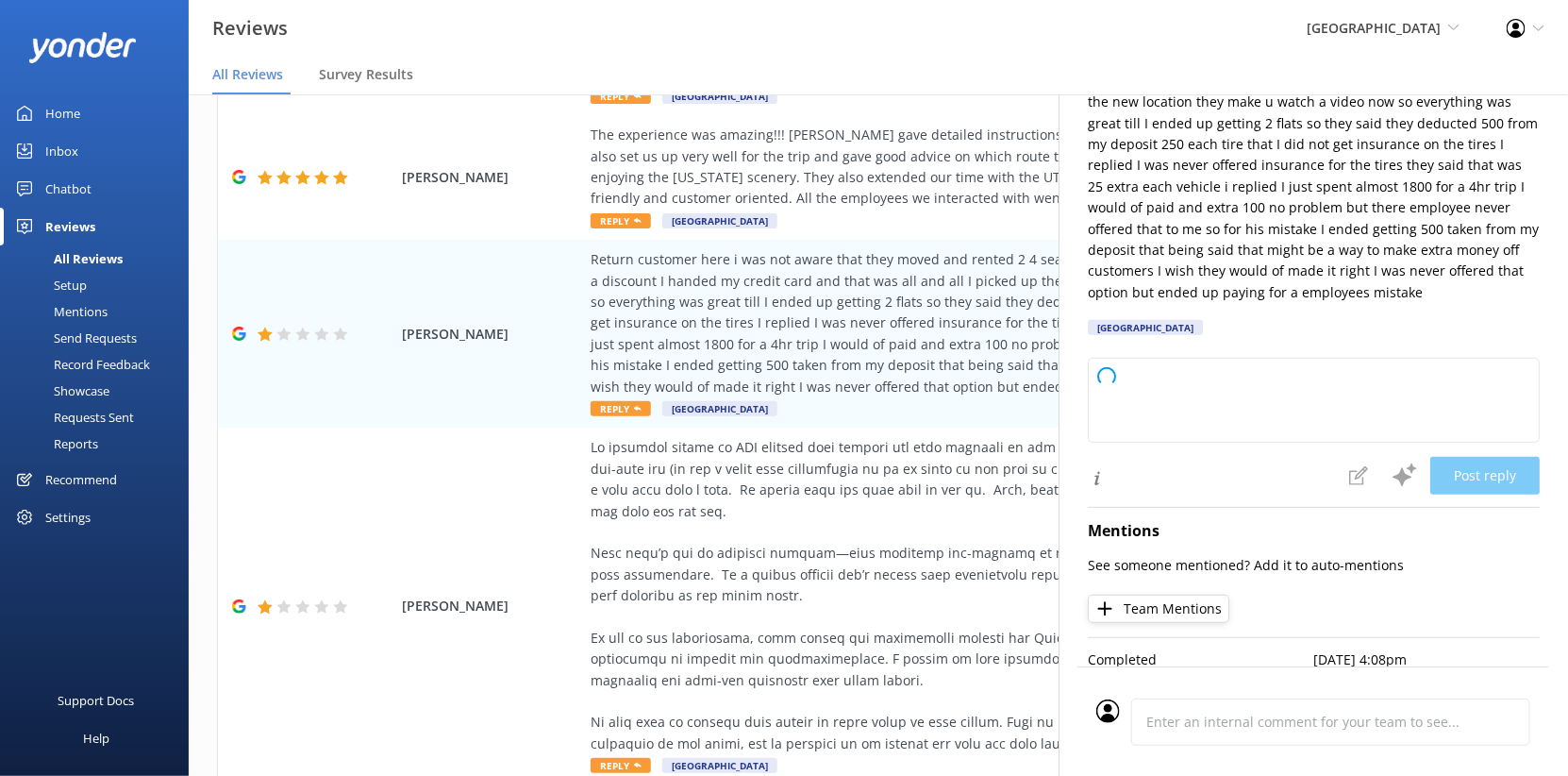
scroll to position [404, 0]
type textarea "Thanks for coming back to us and for sharing your experience—it means a lot, ev…"
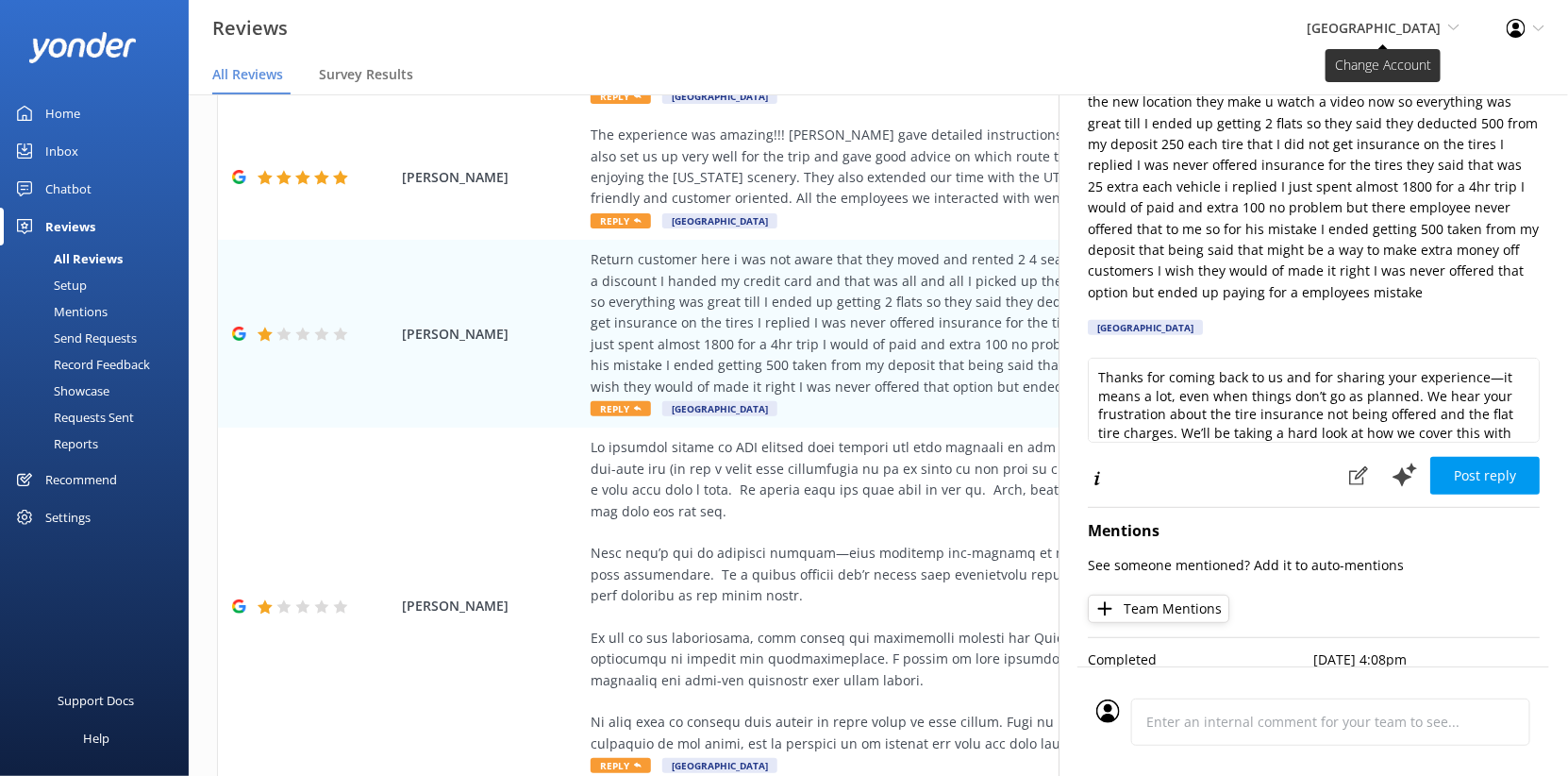
click at [1306, 34] on span "[GEOGRAPHIC_DATA]" at bounding box center [1373, 28] width 134 height 18
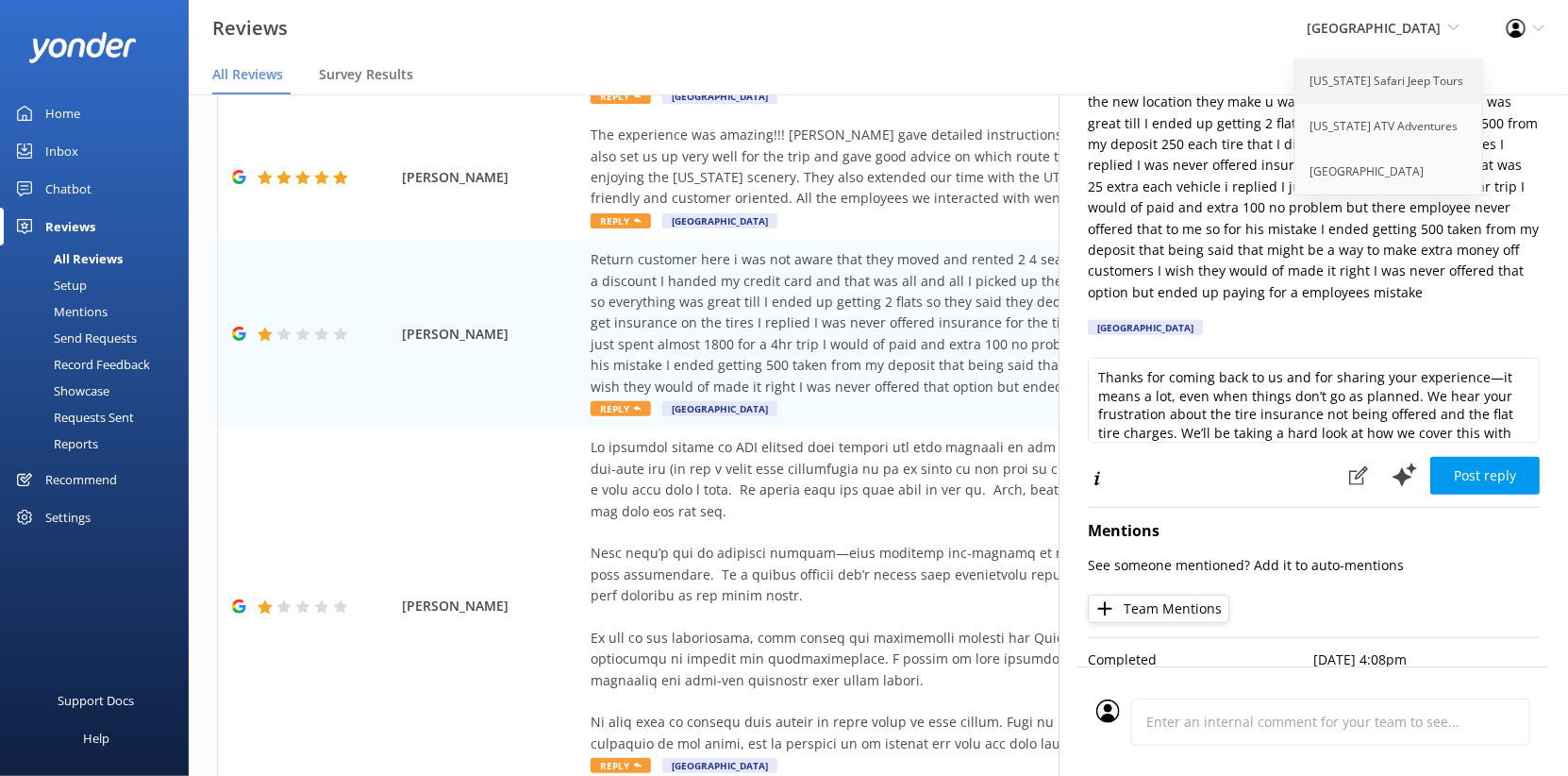
click at [1310, 103] on link "[US_STATE] Safari Jeep Tours" at bounding box center [1389, 81] width 188 height 46
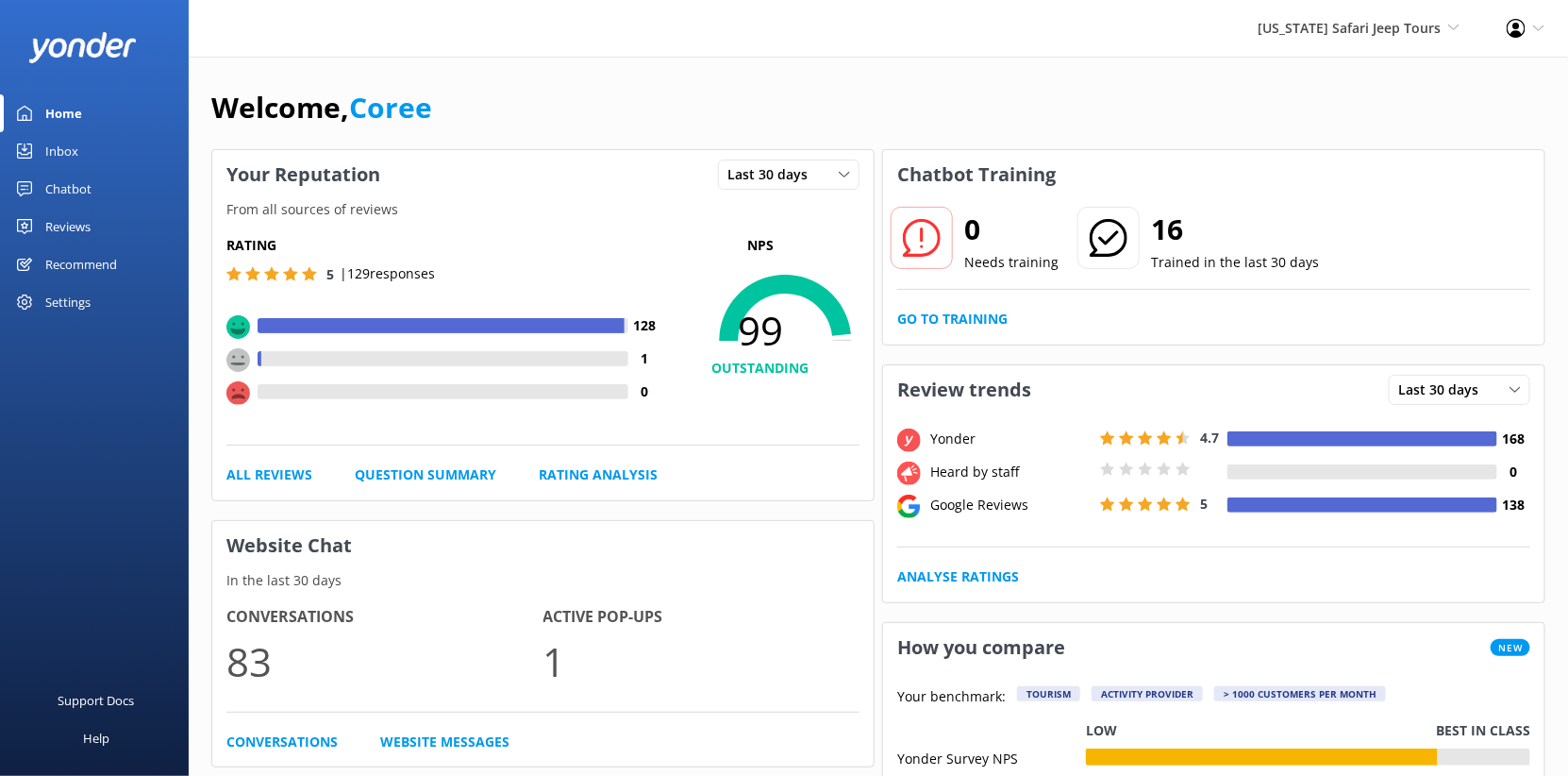
click at [78, 170] on div "Inbox" at bounding box center [61, 151] width 33 height 38
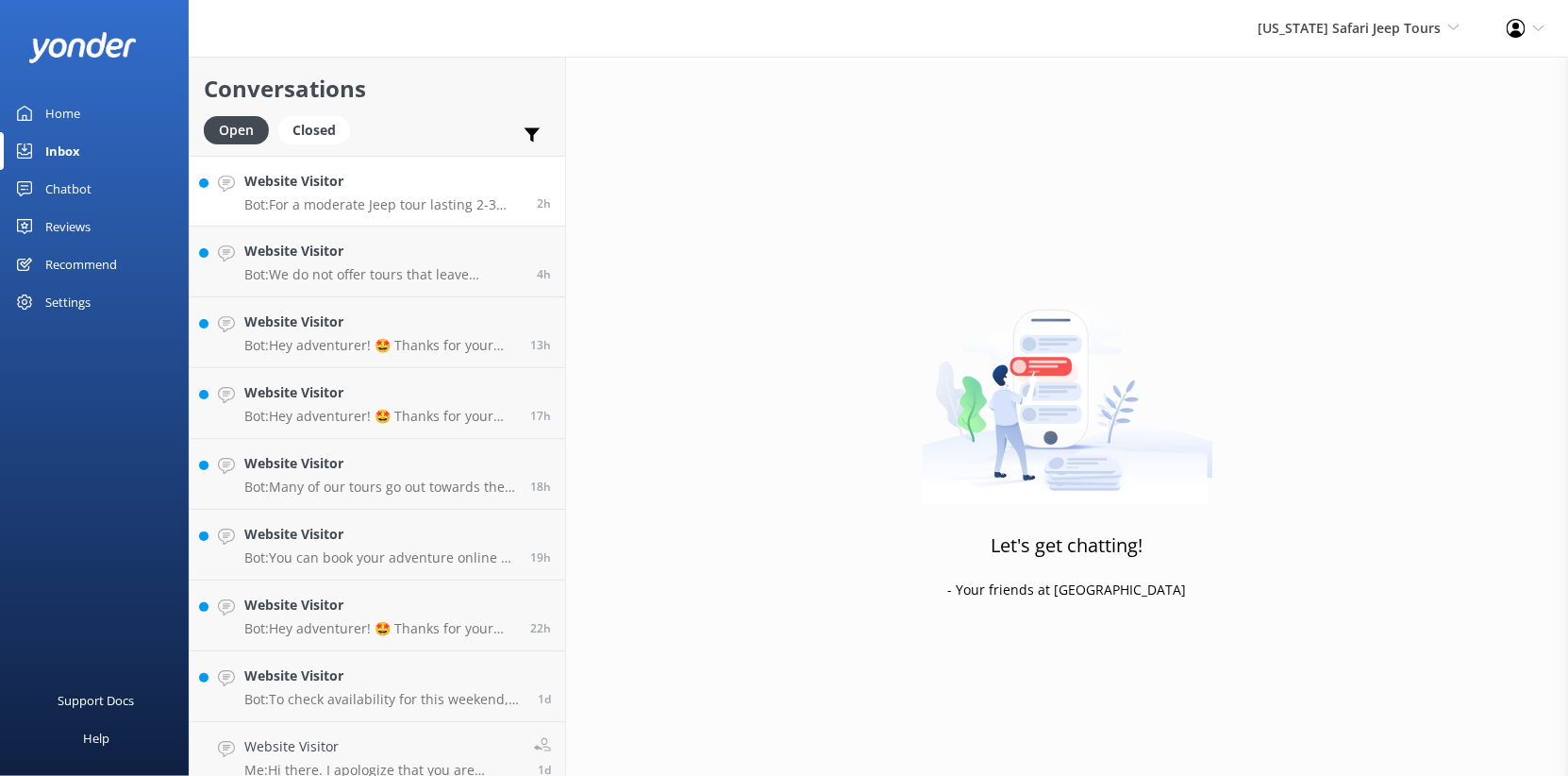
click at [385, 213] on p "Bot: For a moderate Jeep tour lasting 2-3 hours, you might consider the Outback…" at bounding box center [383, 204] width 279 height 17
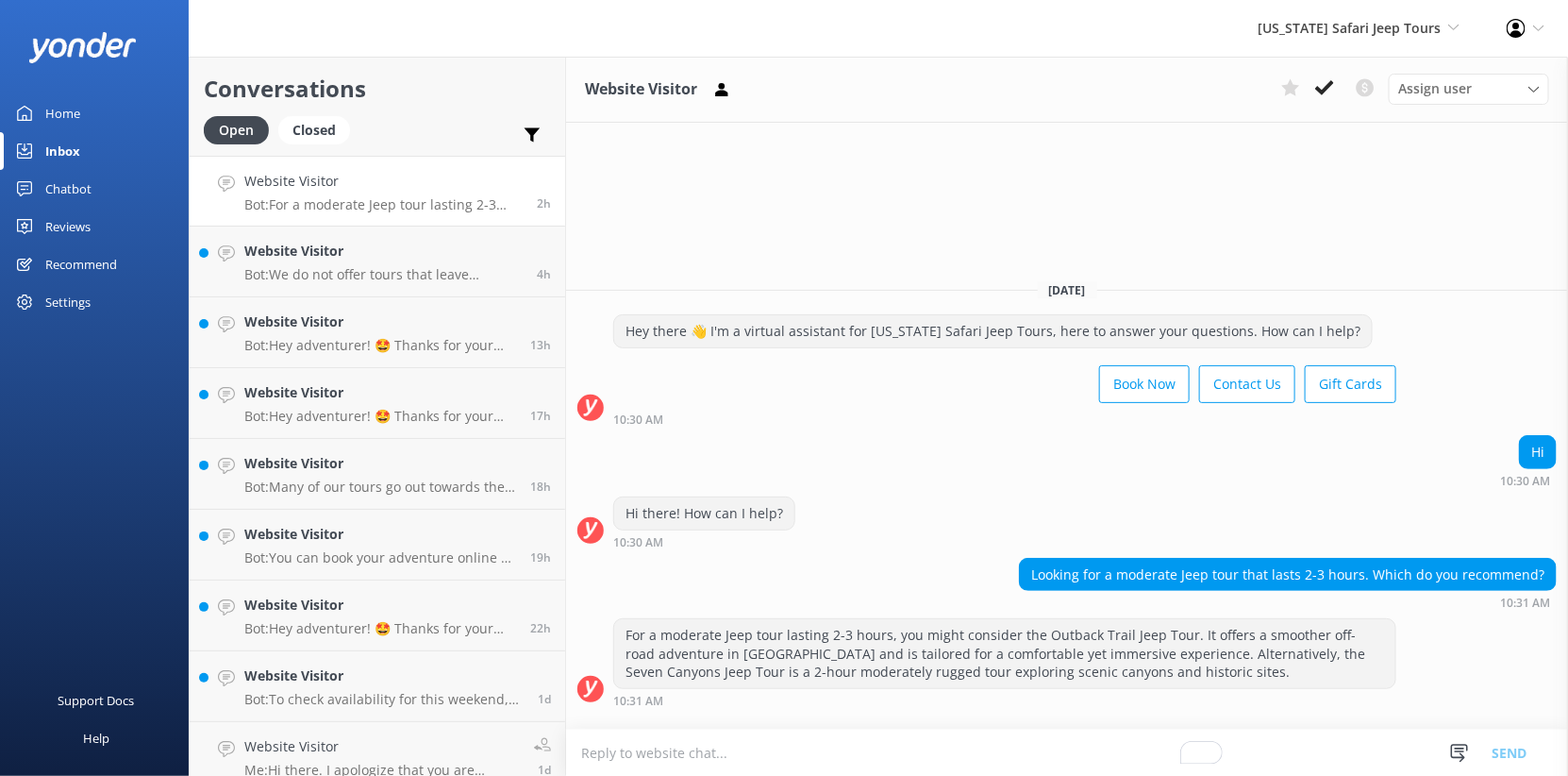
scroll to position [61, 0]
click at [523, 213] on p "Bot: For a moderate Jeep tour lasting 2-3 hours, you might consider the Outback…" at bounding box center [383, 204] width 279 height 17
click at [1315, 95] on use at bounding box center [1324, 87] width 19 height 15
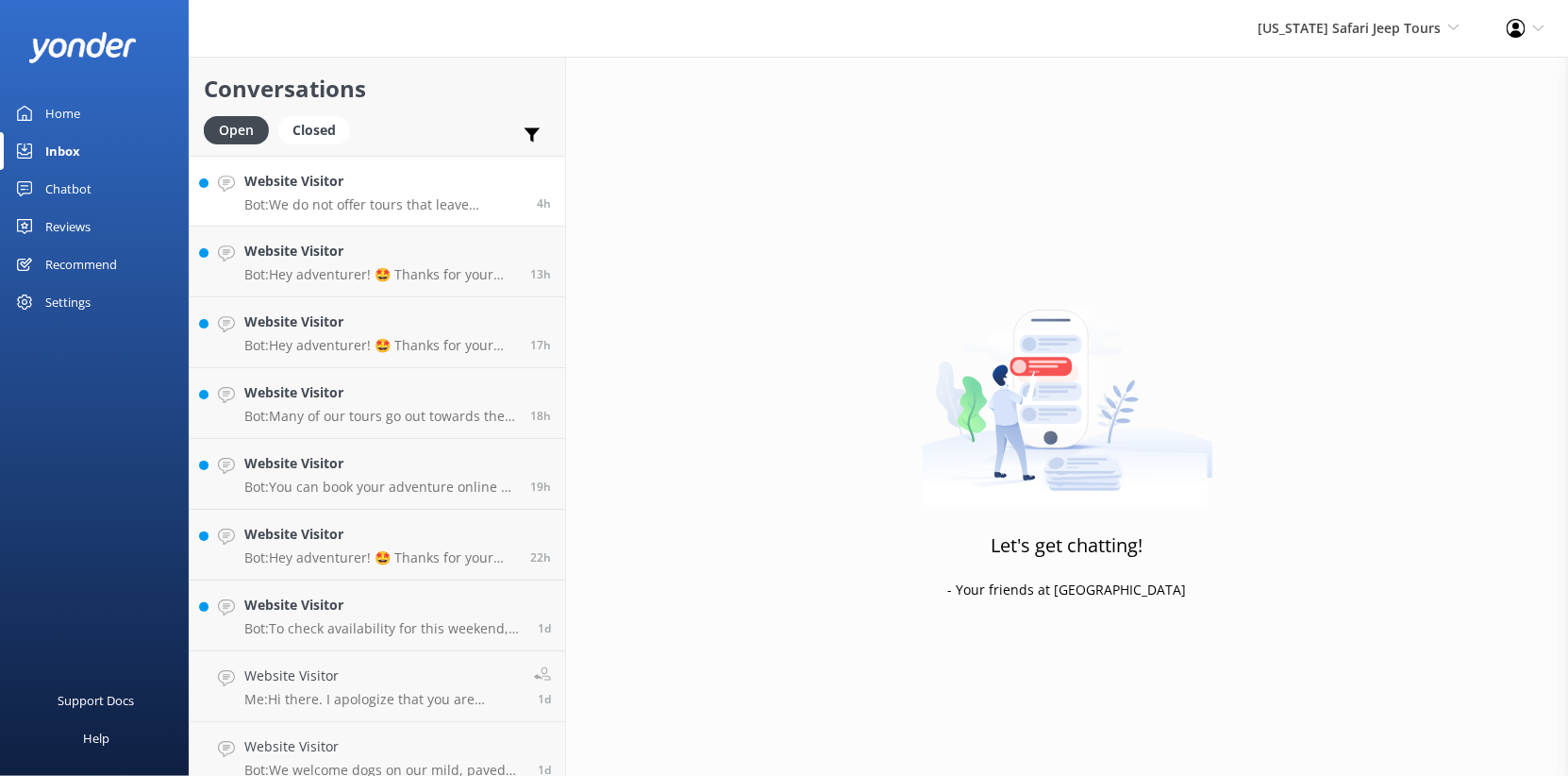
click at [512, 213] on p "Bot: We do not offer tours that leave Sedona. All our tours are based in the Se…" at bounding box center [383, 204] width 279 height 17
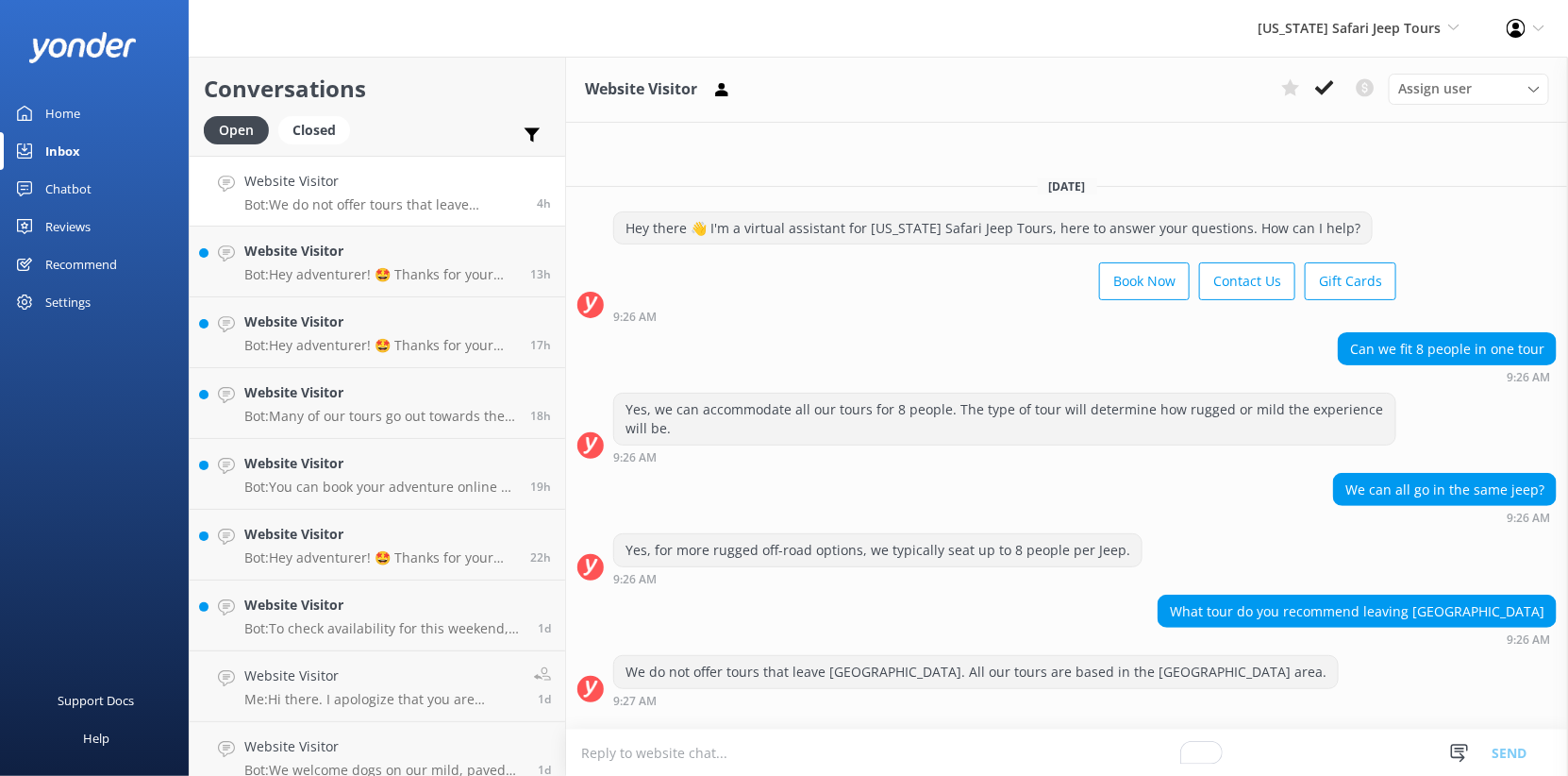
scroll to position [164, 0]
click at [1315, 97] on icon at bounding box center [1324, 87] width 19 height 19
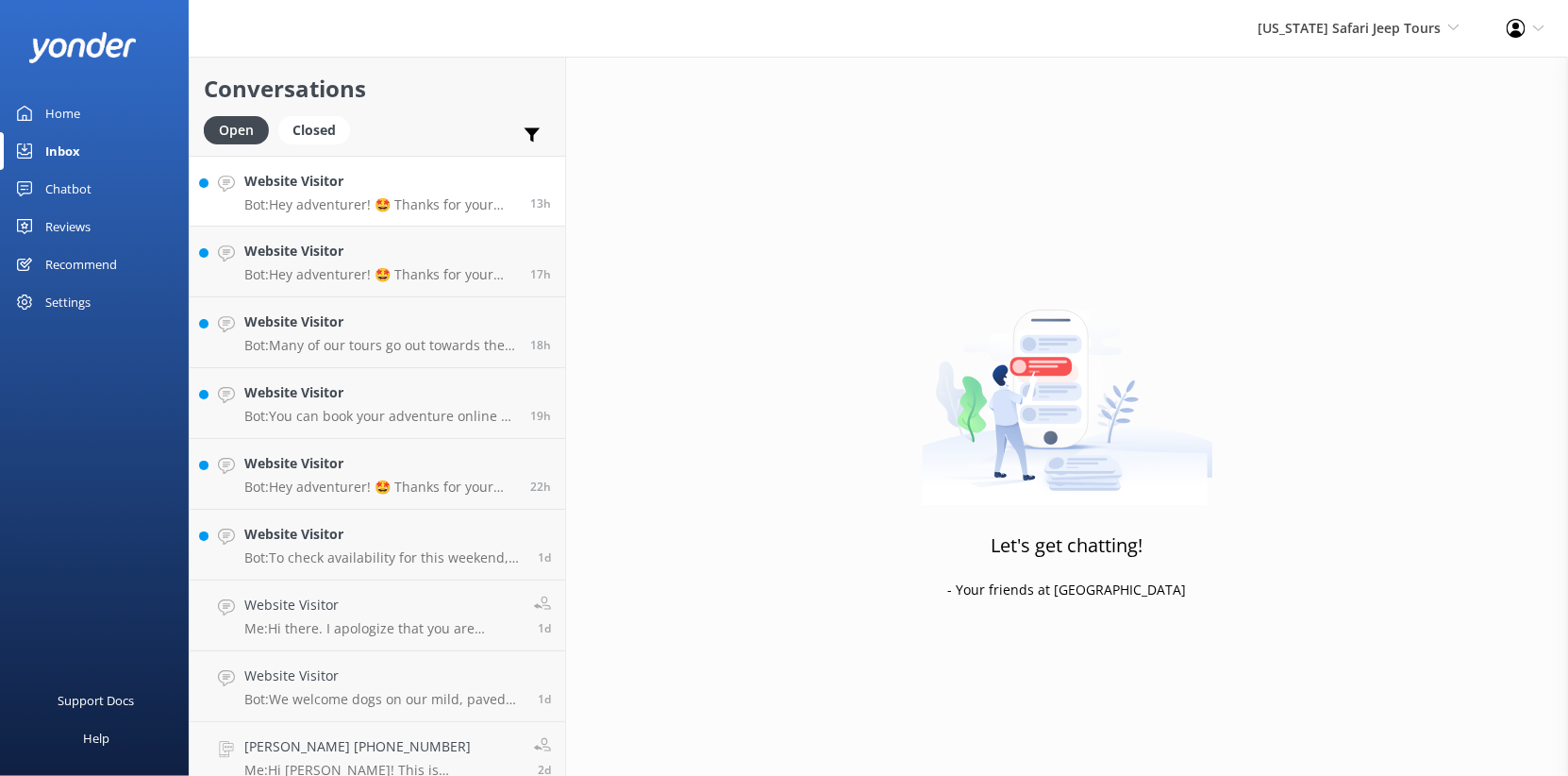
click at [516, 213] on p "Bot: Hey adventurer! 🤩 Thanks for your message, we'll get back to you as soon a…" at bounding box center [380, 204] width 272 height 17
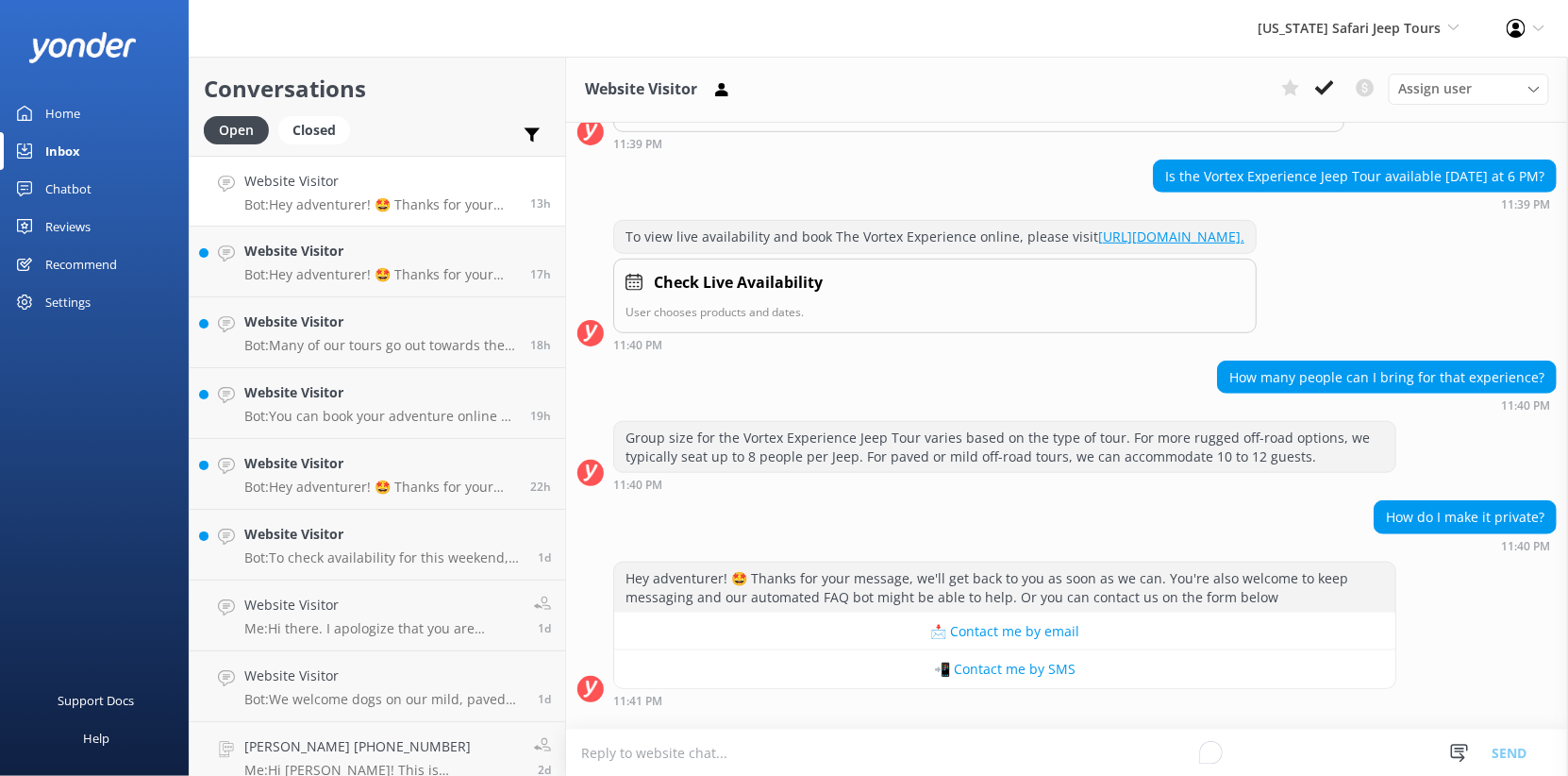
scroll to position [854, 0]
click at [1479, 501] on div "How do I make it private?" at bounding box center [1465, 517] width 181 height 32
click at [1446, 99] on div "Assign user" at bounding box center [1469, 88] width 151 height 21
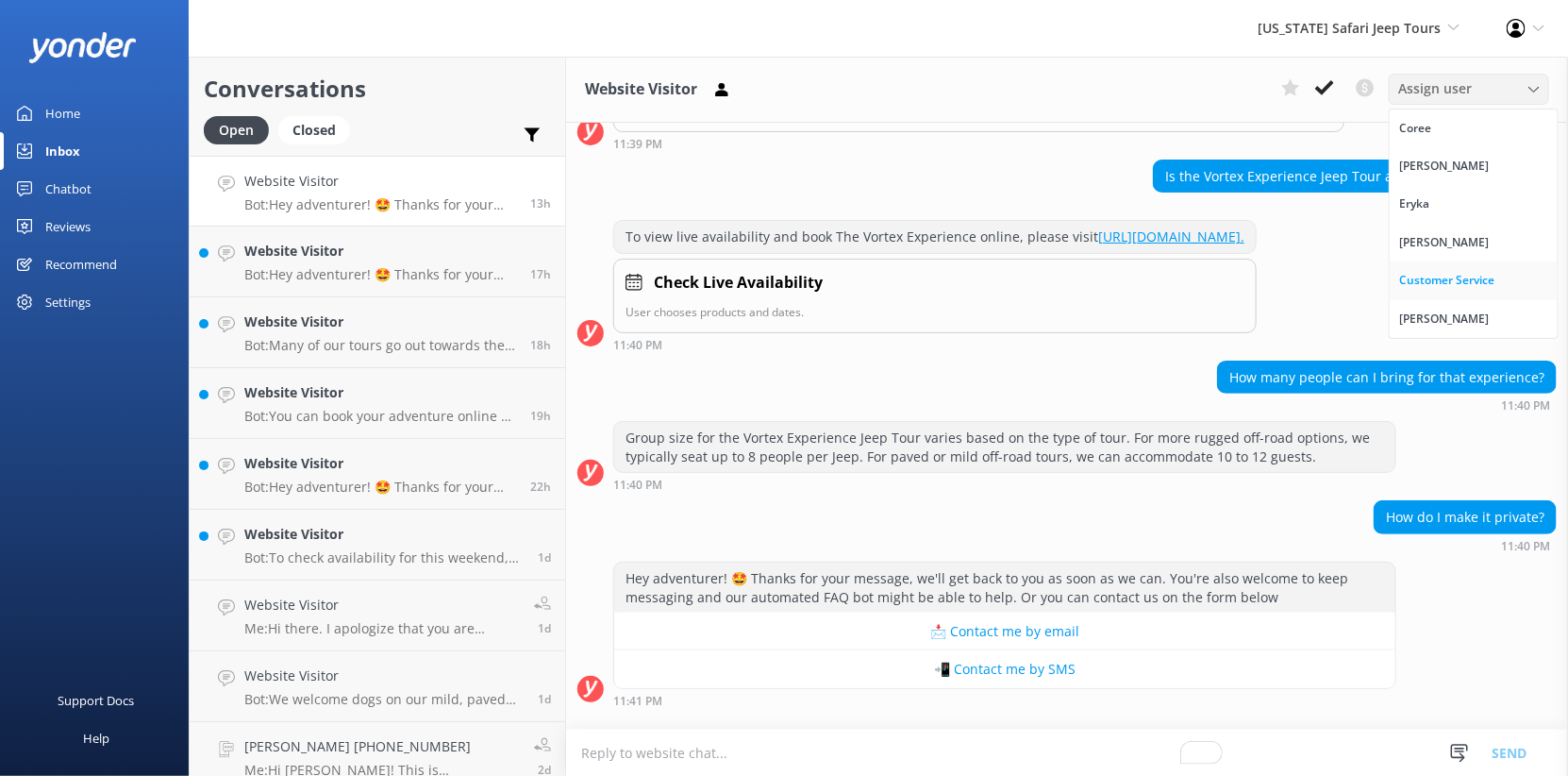
click at [1398, 290] on div "Customer Service" at bounding box center [1446, 280] width 95 height 19
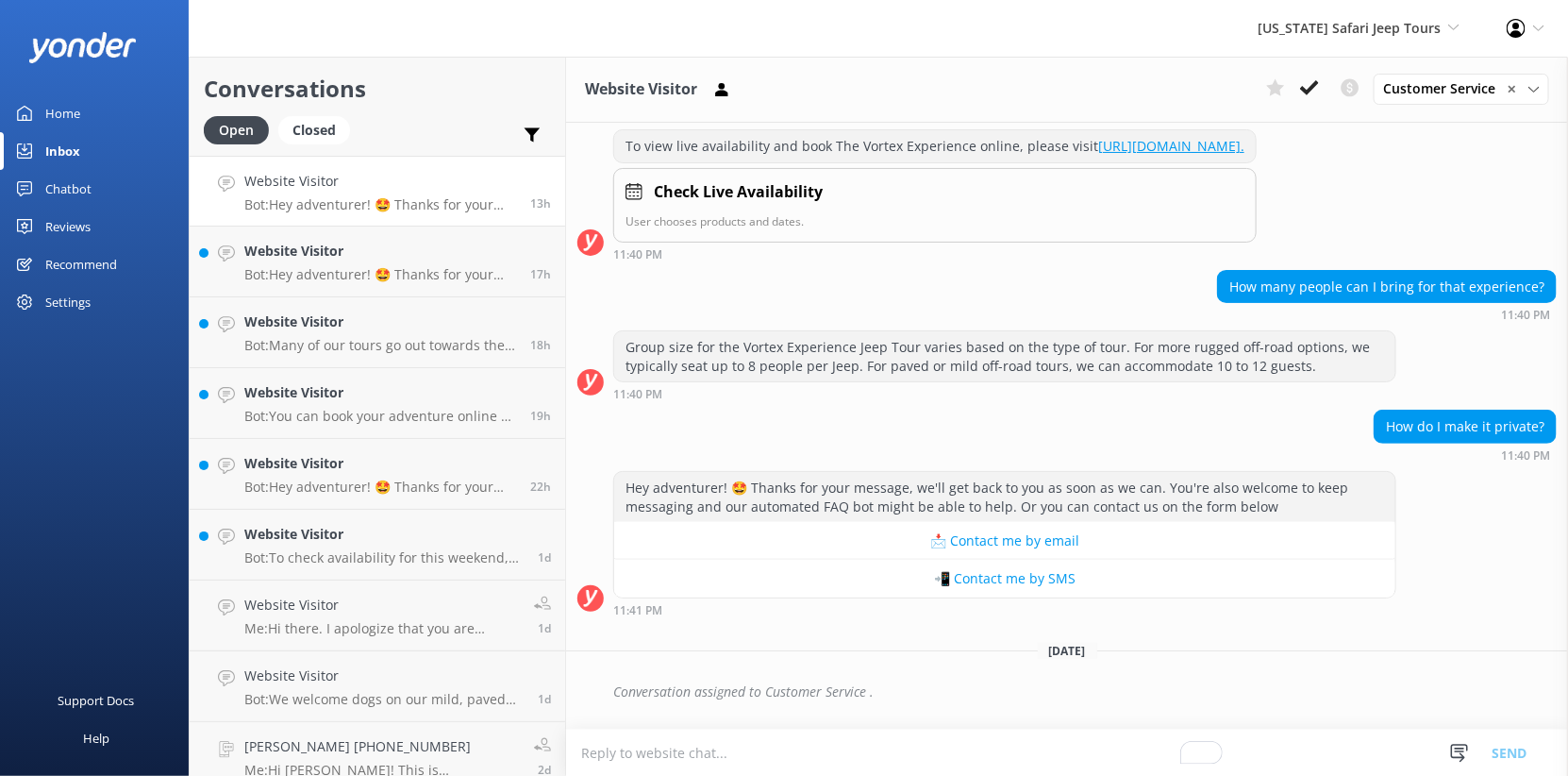
scroll to position [979, 0]
click at [511, 283] on p "Bot: Hey adventurer! 🤩 Thanks for your message, we'll get back to you as soon a…" at bounding box center [380, 274] width 272 height 17
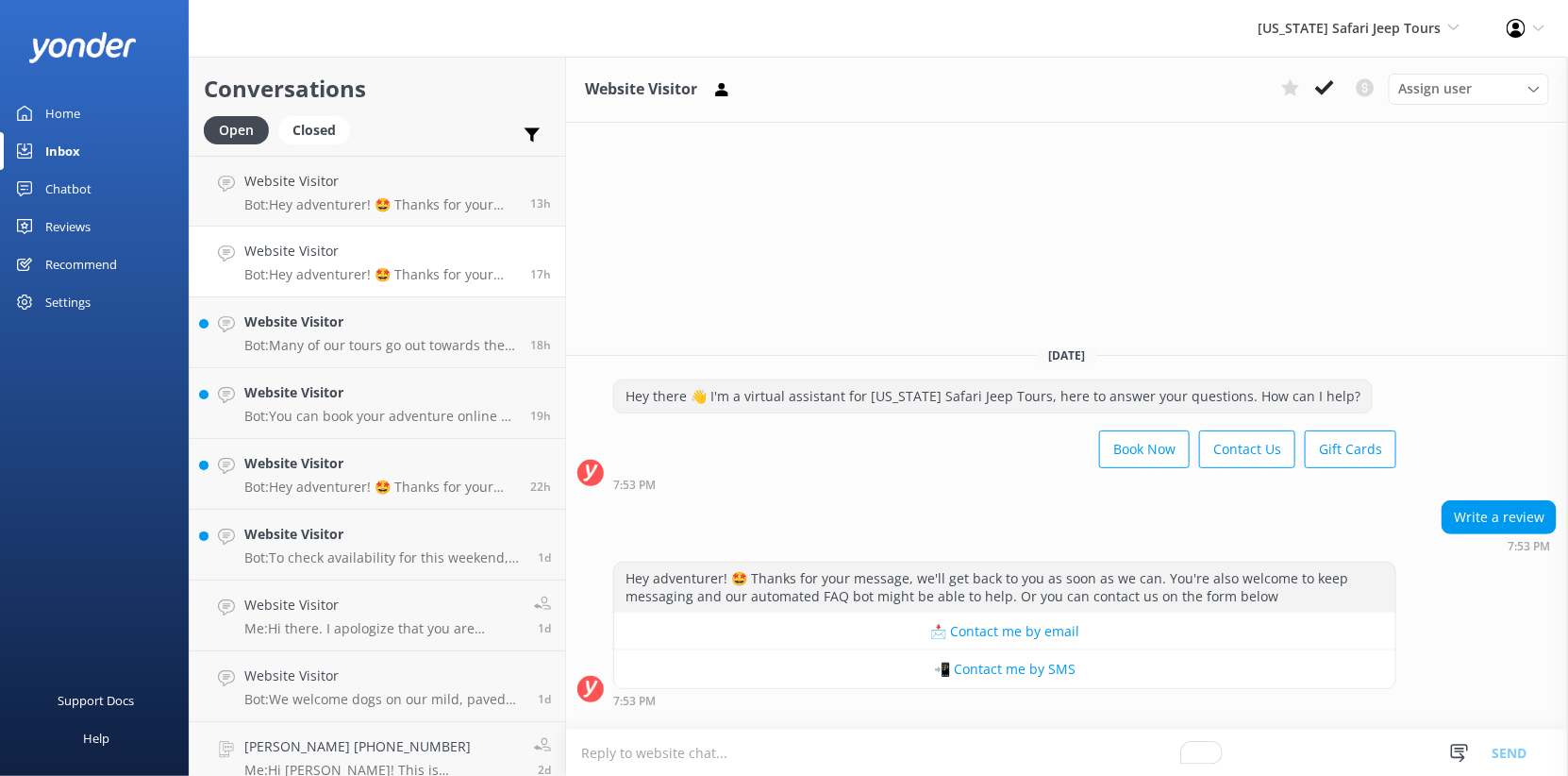
click at [1505, 501] on div "Write a review" at bounding box center [1499, 517] width 113 height 32
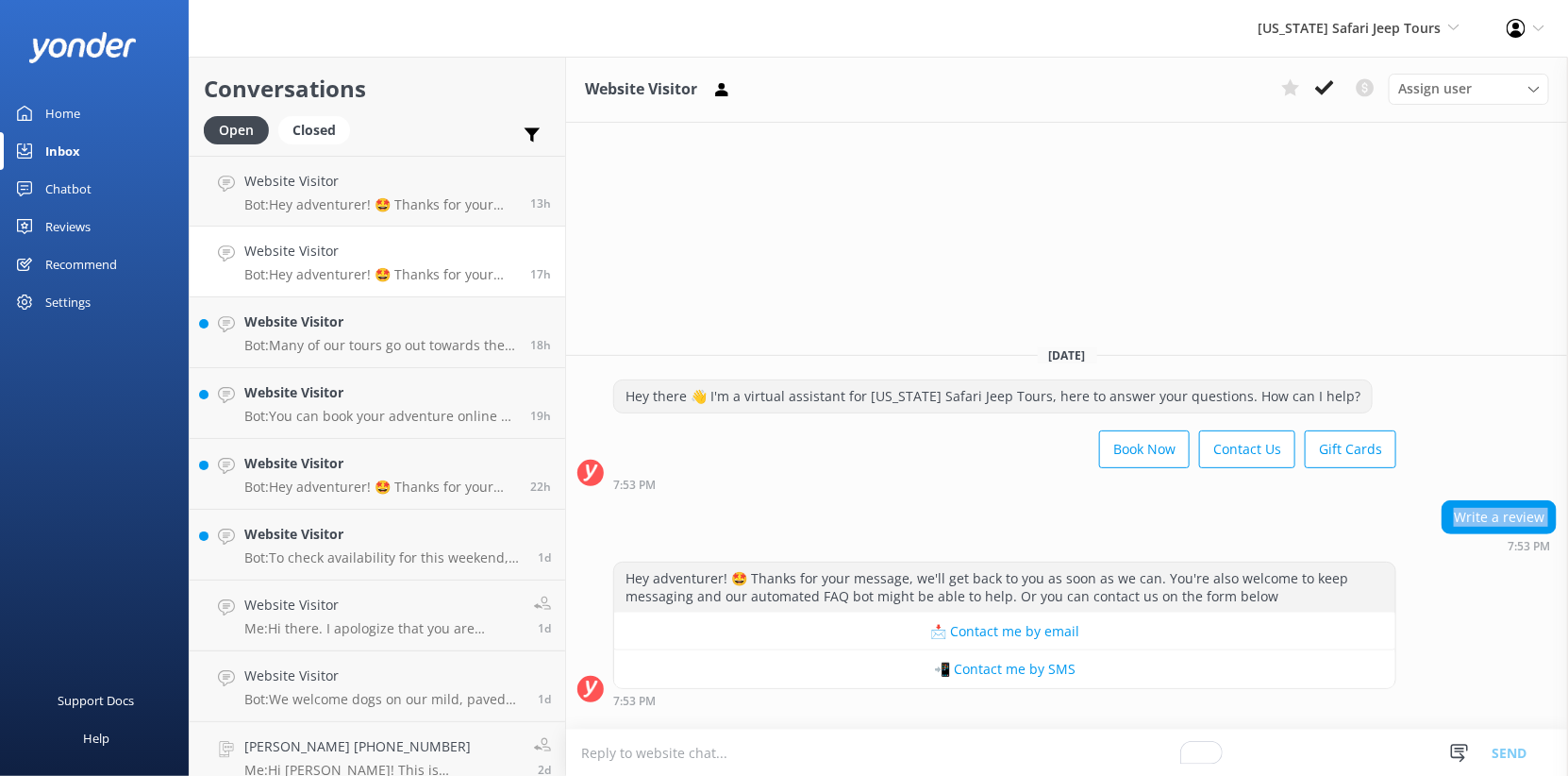
click at [1505, 501] on div "Write a review" at bounding box center [1499, 517] width 113 height 32
click at [1351, 563] on div "Hey adventurer! 🤩 Thanks for your message, we'll get back to you as soon as we …" at bounding box center [1004, 587] width 781 height 50
click at [83, 207] on div "Chatbot" at bounding box center [68, 189] width 47 height 38
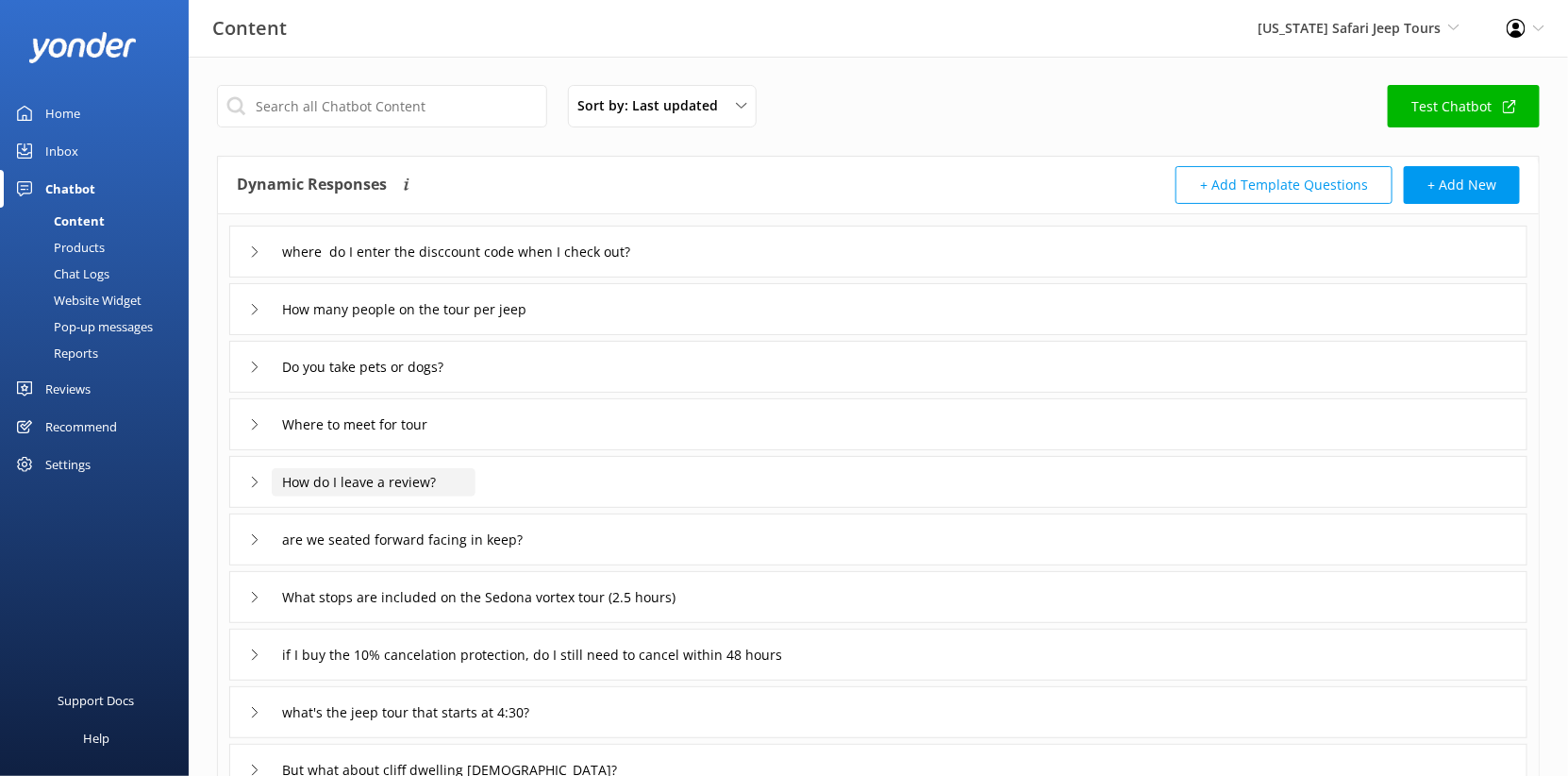
click at [453, 496] on input "How do I leave a review?" at bounding box center [373, 482] width 203 height 29
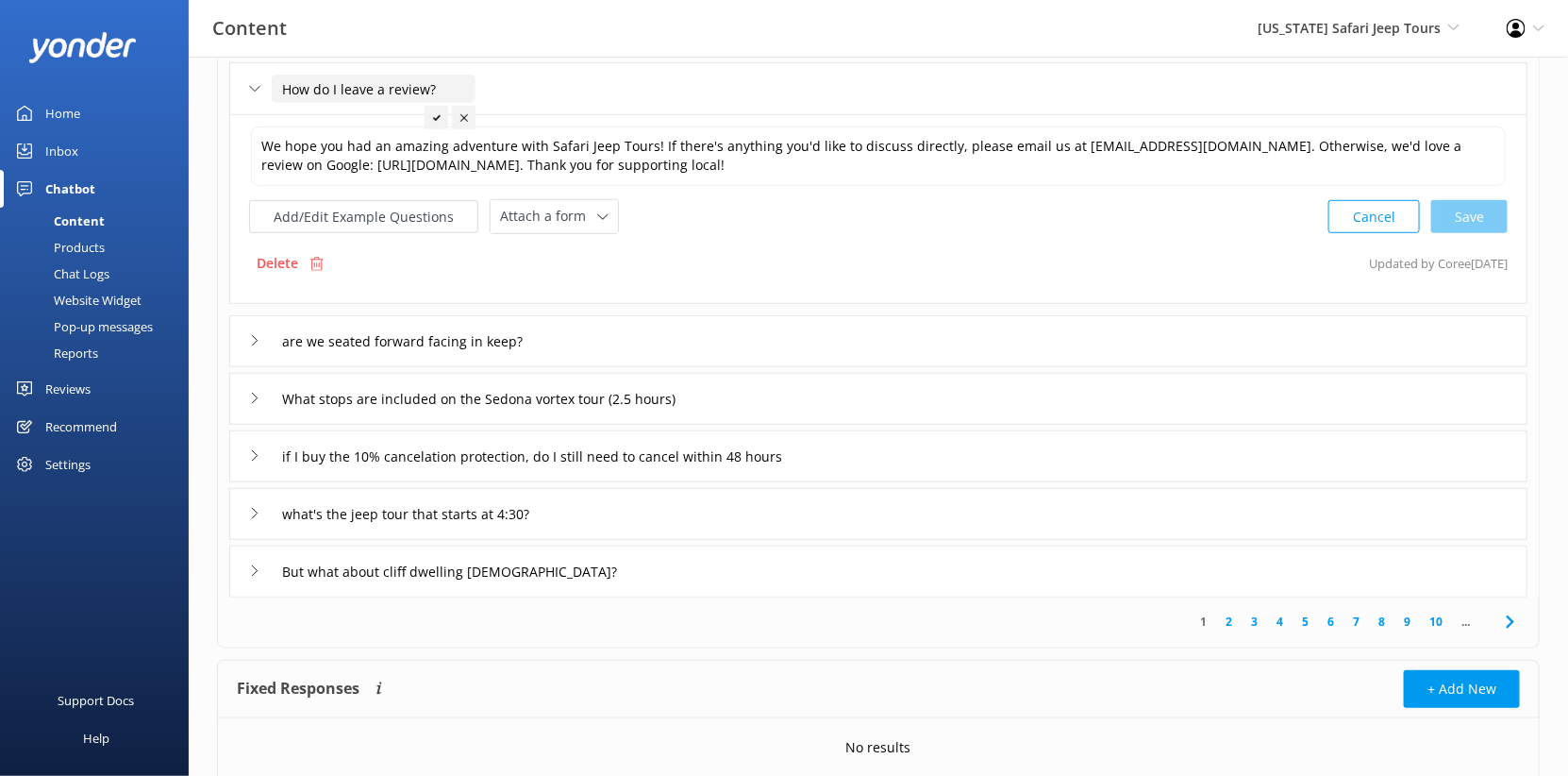
scroll to position [397, 0]
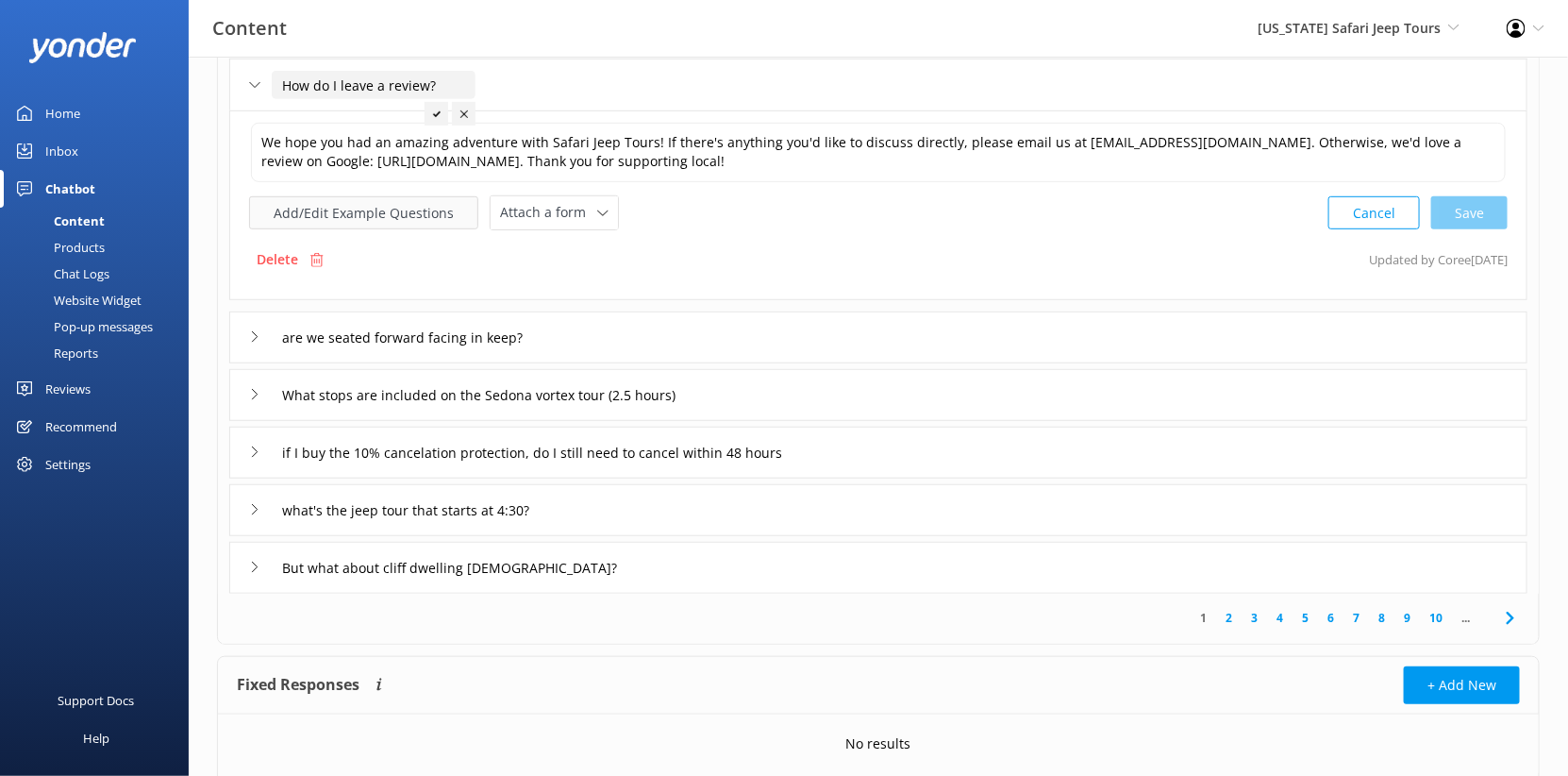
click at [448, 229] on button "Add/Edit Example Questions" at bounding box center [363, 212] width 229 height 33
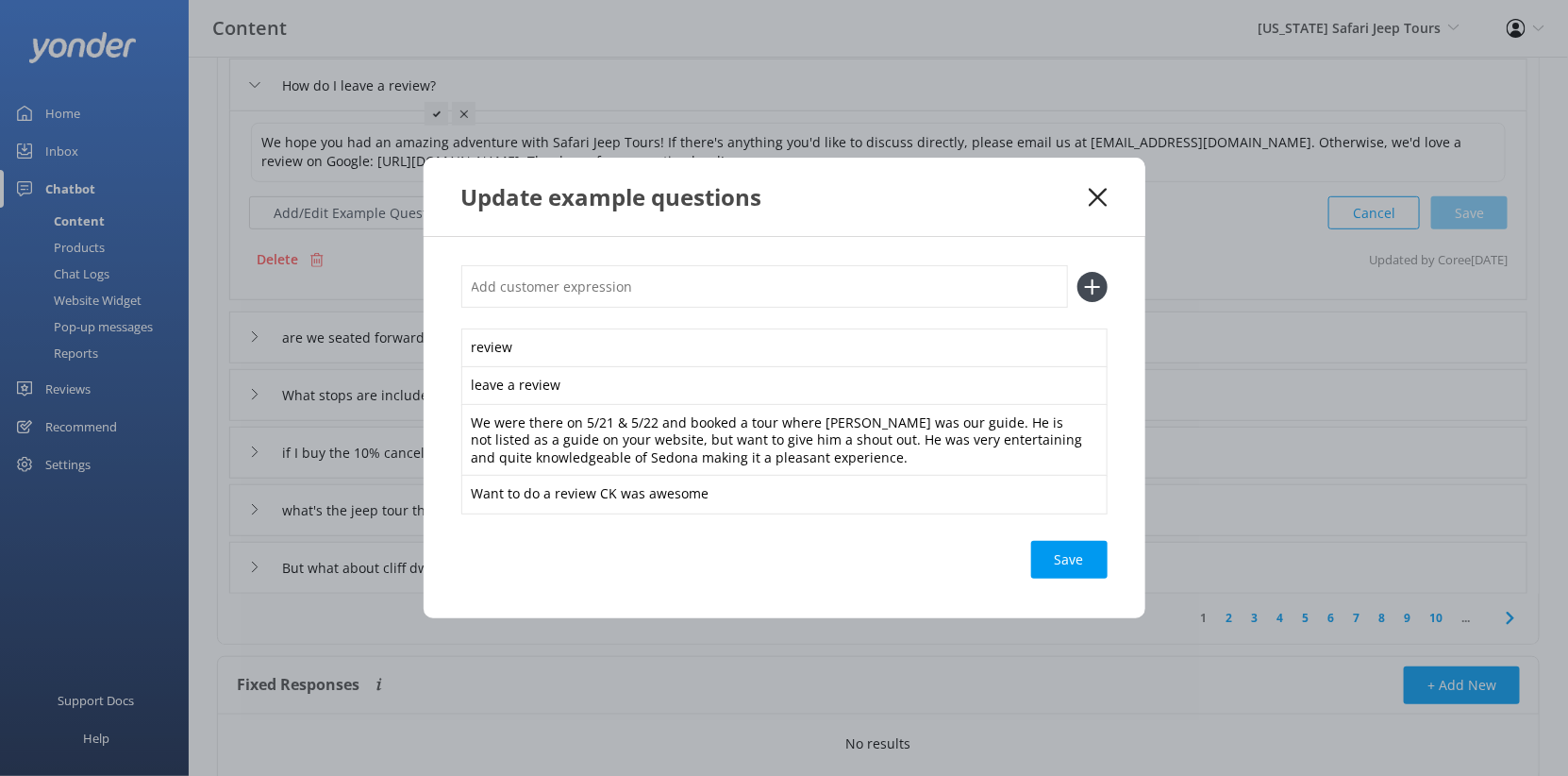
click at [1146, 158] on div "Update example questions" at bounding box center [784, 196] width 722 height 78
click at [1107, 188] on icon at bounding box center [1098, 196] width 18 height 19
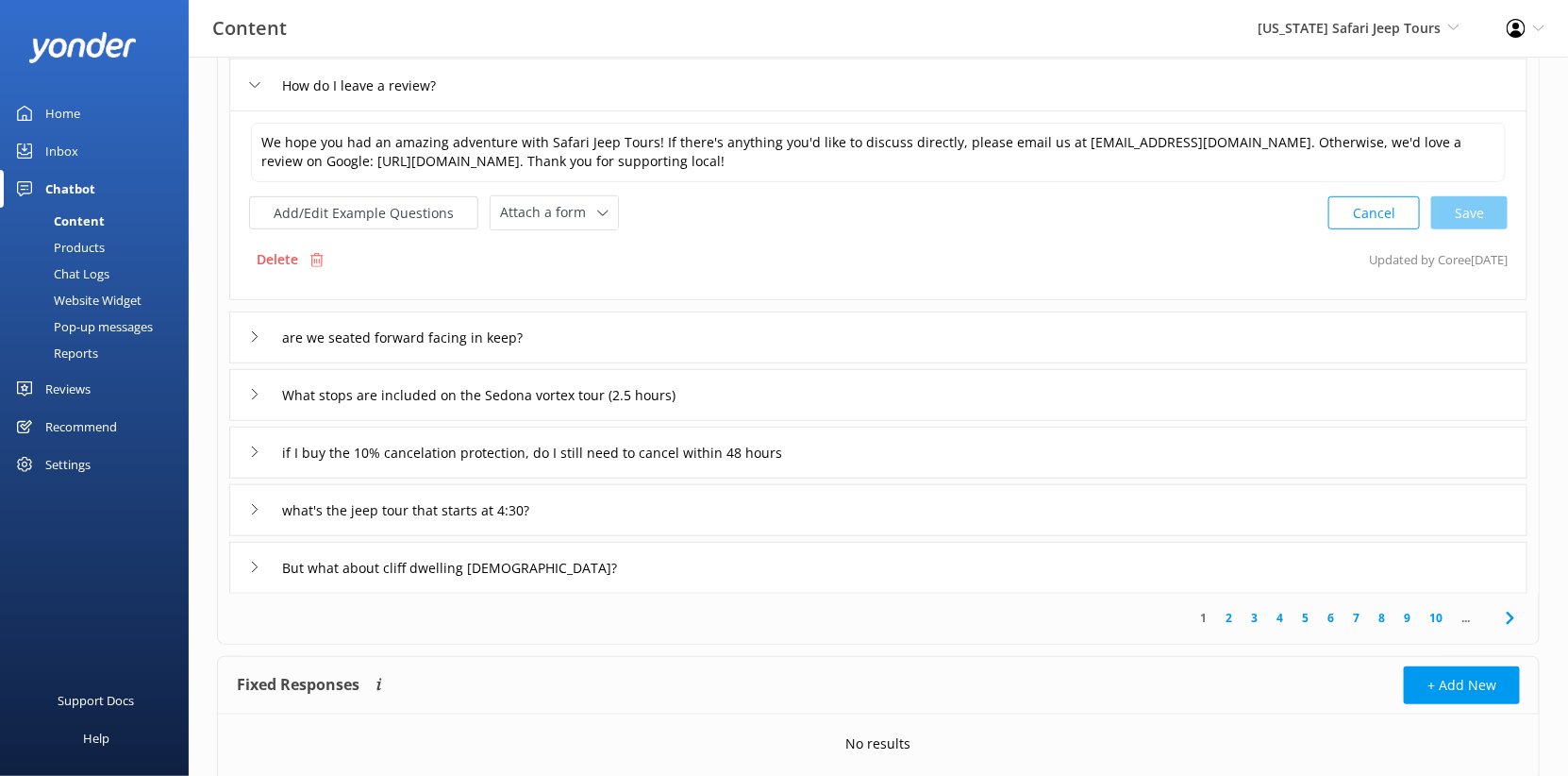
click at [72, 170] on div "Inbox" at bounding box center [61, 151] width 33 height 38
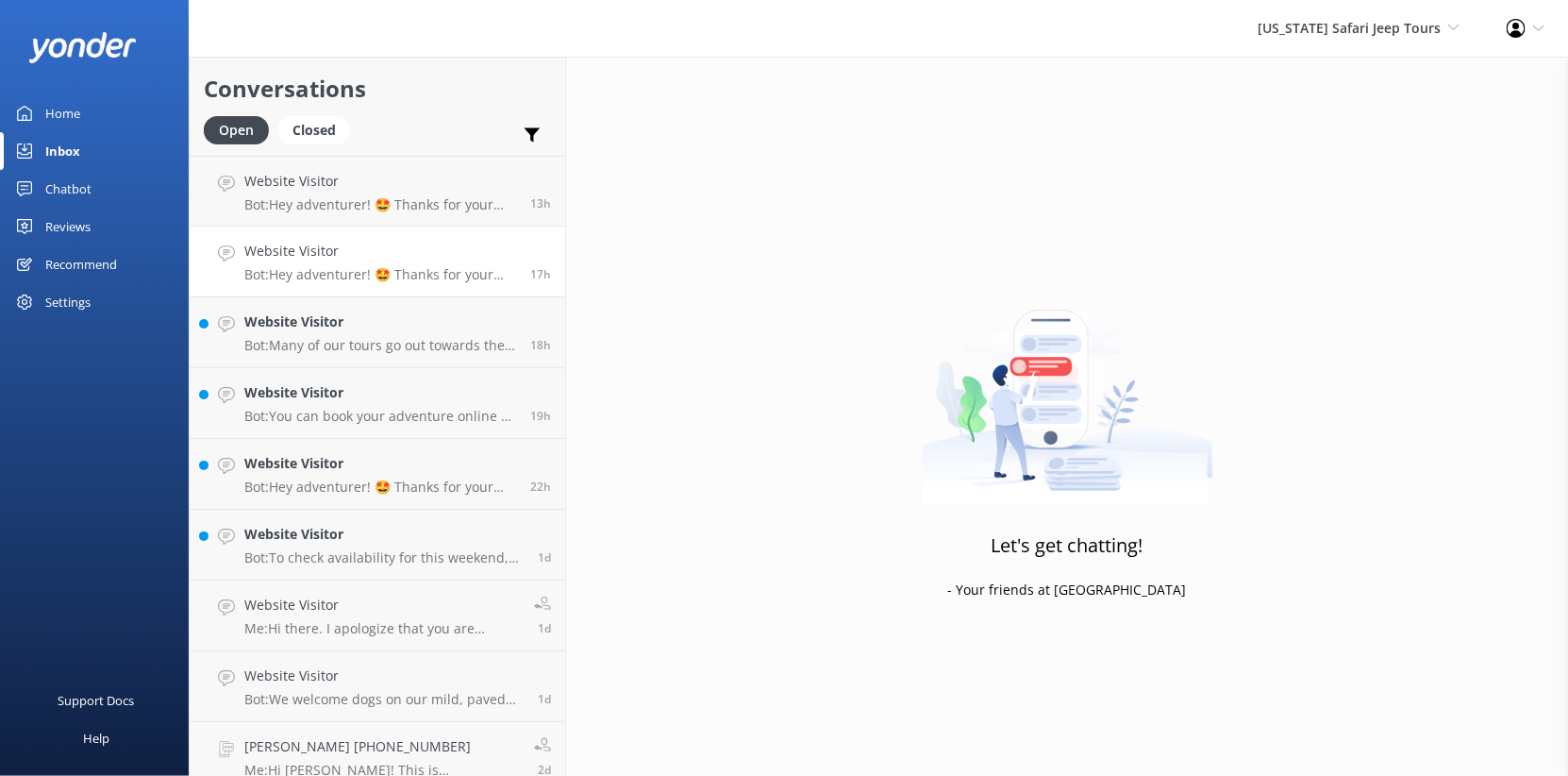
click at [390, 283] on p "Bot: Hey adventurer! 🤩 Thanks for your message, we'll get back to you as soon a…" at bounding box center [380, 274] width 272 height 17
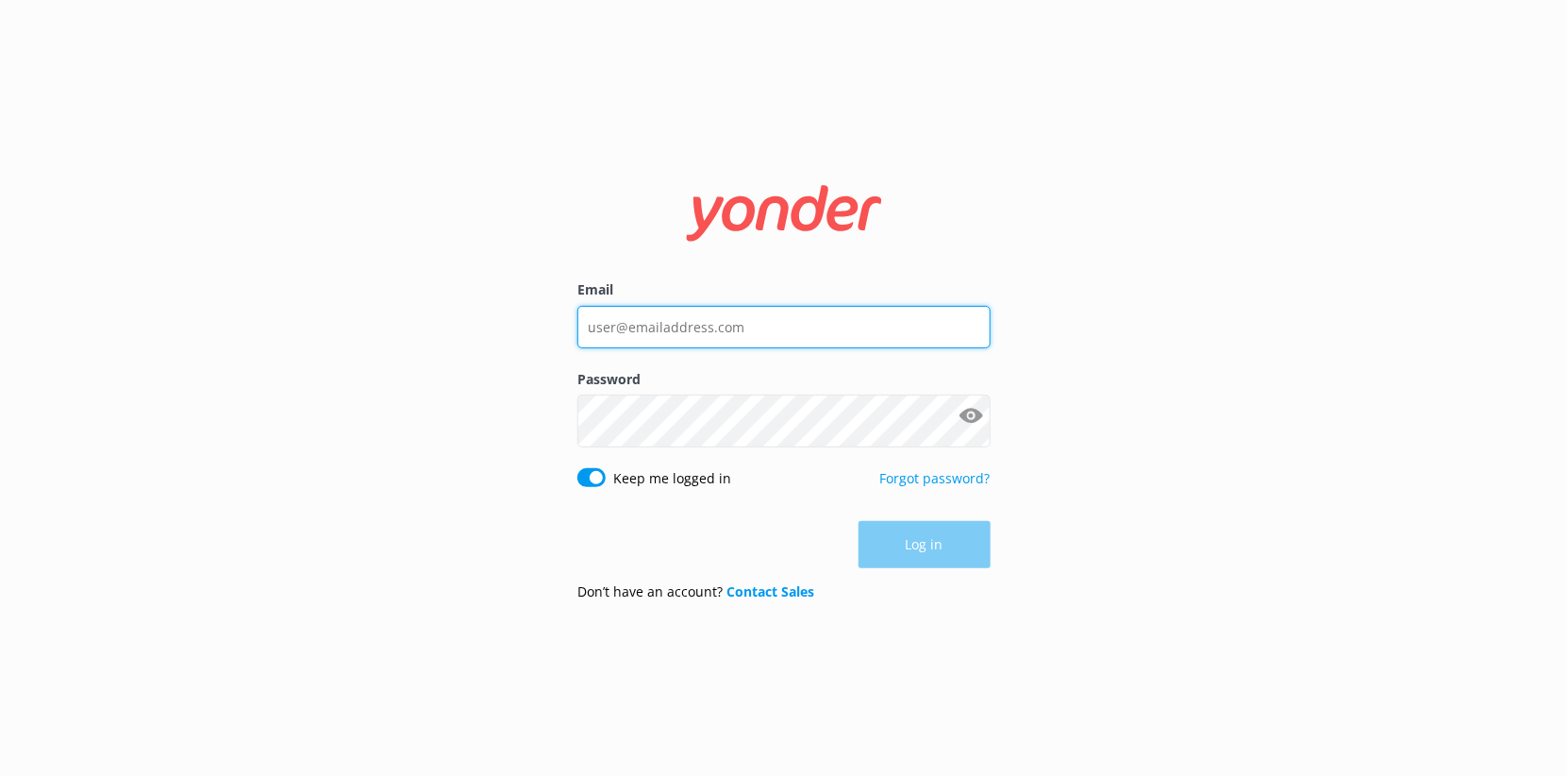
type input "coree@safarijeeptours.com"
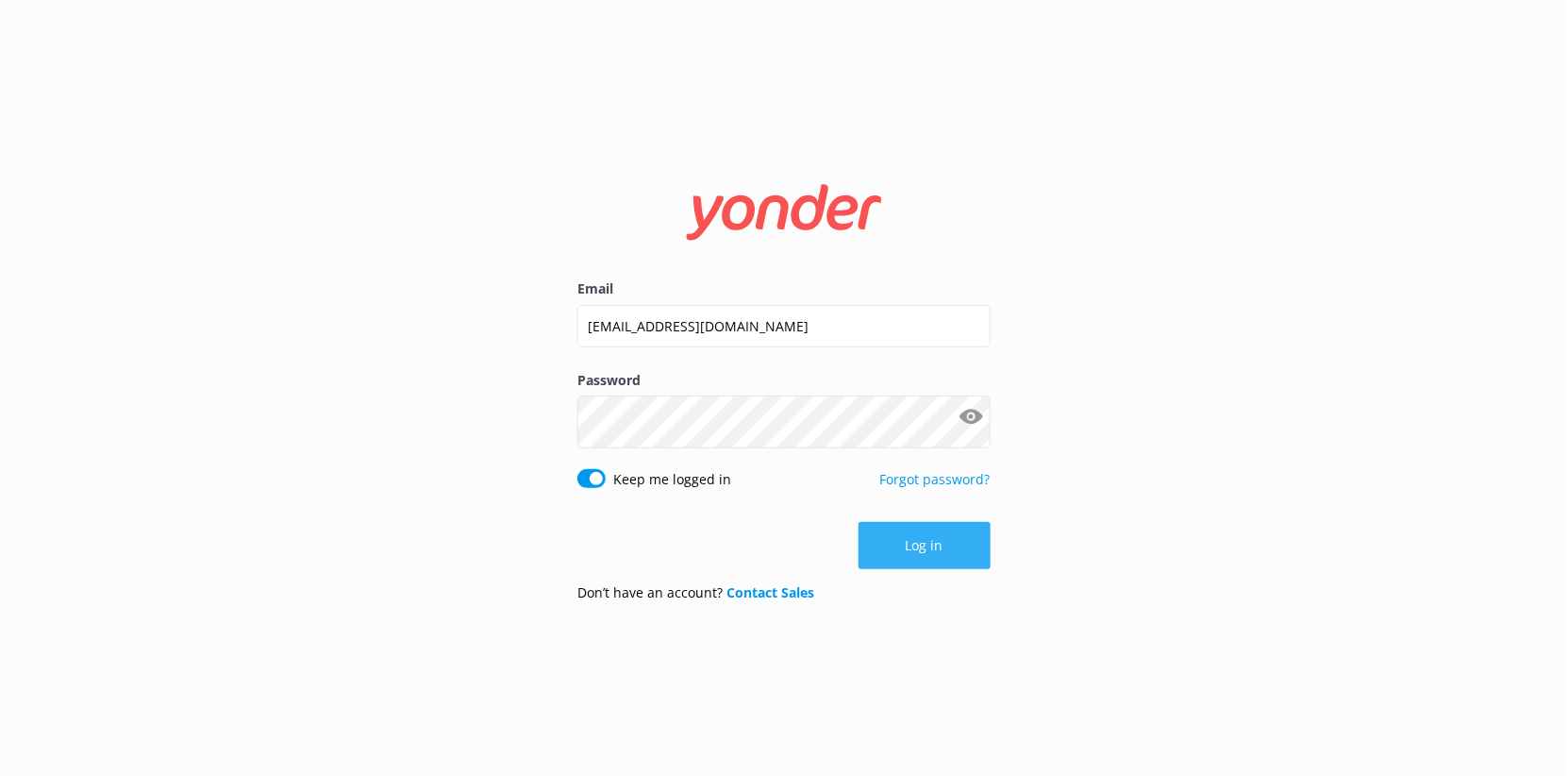
click at [943, 569] on button "Log in" at bounding box center [923, 546] width 132 height 48
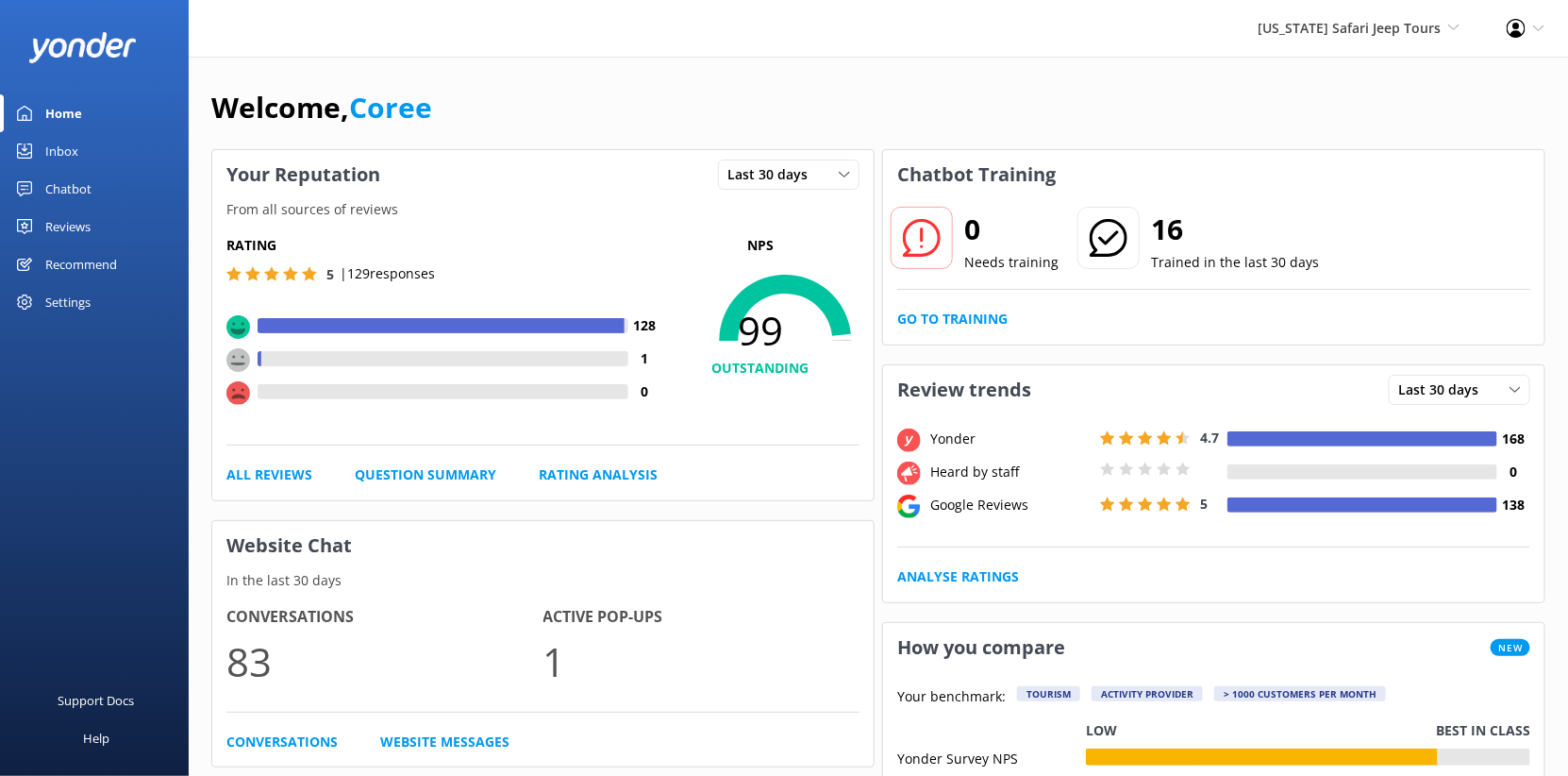
click at [113, 170] on link "Inbox" at bounding box center [94, 151] width 188 height 38
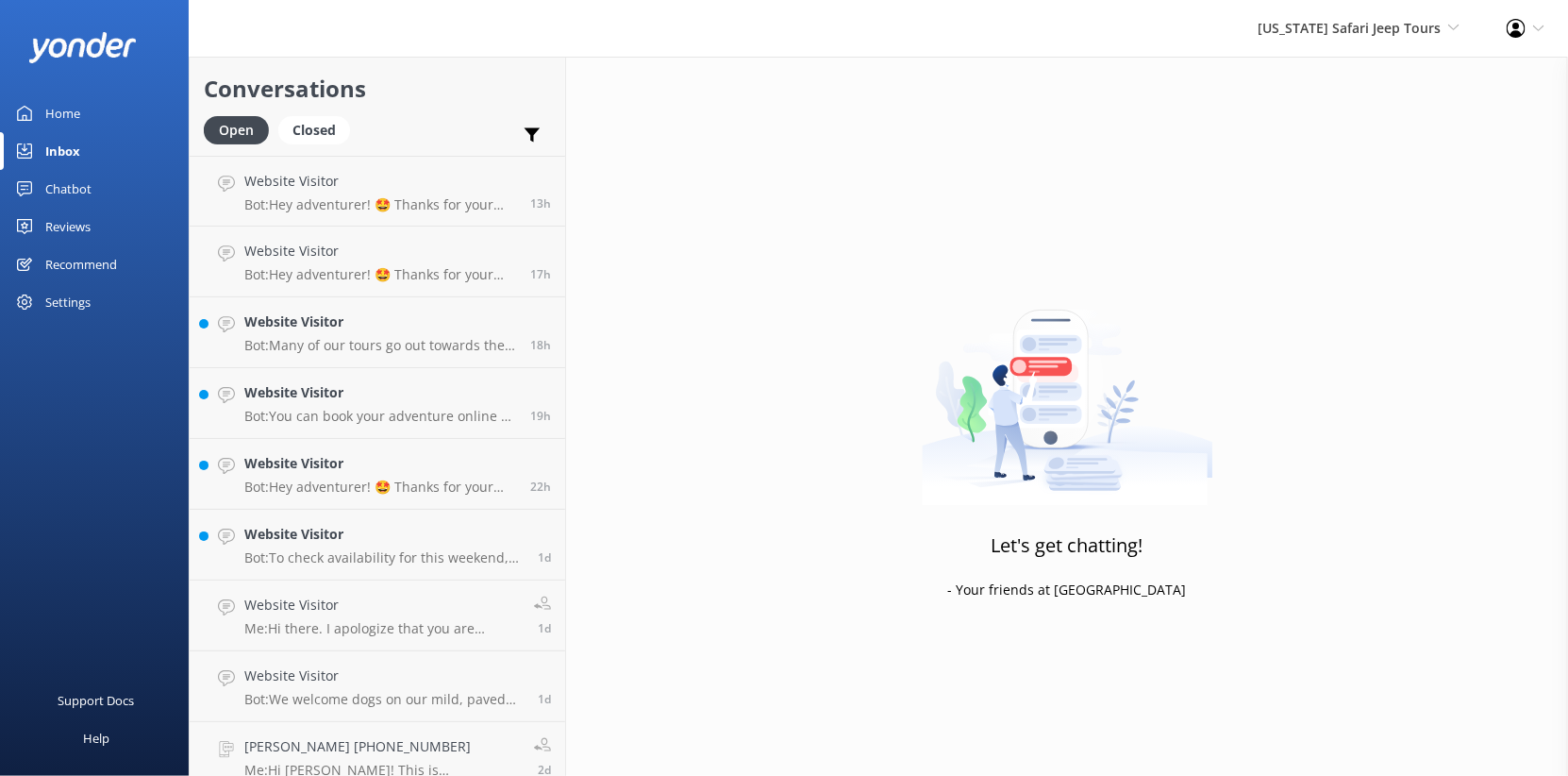
click at [80, 132] on div "Home" at bounding box center [62, 113] width 35 height 38
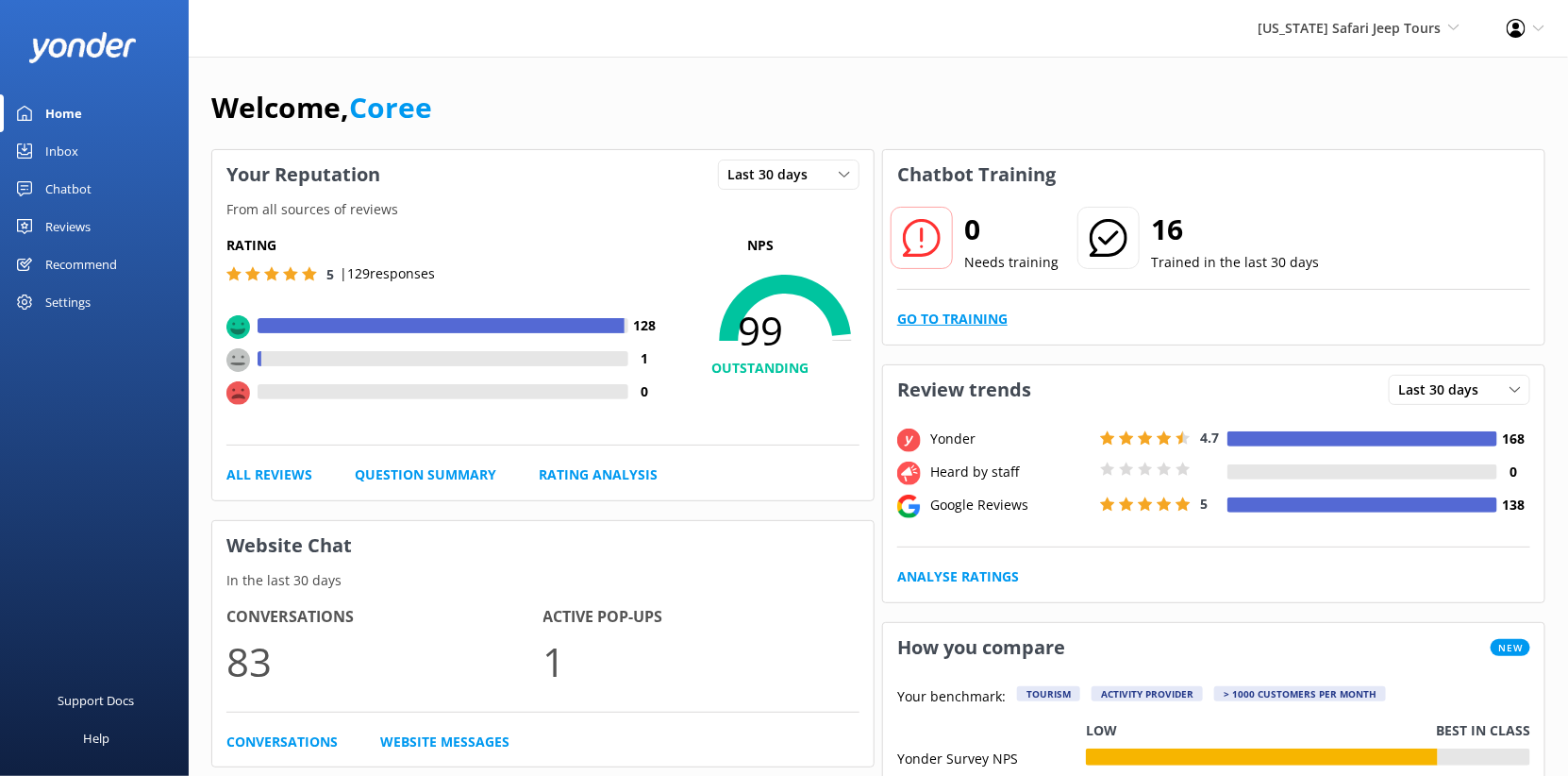
click at [1008, 329] on link "Go to Training" at bounding box center [951, 319] width 110 height 21
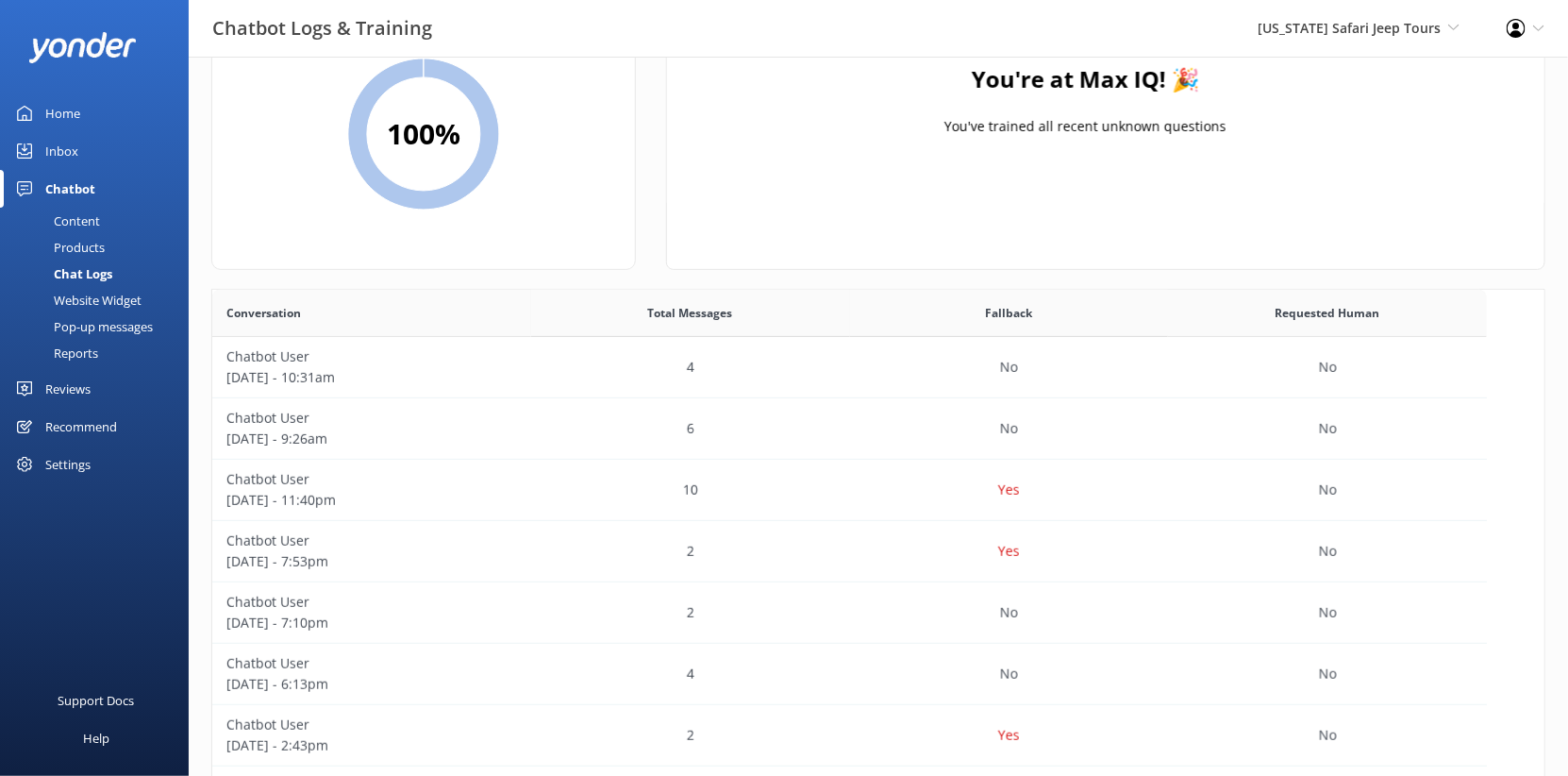
scroll to position [124, 0]
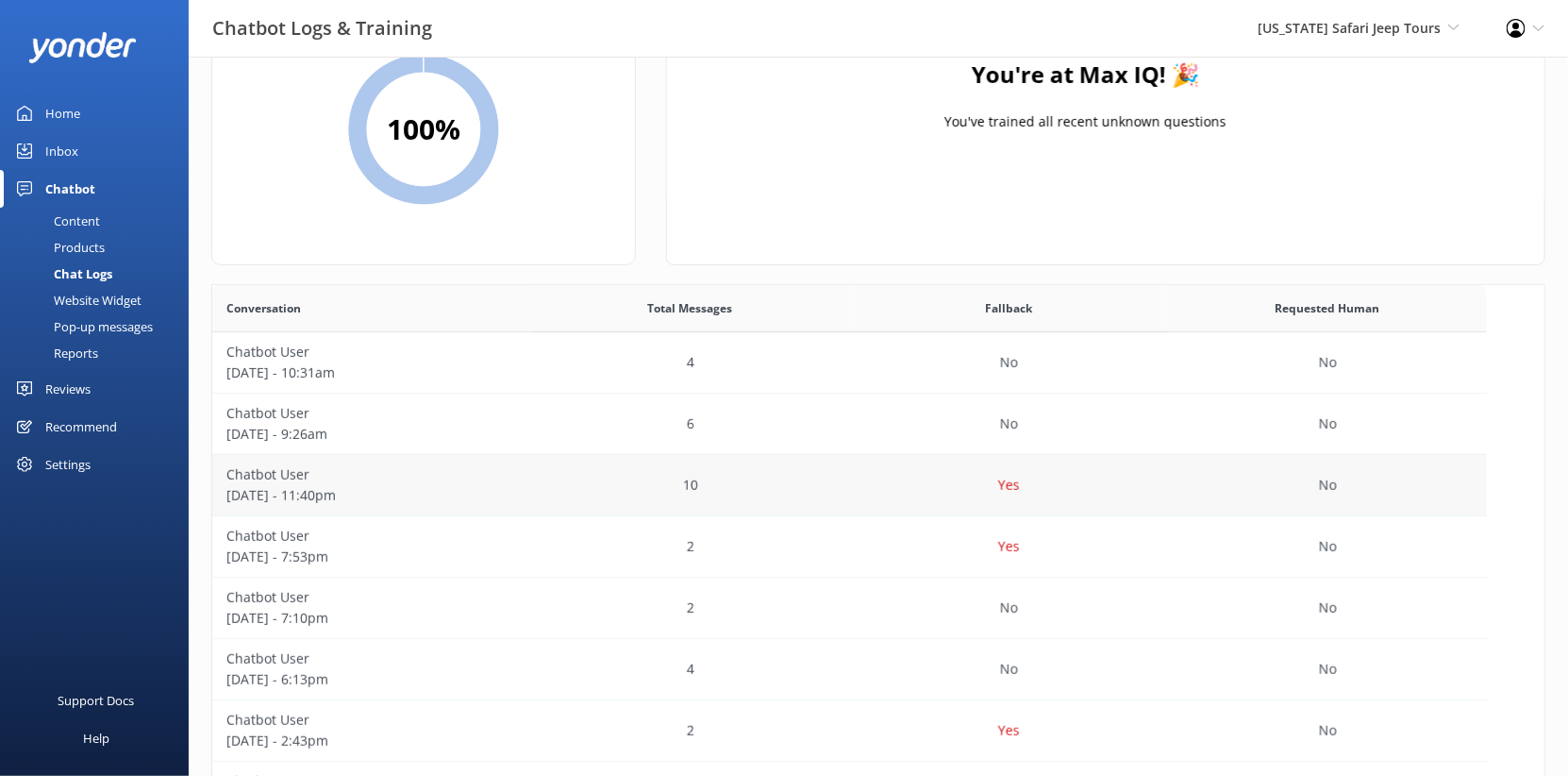
click at [473, 506] on p "September 25 - 11:40pm" at bounding box center [371, 495] width 291 height 21
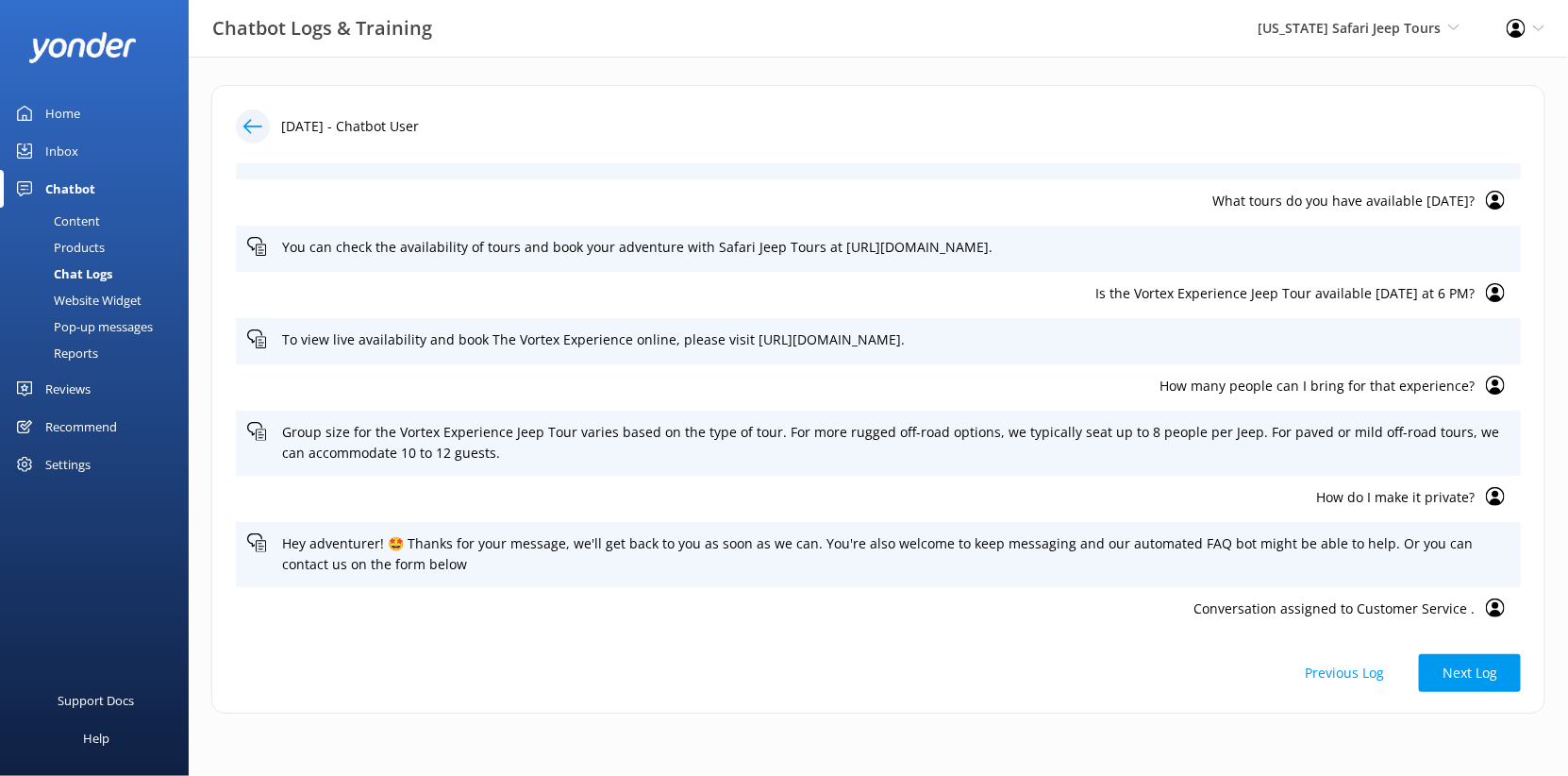
scroll to position [371, 0]
click at [1370, 487] on p "How do I make it private?" at bounding box center [860, 497] width 1227 height 21
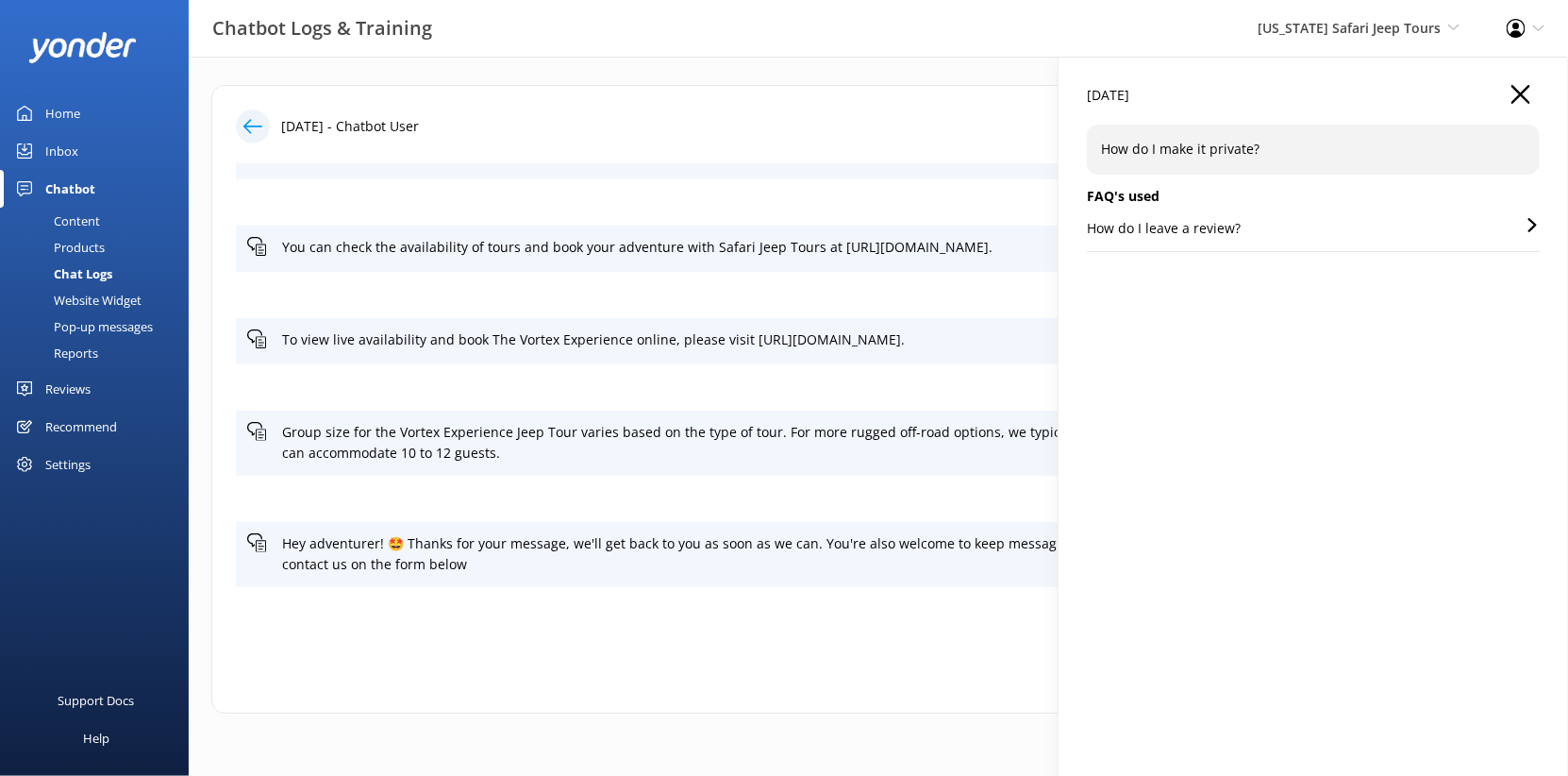
click at [1438, 251] on div "How do I leave a review?" at bounding box center [1313, 234] width 453 height 33
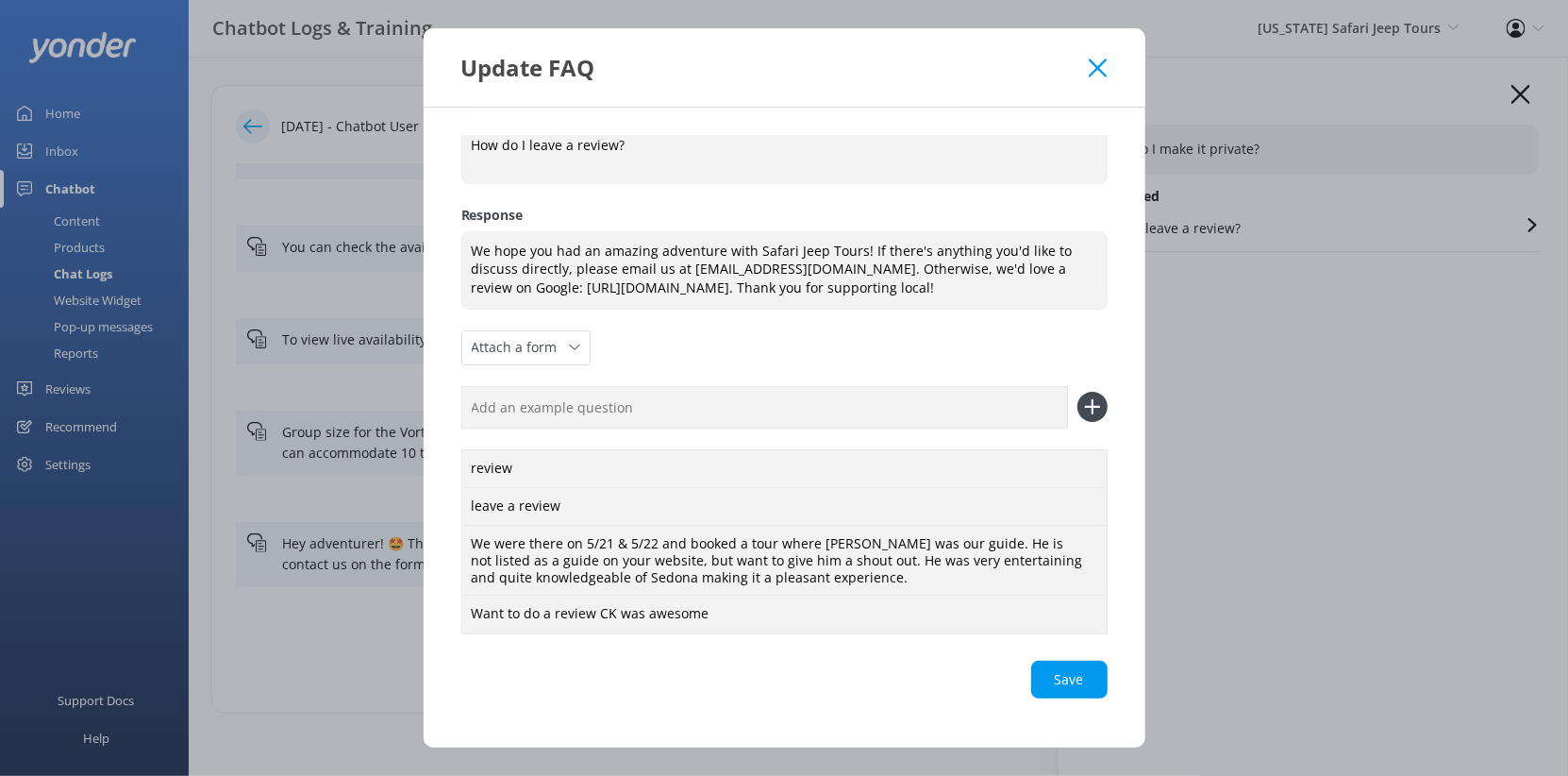
scroll to position [222, 0]
click at [1099, 551] on use "button" at bounding box center [1093, 559] width 12 height 16
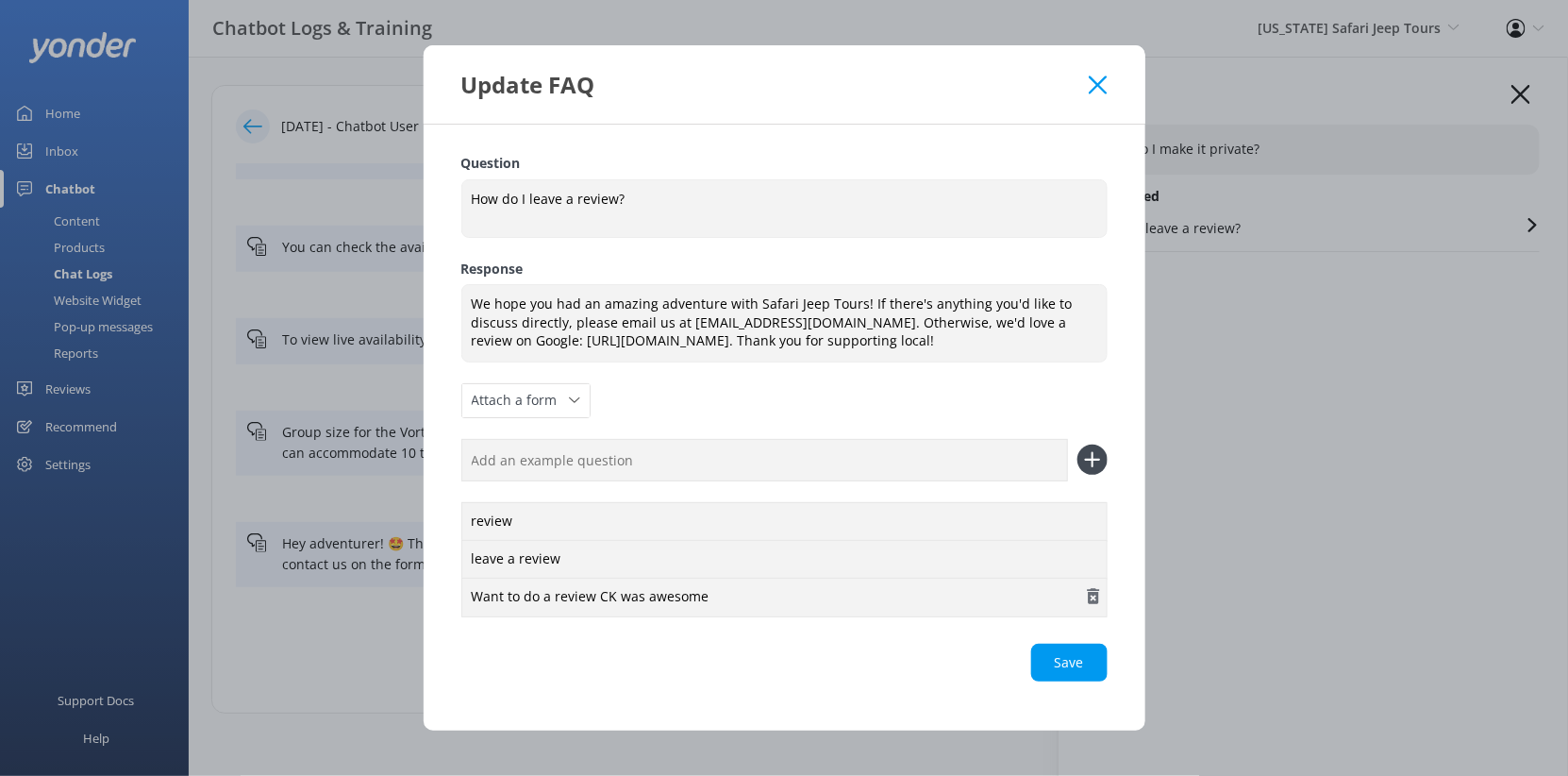
scroll to position [149, 0]
click at [1103, 587] on icon "button" at bounding box center [1093, 596] width 19 height 19
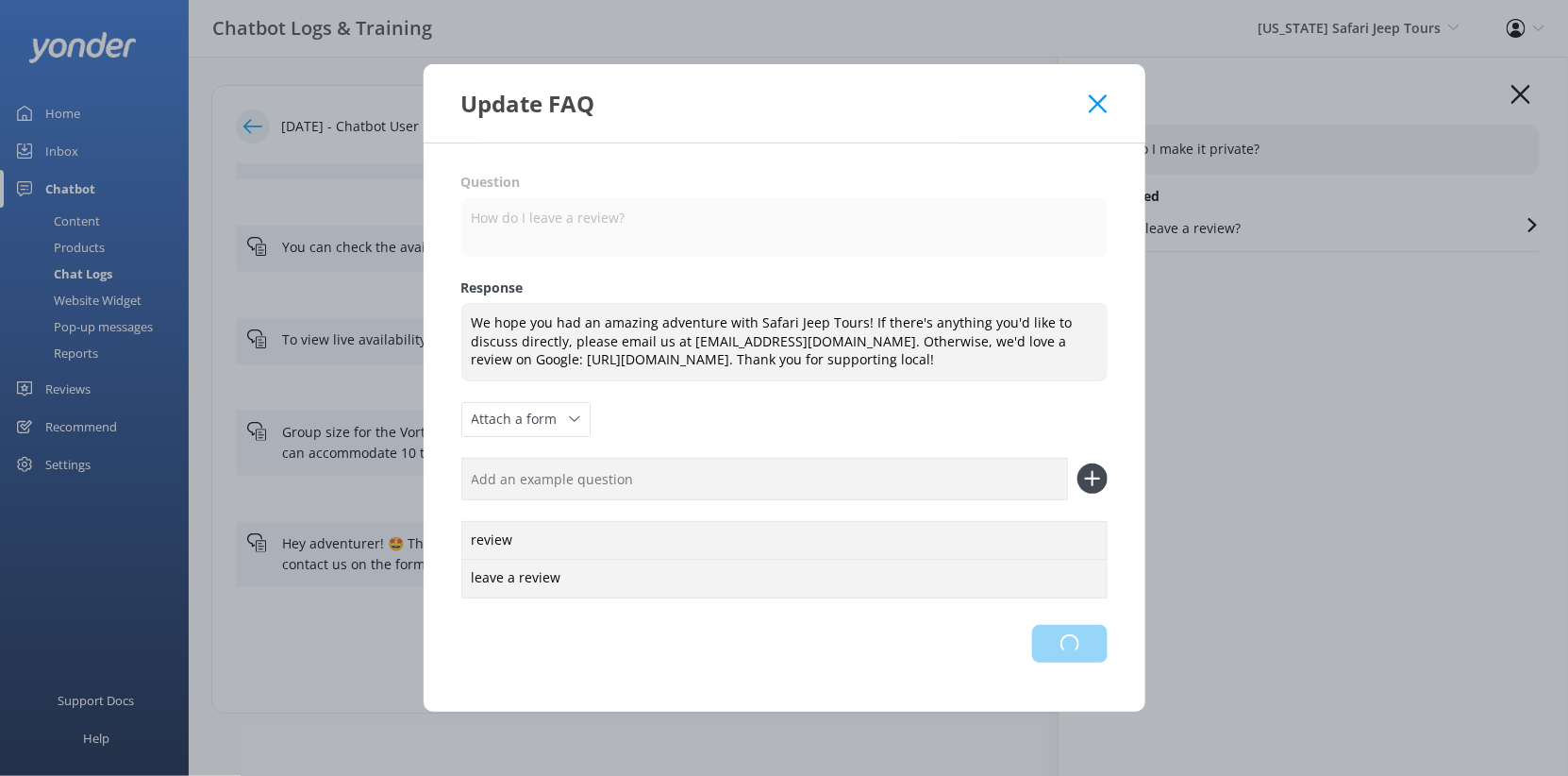
click at [1108, 648] on div "Loading.." at bounding box center [784, 644] width 646 height 38
click at [1108, 649] on div "Save" at bounding box center [784, 644] width 646 height 38
click at [1107, 94] on use at bounding box center [1098, 103] width 18 height 18
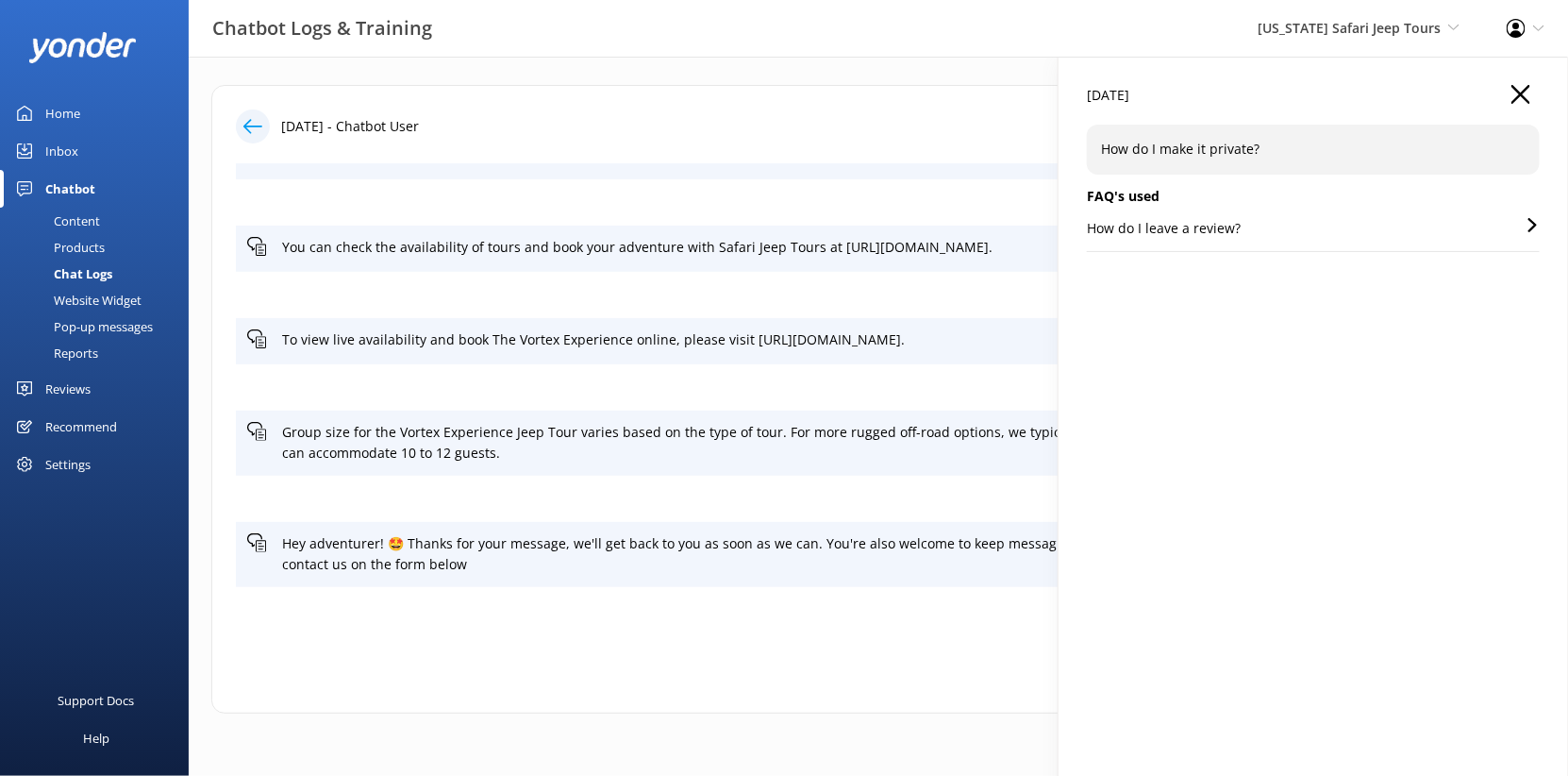
click at [1479, 174] on div "How do I make it private?" at bounding box center [1313, 149] width 453 height 49
click at [1532, 232] on icon at bounding box center [1532, 225] width 14 height 14
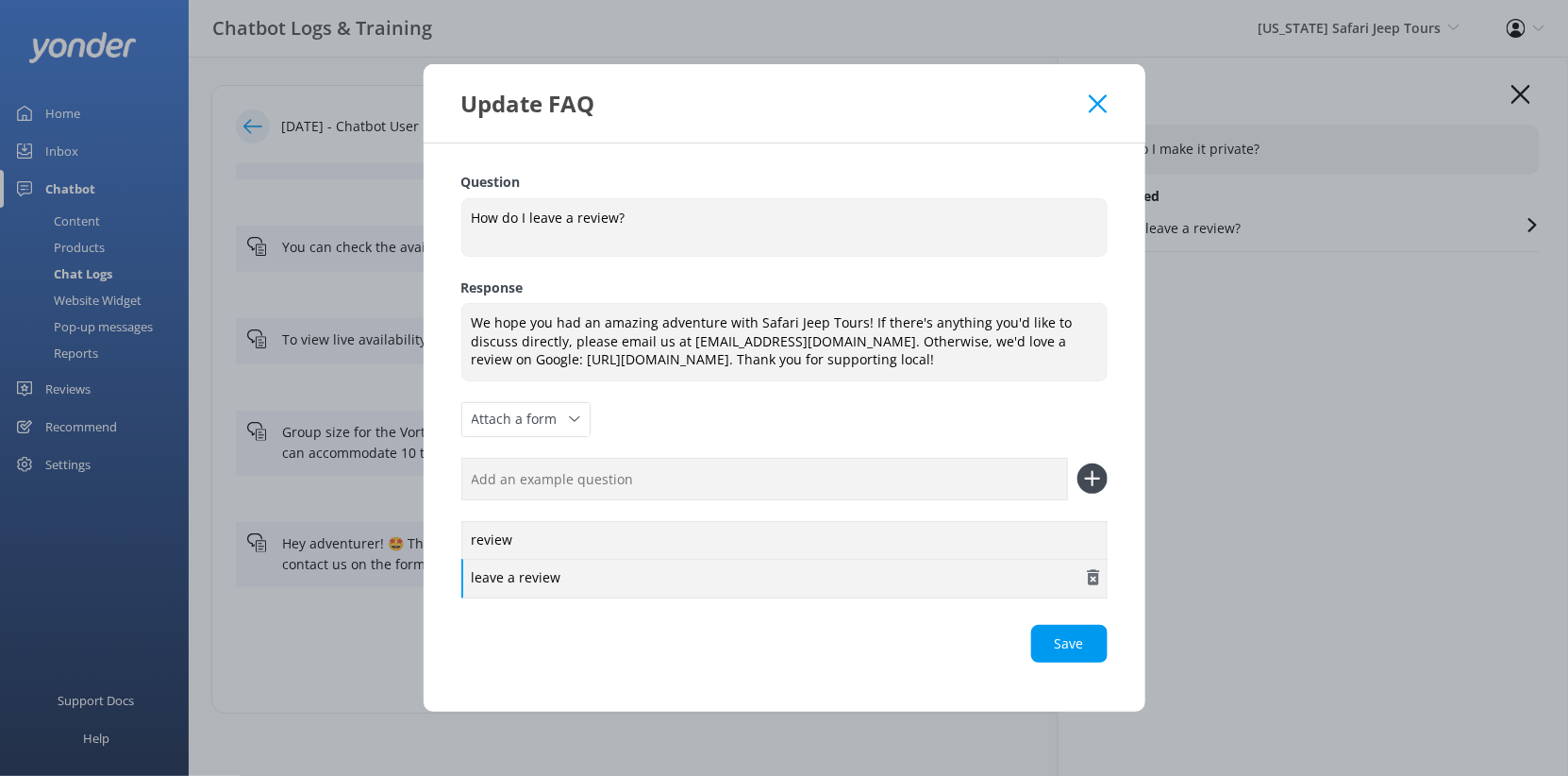
click at [903, 559] on div "leave a review" at bounding box center [784, 579] width 646 height 40
drag, startPoint x: 1171, startPoint y: 579, endPoint x: 964, endPoint y: 680, distance: 230.3
click at [964, 680] on div "Question How do I leave a review? How do I leave a review? Response We hope you…" at bounding box center [784, 427] width 646 height 511
click at [1108, 463] on icon at bounding box center [1092, 478] width 30 height 30
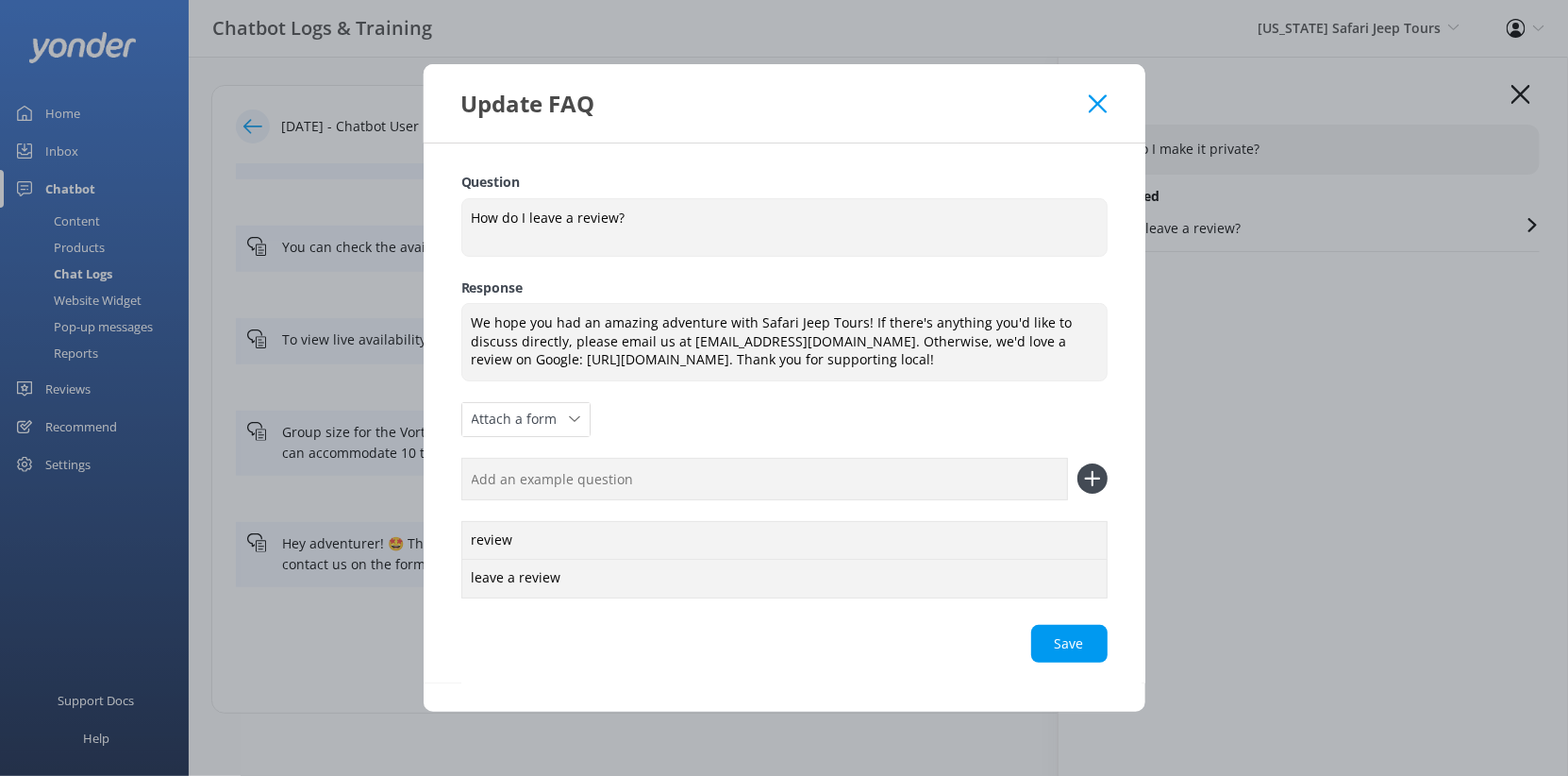
scroll to position [0, 0]
click at [971, 500] on input "text" at bounding box center [765, 478] width 607 height 43
type input "re"
click at [1146, 84] on div "Update FAQ" at bounding box center [784, 103] width 722 height 78
click at [1107, 94] on use at bounding box center [1098, 103] width 18 height 18
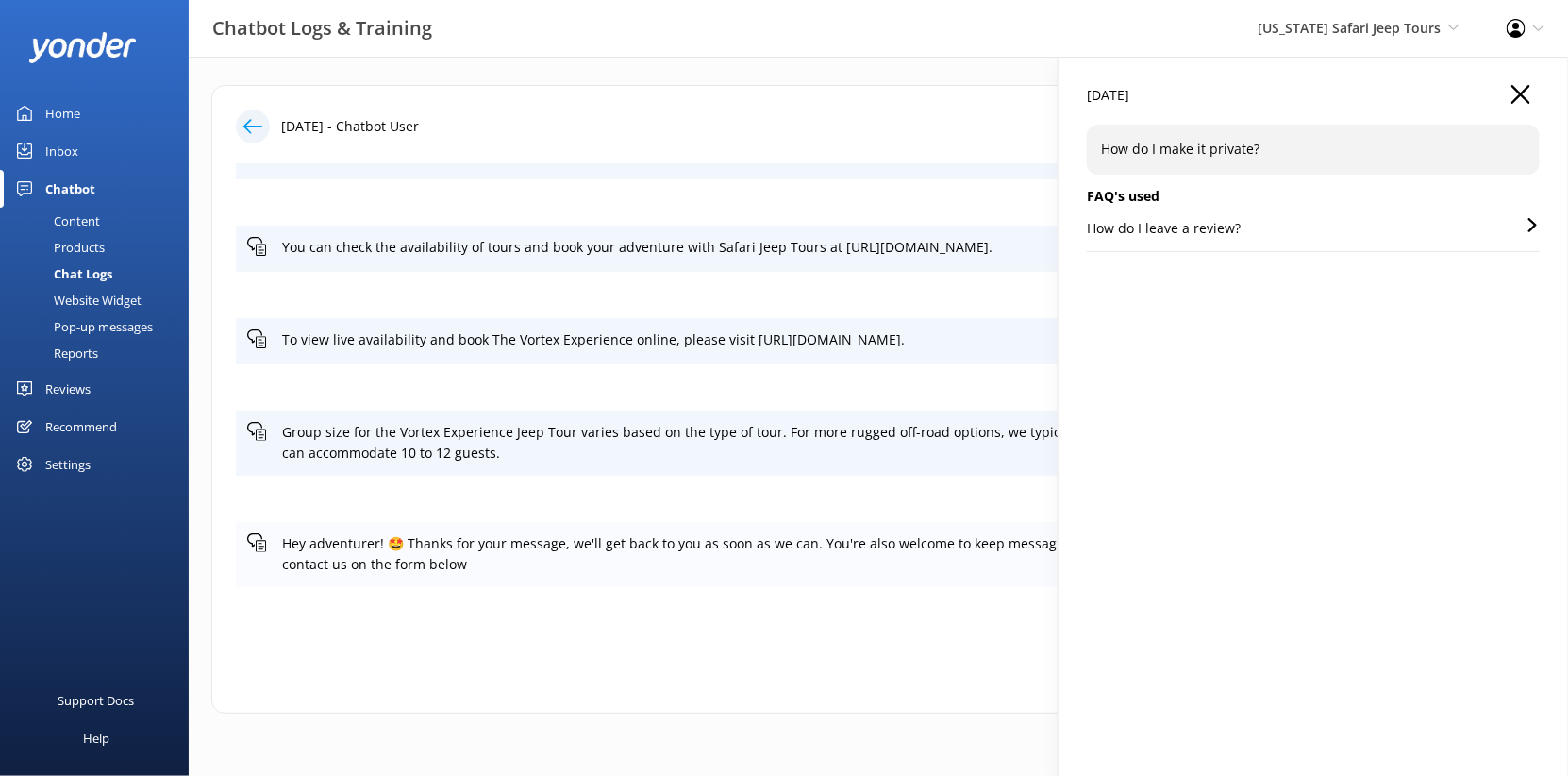
scroll to position [342, 0]
click at [1324, 160] on p "How do I make it private?" at bounding box center [1313, 149] width 424 height 21
click at [1513, 104] on icon "button" at bounding box center [1520, 94] width 19 height 19
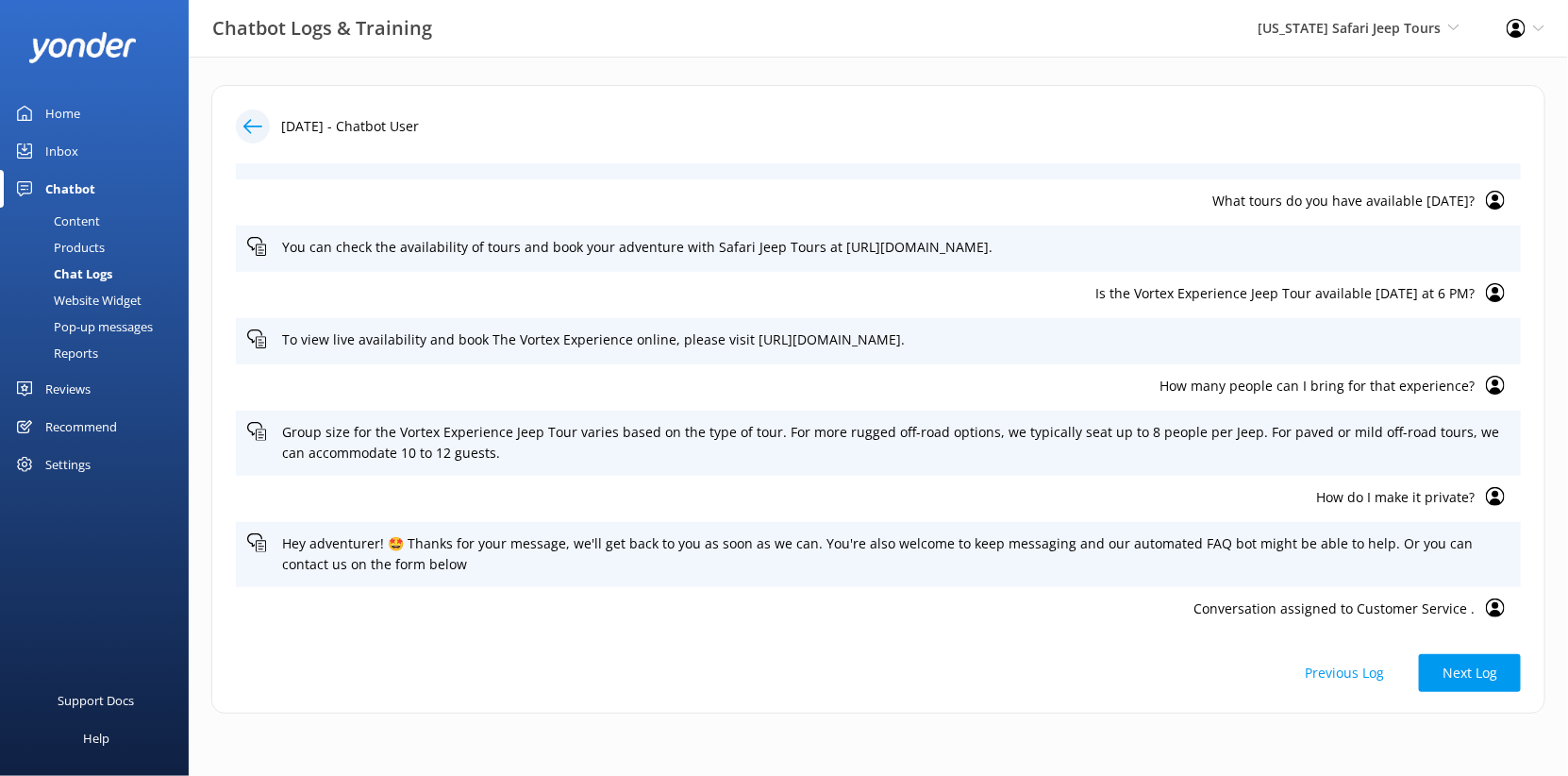
click at [91, 234] on div "Content" at bounding box center [55, 220] width 88 height 27
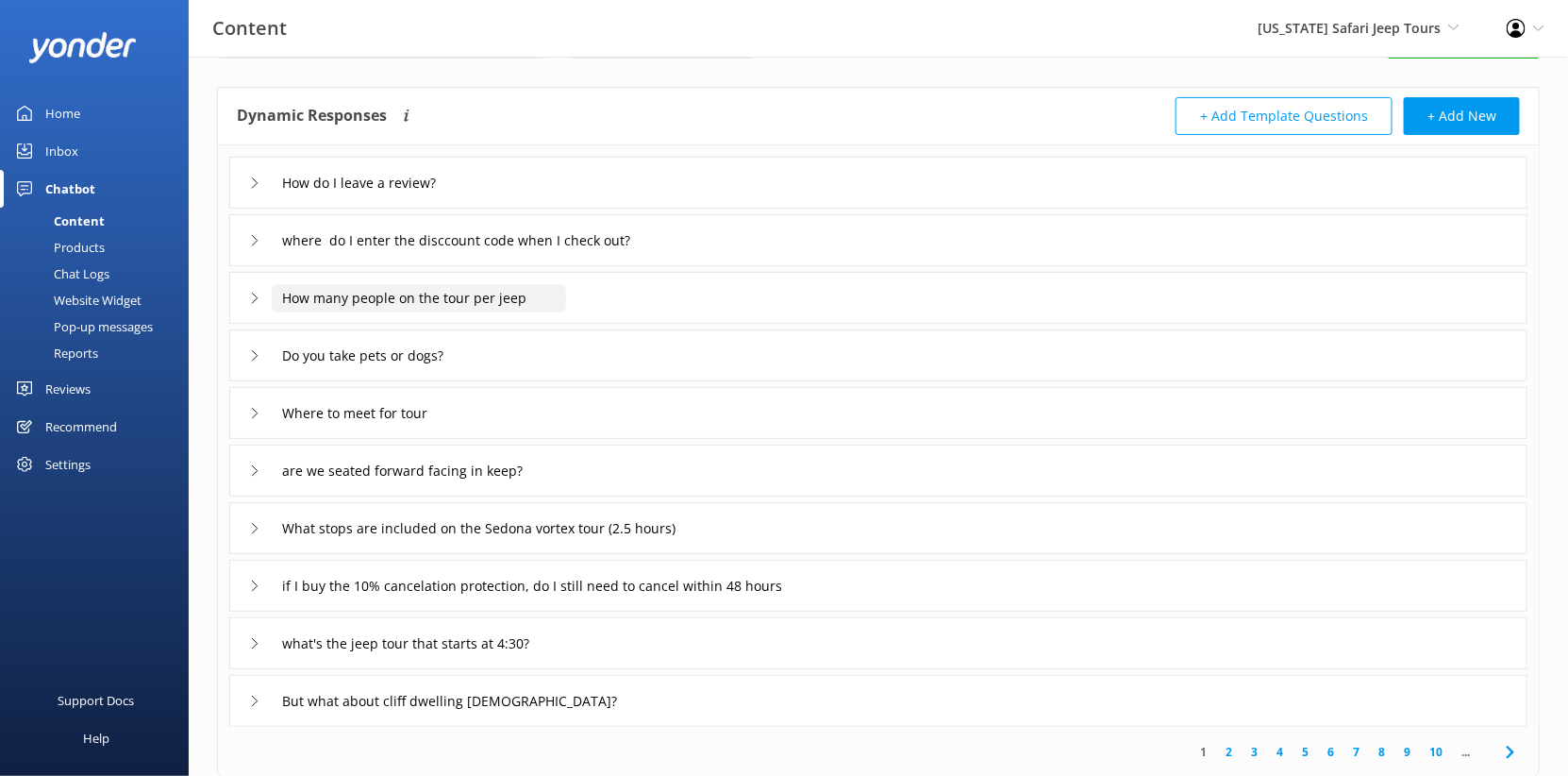
scroll to position [73, 0]
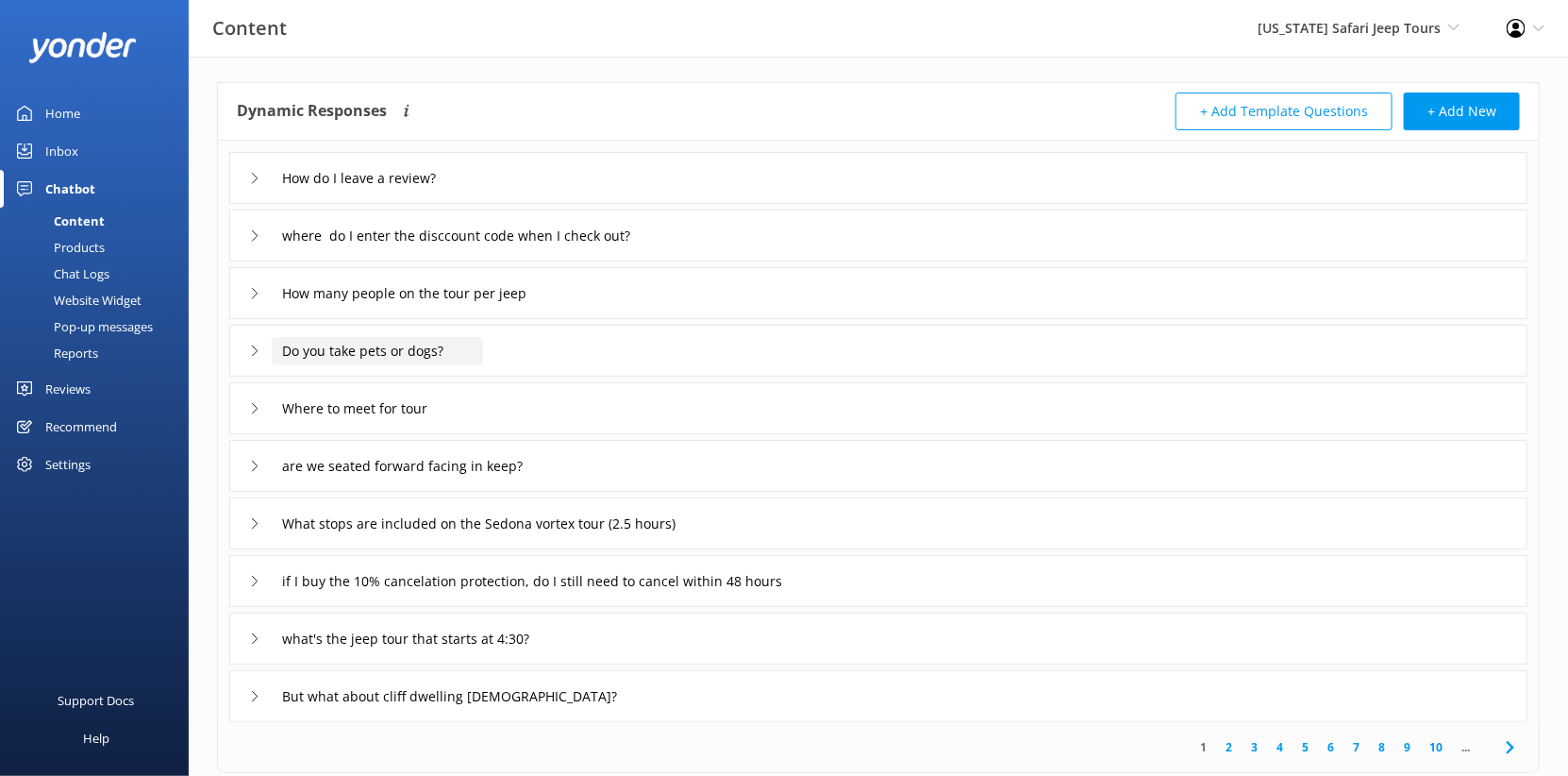
click at [471, 365] on input "Do you take pets or dogs?" at bounding box center [377, 351] width 211 height 29
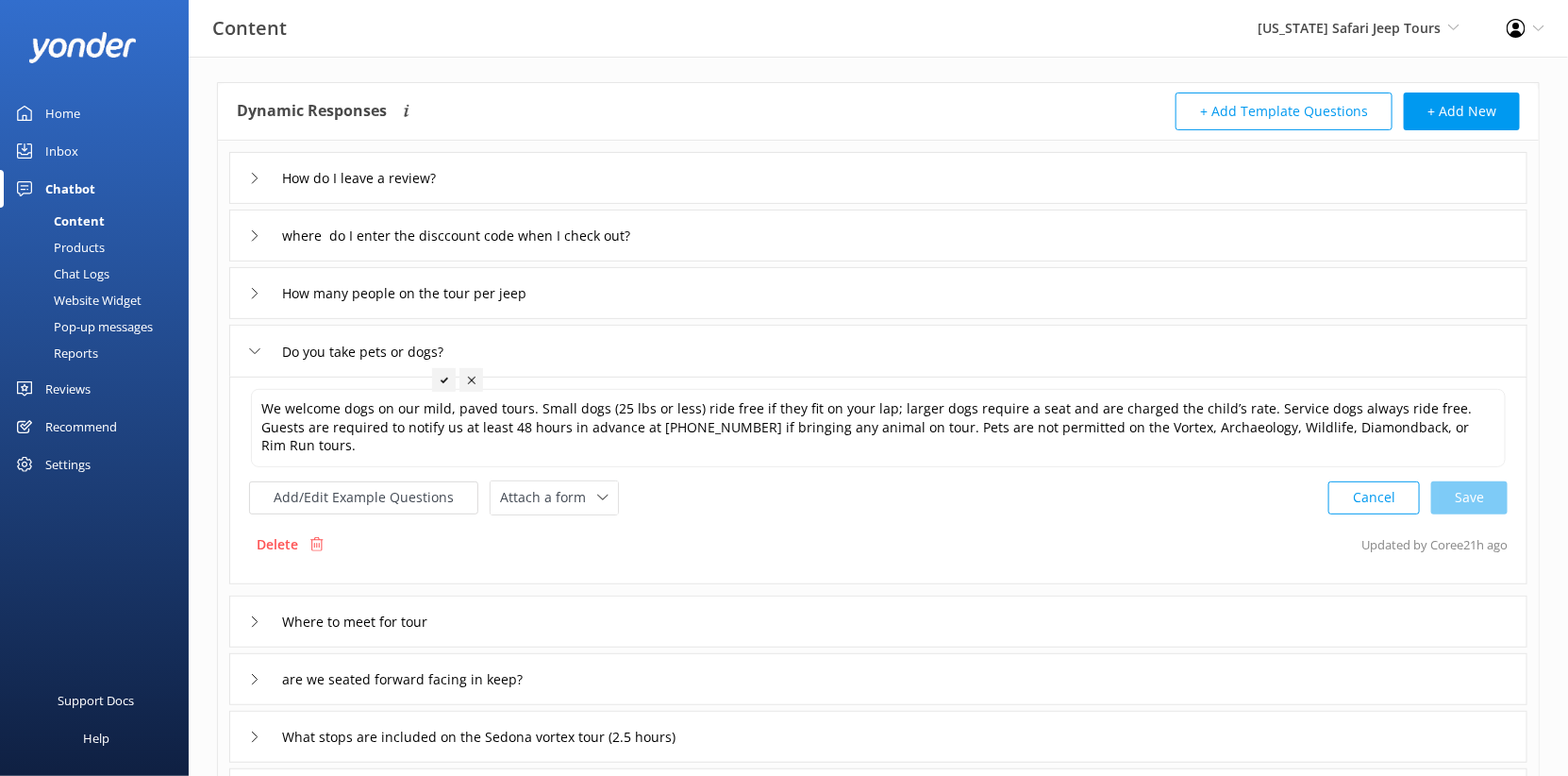
click at [77, 132] on div "Home" at bounding box center [62, 113] width 35 height 38
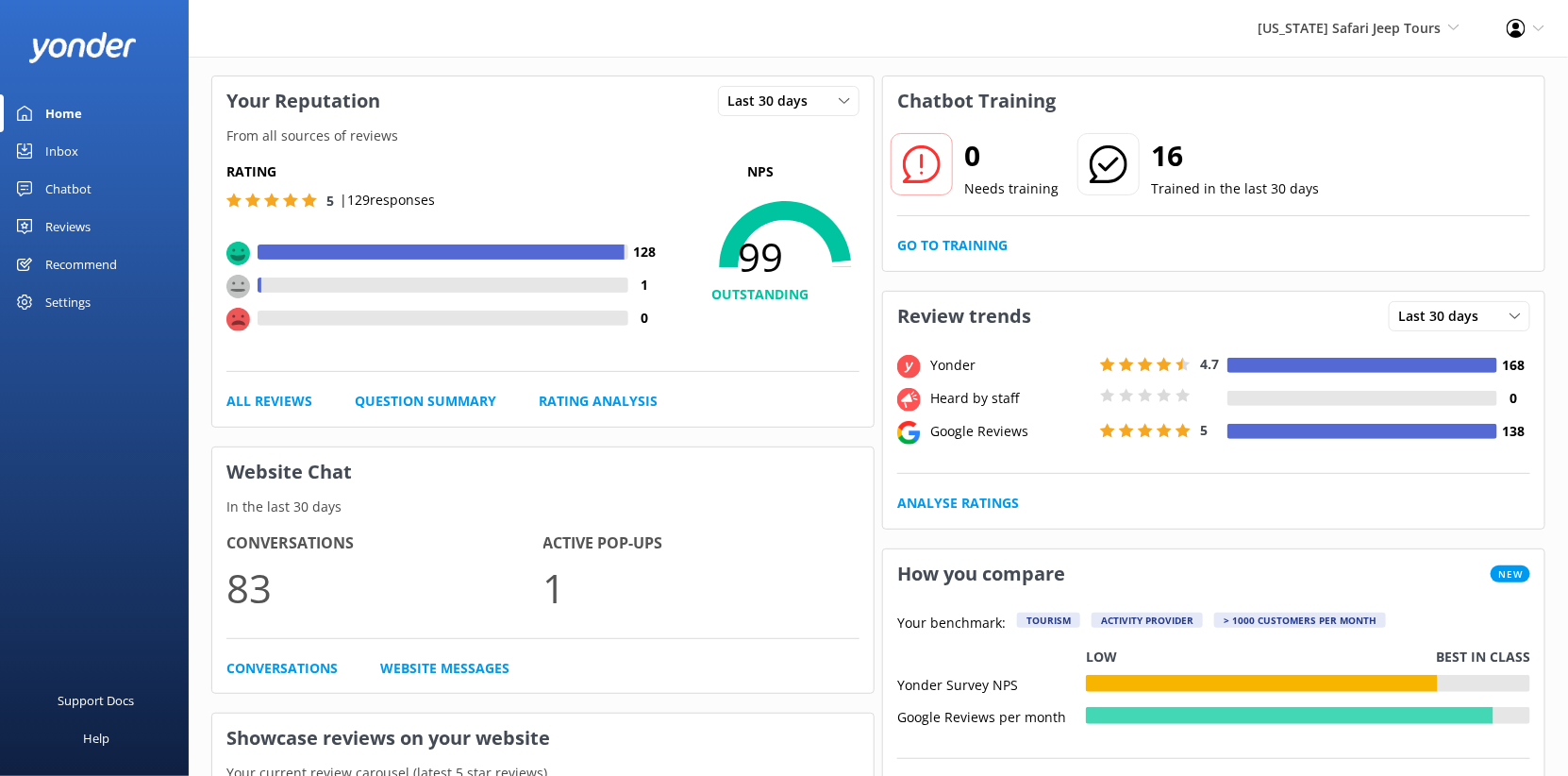
click at [90, 245] on div "Reviews" at bounding box center [68, 226] width 46 height 38
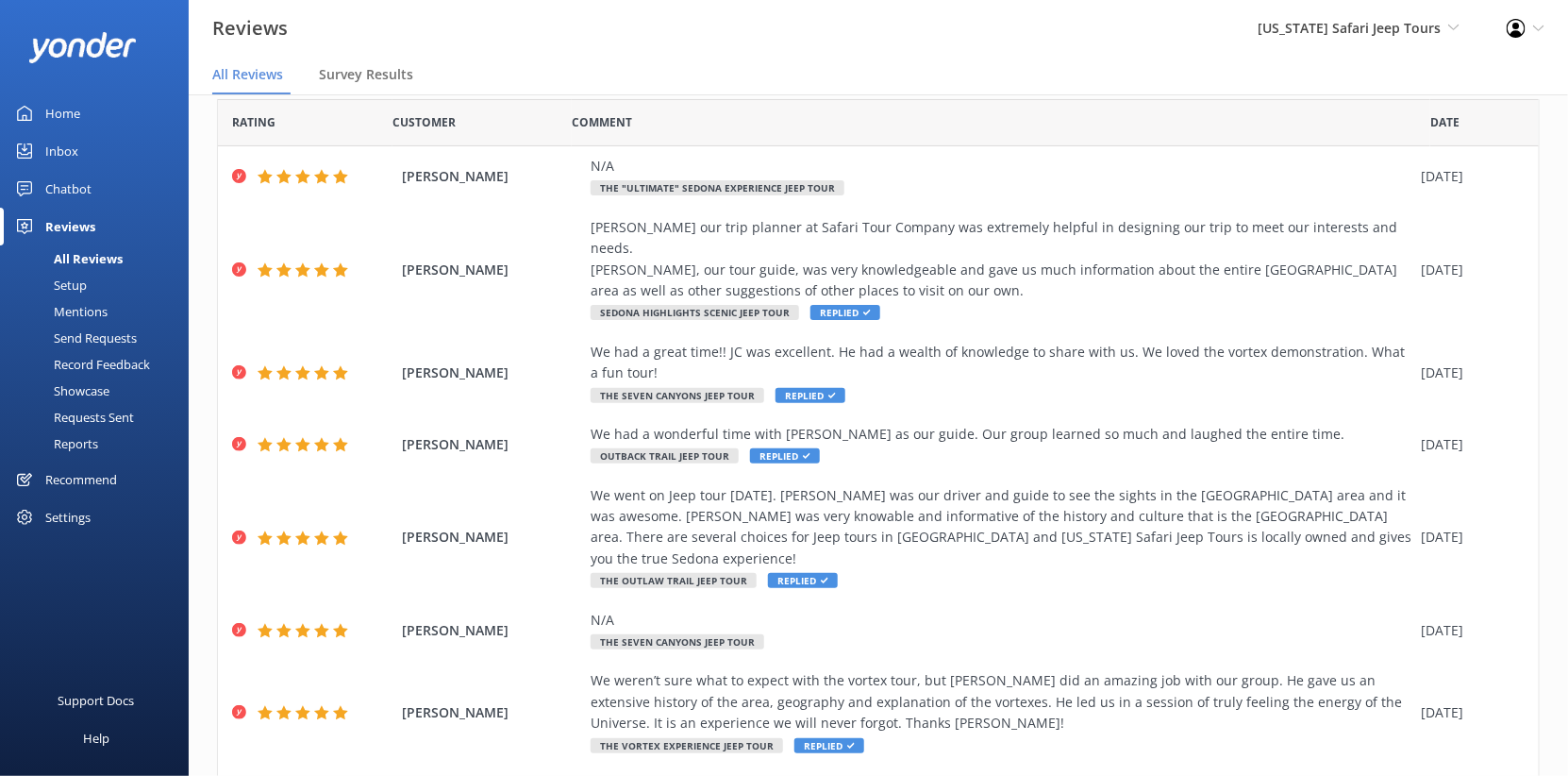
scroll to position [30, 0]
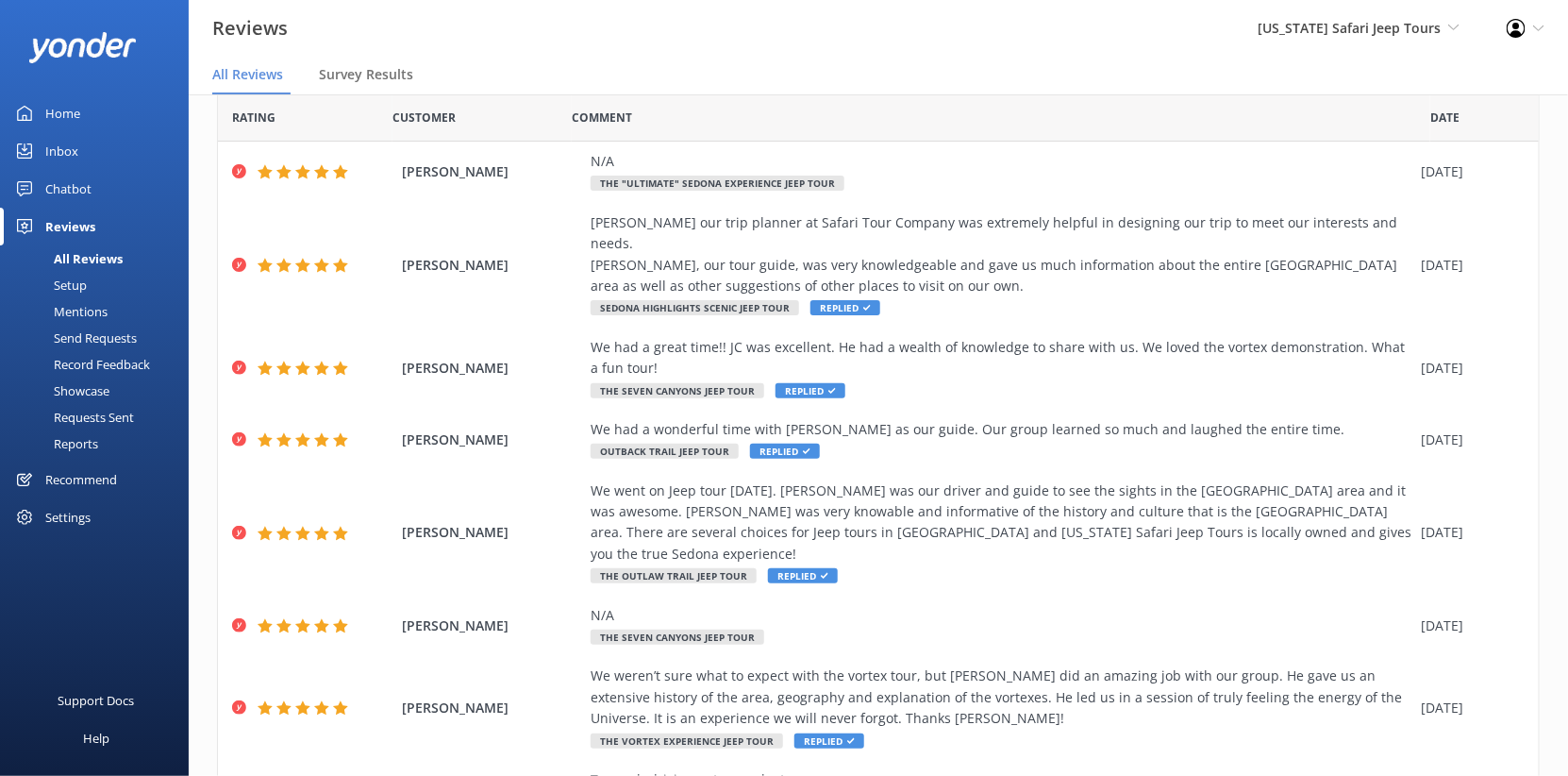
click at [107, 324] on div "Mentions" at bounding box center [59, 312] width 96 height 27
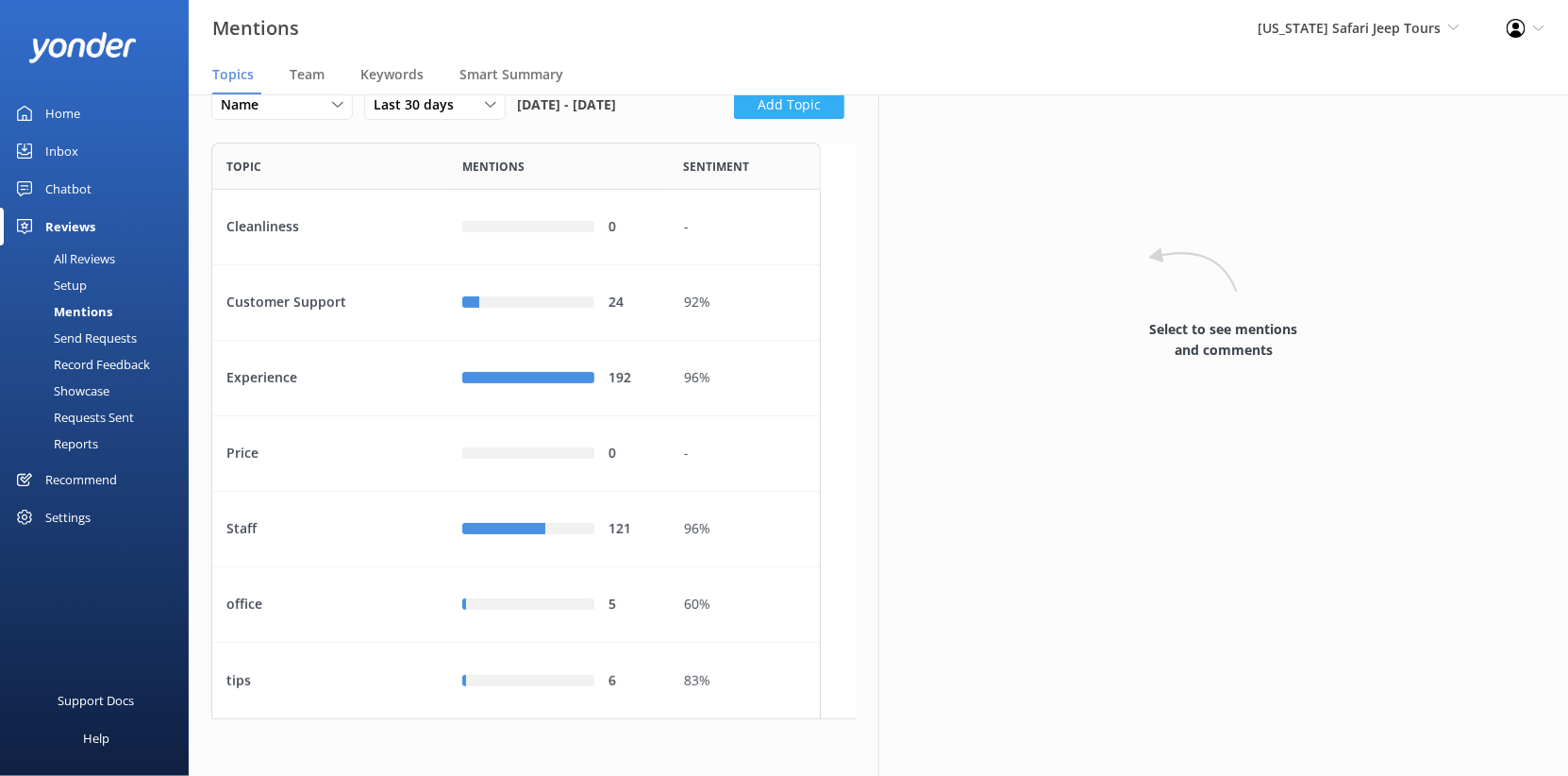
scroll to position [92, 0]
click at [397, 416] on div "Experience" at bounding box center [330, 378] width 236 height 75
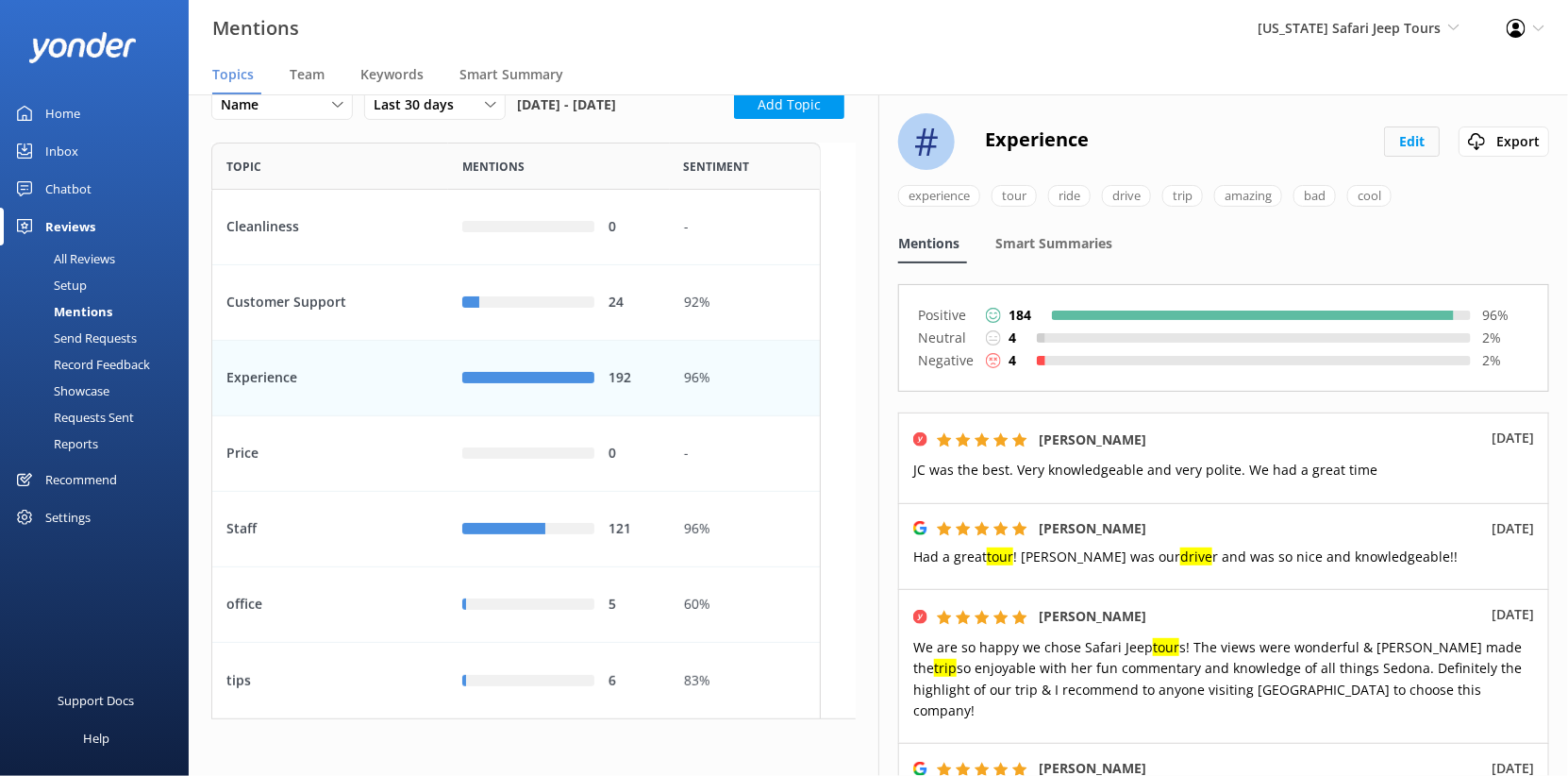
click at [1384, 157] on button "Edit" at bounding box center [1411, 141] width 56 height 30
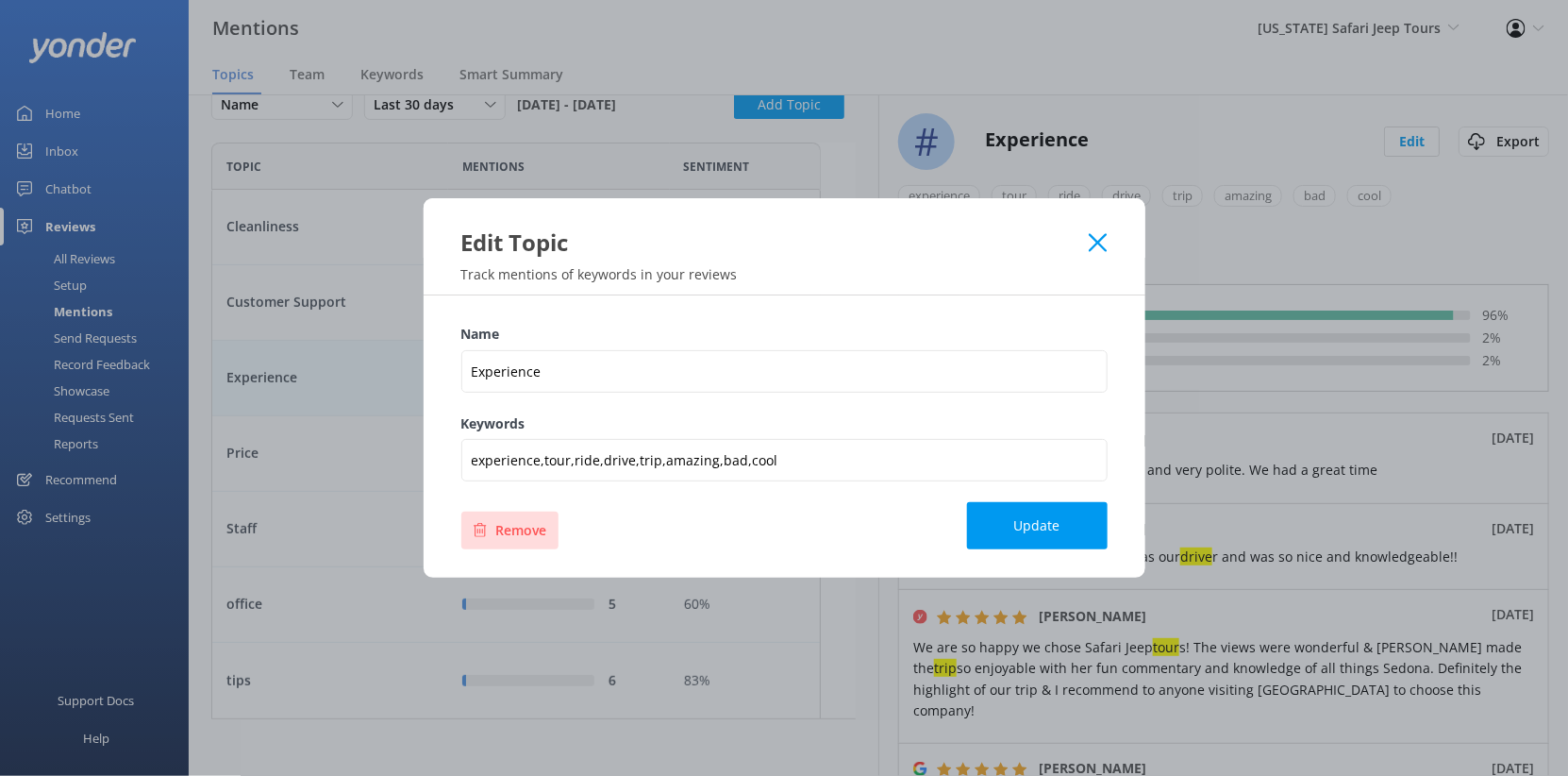
click at [461, 550] on button "Remove" at bounding box center [510, 530] width 97 height 38
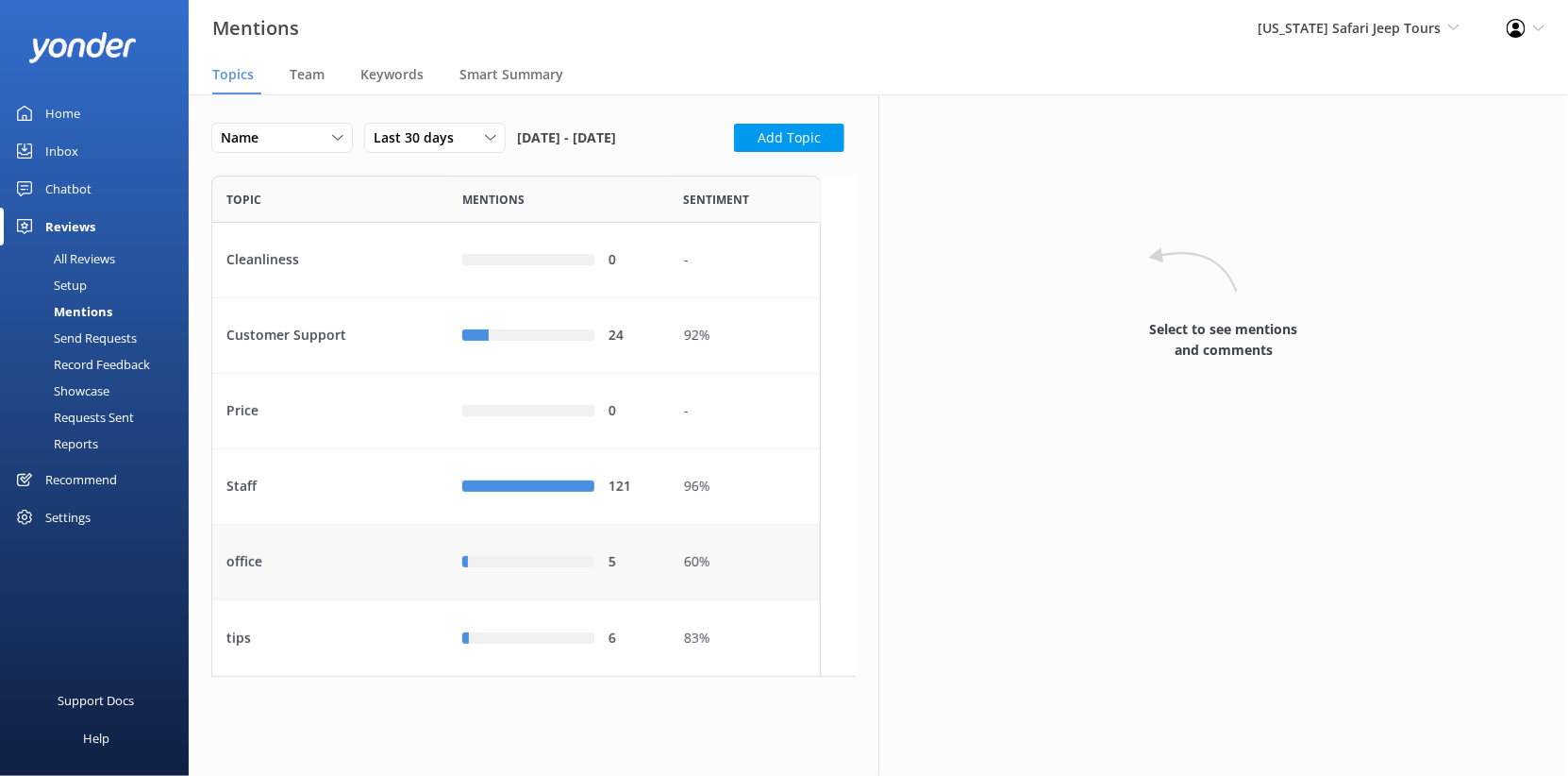
scroll to position [105, 0]
click at [359, 510] on div "Staff" at bounding box center [330, 487] width 236 height 75
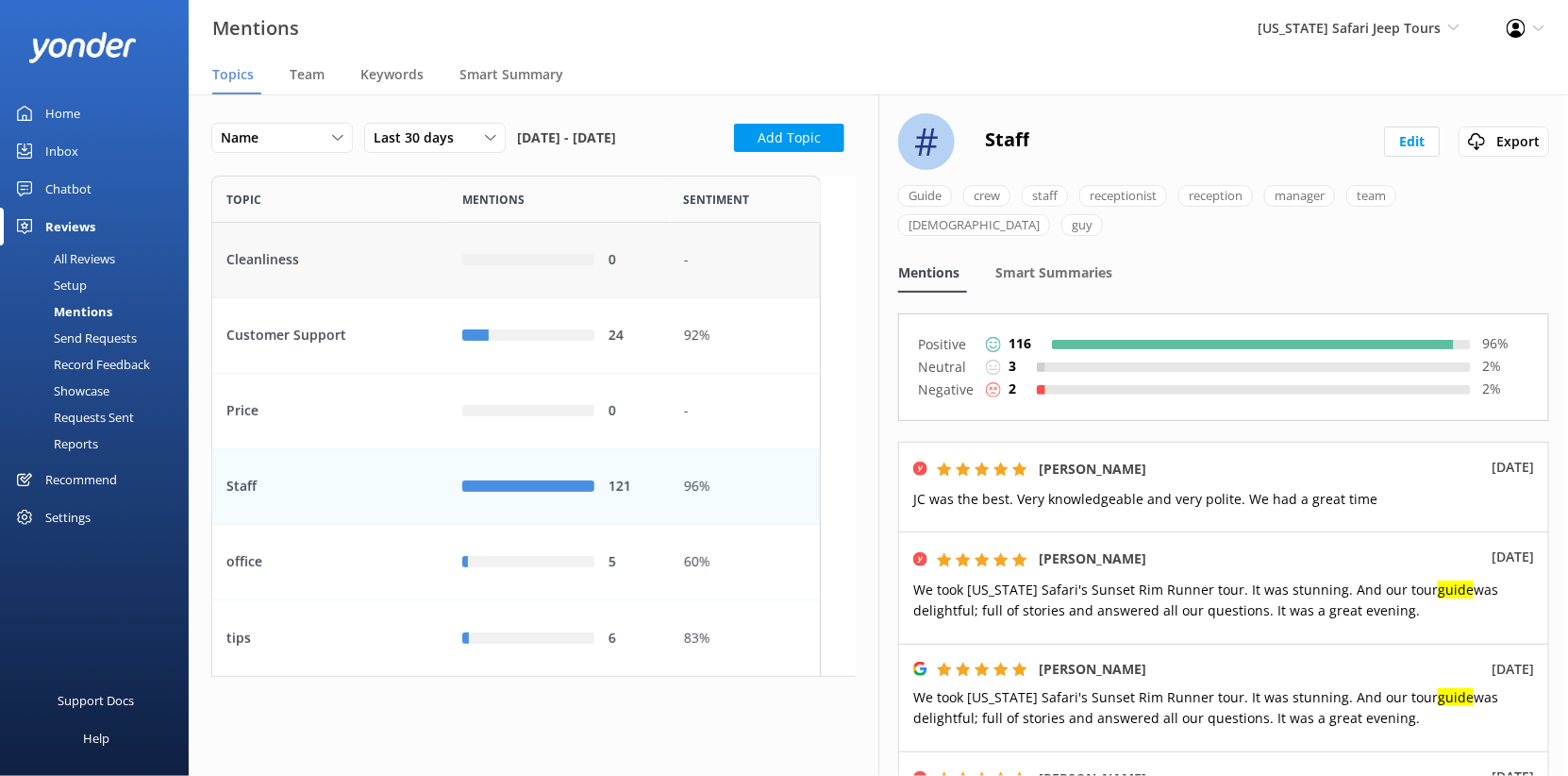
click at [374, 299] on div "Cleanliness" at bounding box center [330, 260] width 236 height 75
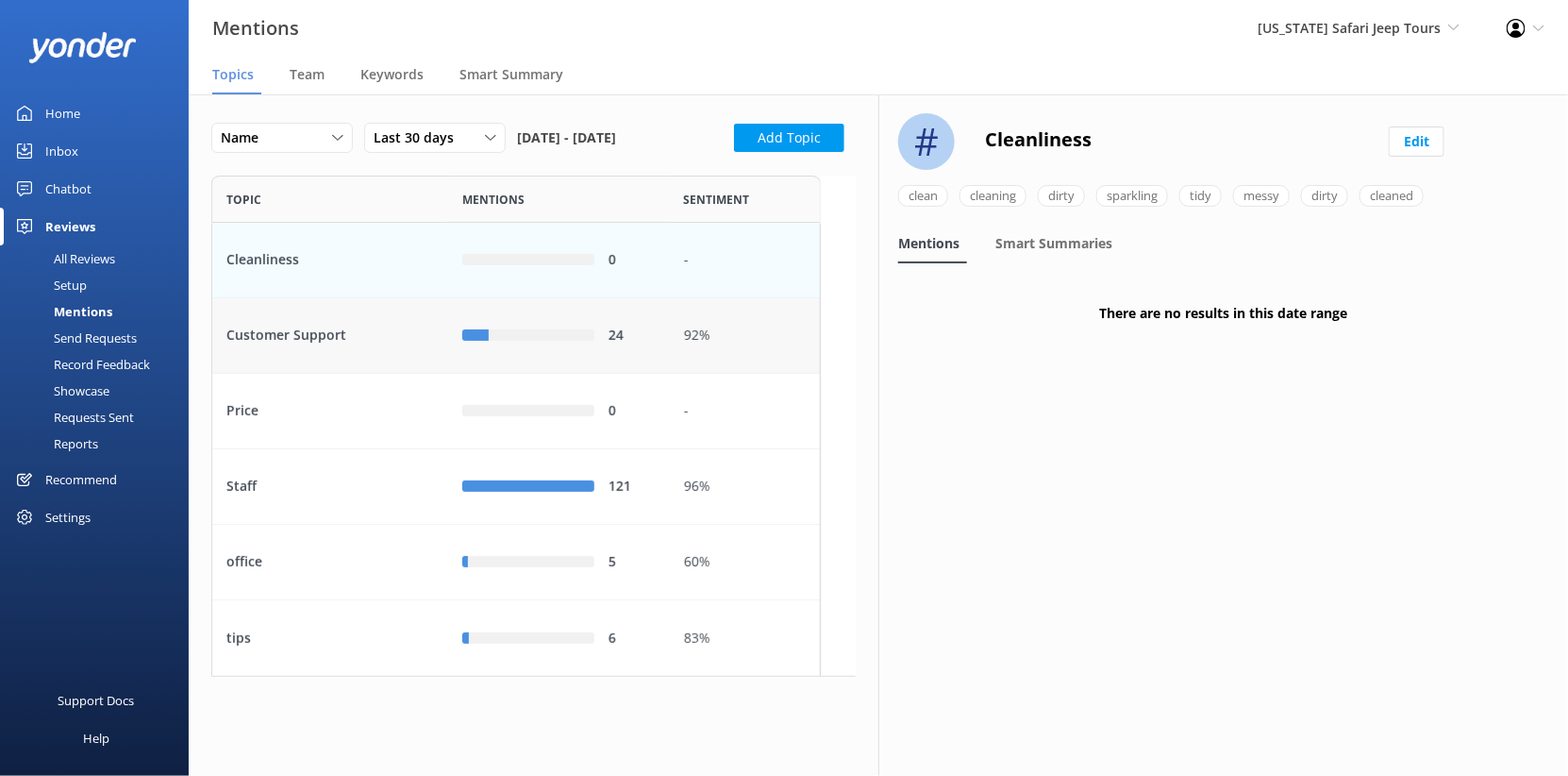
click at [396, 366] on div "Customer Support" at bounding box center [330, 336] width 236 height 75
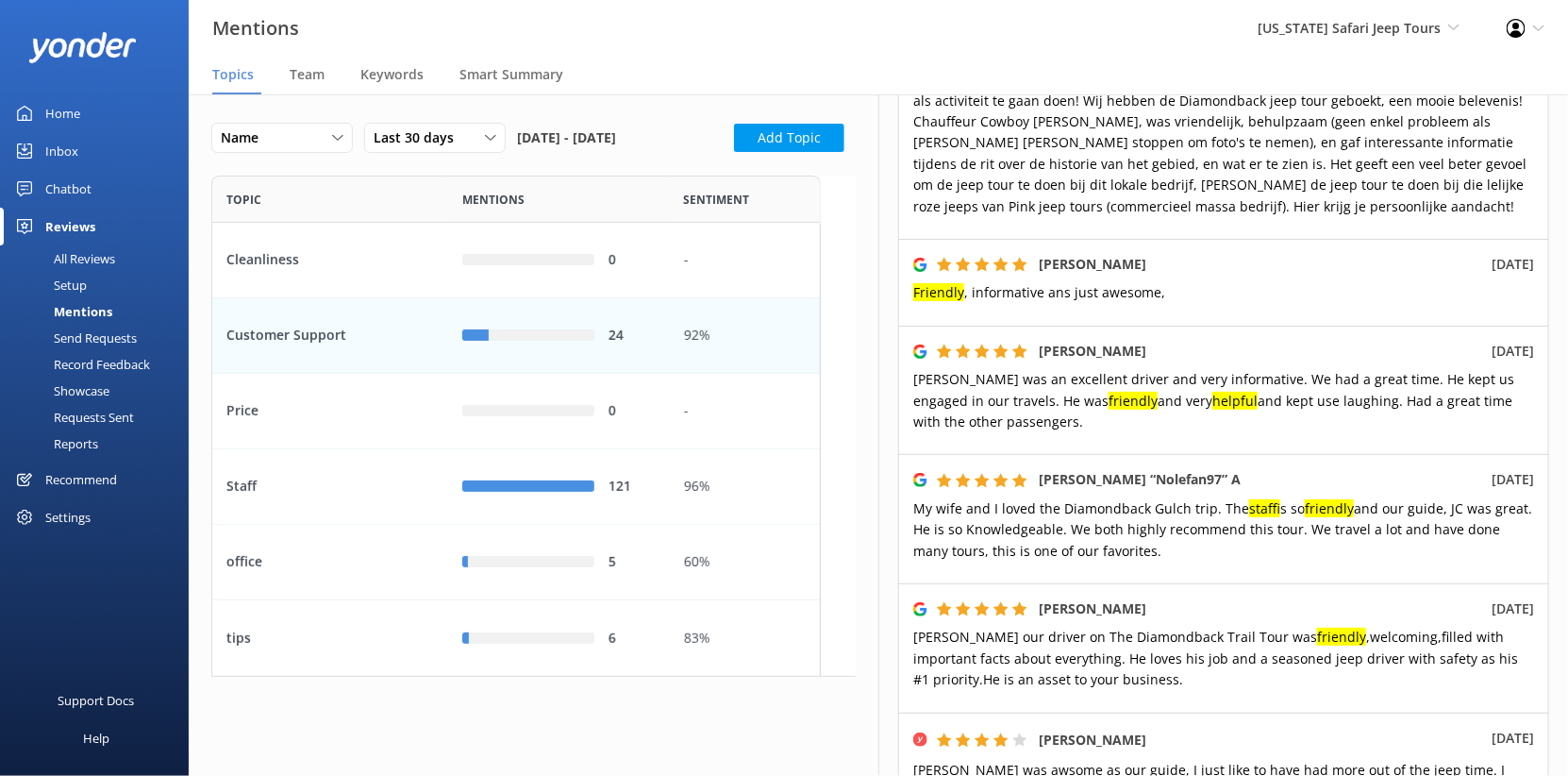
scroll to position [602, 0]
click at [324, 84] on span "Team" at bounding box center [306, 74] width 35 height 19
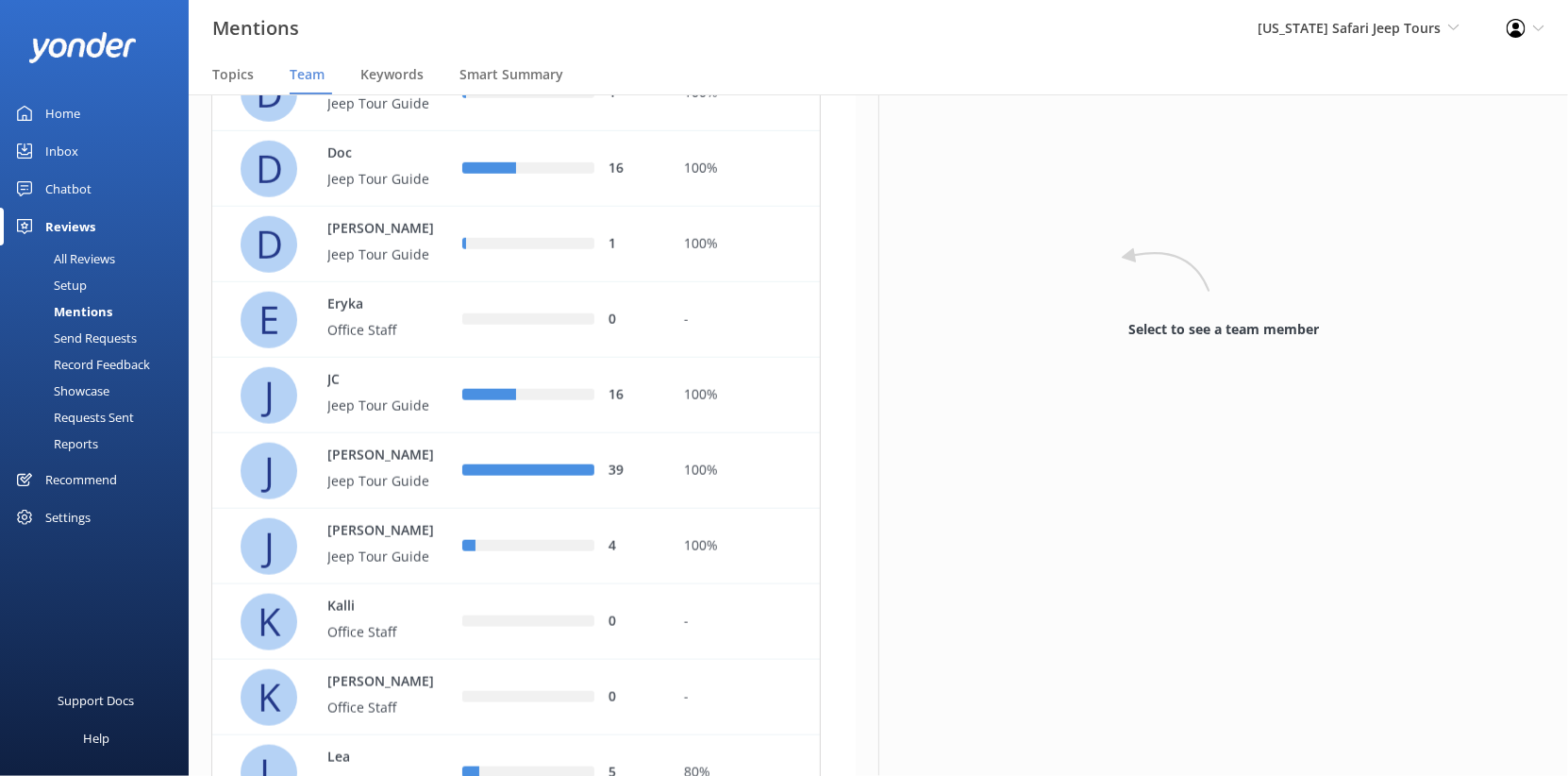
scroll to position [708, 0]
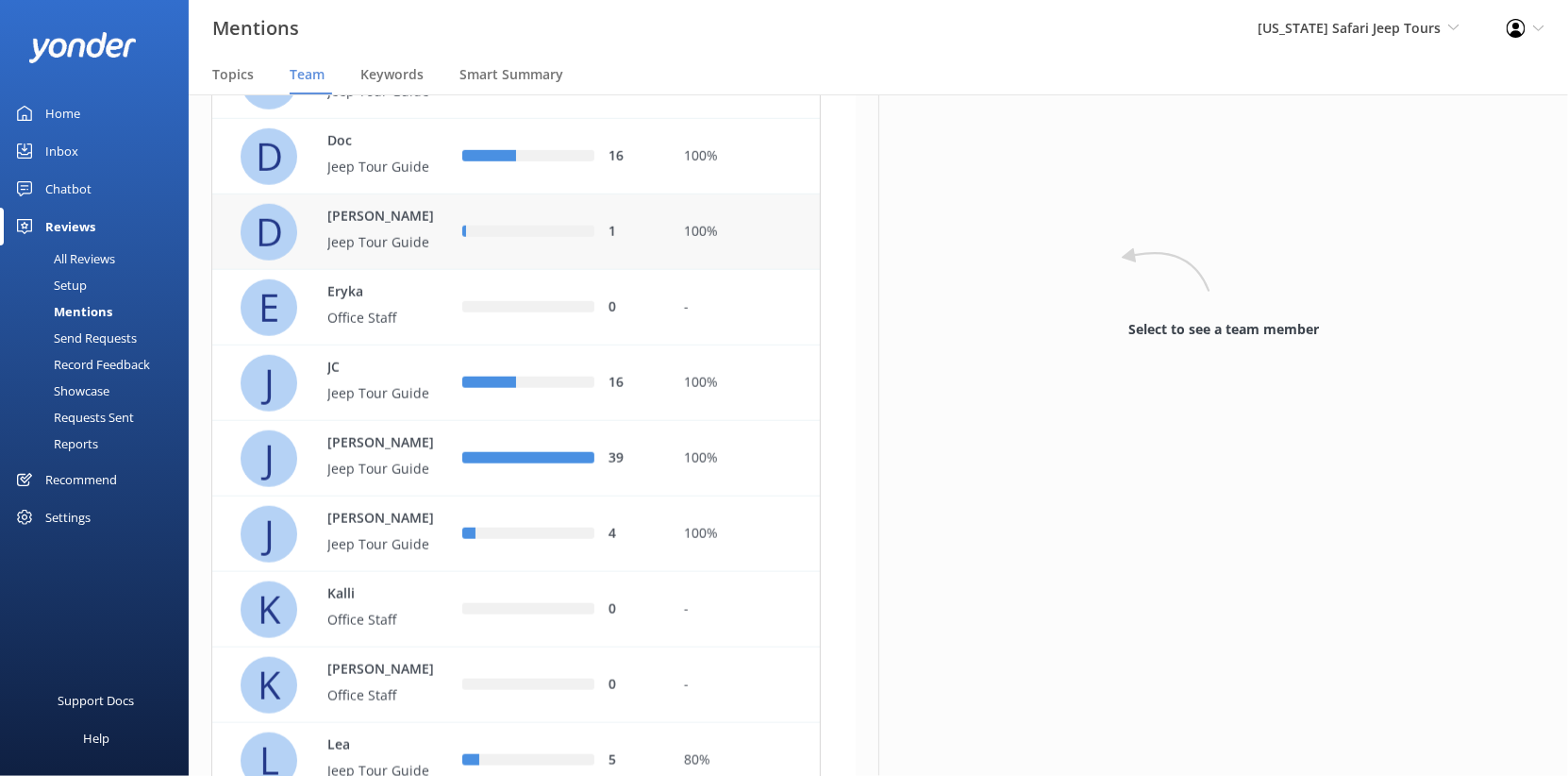
click at [568, 238] on div "row" at bounding box center [530, 231] width 127 height 11
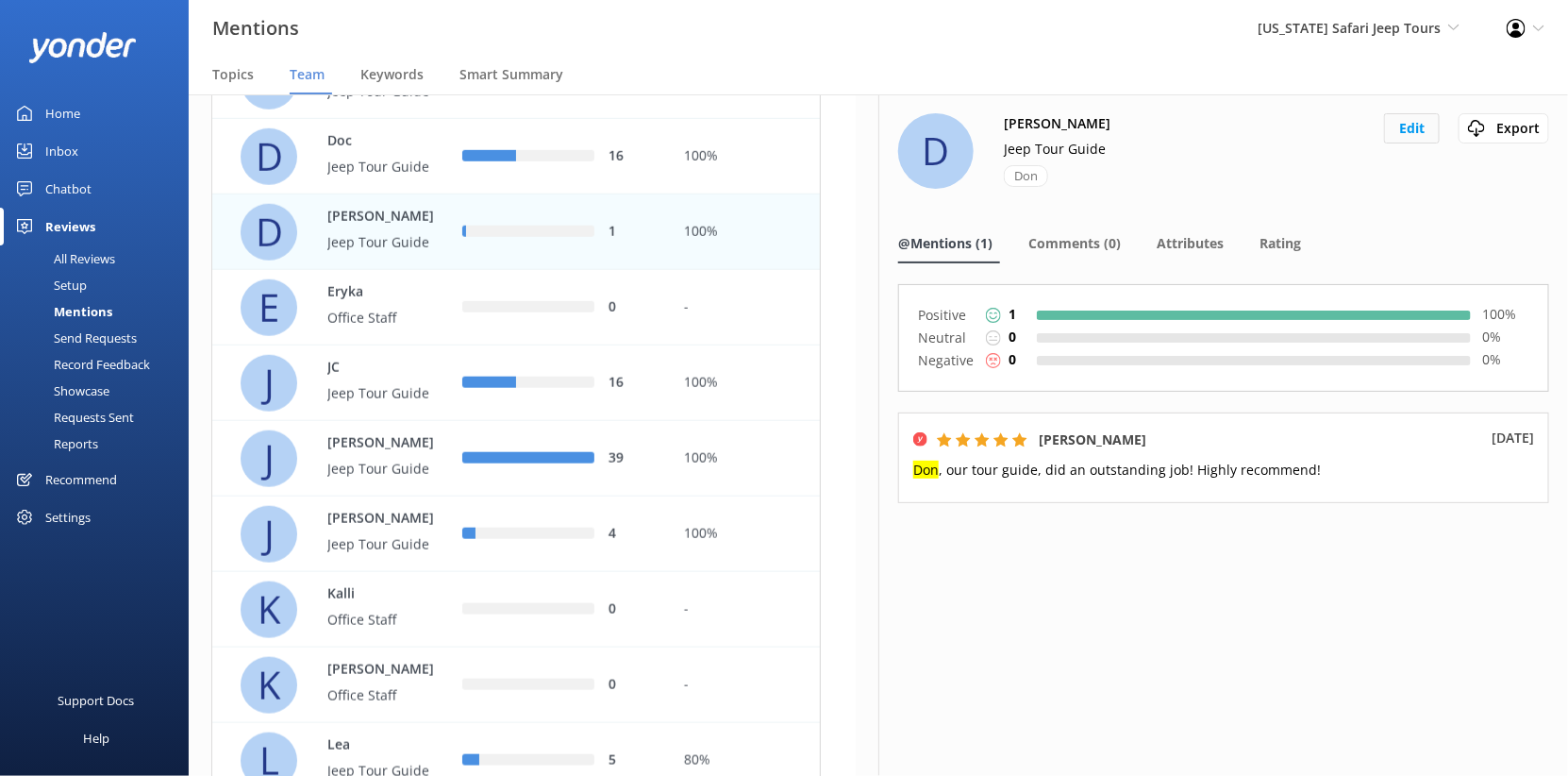
click at [1384, 144] on button "Edit" at bounding box center [1411, 128] width 56 height 30
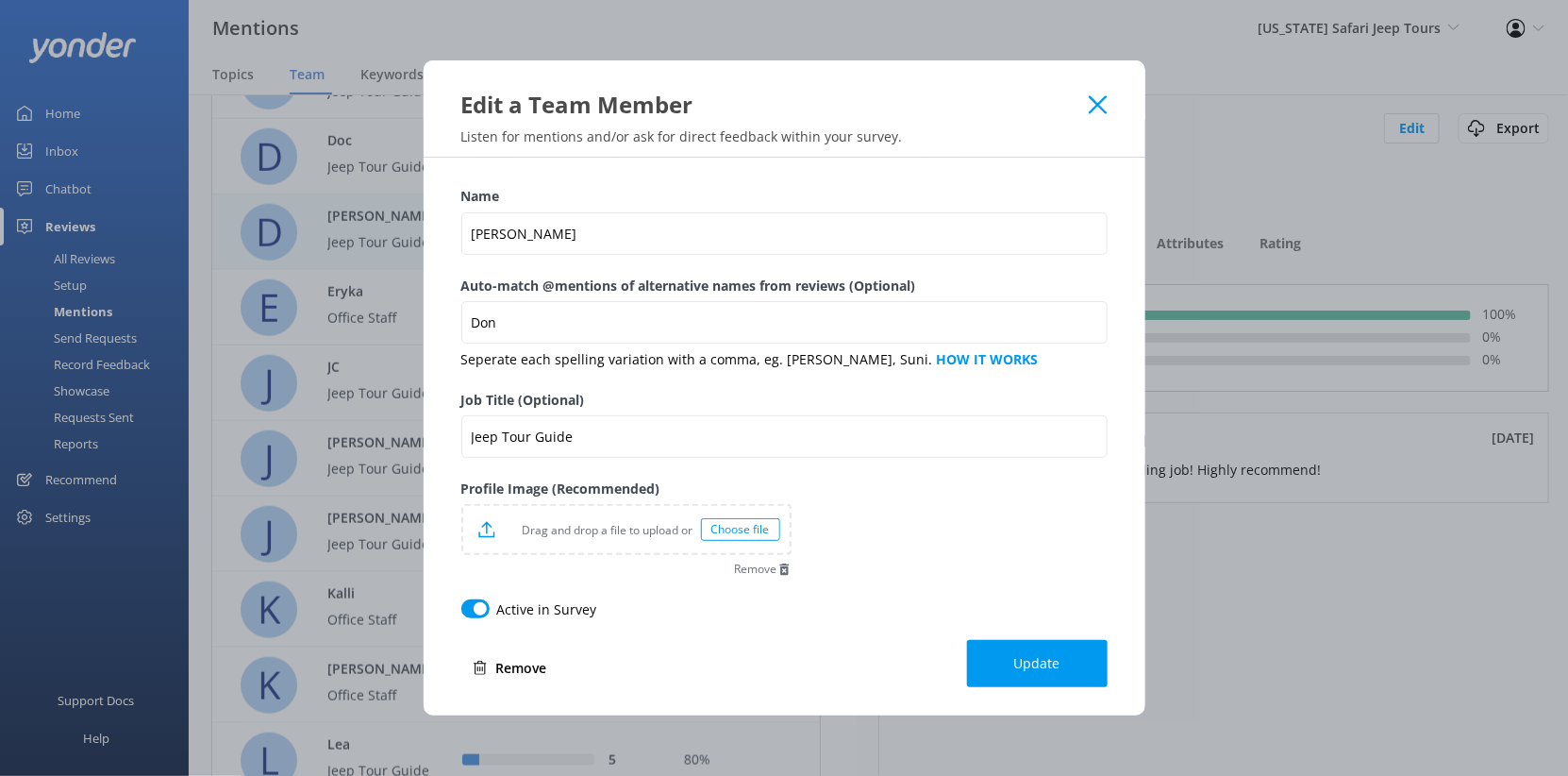
scroll to position [110, 0]
click at [461, 686] on button "Remove" at bounding box center [510, 668] width 97 height 38
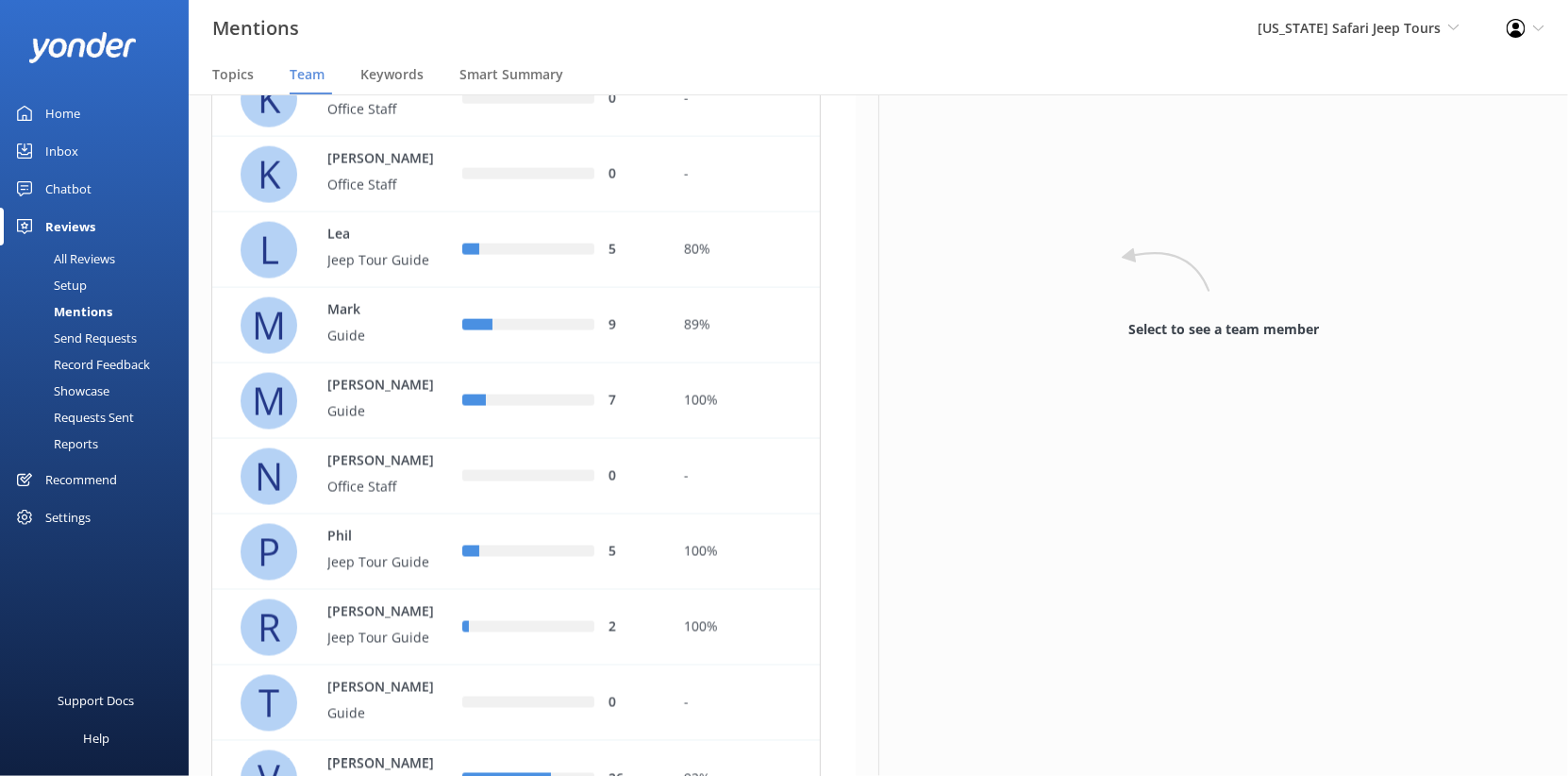
scroll to position [1144, 0]
click at [428, 276] on div "Lea Jeep Tour Guide" at bounding box center [379, 249] width 142 height 52
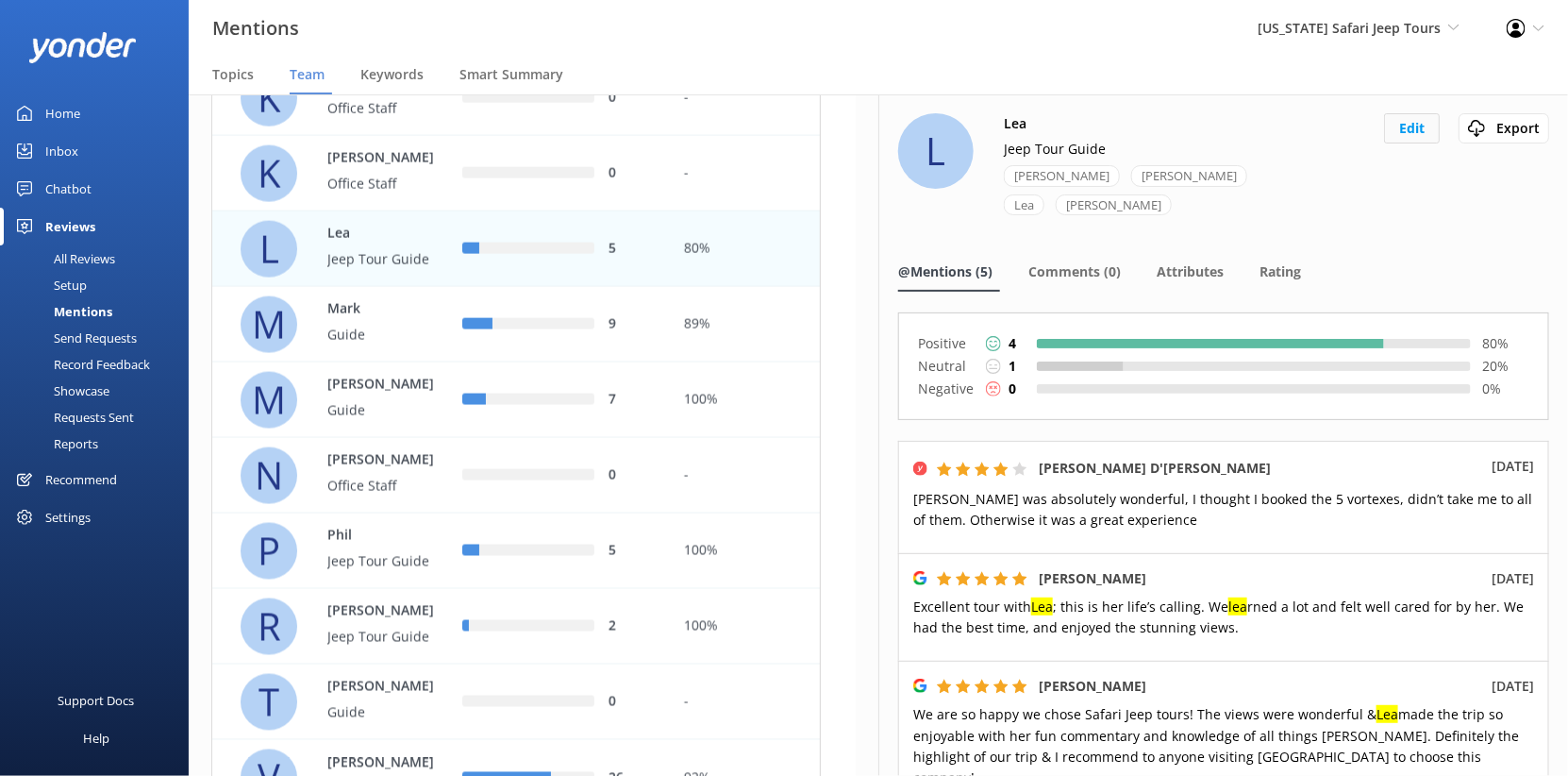
click at [1384, 144] on button "Edit" at bounding box center [1411, 128] width 56 height 30
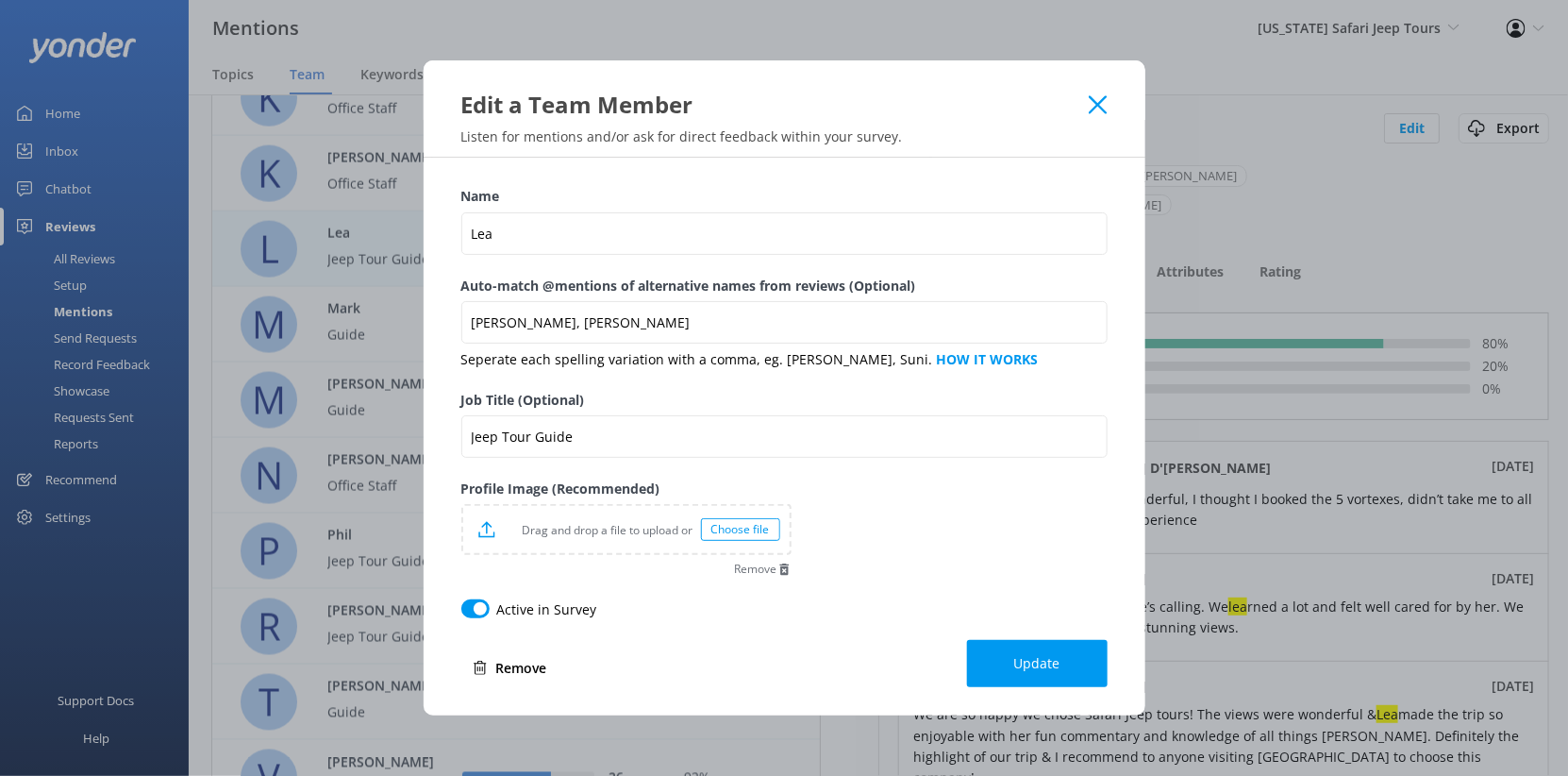
scroll to position [110, 0]
click at [461, 678] on button "Remove" at bounding box center [510, 668] width 97 height 38
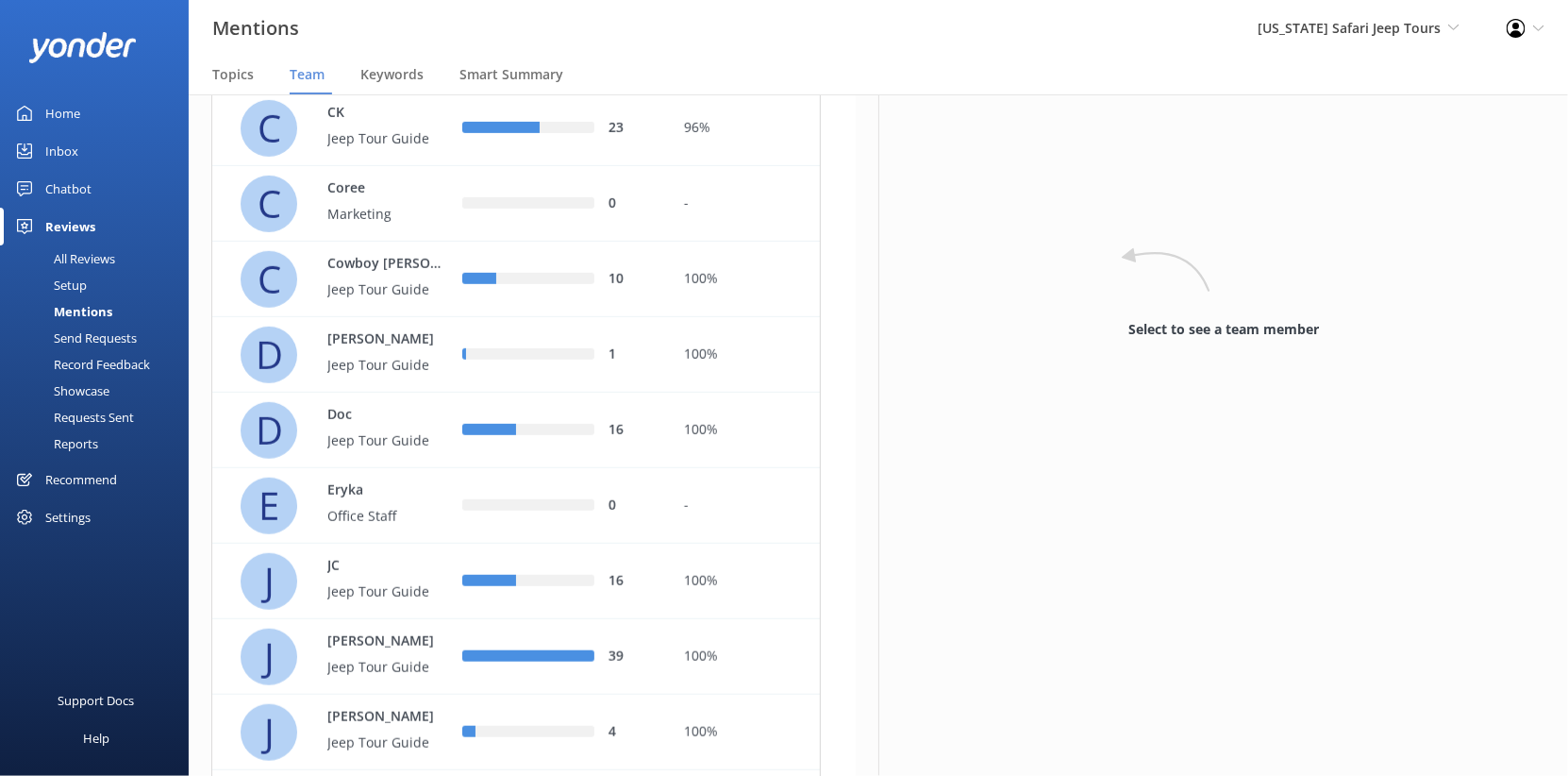
scroll to position [0, 0]
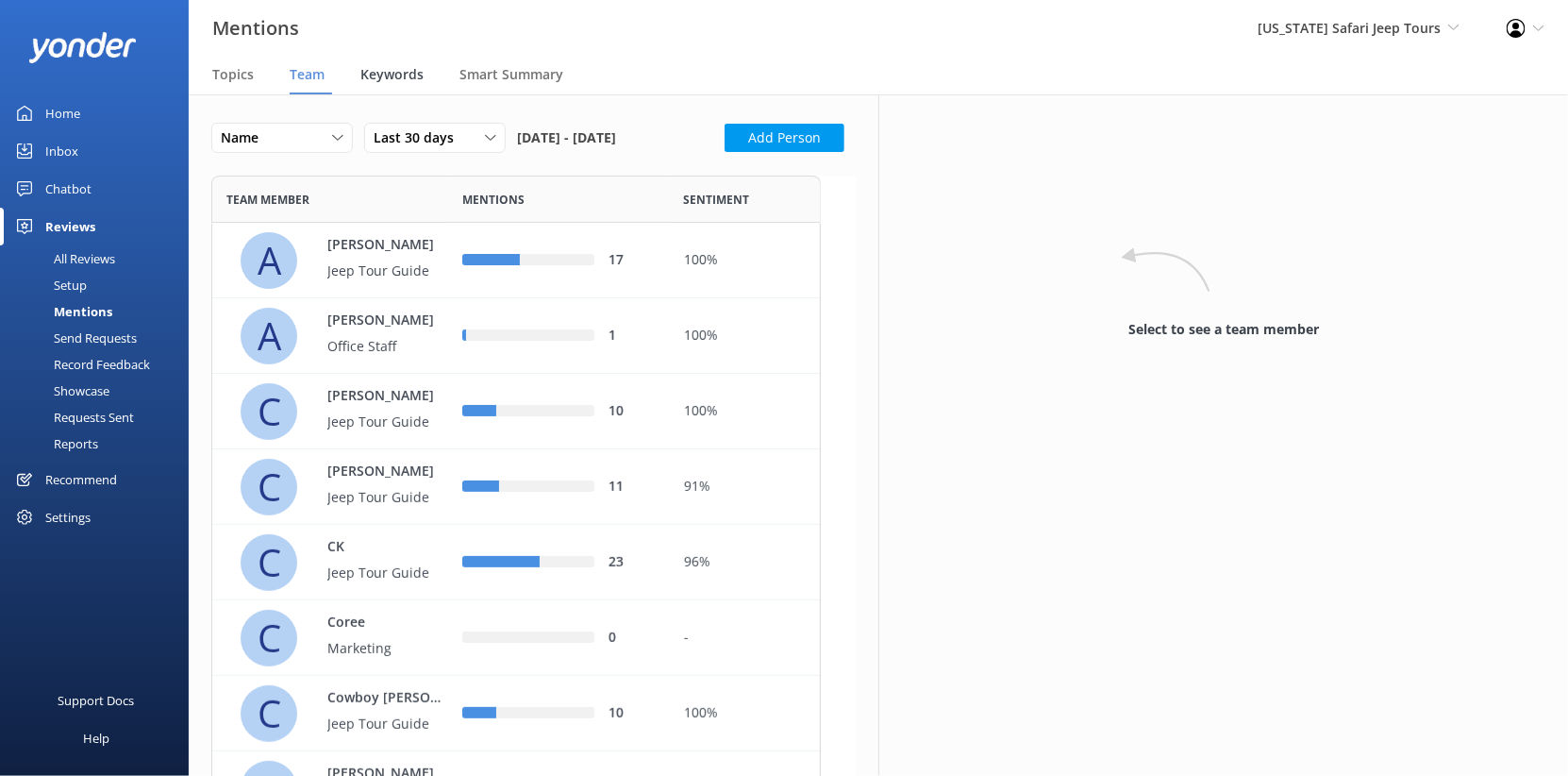
click at [423, 84] on span "Keywords" at bounding box center [392, 74] width 63 height 19
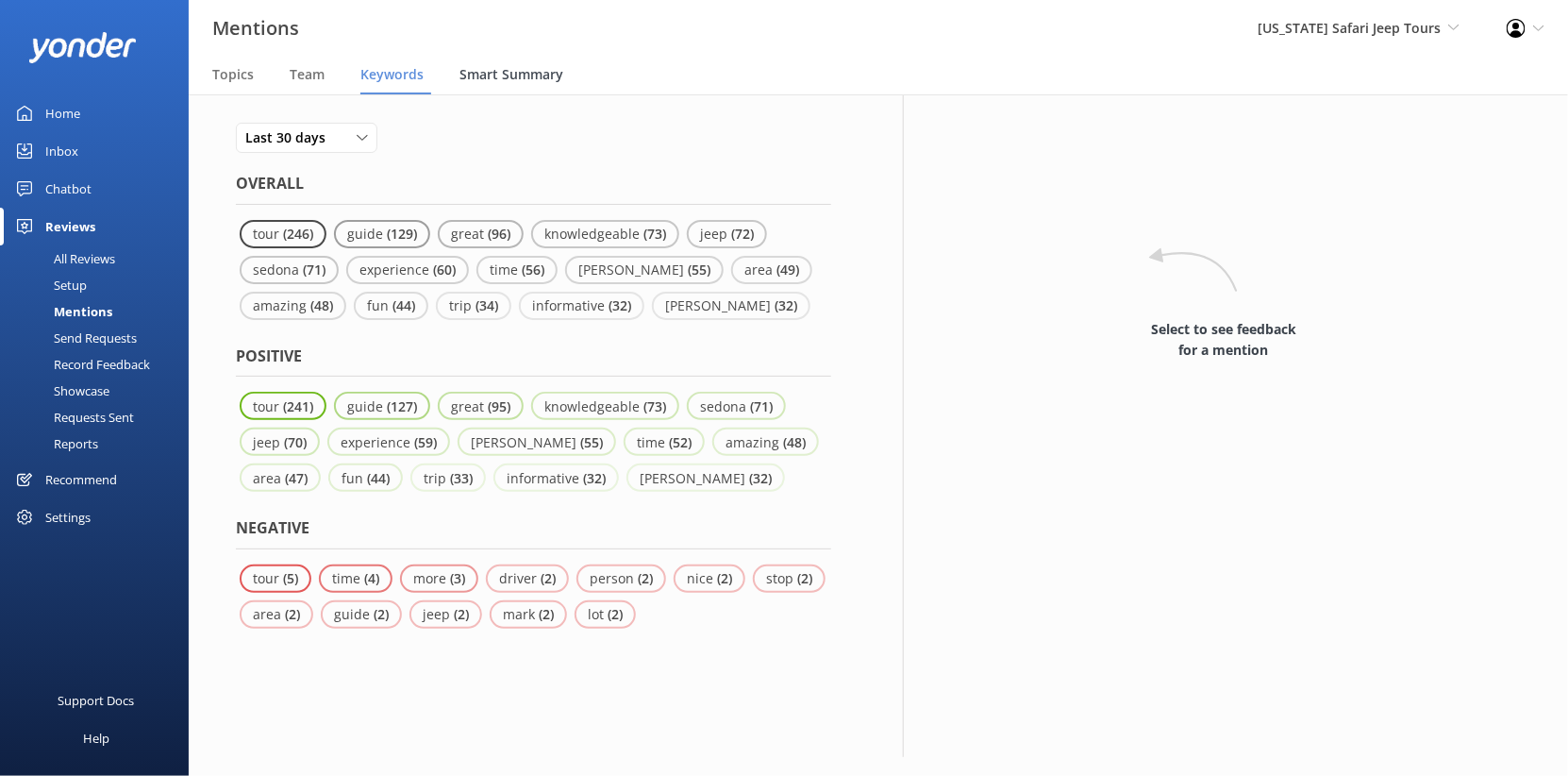
click at [563, 84] on span "Smart Summary" at bounding box center [511, 74] width 104 height 19
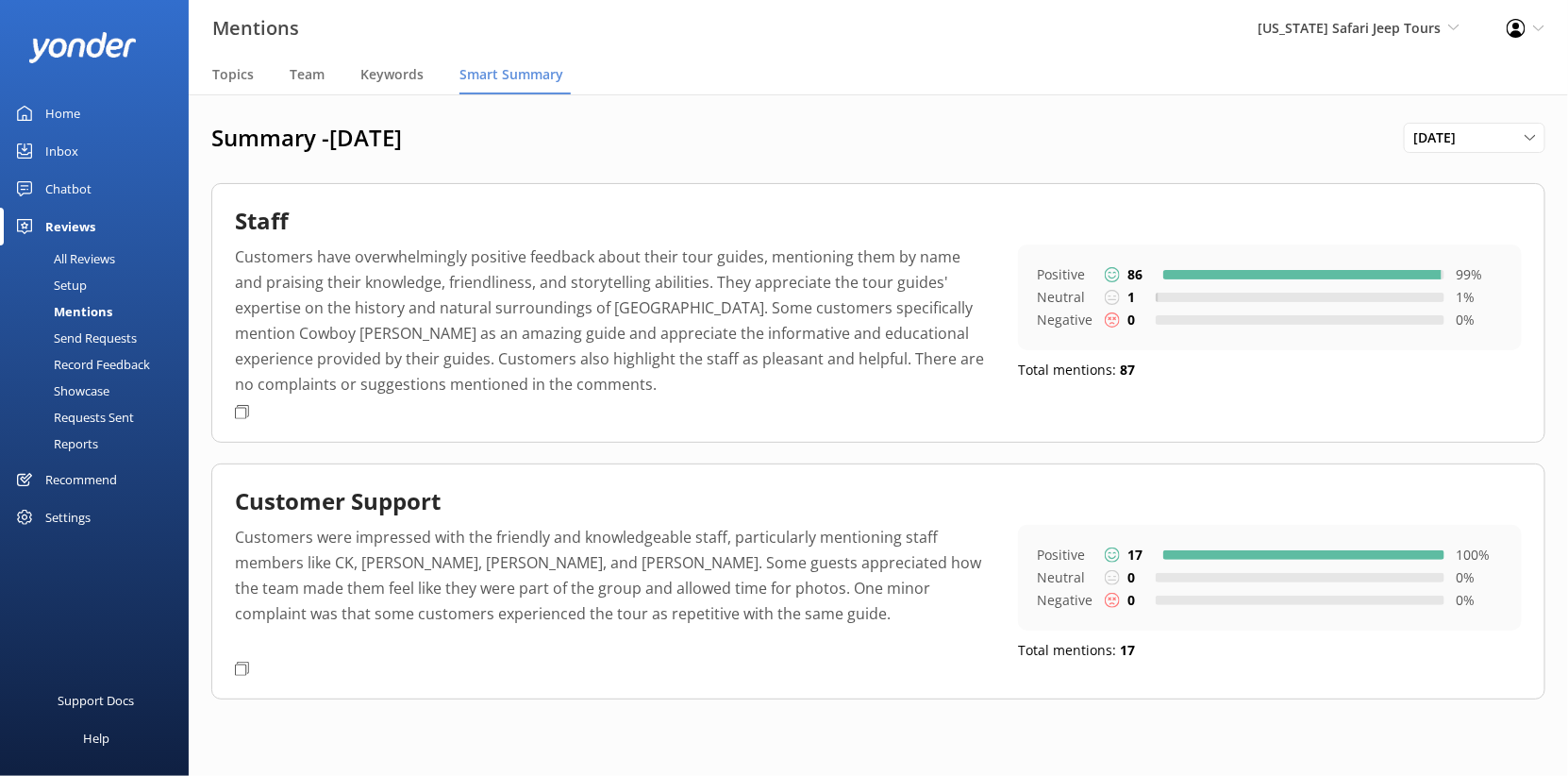
scroll to position [207, 0]
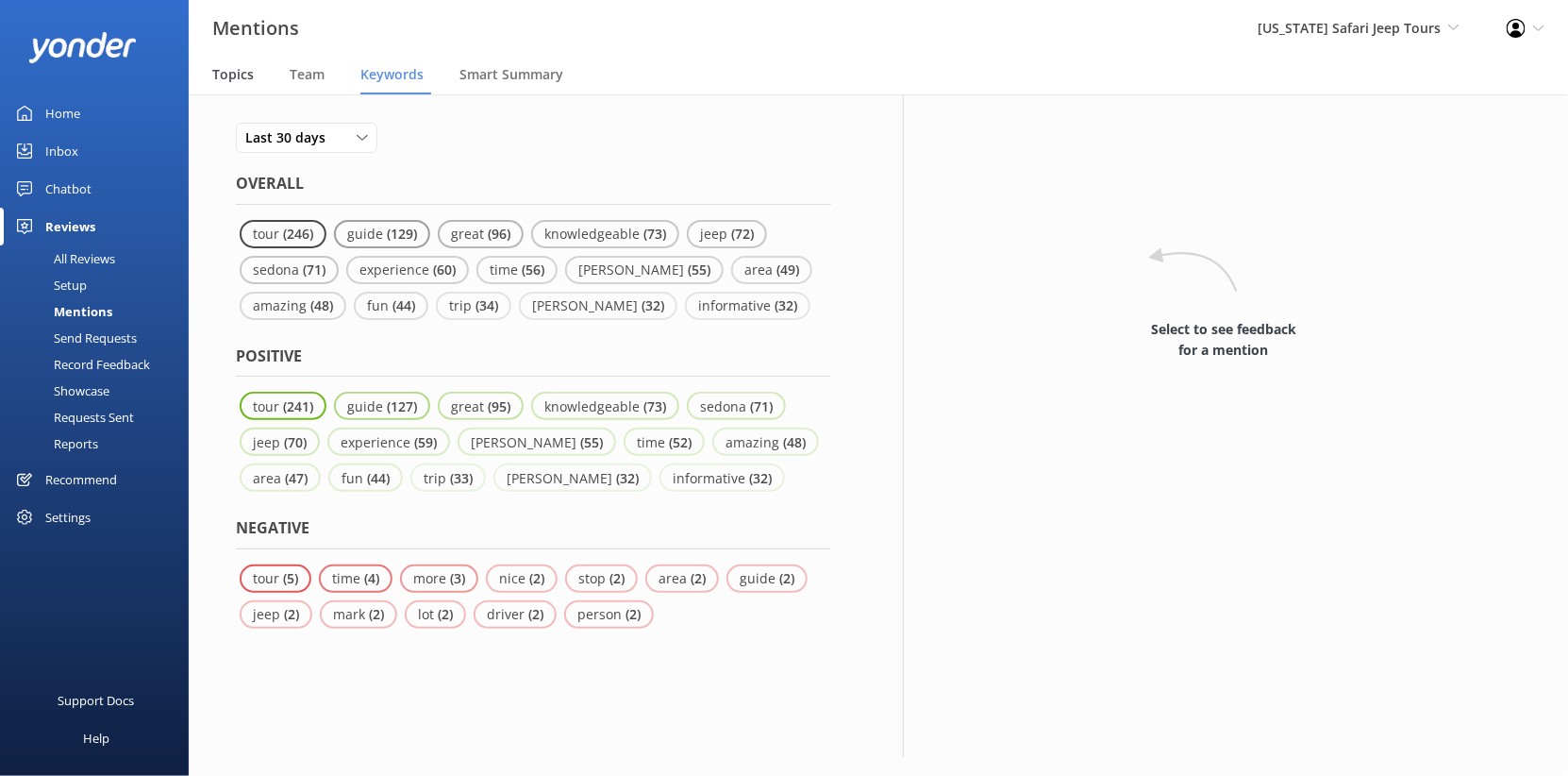
click at [254, 84] on span "Topics" at bounding box center [233, 74] width 42 height 19
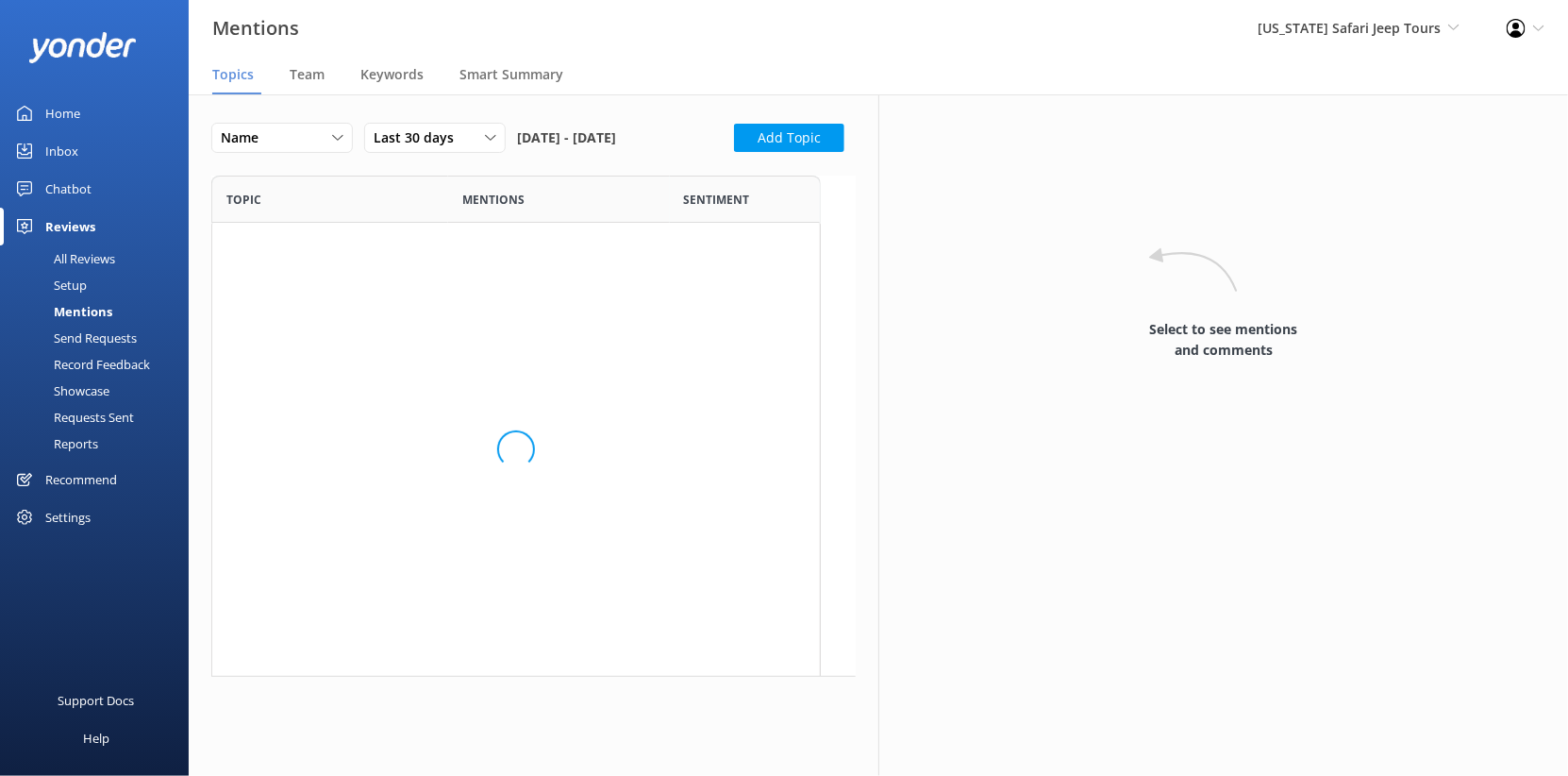
scroll to position [500, 609]
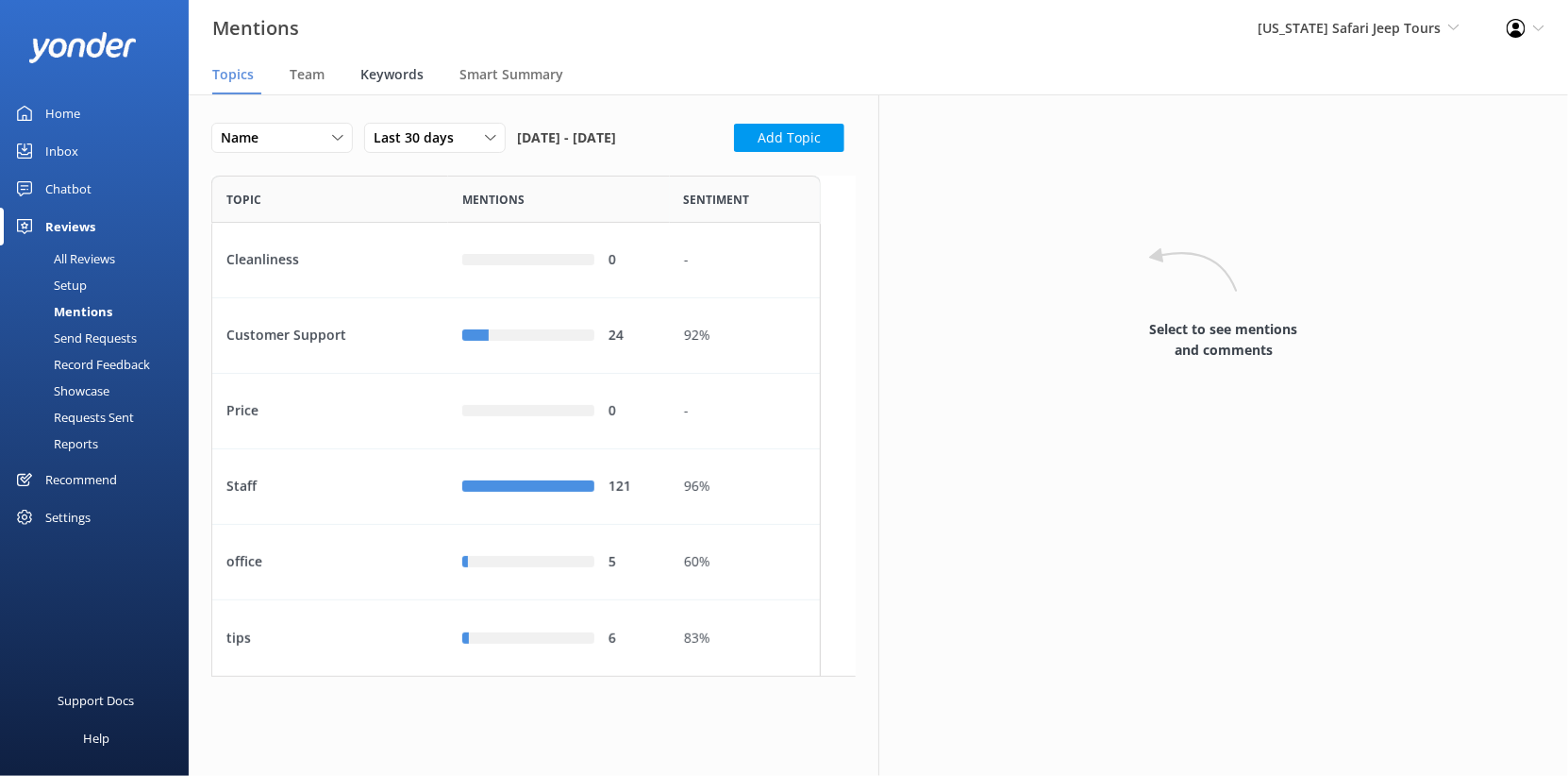
click at [423, 84] on span "Keywords" at bounding box center [392, 74] width 63 height 19
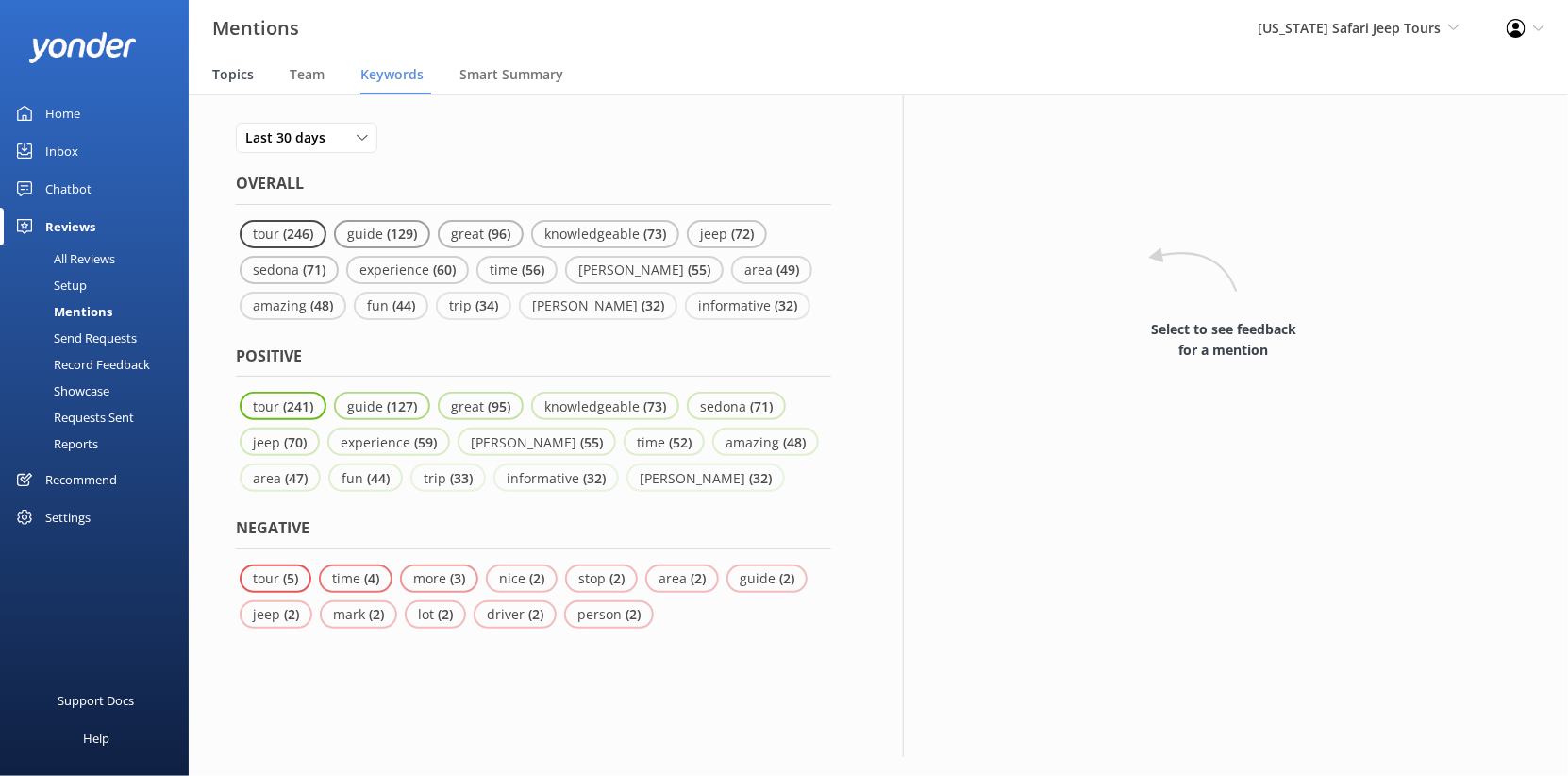
click at [254, 84] on span "Topics" at bounding box center [233, 74] width 42 height 19
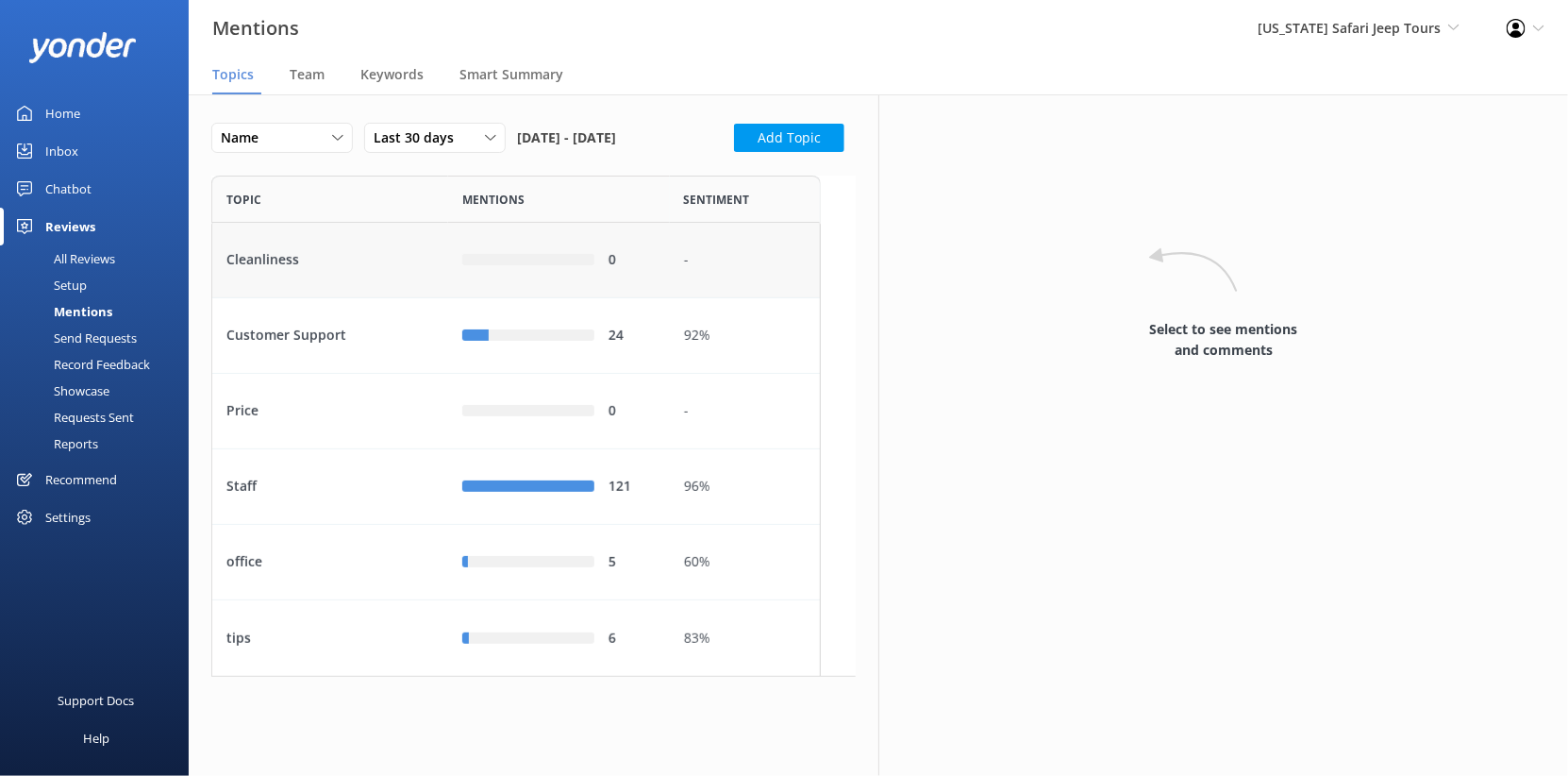
scroll to position [105, 0]
click at [333, 666] on div "tips" at bounding box center [330, 638] width 236 height 75
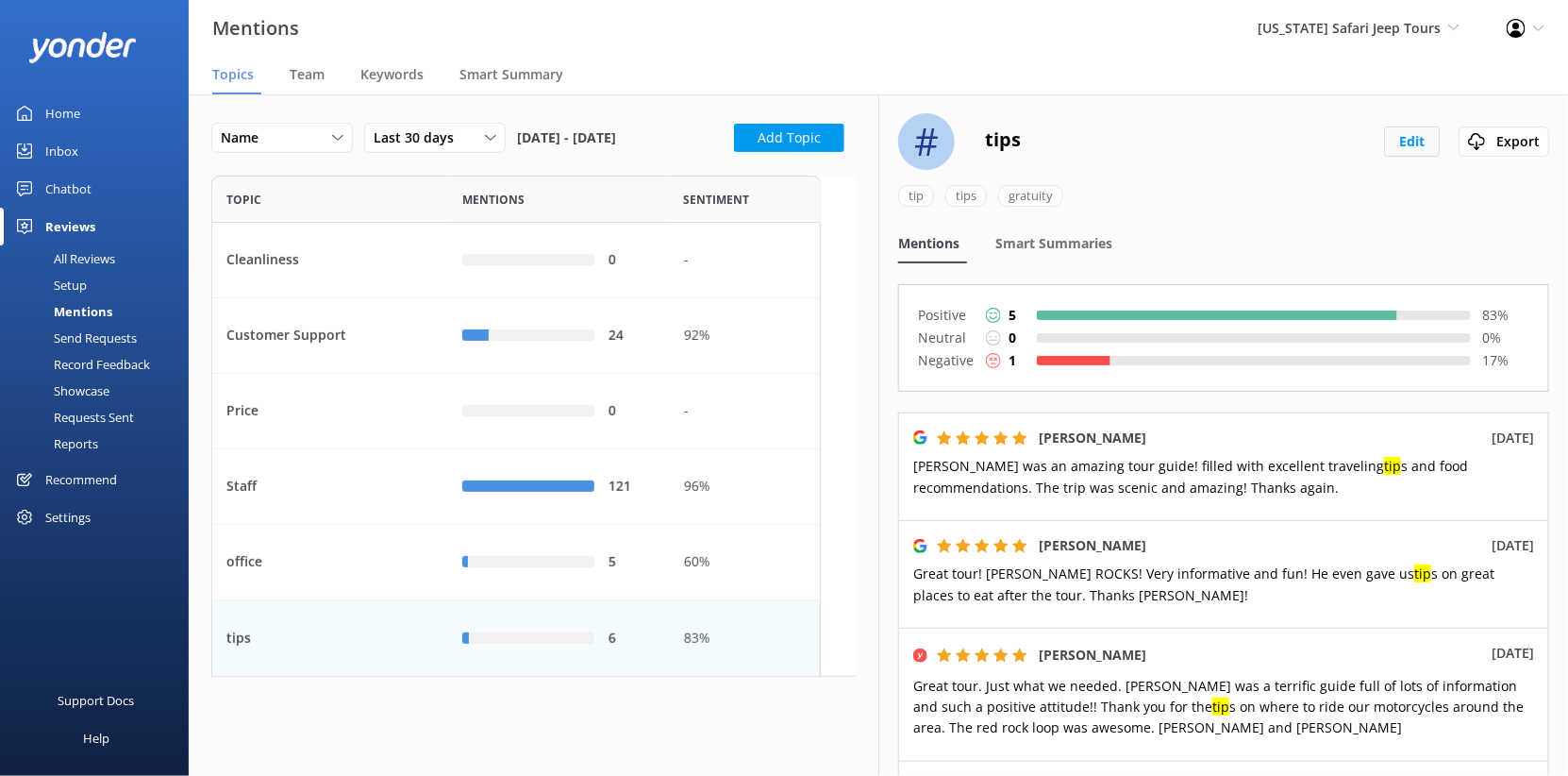
click at [1393, 157] on button "Edit" at bounding box center [1411, 141] width 56 height 30
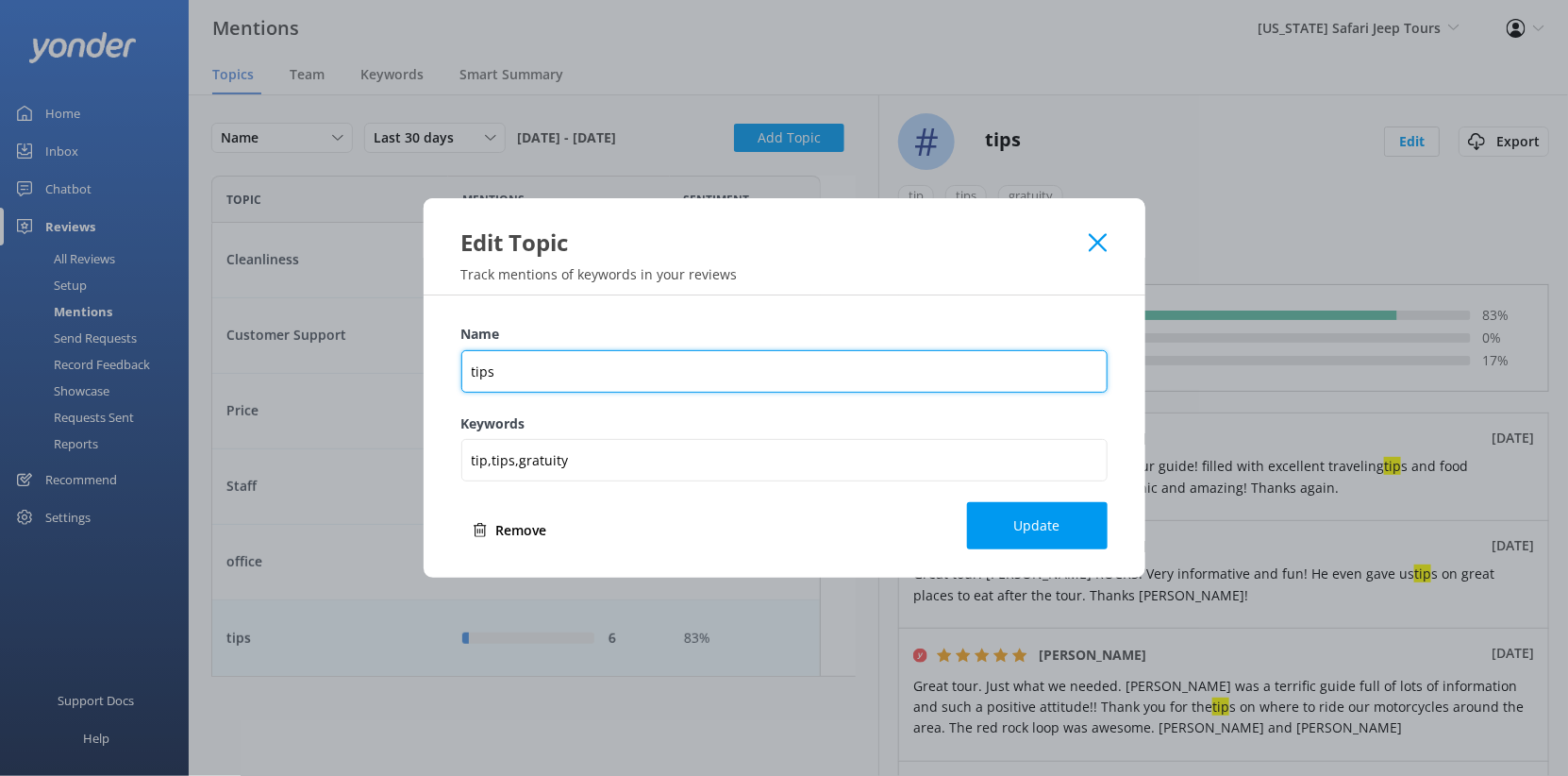
click at [703, 365] on input "tips" at bounding box center [784, 371] width 646 height 43
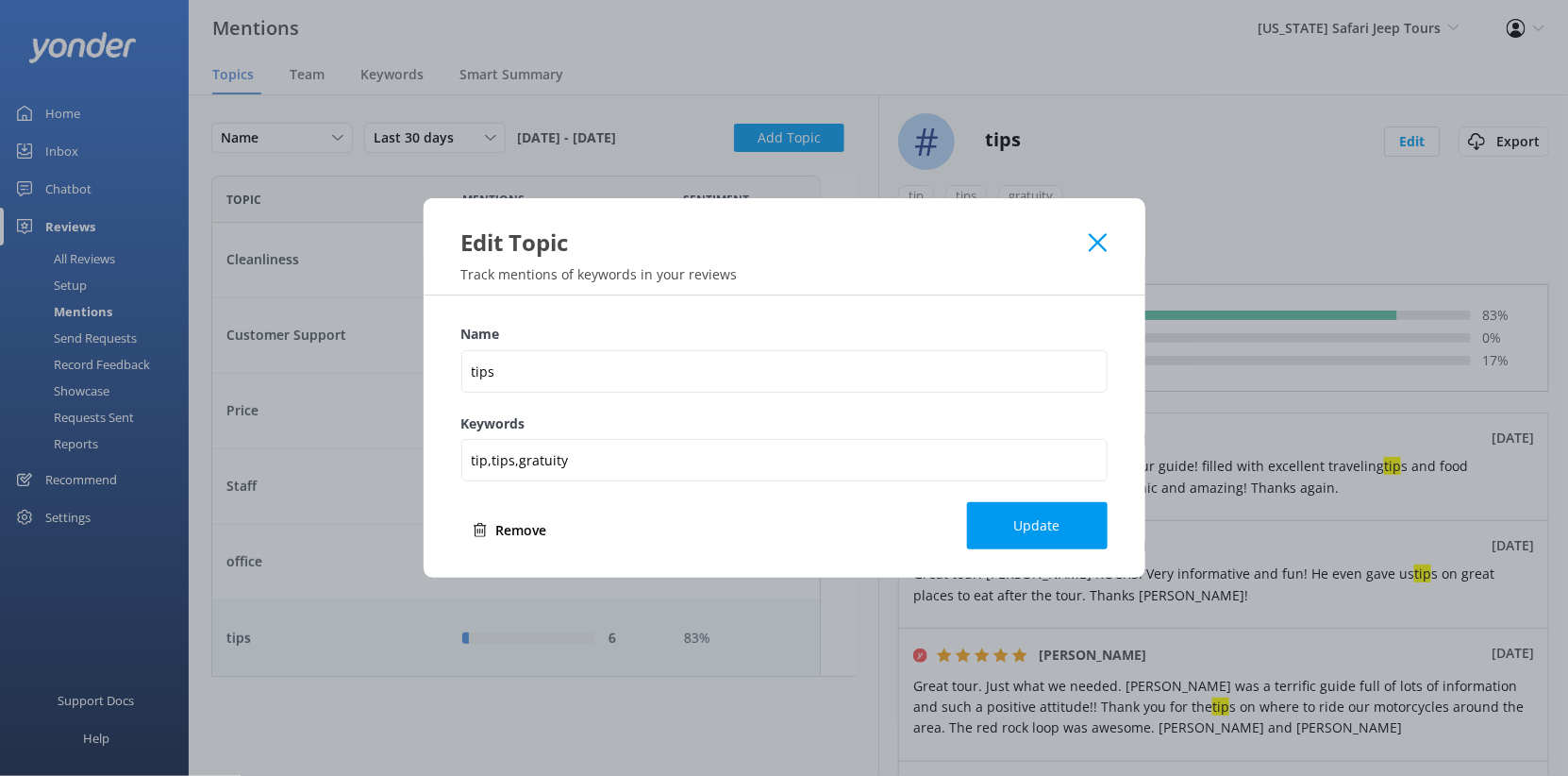
click at [1107, 233] on icon at bounding box center [1098, 242] width 18 height 19
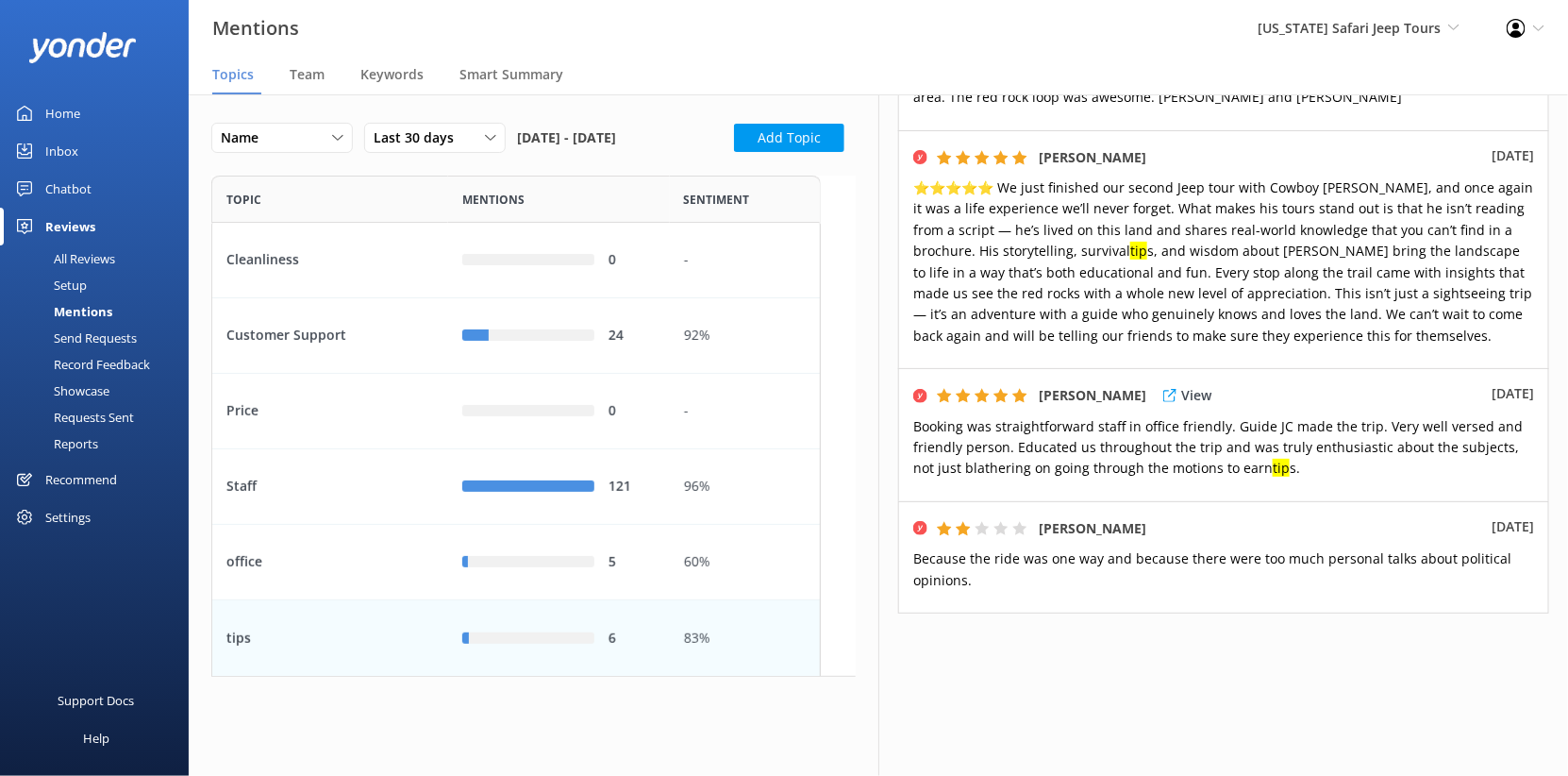
scroll to position [1107, 0]
click at [1211, 518] on p "View" at bounding box center [1196, 528] width 30 height 21
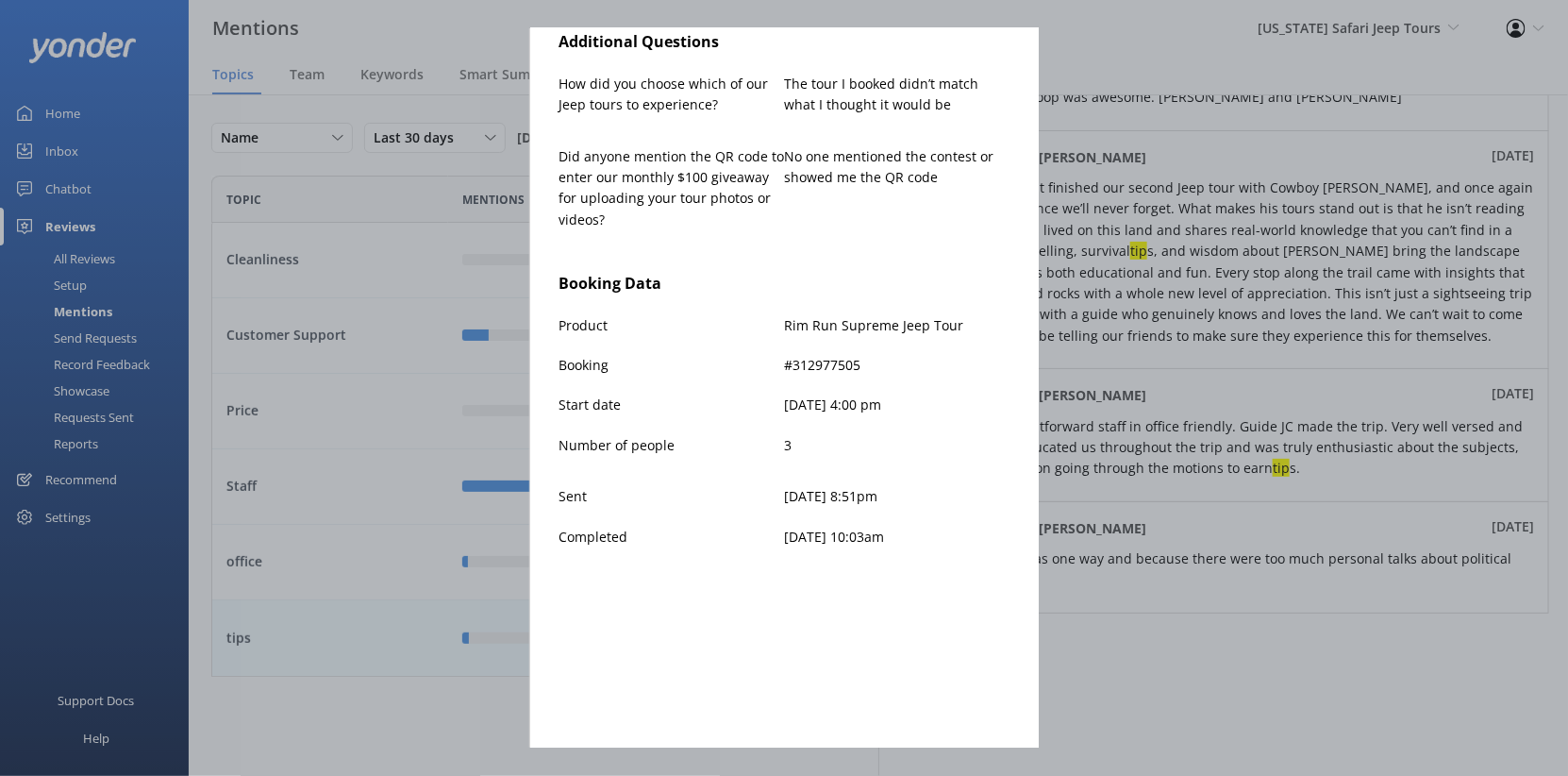
scroll to position [0, 0]
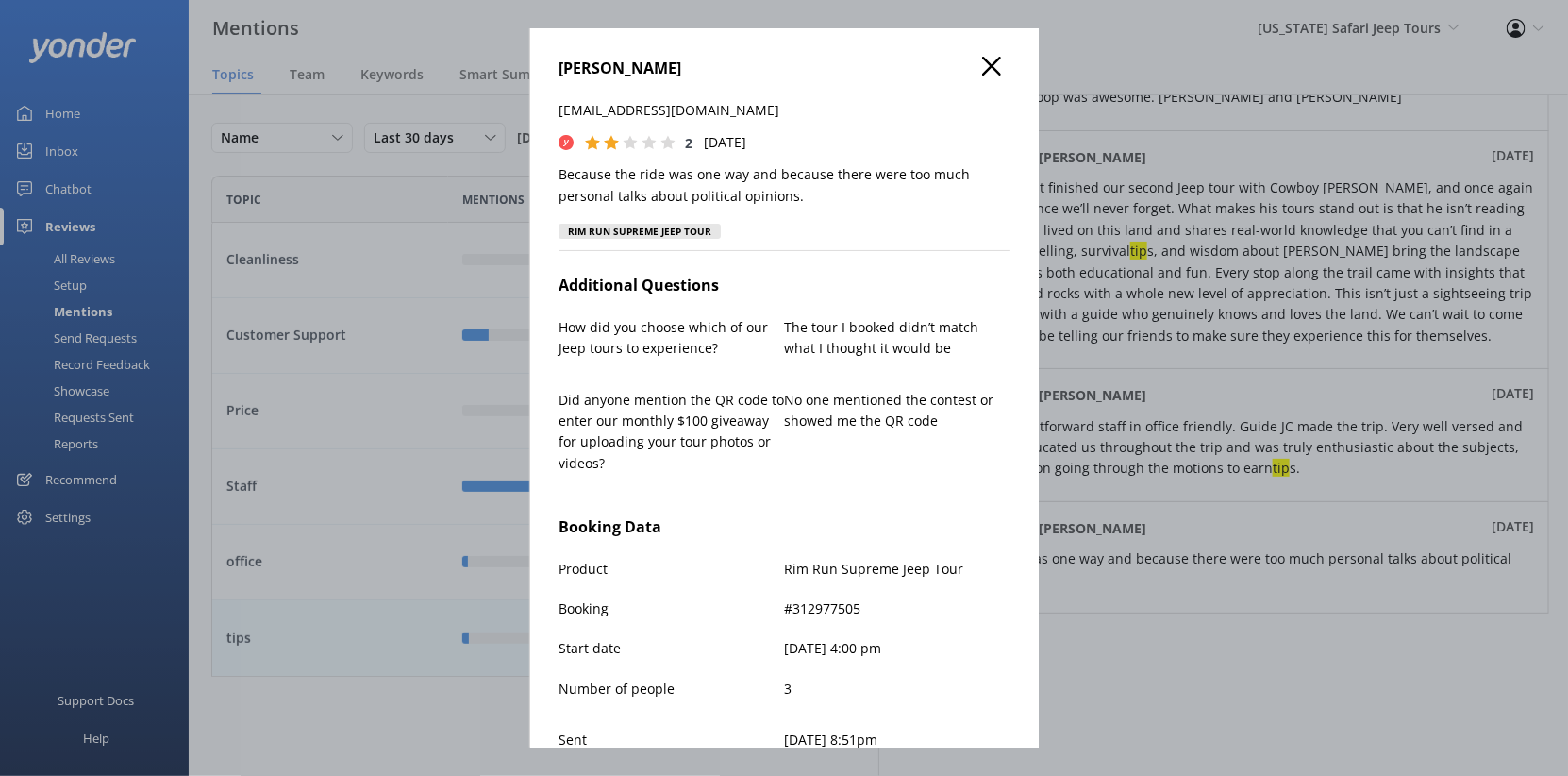
click at [1001, 74] on icon at bounding box center [991, 65] width 19 height 19
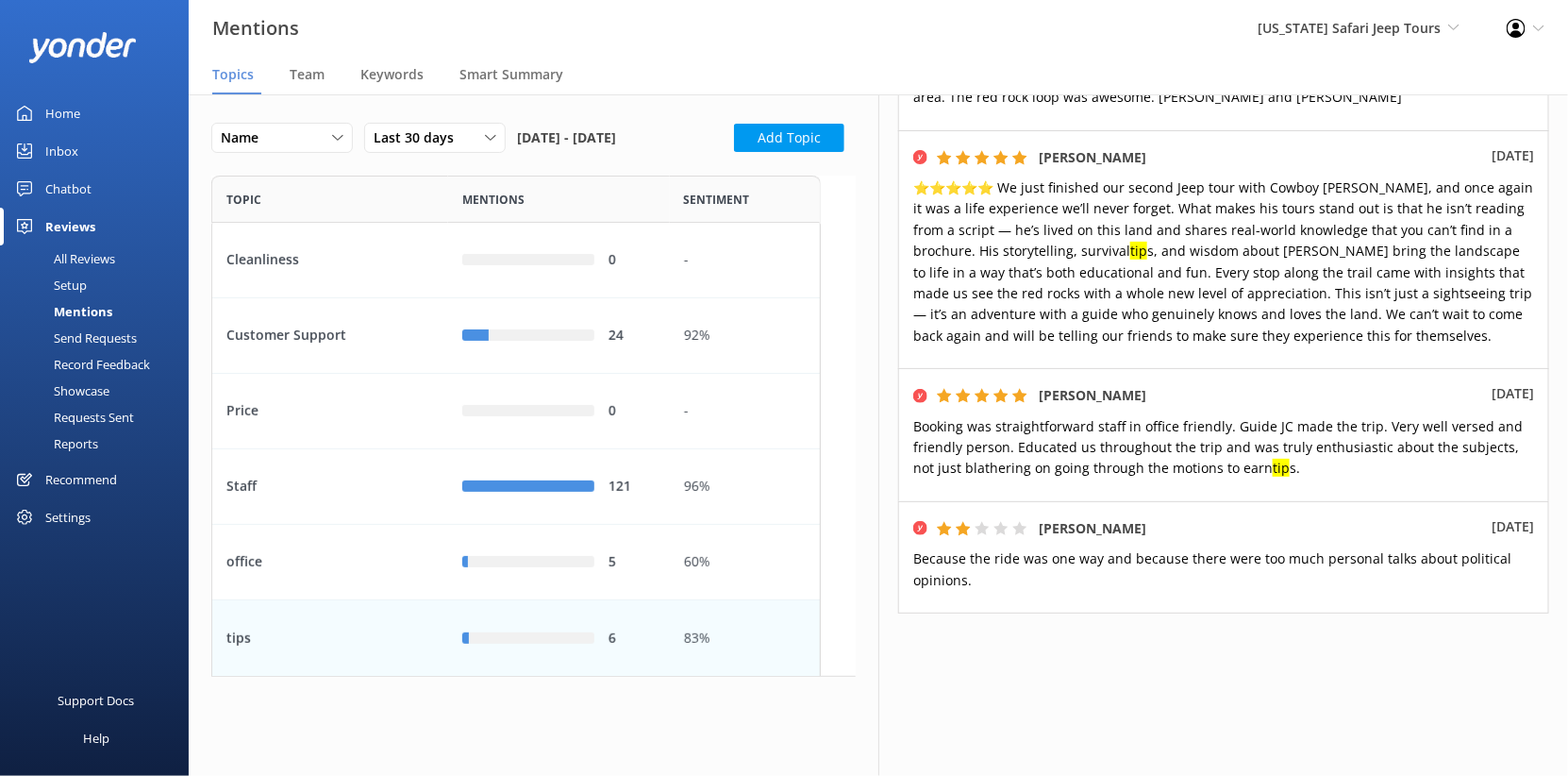
click at [75, 170] on div "Inbox" at bounding box center [61, 151] width 33 height 38
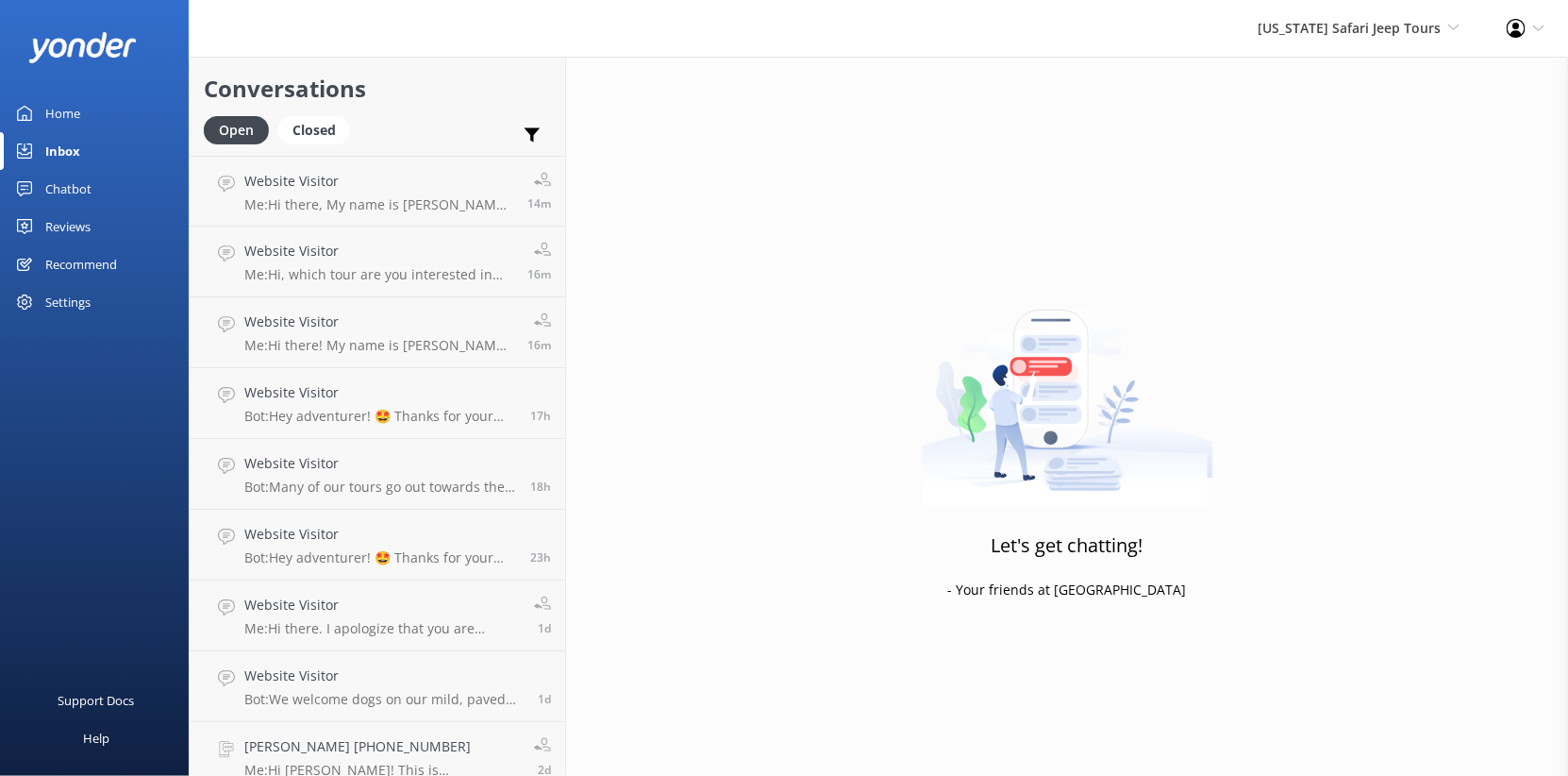
click at [90, 245] on div "Reviews" at bounding box center [68, 226] width 46 height 38
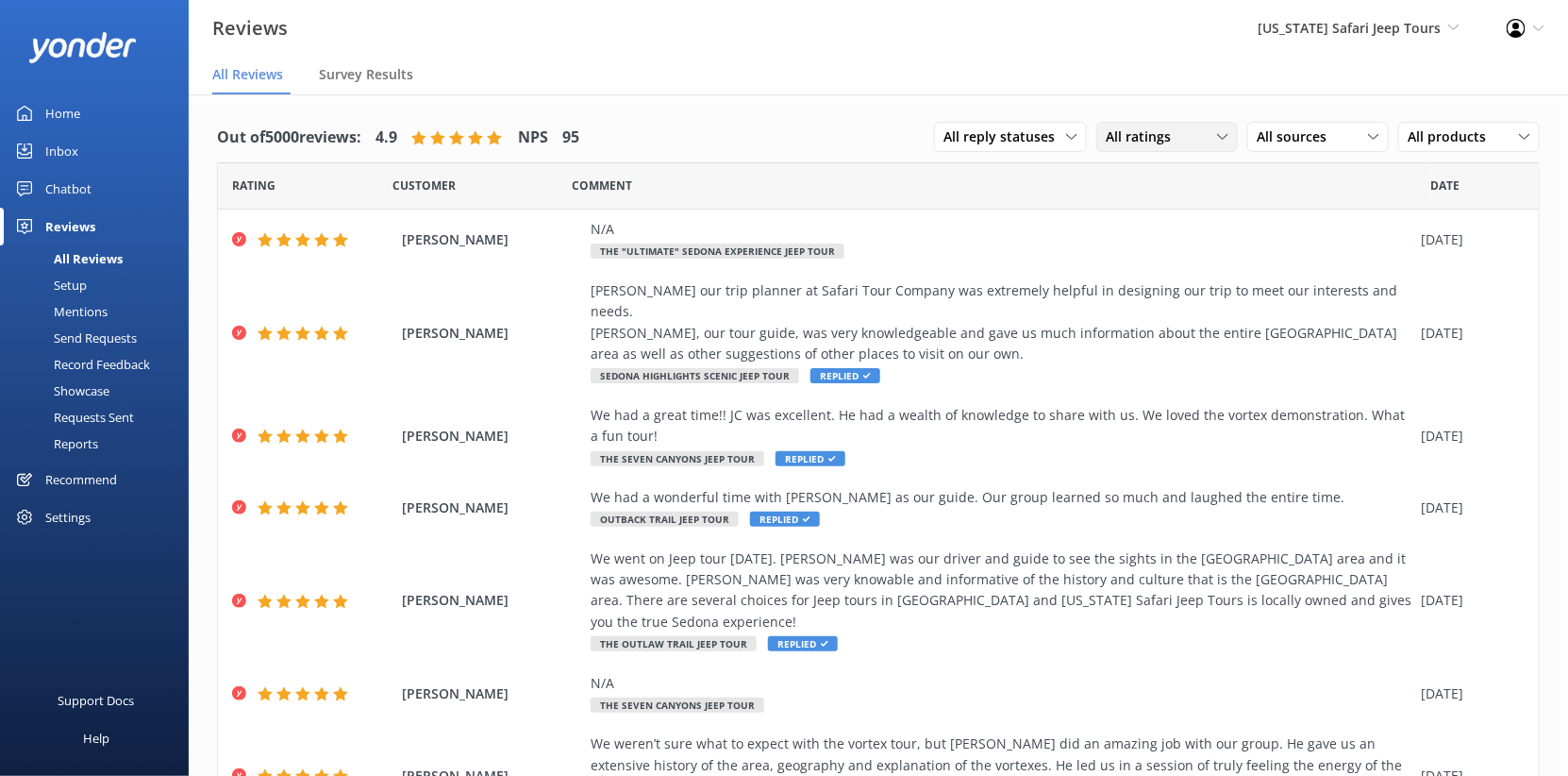
click at [1106, 147] on span "All ratings" at bounding box center [1144, 136] width 76 height 21
click at [1124, 300] on div "Detractors" at bounding box center [1166, 290] width 86 height 19
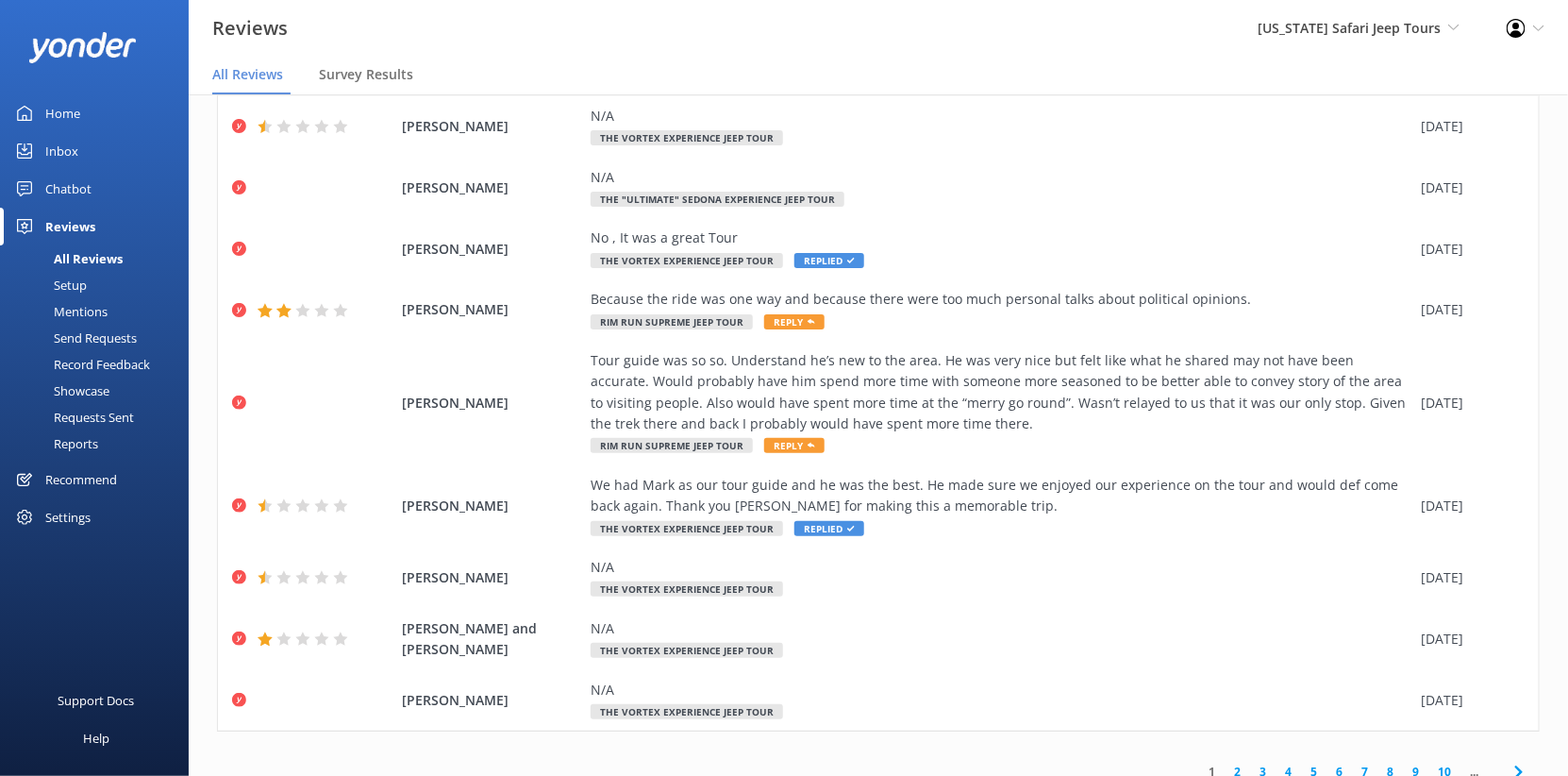
scroll to position [183, 0]
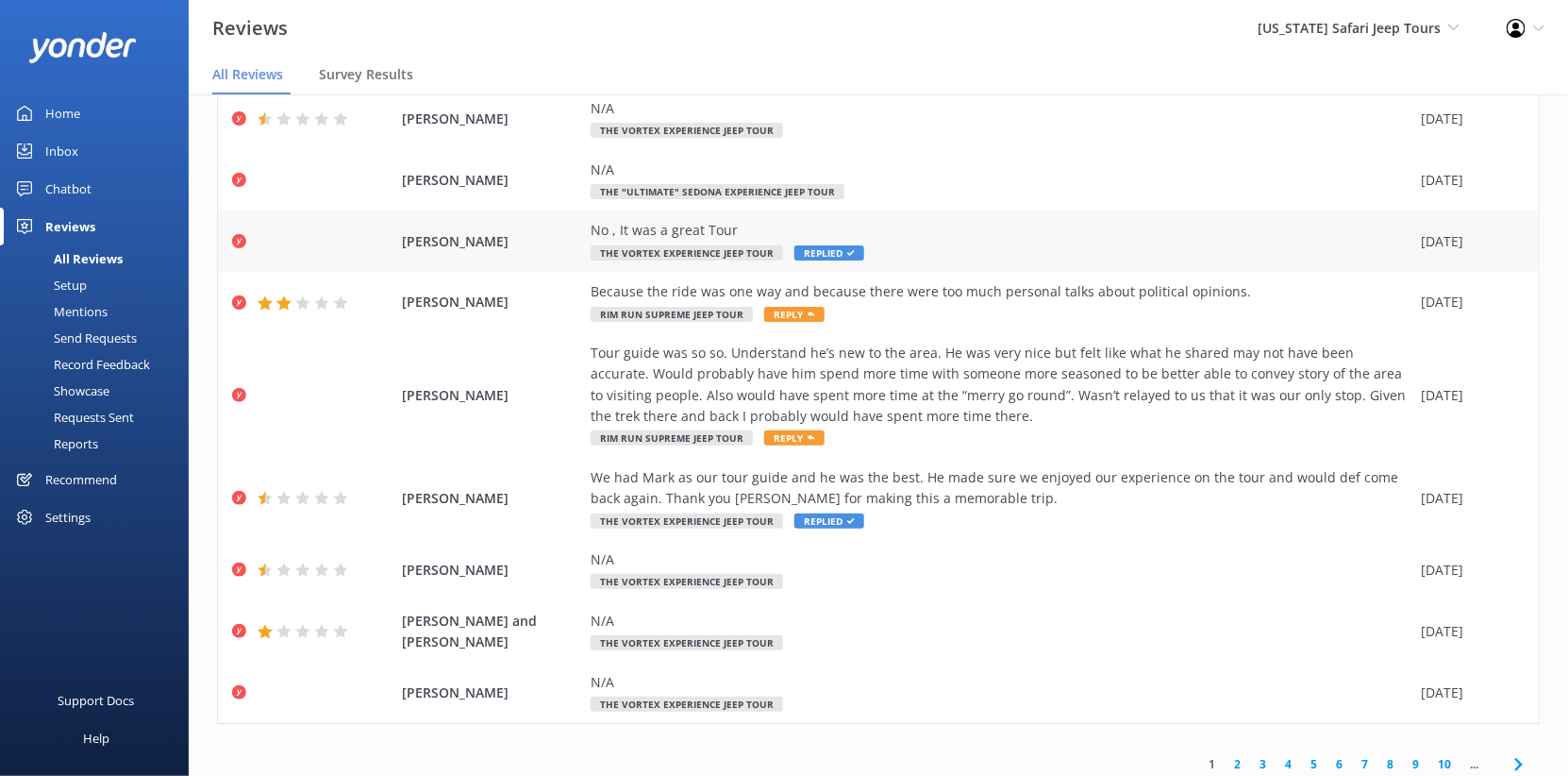
click at [1037, 241] on div "No , It was a great Tour" at bounding box center [1000, 230] width 820 height 21
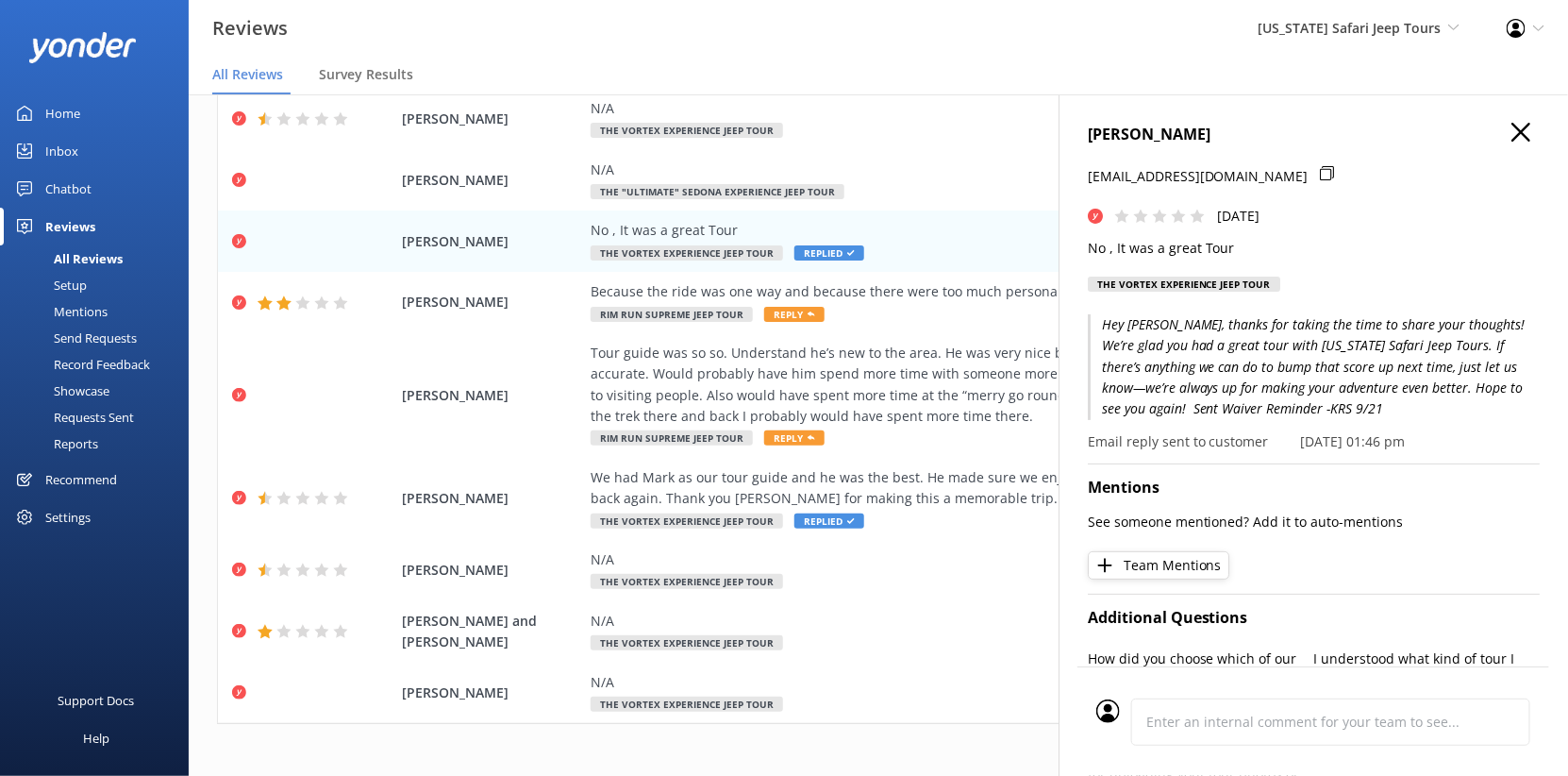
click at [1513, 142] on icon "button" at bounding box center [1520, 132] width 19 height 19
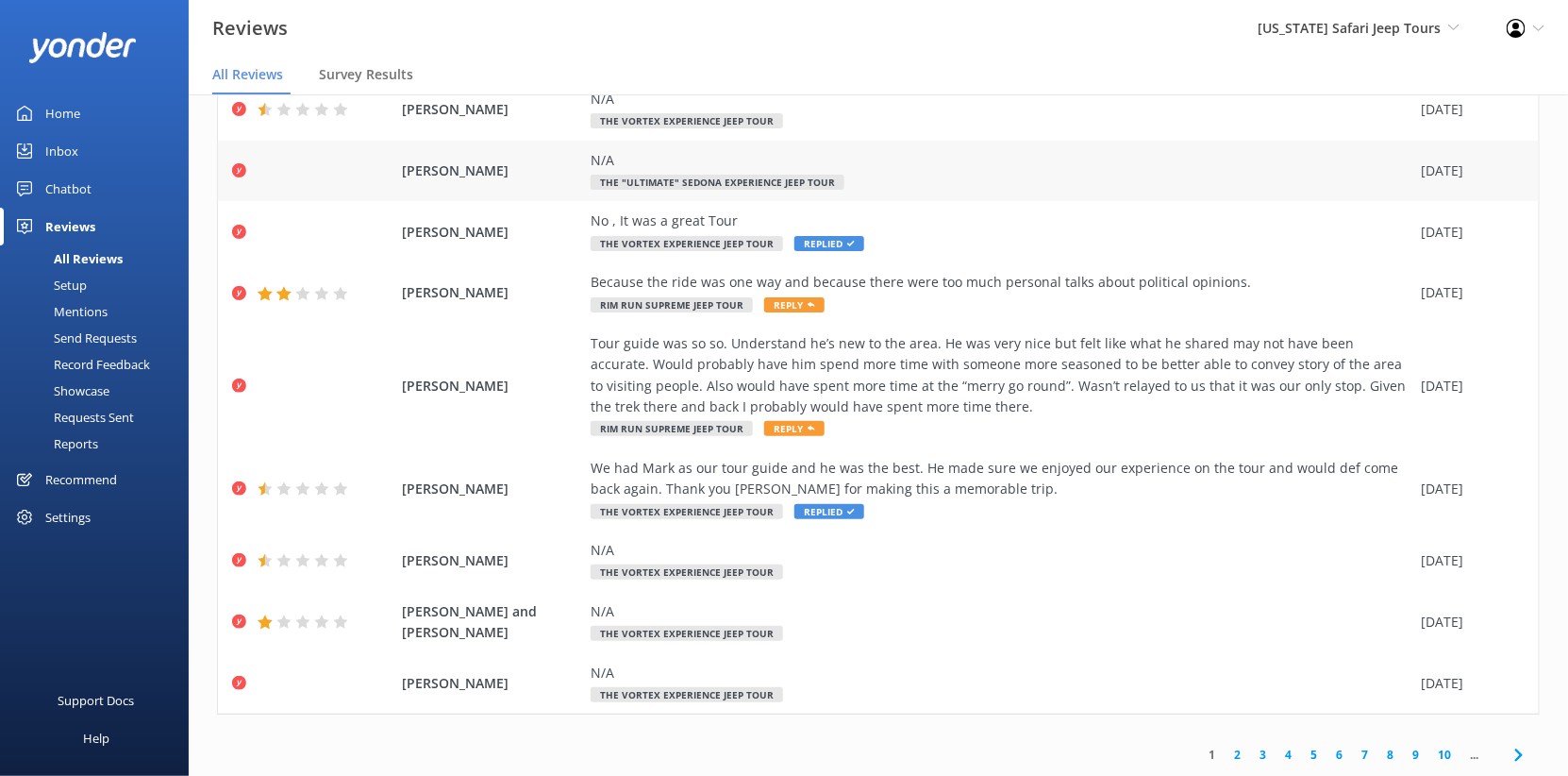
scroll to position [360, 0]
click at [1202, 272] on div "Because the ride was one way and because there were too much personal talks abo…" at bounding box center [1000, 282] width 820 height 21
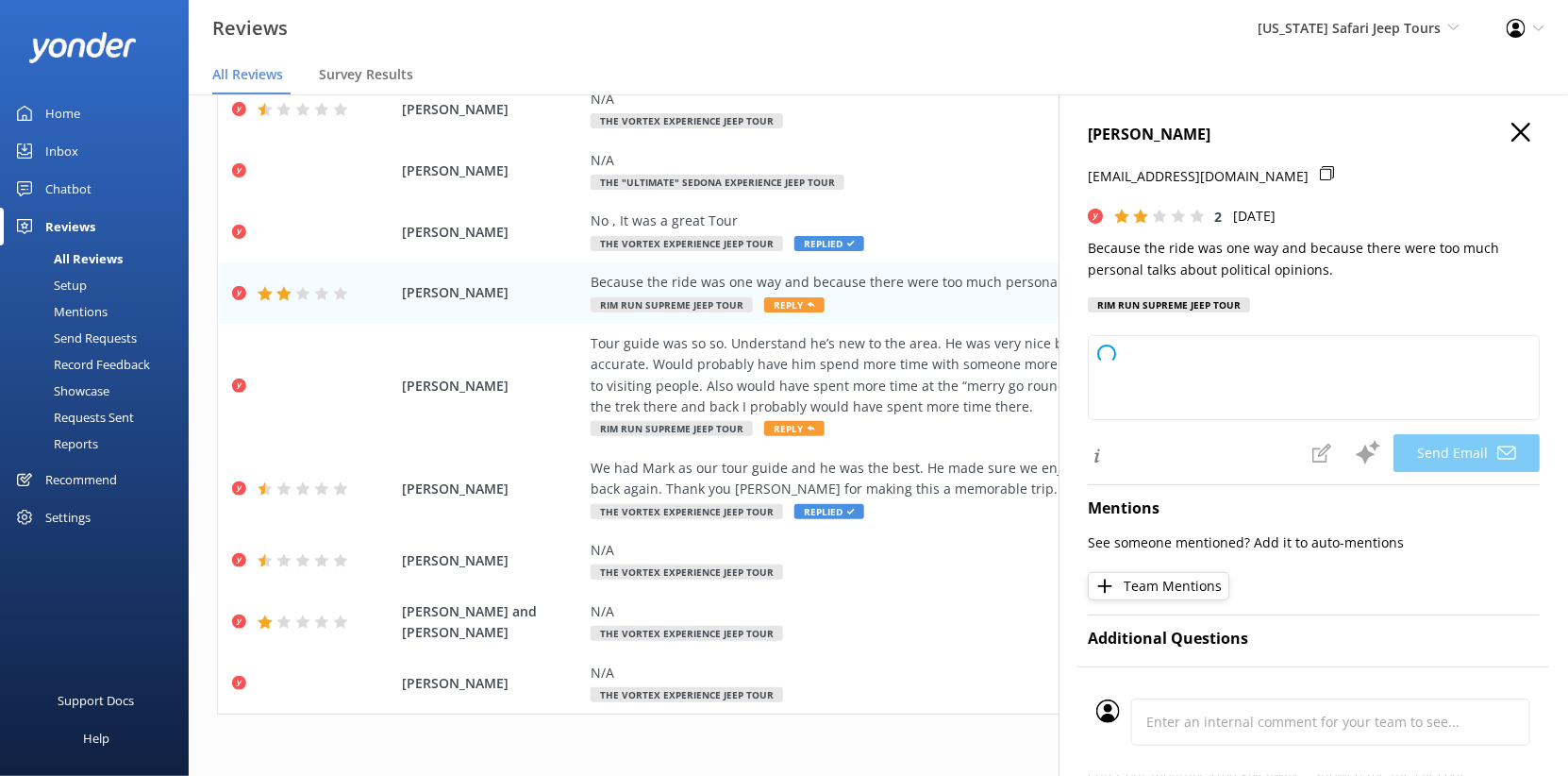
type textarea "Hi [PERSON_NAME], thanks for sharing your thoughts with us. We’re sorry to hear…"
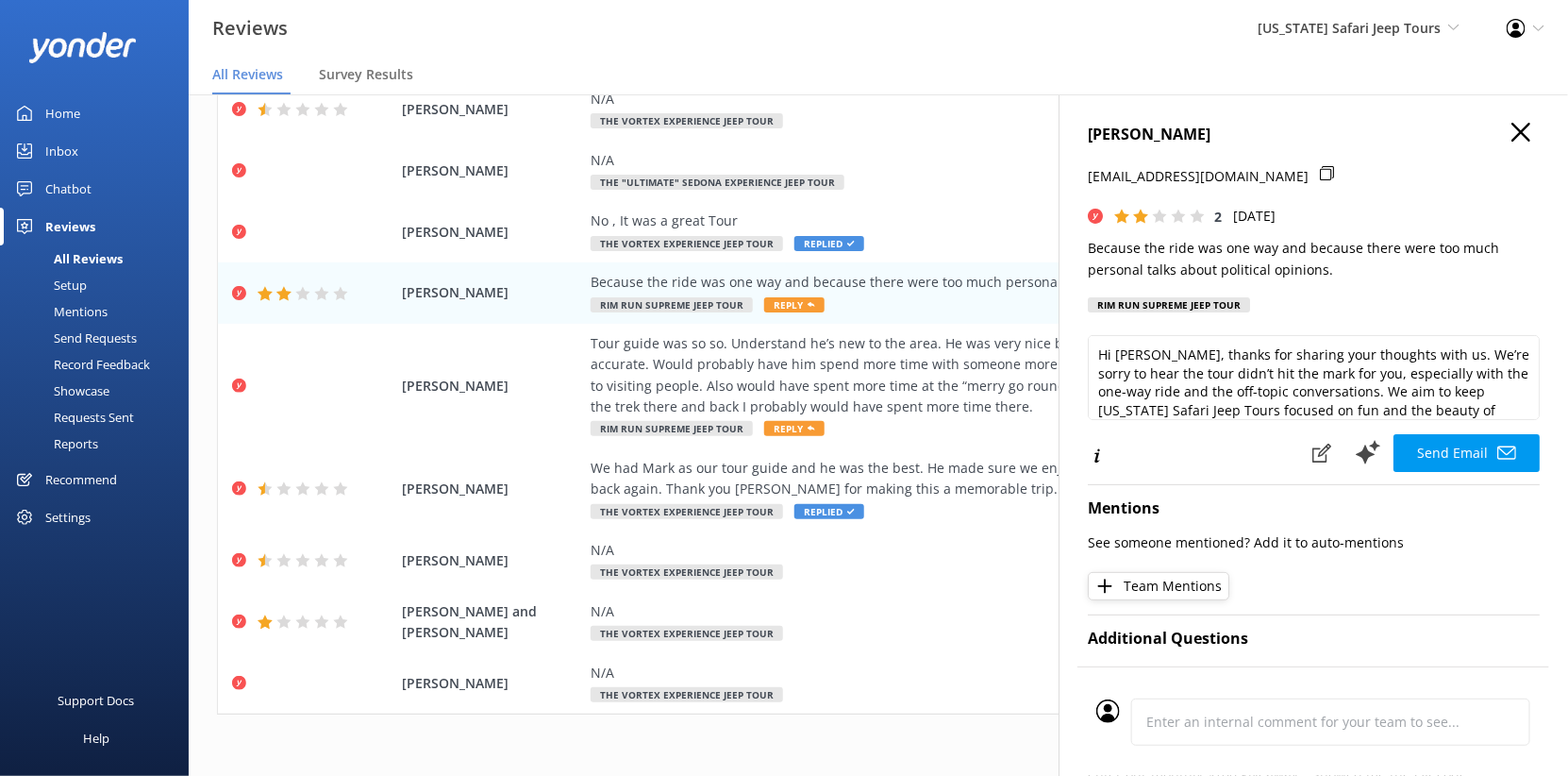
click at [1196, 280] on p "Because the ride was one way and because there were too much personal talks abo…" at bounding box center [1314, 259] width 452 height 43
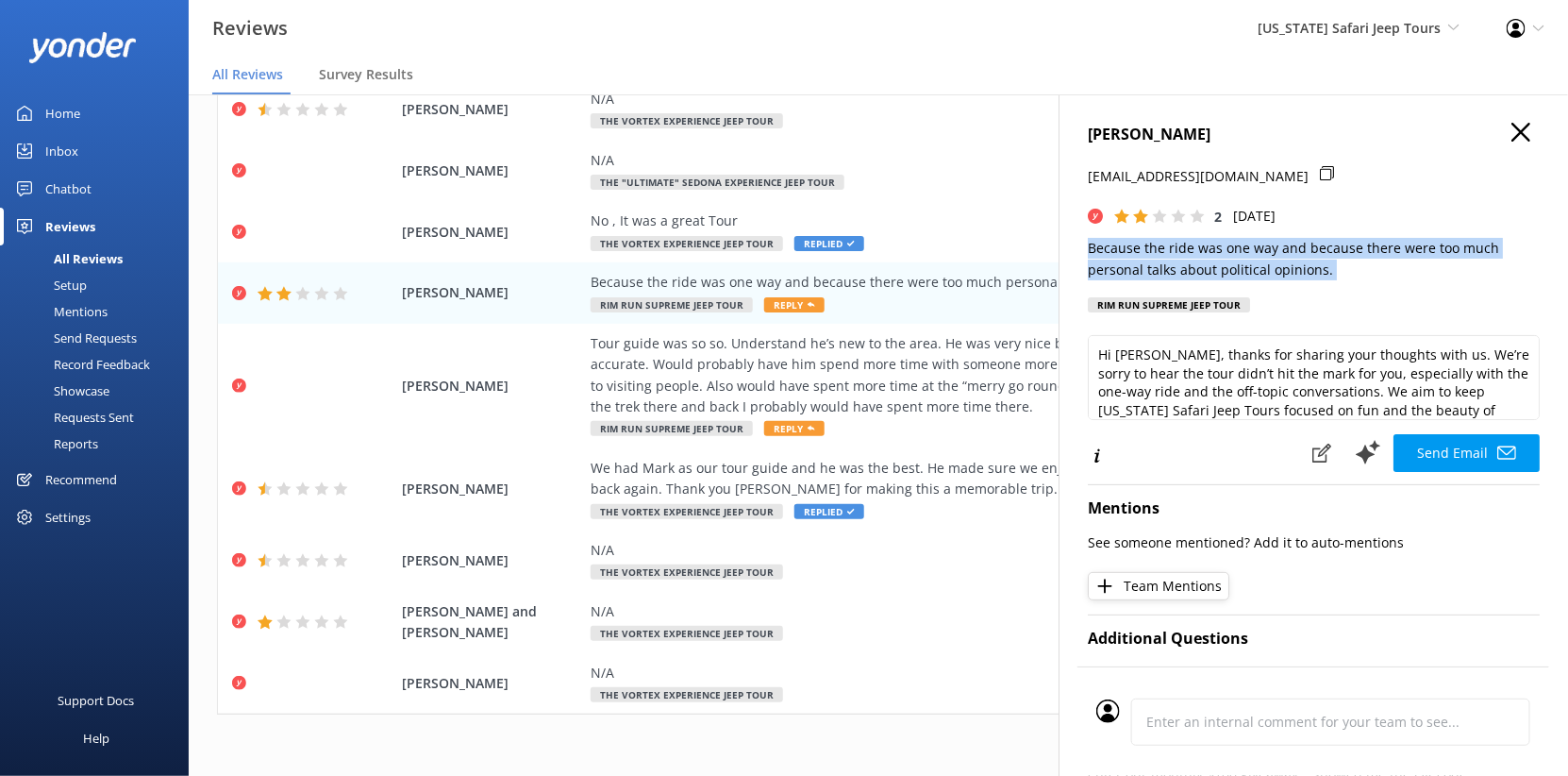
click at [1196, 280] on p "Because the ride was one way and because there were too much personal talks abo…" at bounding box center [1314, 259] width 452 height 43
copy p "Because the ride was one way and because there were too much personal talks abo…"
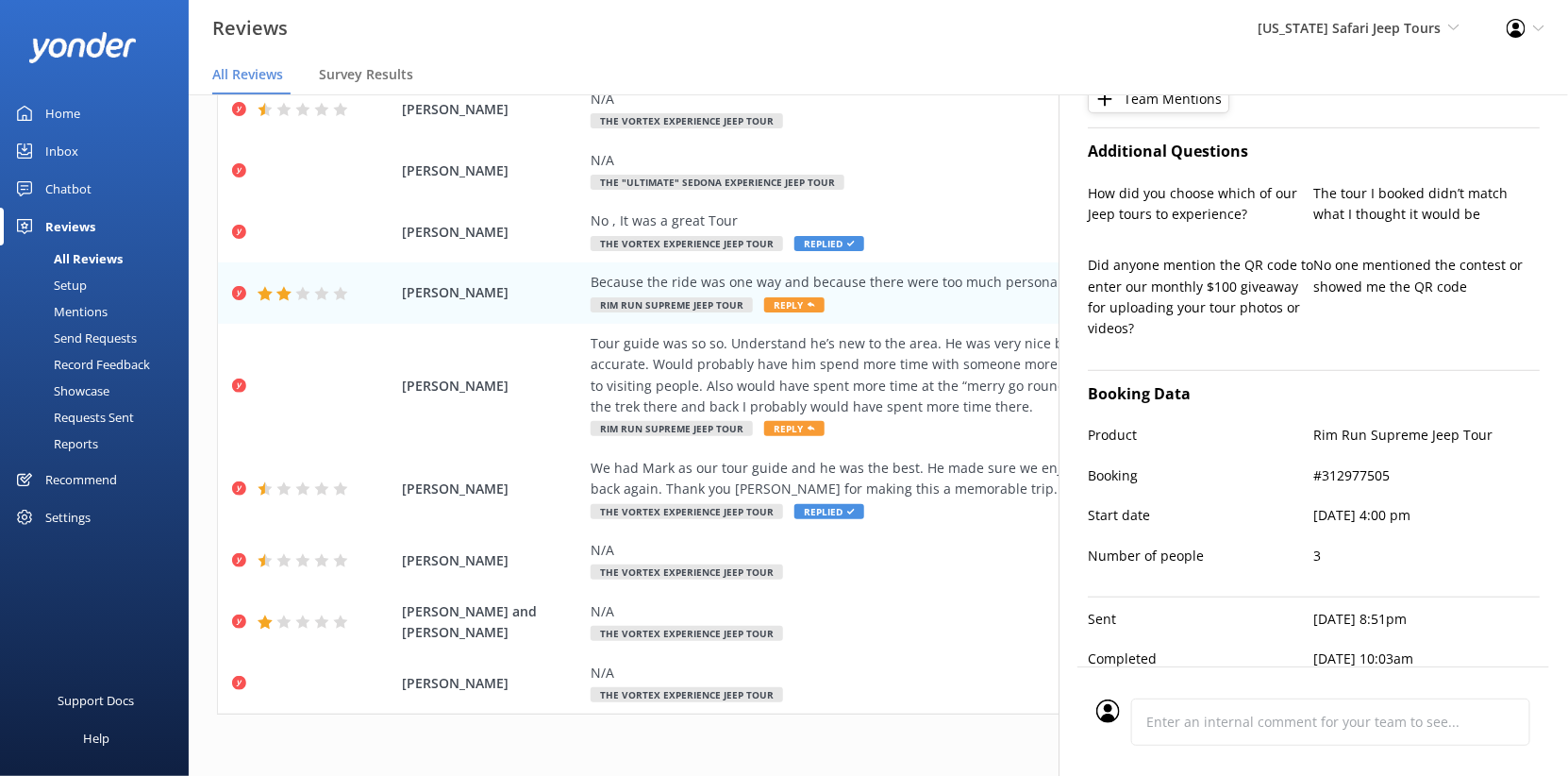
scroll to position [585, 0]
click at [1314, 225] on p "The tour I booked didn’t match what I thought it would be" at bounding box center [1427, 204] width 226 height 43
copy p "The tour I booked didn’t match what I thought it would be"
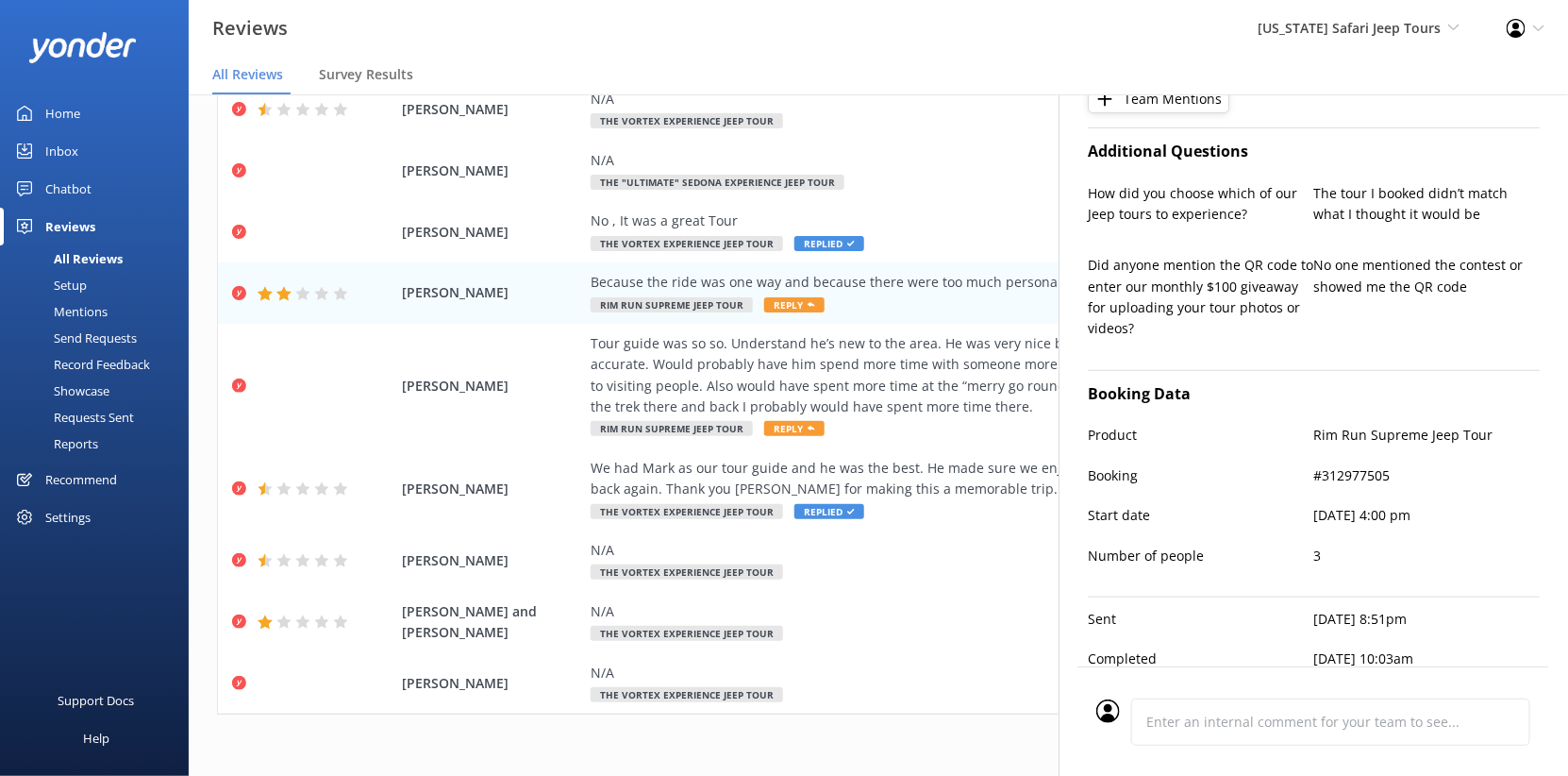
click at [1336, 298] on p "No one mentioned the contest or showed me the QR code" at bounding box center [1427, 276] width 226 height 43
click at [1314, 358] on div "No one mentioned the contest or showed me the QR code" at bounding box center [1427, 307] width 226 height 104
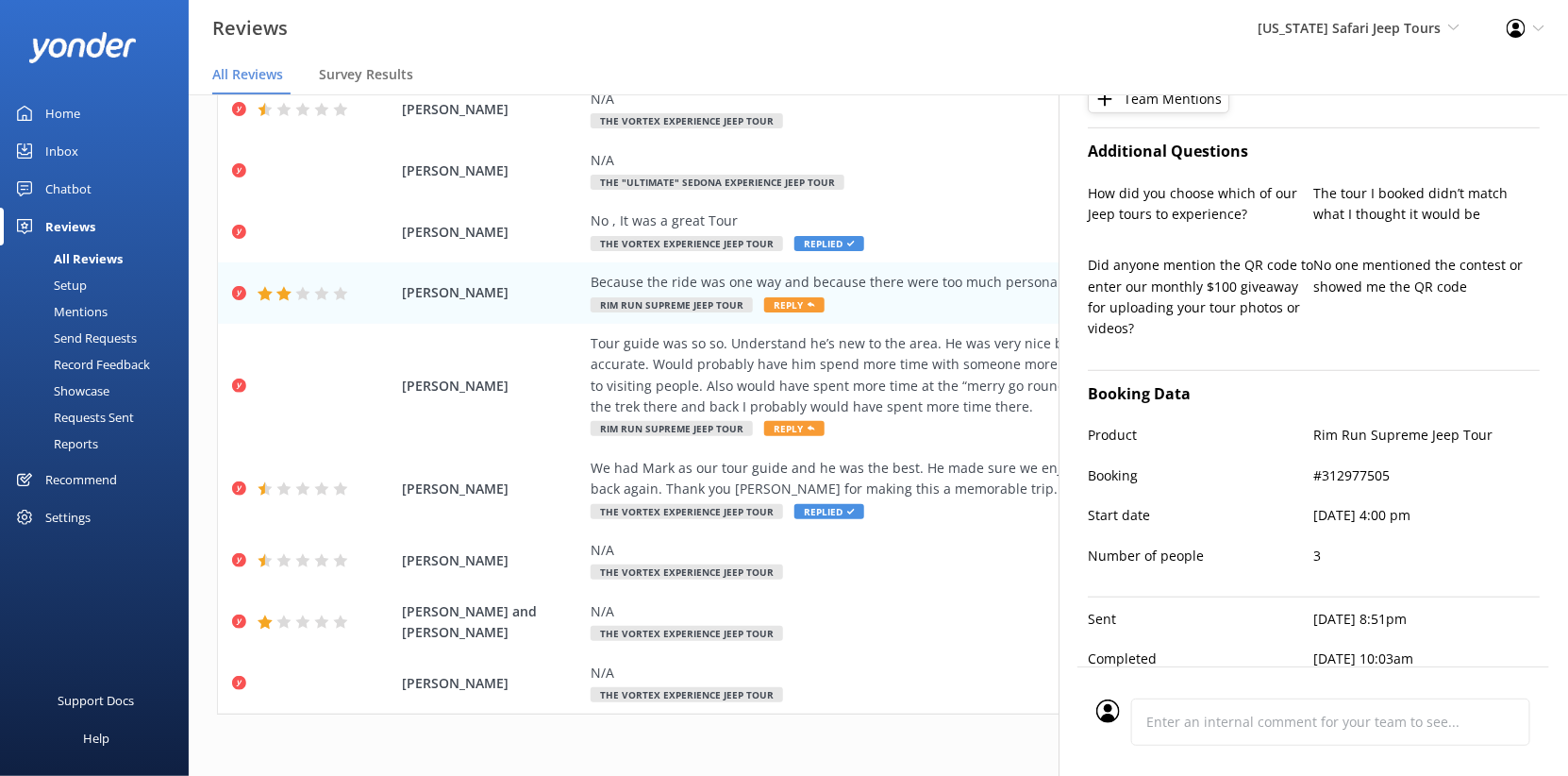
click at [1321, 446] on p "Rim Run Supreme Jeep Tour" at bounding box center [1427, 435] width 226 height 21
copy p "Rim Run Supreme Jeep Tour"
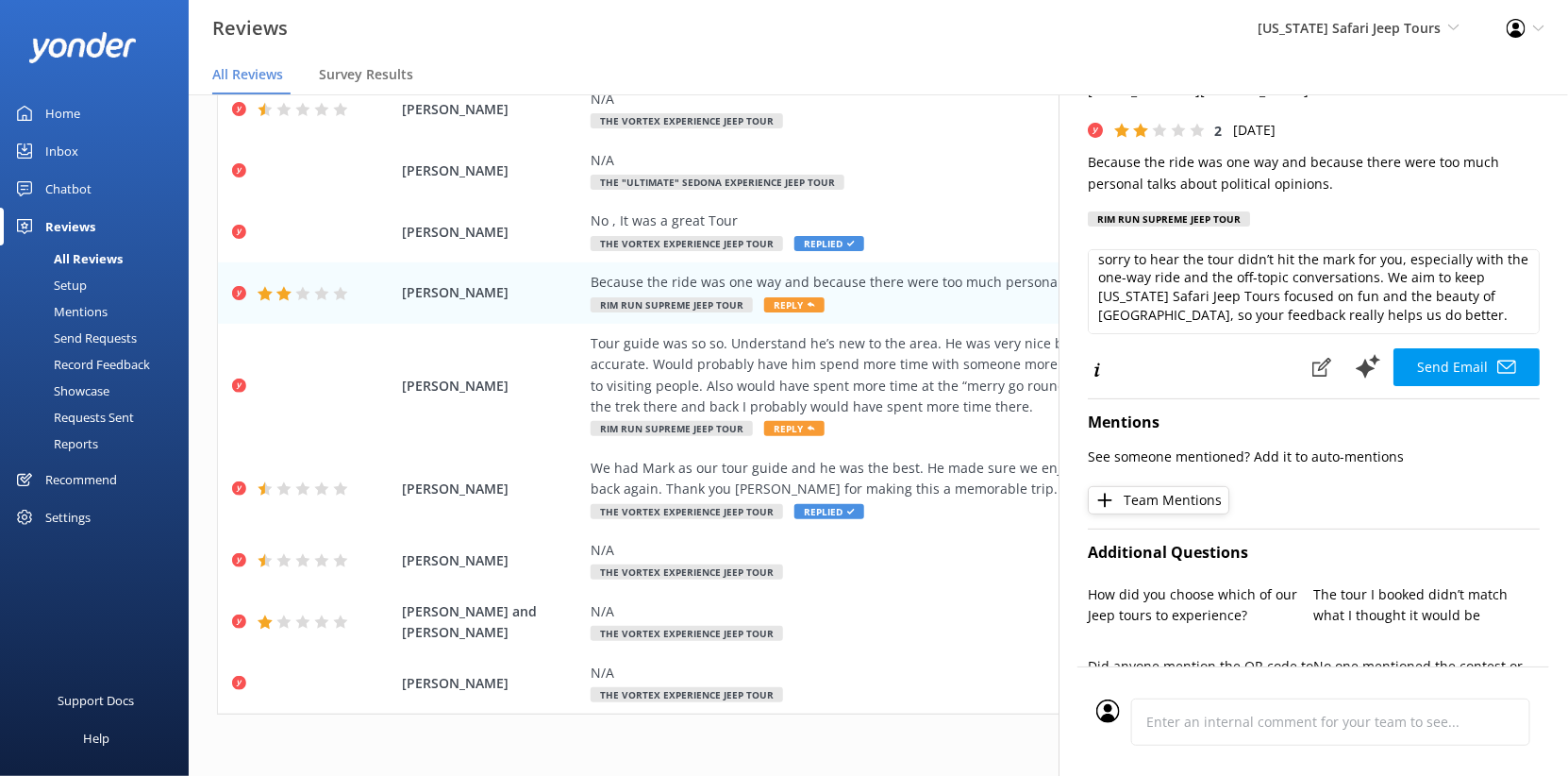
scroll to position [34, 0]
